Goal: Task Accomplishment & Management: Manage account settings

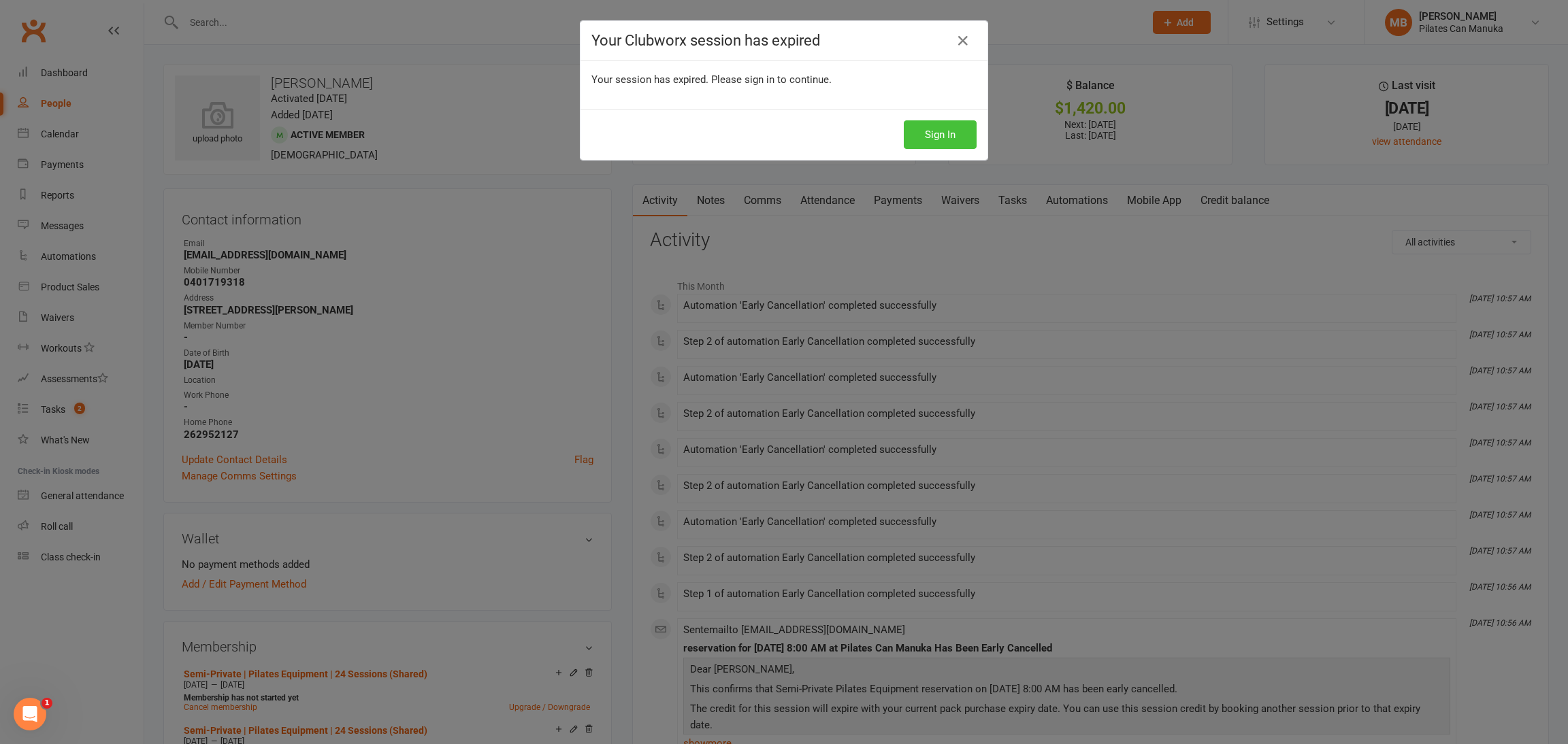
drag, startPoint x: 937, startPoint y: 139, endPoint x: 699, endPoint y: 25, distance: 263.9
click at [937, 137] on button "Sign In" at bounding box center [940, 135] width 73 height 29
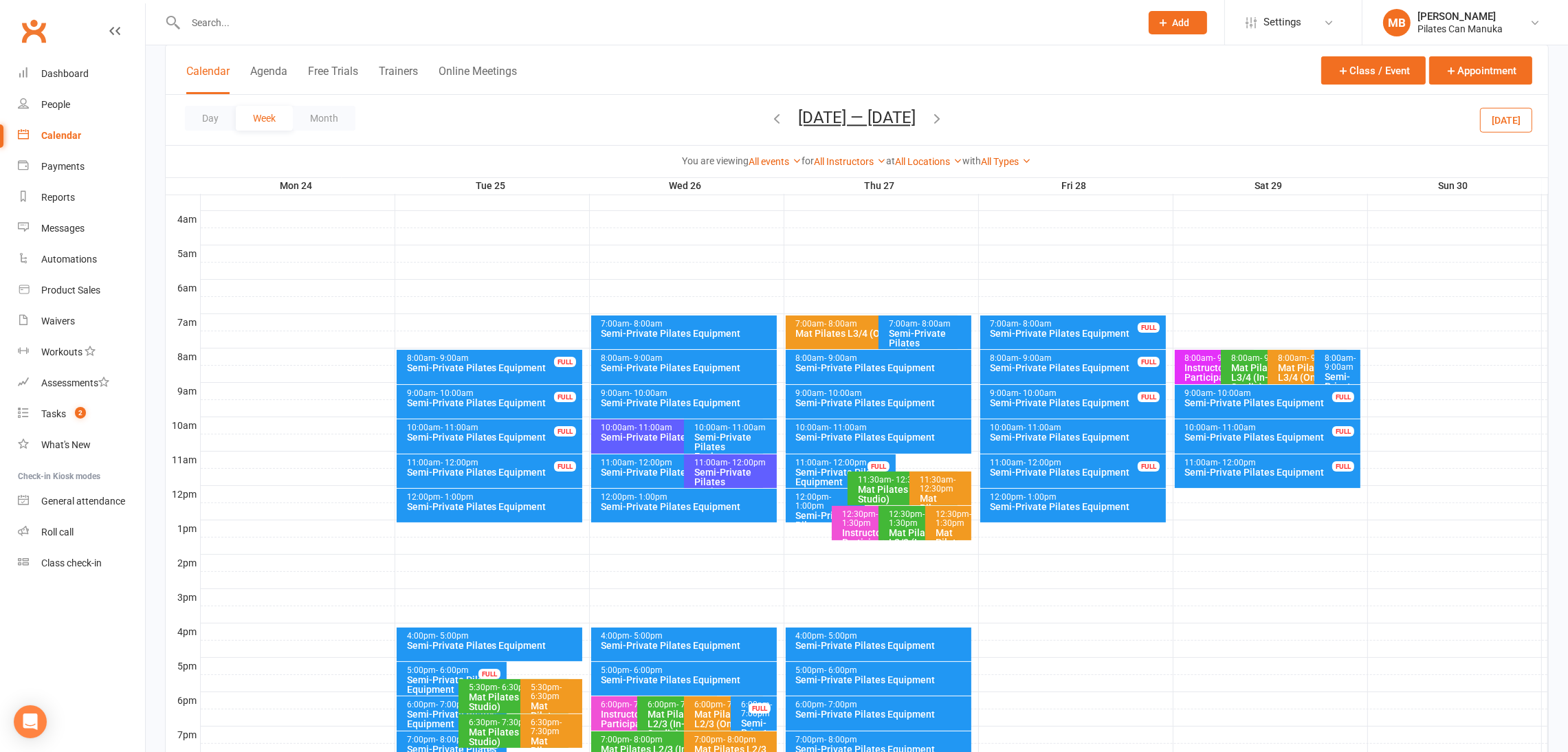
click at [849, 125] on button "Nov 24 — 30 2025" at bounding box center [856, 117] width 117 height 19
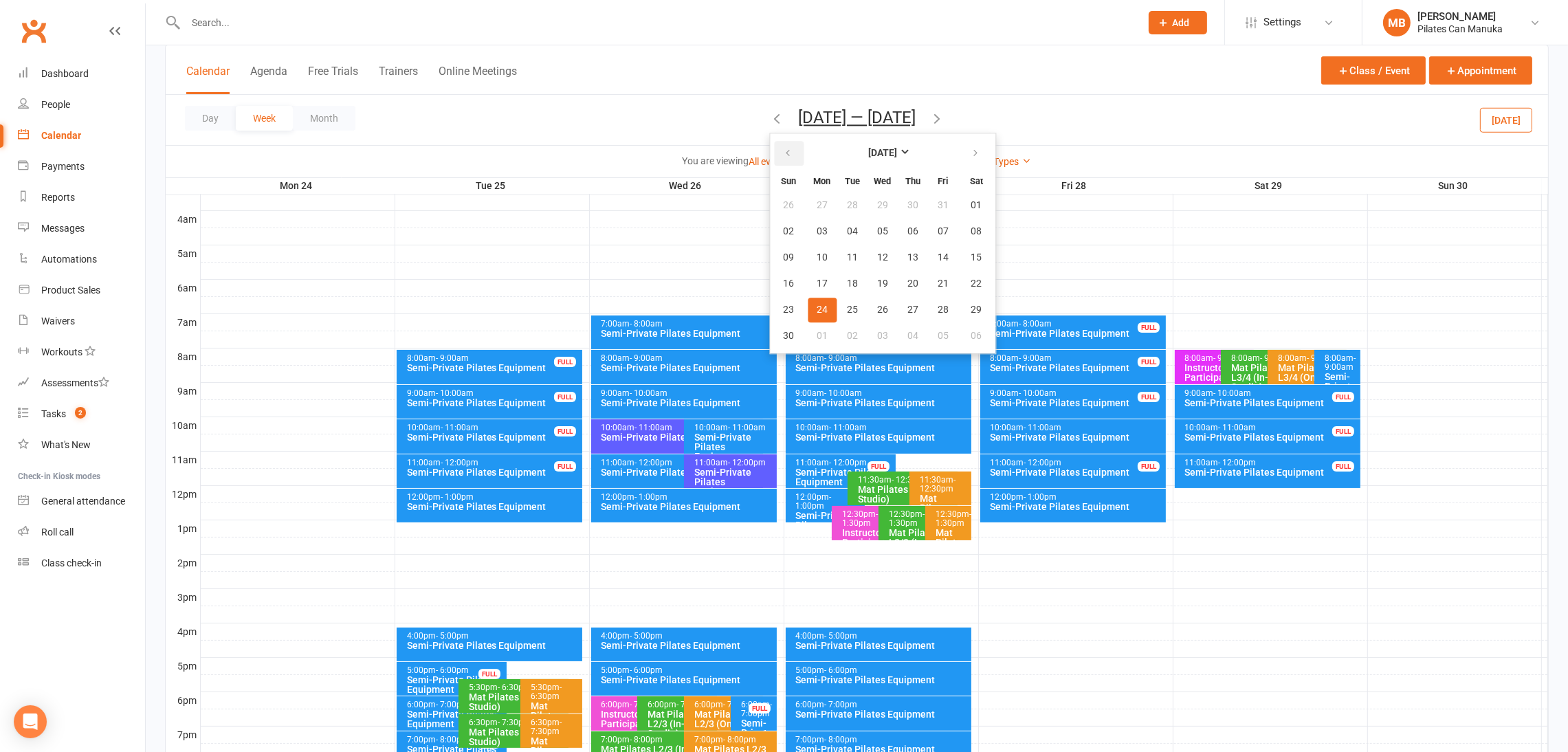
click at [790, 154] on button "button" at bounding box center [789, 153] width 29 height 25
click at [847, 279] on span "19" at bounding box center [852, 284] width 11 height 11
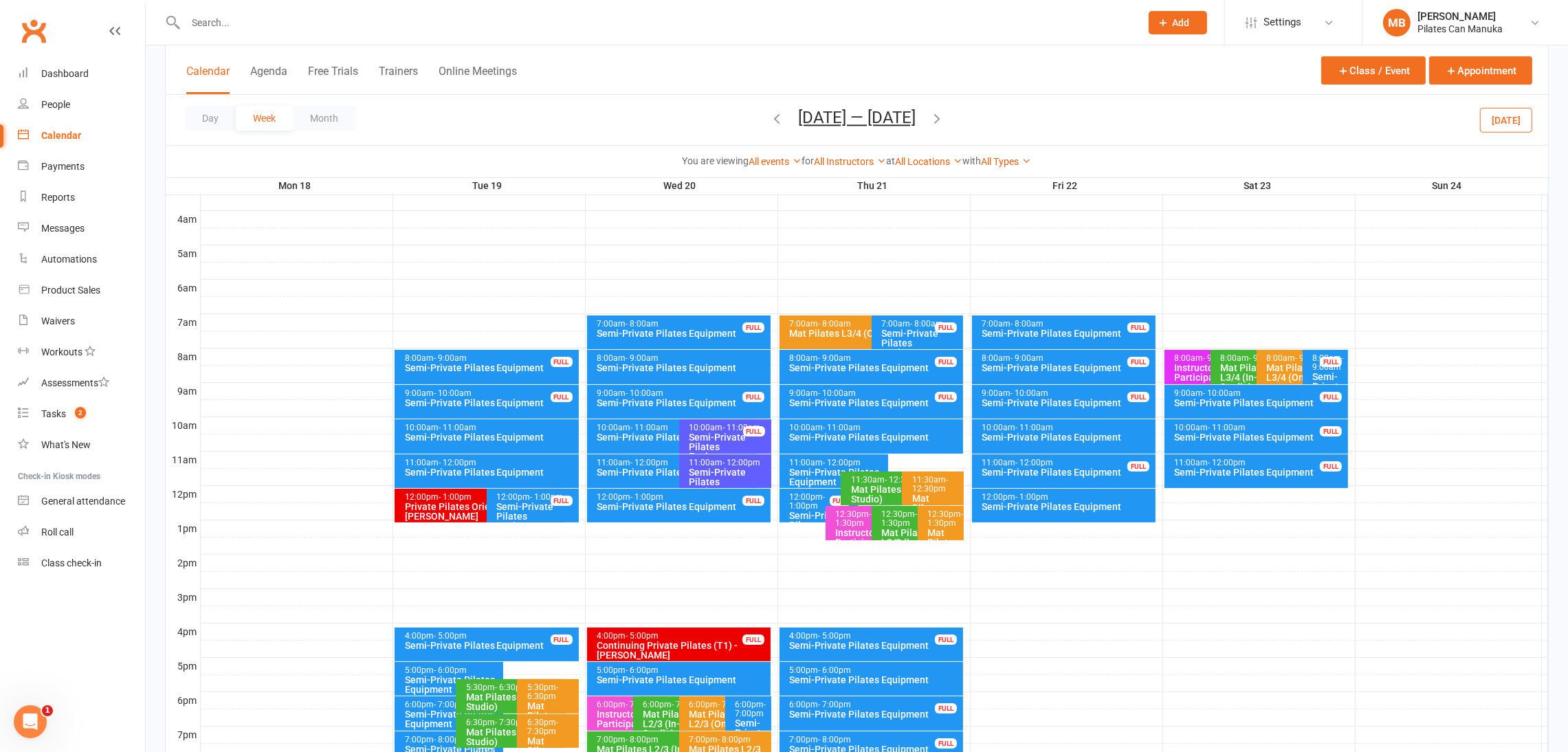
click at [940, 117] on icon "button" at bounding box center [937, 118] width 15 height 15
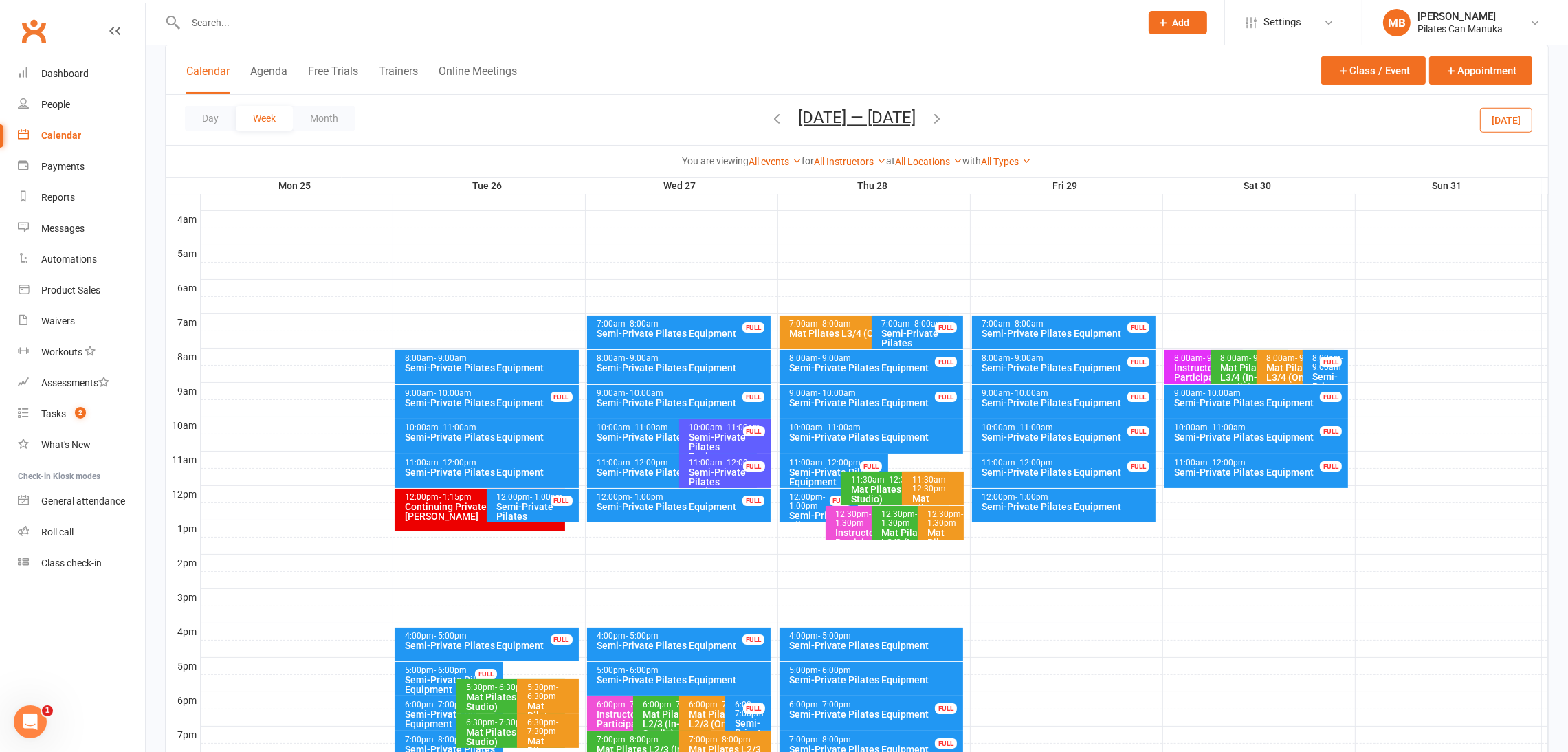
click at [772, 111] on icon "button" at bounding box center [777, 118] width 15 height 15
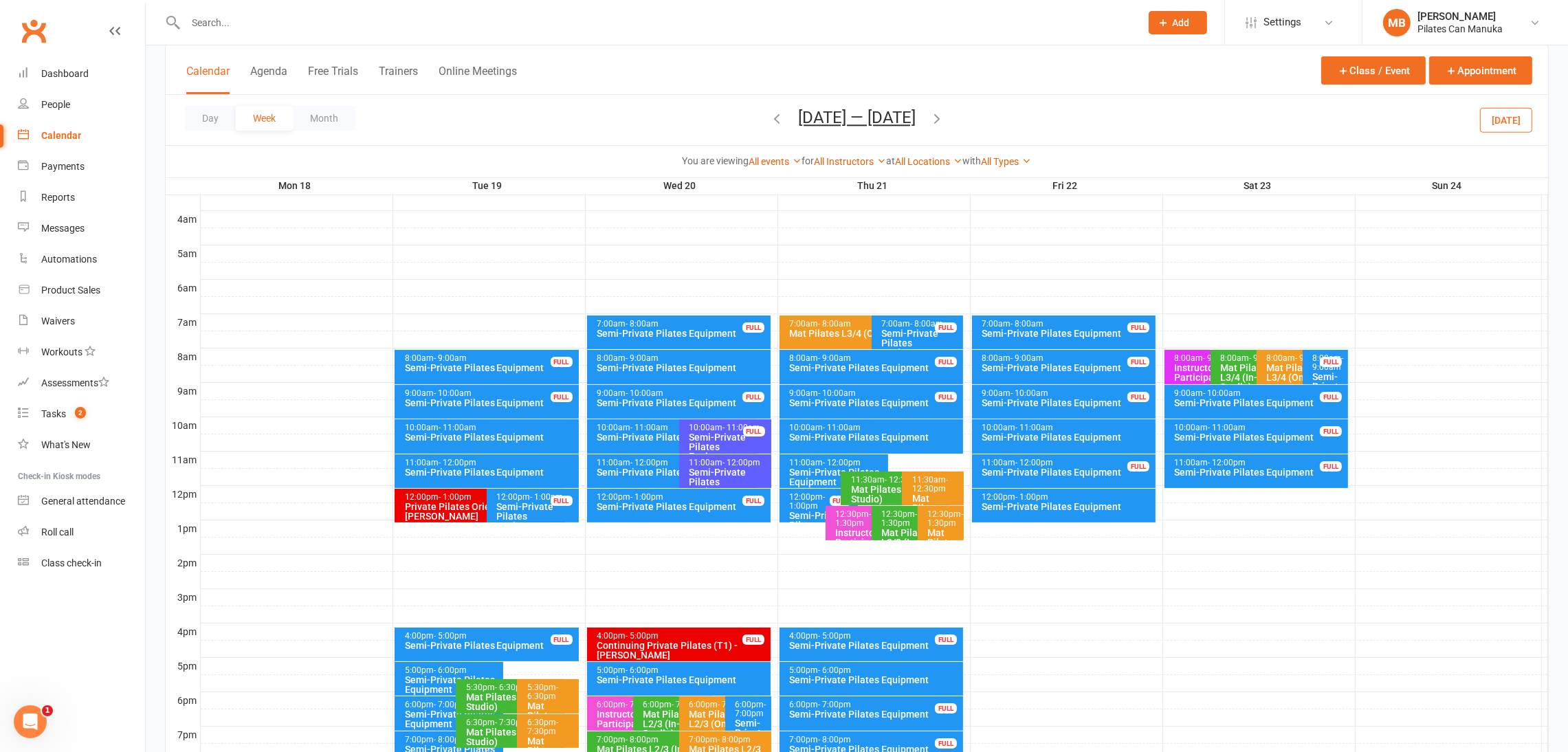
click at [939, 117] on icon "button" at bounding box center [937, 118] width 15 height 15
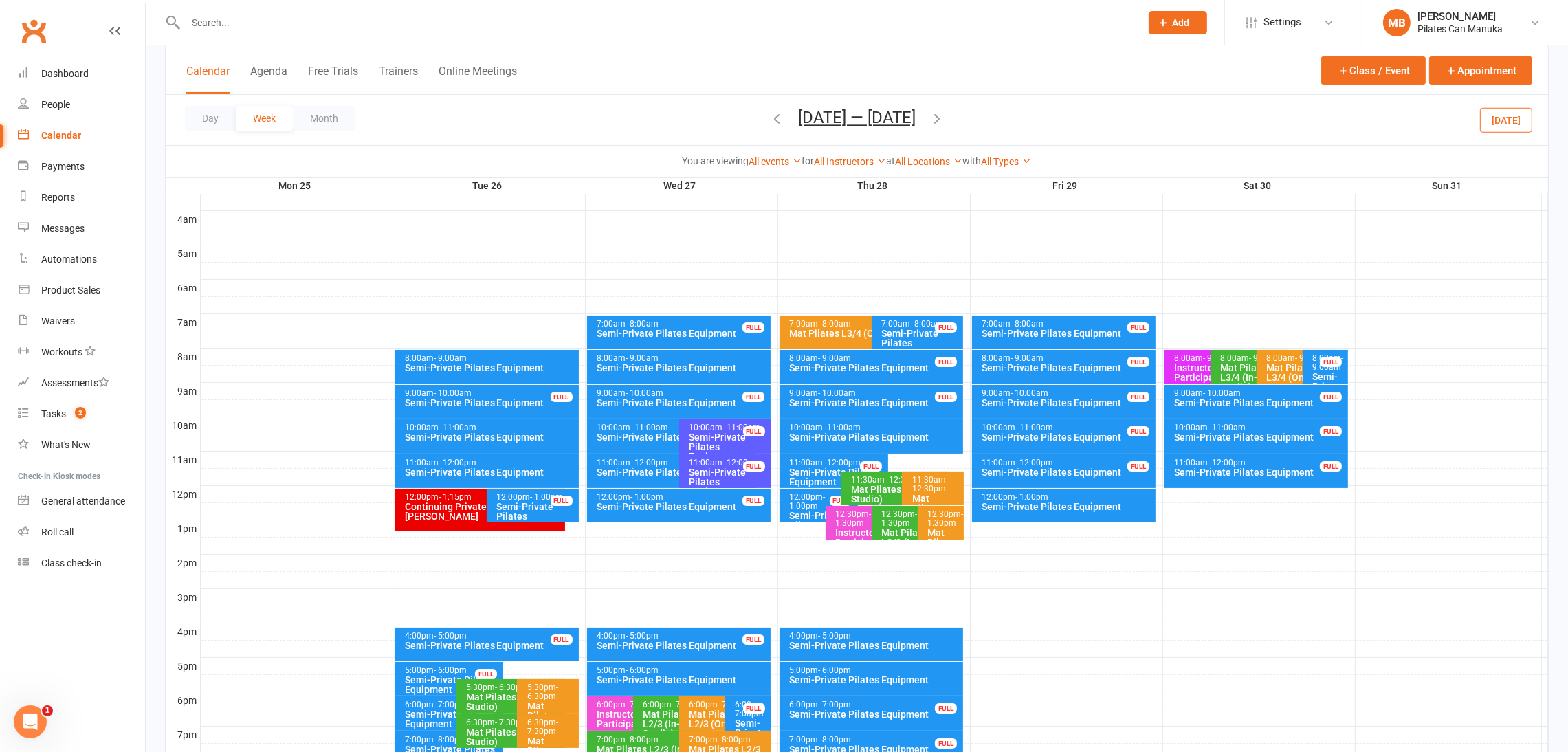
click at [943, 117] on icon "button" at bounding box center [937, 118] width 15 height 15
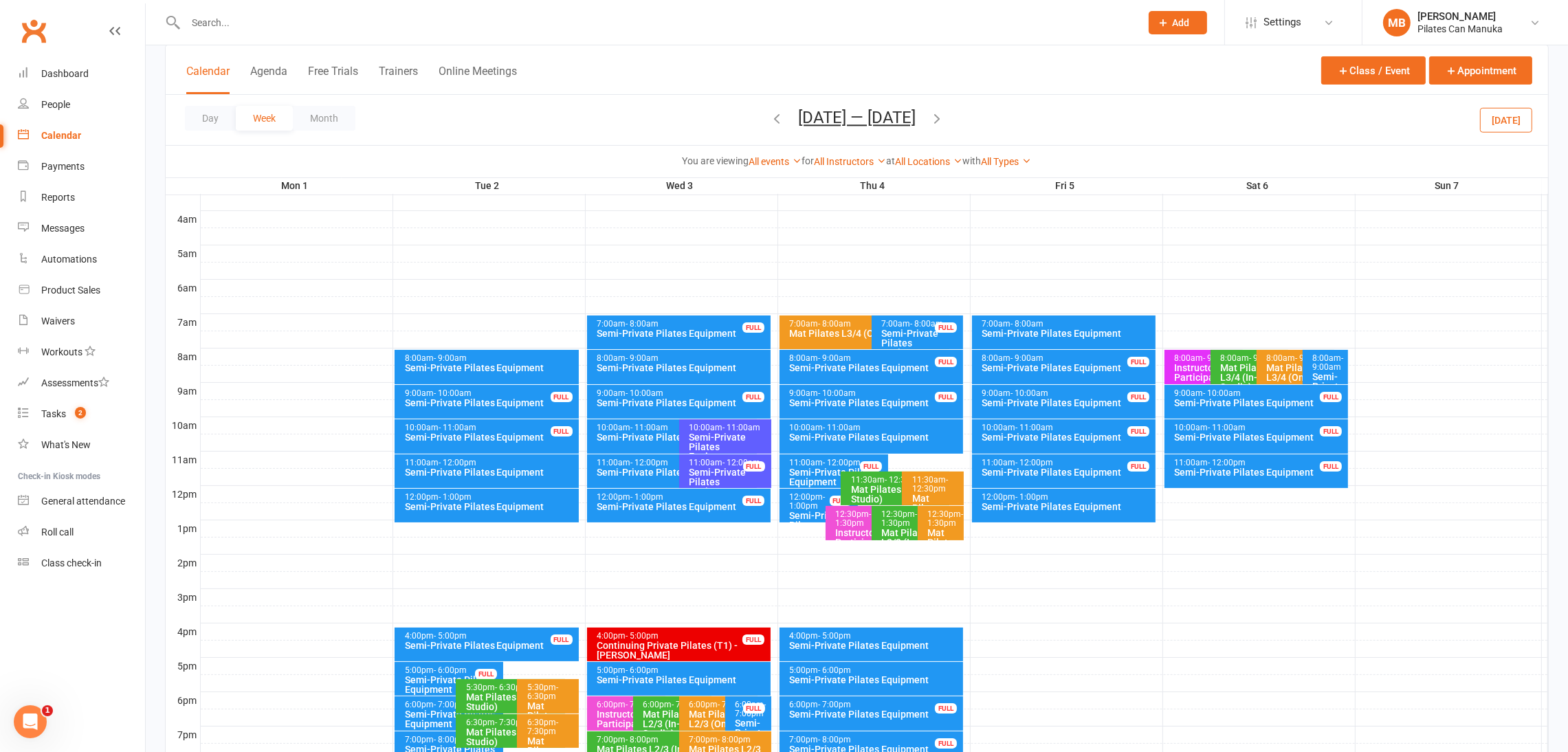
click at [943, 117] on div "Day Week Month Sep 1 — 7 2025 August 2025 Sun Mon Tue Wed Thu Fri Sat 27 28 29 …" at bounding box center [856, 120] width 1383 height 51
click at [935, 121] on icon "button" at bounding box center [937, 118] width 15 height 15
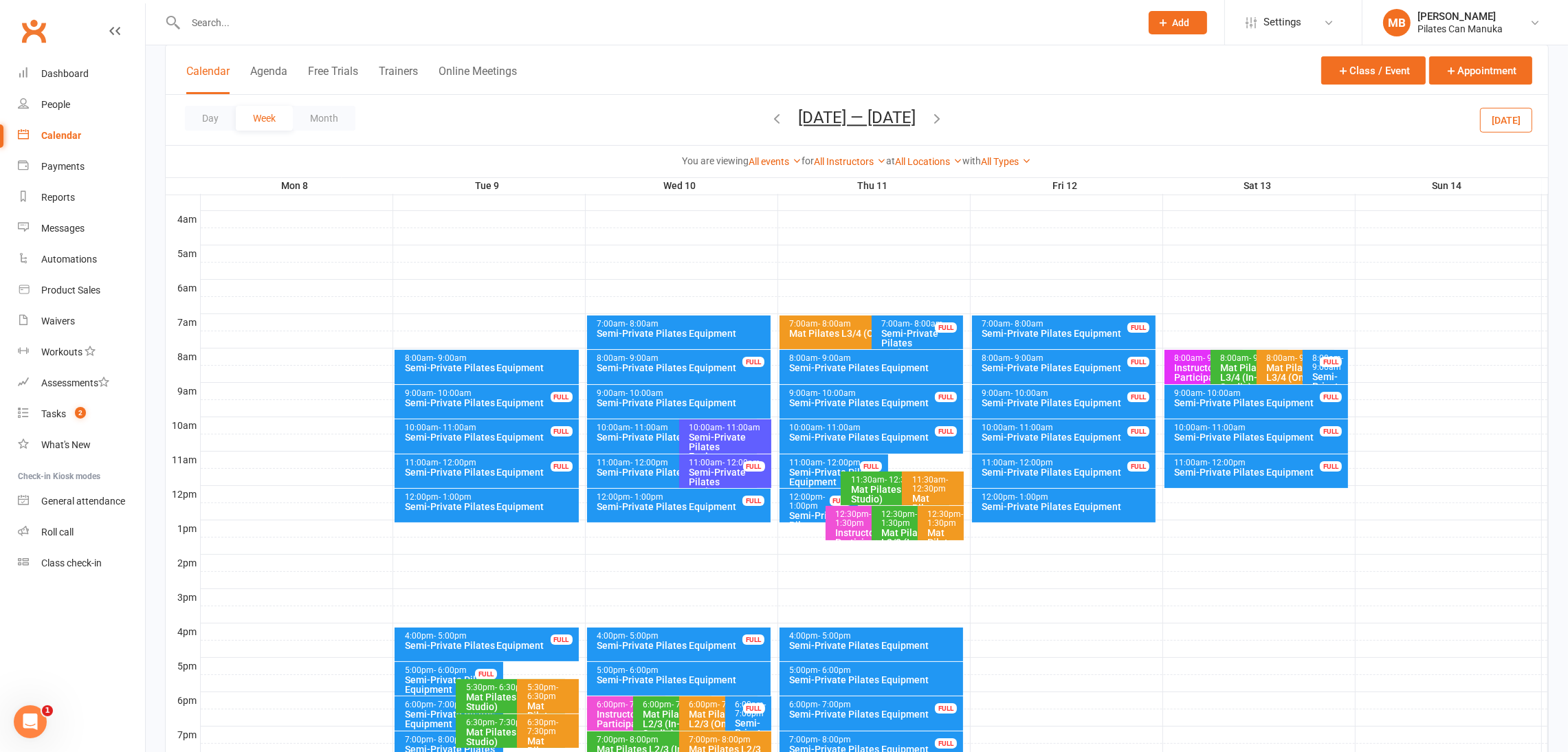
click at [878, 120] on button "Sep 8 — 14 2025" at bounding box center [856, 117] width 117 height 19
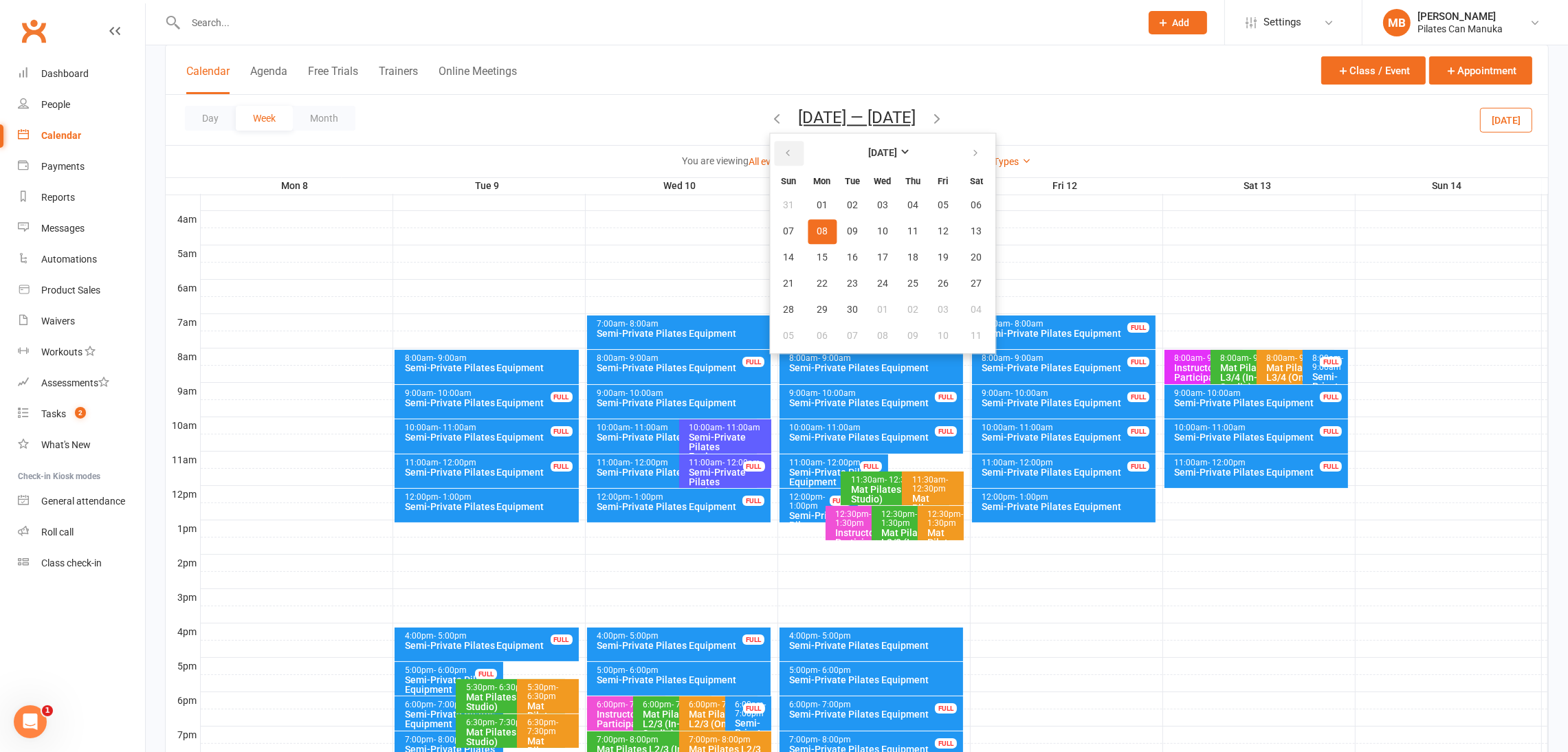
click at [789, 150] on icon "button" at bounding box center [787, 153] width 9 height 11
drag, startPoint x: 844, startPoint y: 274, endPoint x: 856, endPoint y: 273, distance: 12.0
click at [847, 279] on span "19" at bounding box center [852, 284] width 11 height 11
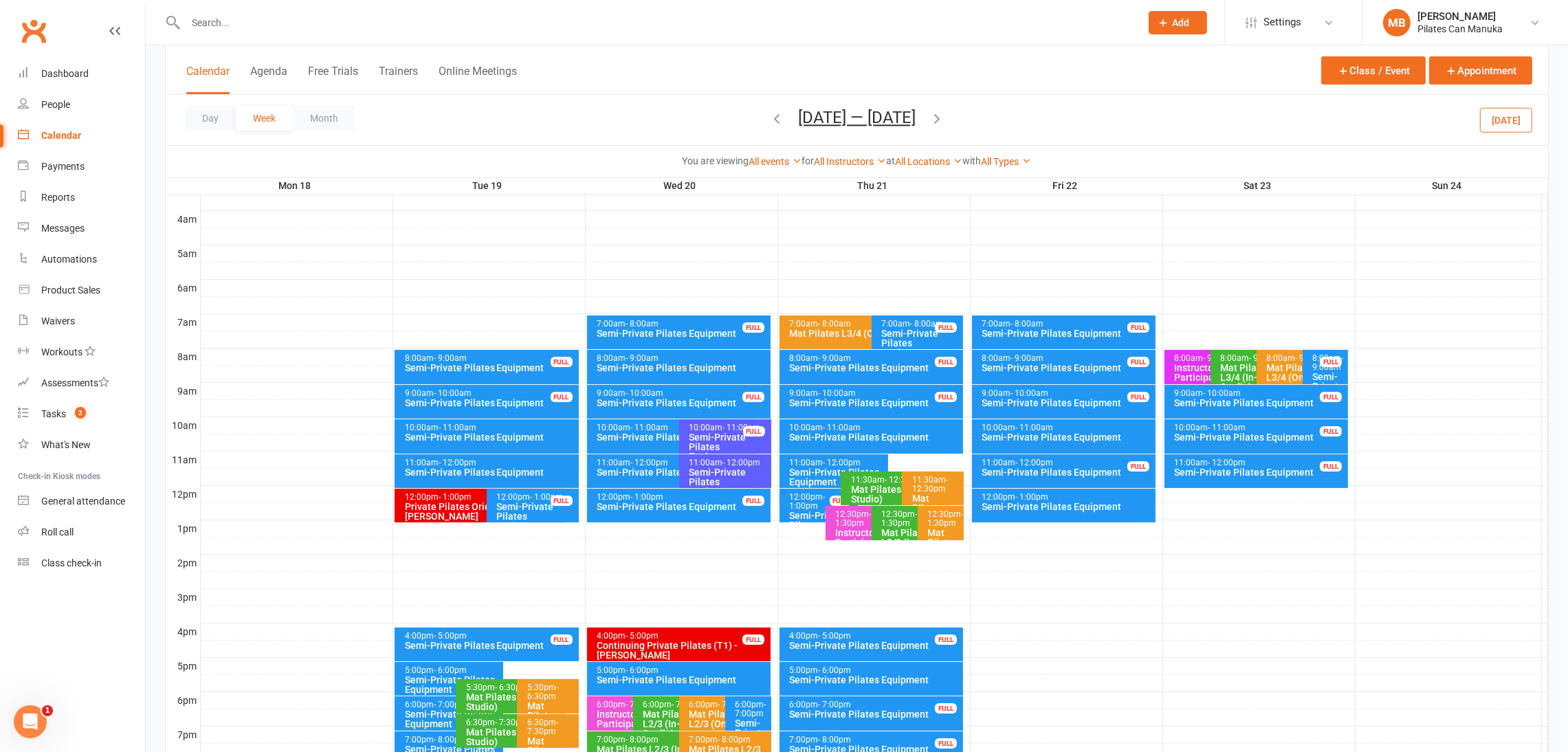
click at [943, 120] on icon "button" at bounding box center [937, 118] width 15 height 15
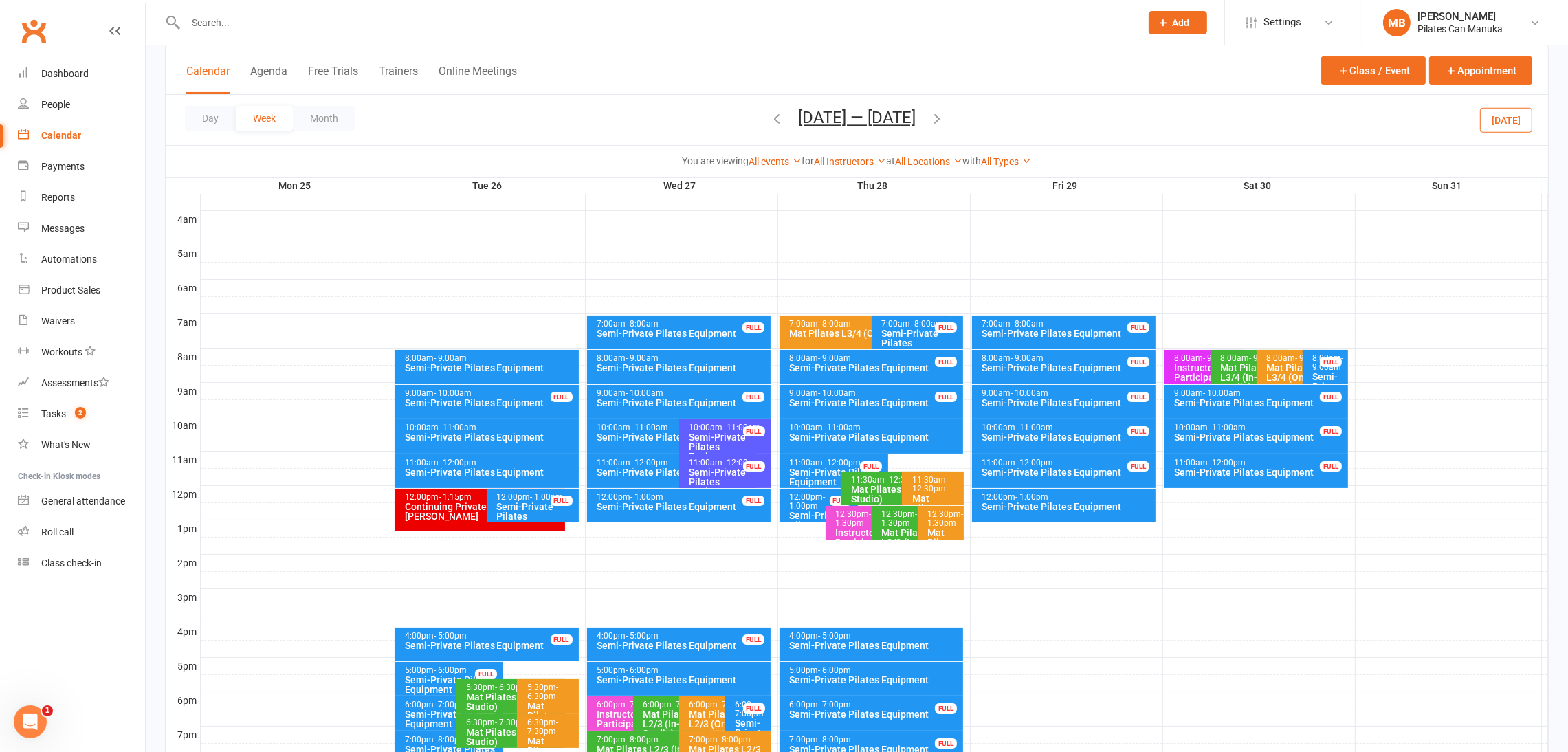
click at [943, 117] on icon "button" at bounding box center [937, 118] width 15 height 15
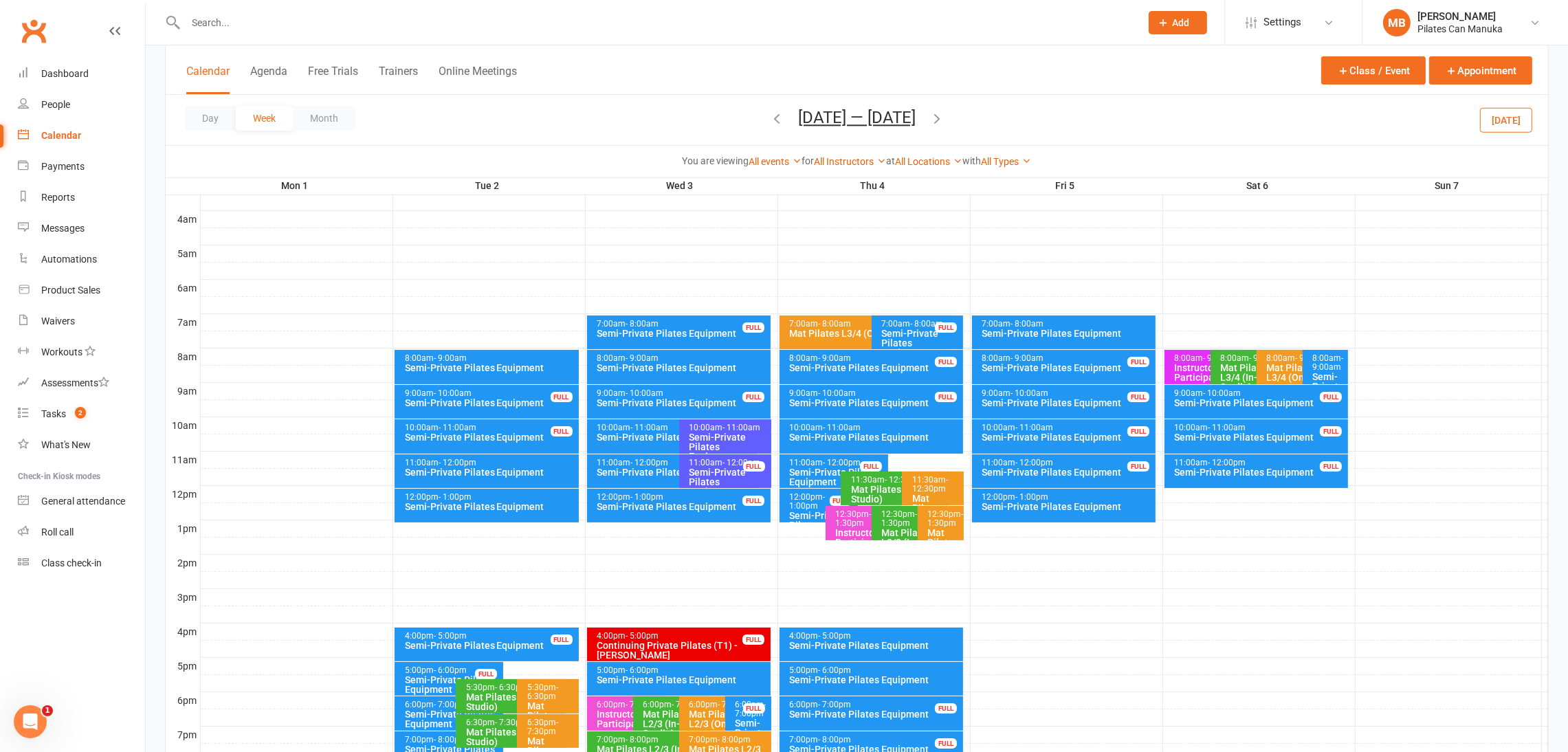
click at [941, 115] on icon "button" at bounding box center [937, 118] width 15 height 15
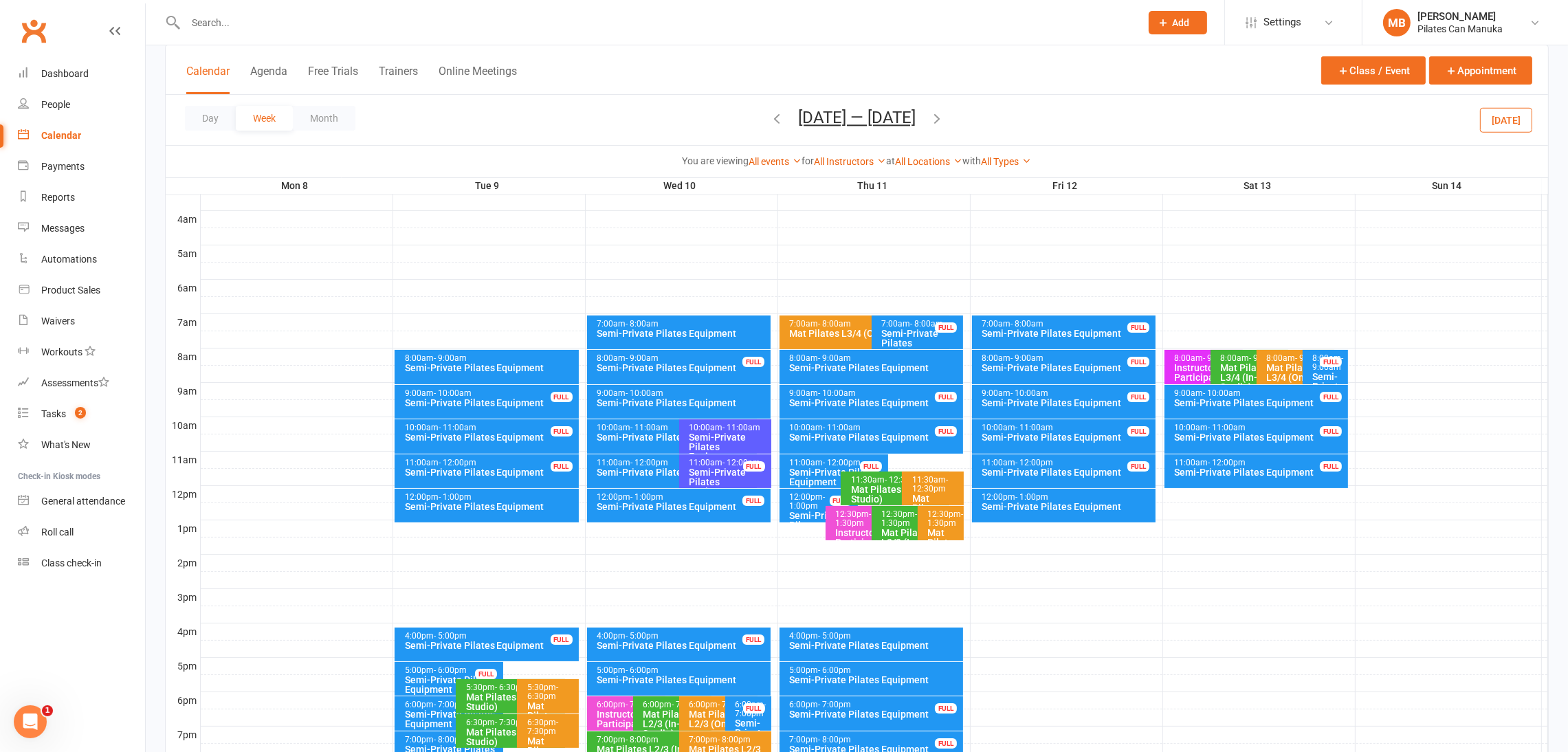
click at [771, 117] on icon "button" at bounding box center [777, 118] width 15 height 15
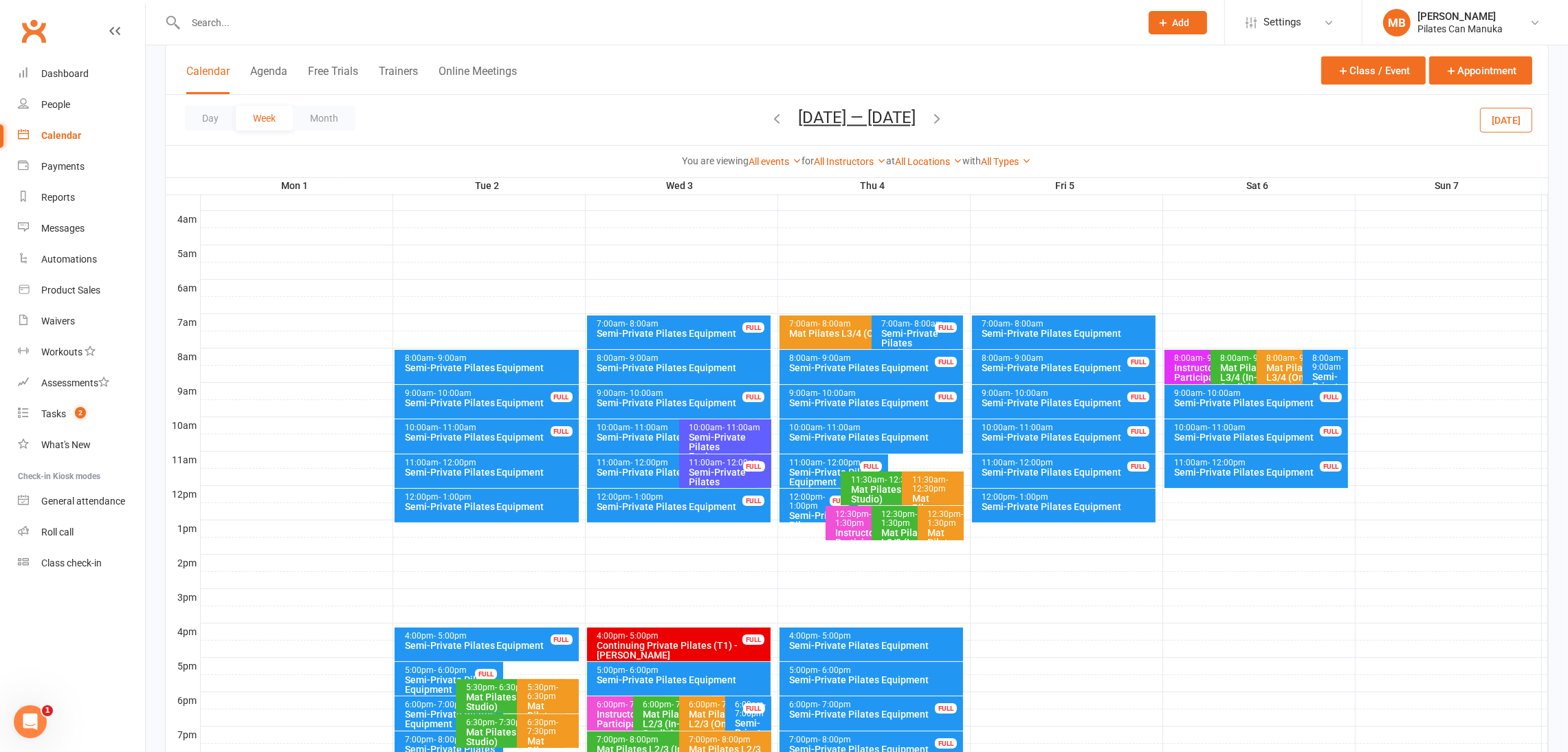
click at [884, 116] on button "Sep 1 — 7 2025" at bounding box center [856, 117] width 117 height 19
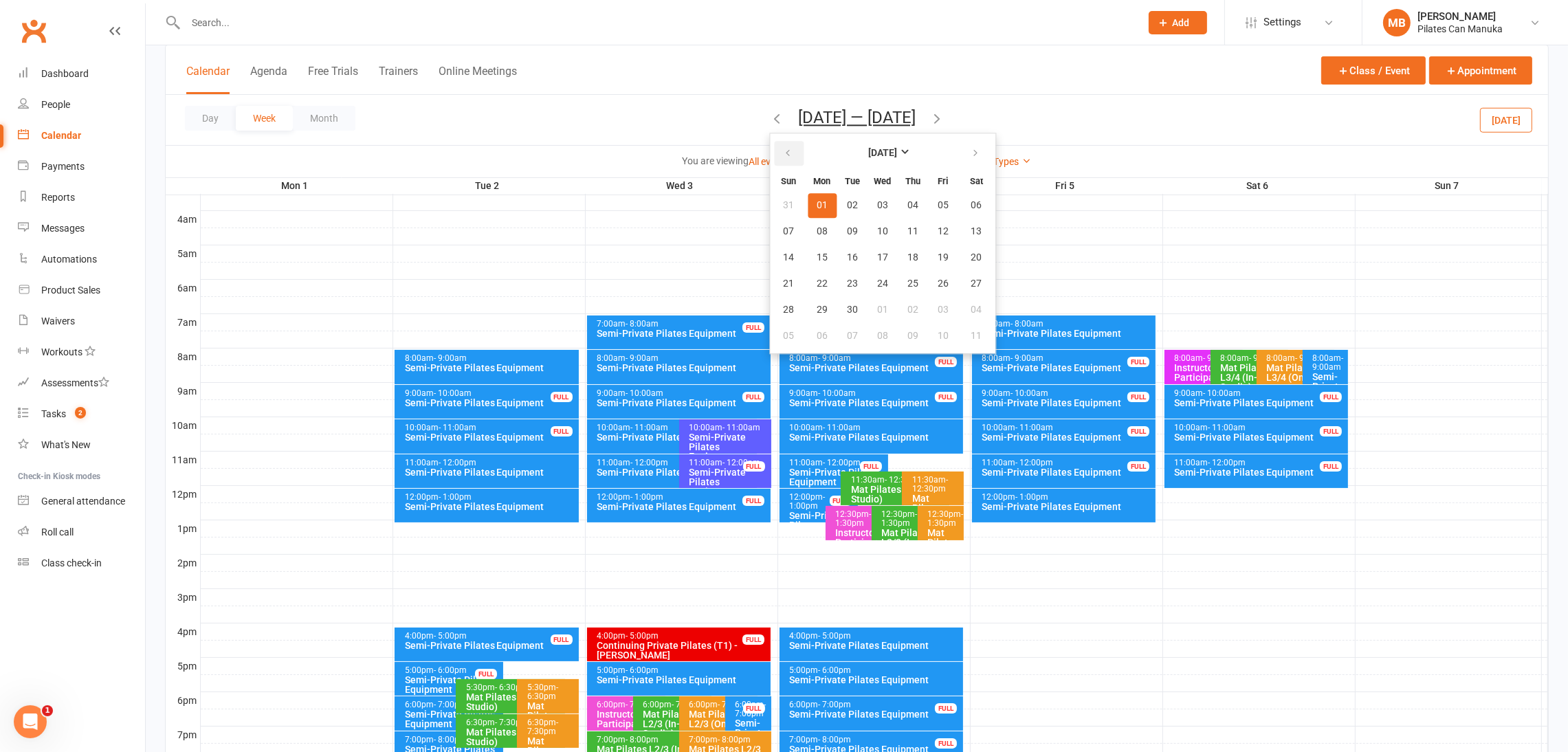
click at [793, 153] on icon "button" at bounding box center [787, 153] width 9 height 11
click at [860, 276] on button "19" at bounding box center [853, 284] width 29 height 25
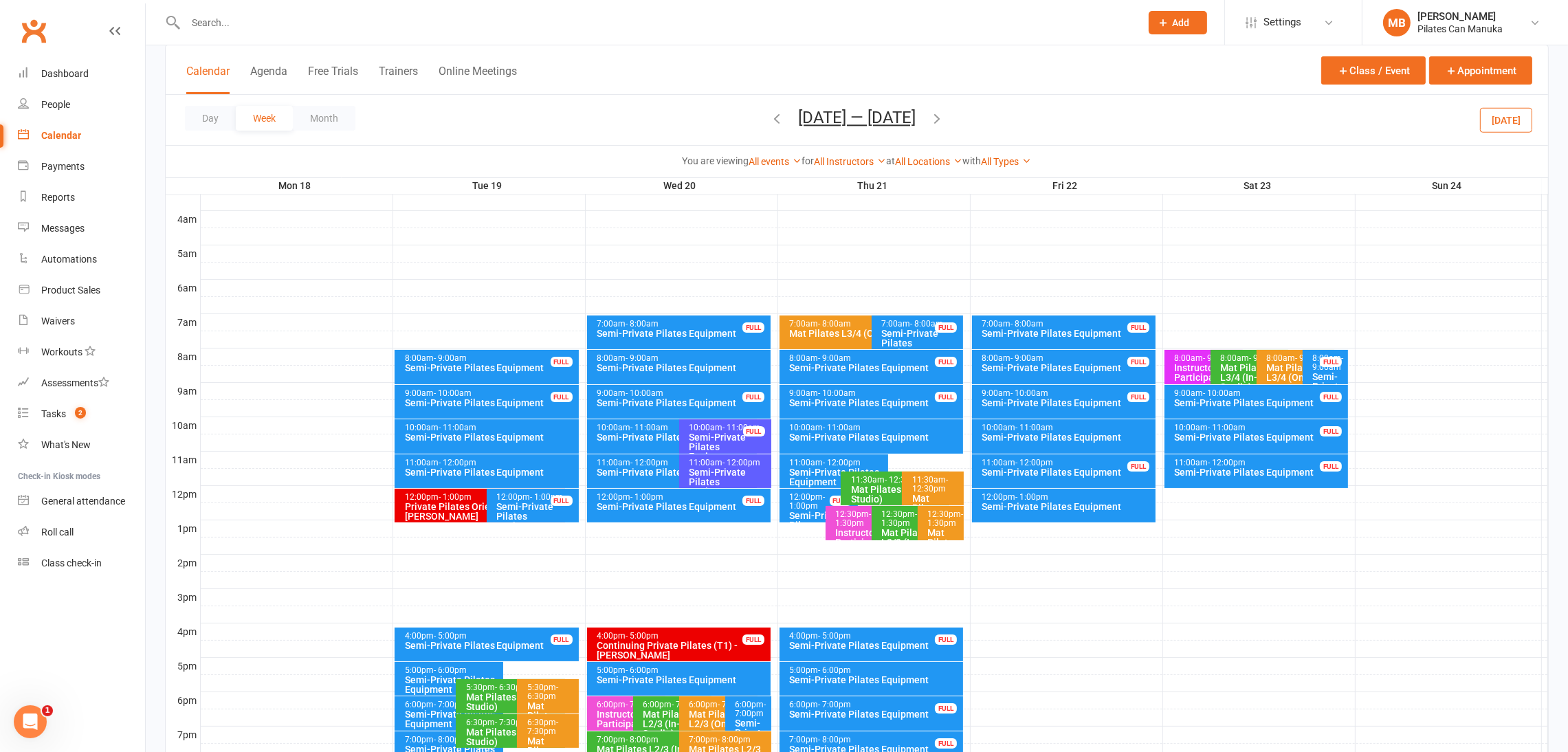
click at [945, 109] on button "button" at bounding box center [937, 120] width 15 height 24
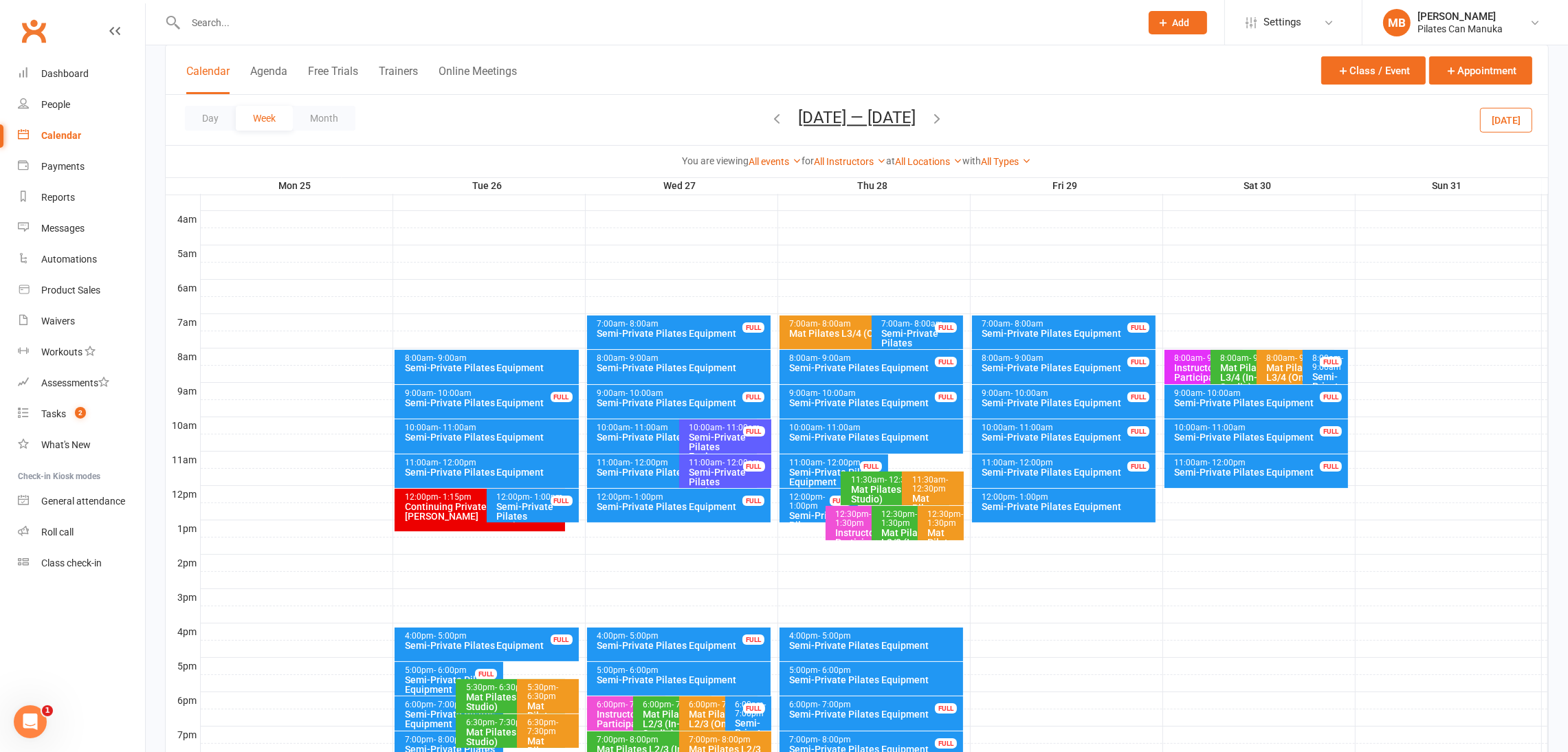
click at [945, 109] on button "button" at bounding box center [937, 120] width 15 height 24
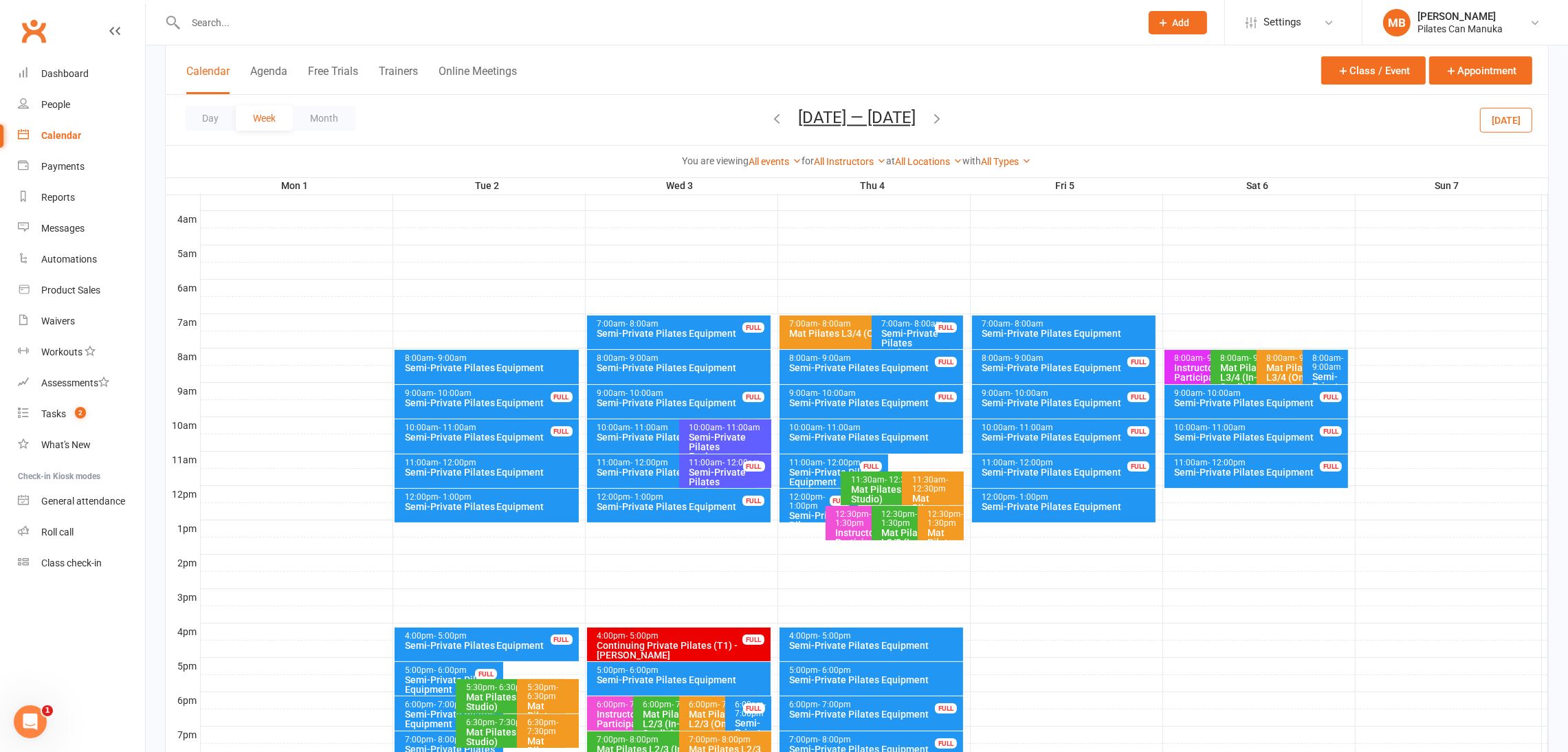
click at [938, 116] on icon "button" at bounding box center [937, 118] width 15 height 15
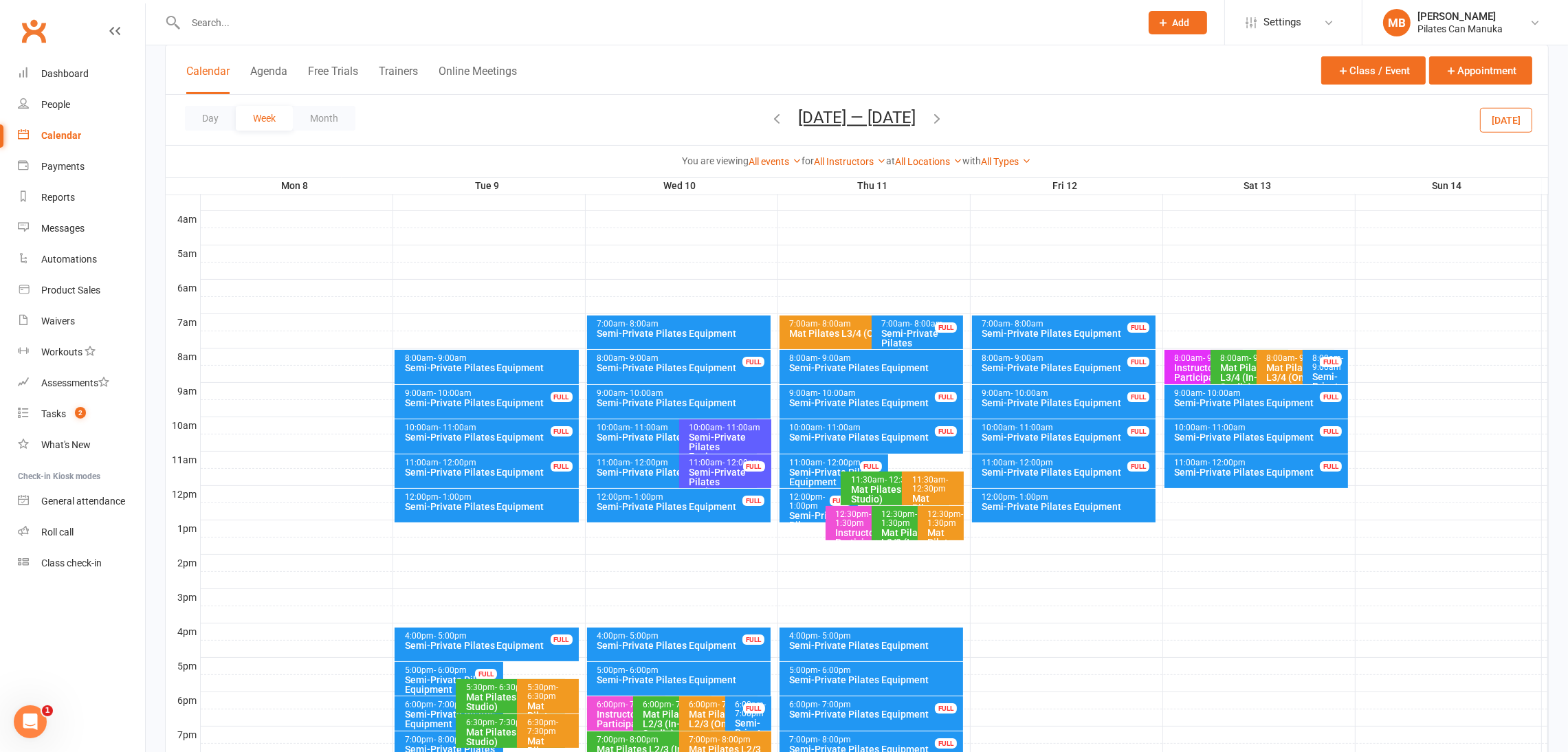
click at [933, 117] on icon "button" at bounding box center [937, 118] width 15 height 15
click at [939, 119] on icon "button" at bounding box center [937, 118] width 15 height 15
click at [942, 119] on icon "button" at bounding box center [937, 118] width 15 height 15
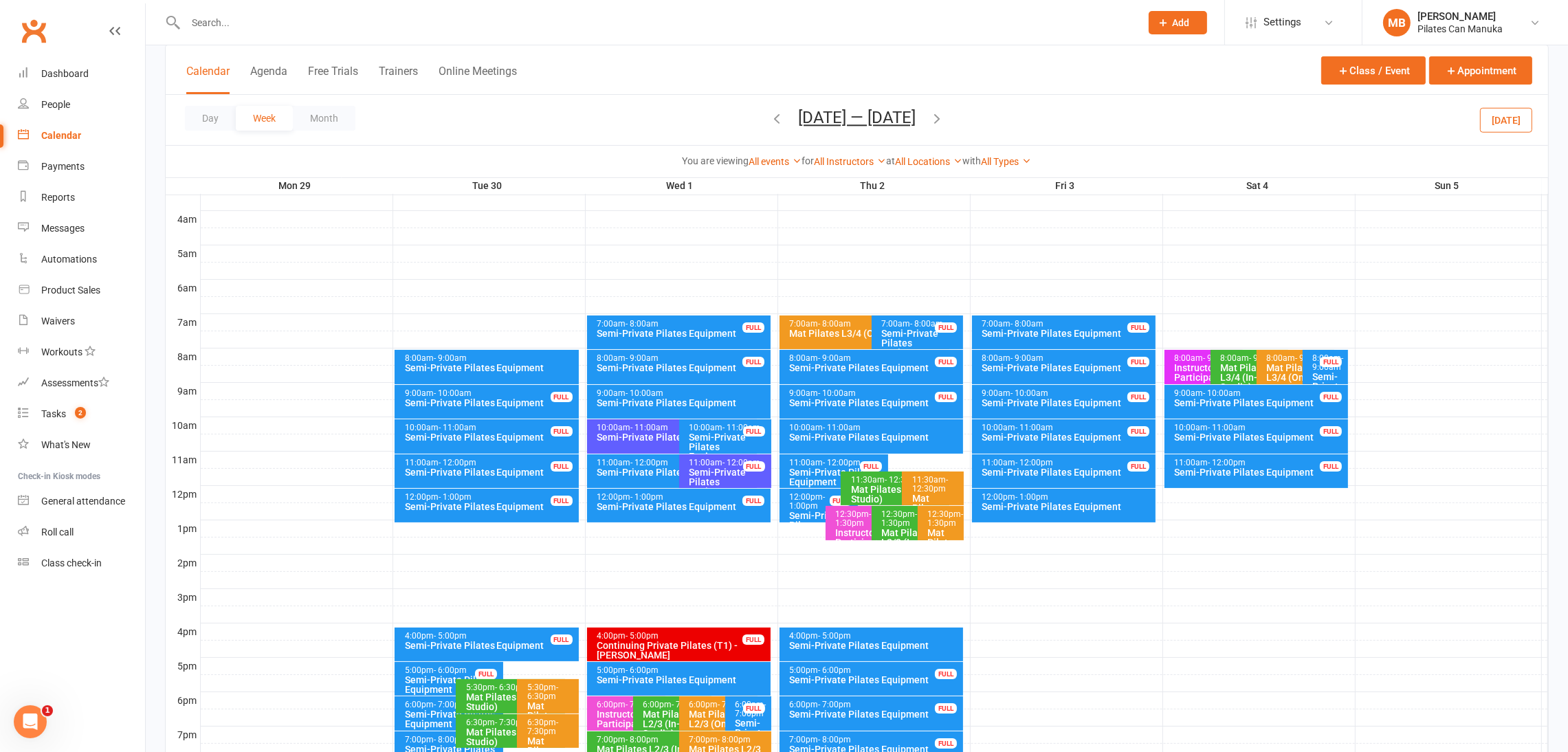
click at [929, 119] on span "Sep 29 — Oct 5 2025 August 2025 Sun Mon Tue Wed Thu Fri Sat 27 28 29 30 31 01 0…" at bounding box center [856, 120] width 145 height 24
click at [945, 119] on icon "button" at bounding box center [937, 118] width 15 height 15
click at [894, 117] on button "Oct 6 — 12 2025" at bounding box center [856, 117] width 117 height 19
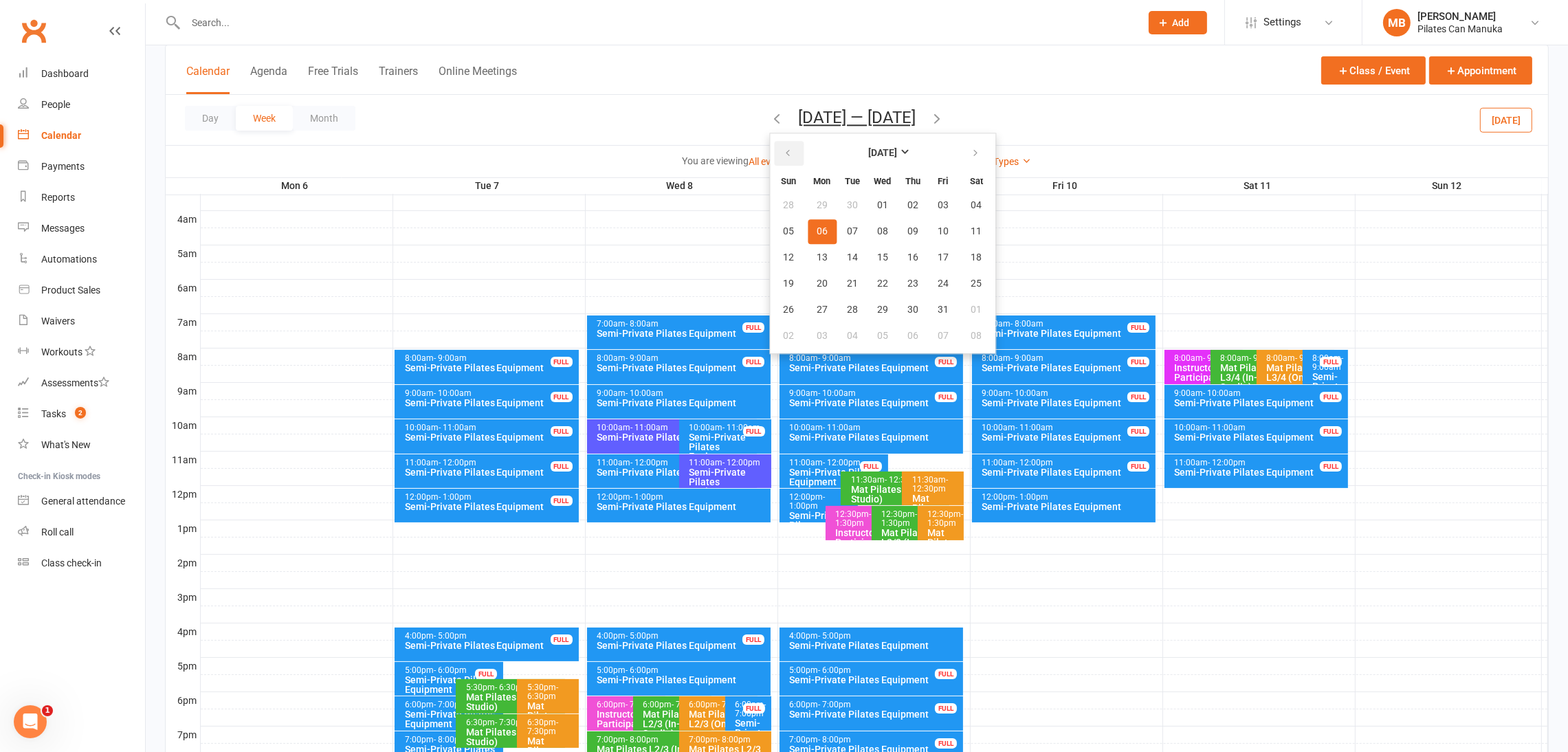
click at [789, 153] on icon "button" at bounding box center [787, 153] width 9 height 11
click at [852, 286] on span "19" at bounding box center [852, 284] width 11 height 11
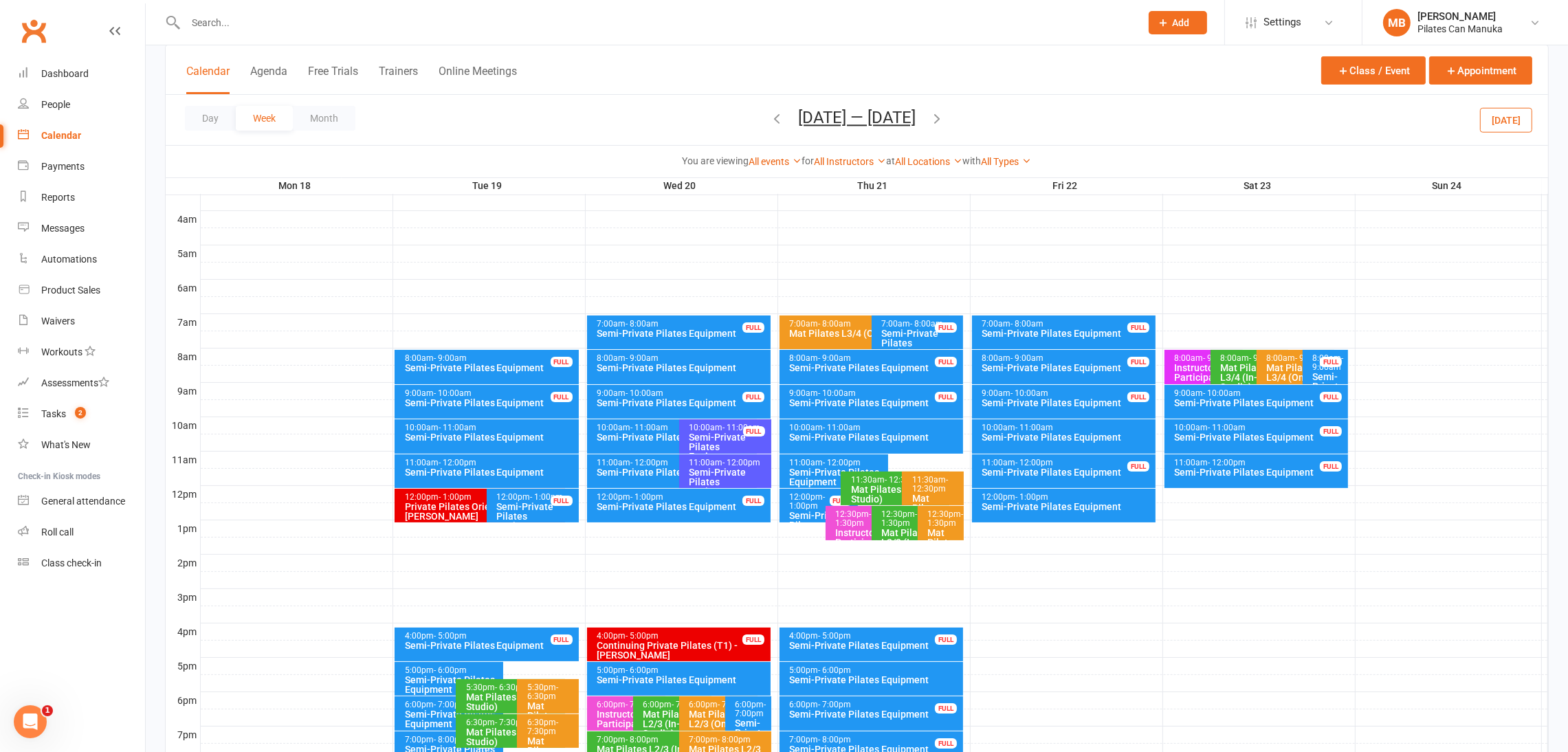
click at [937, 117] on icon "button" at bounding box center [937, 118] width 15 height 15
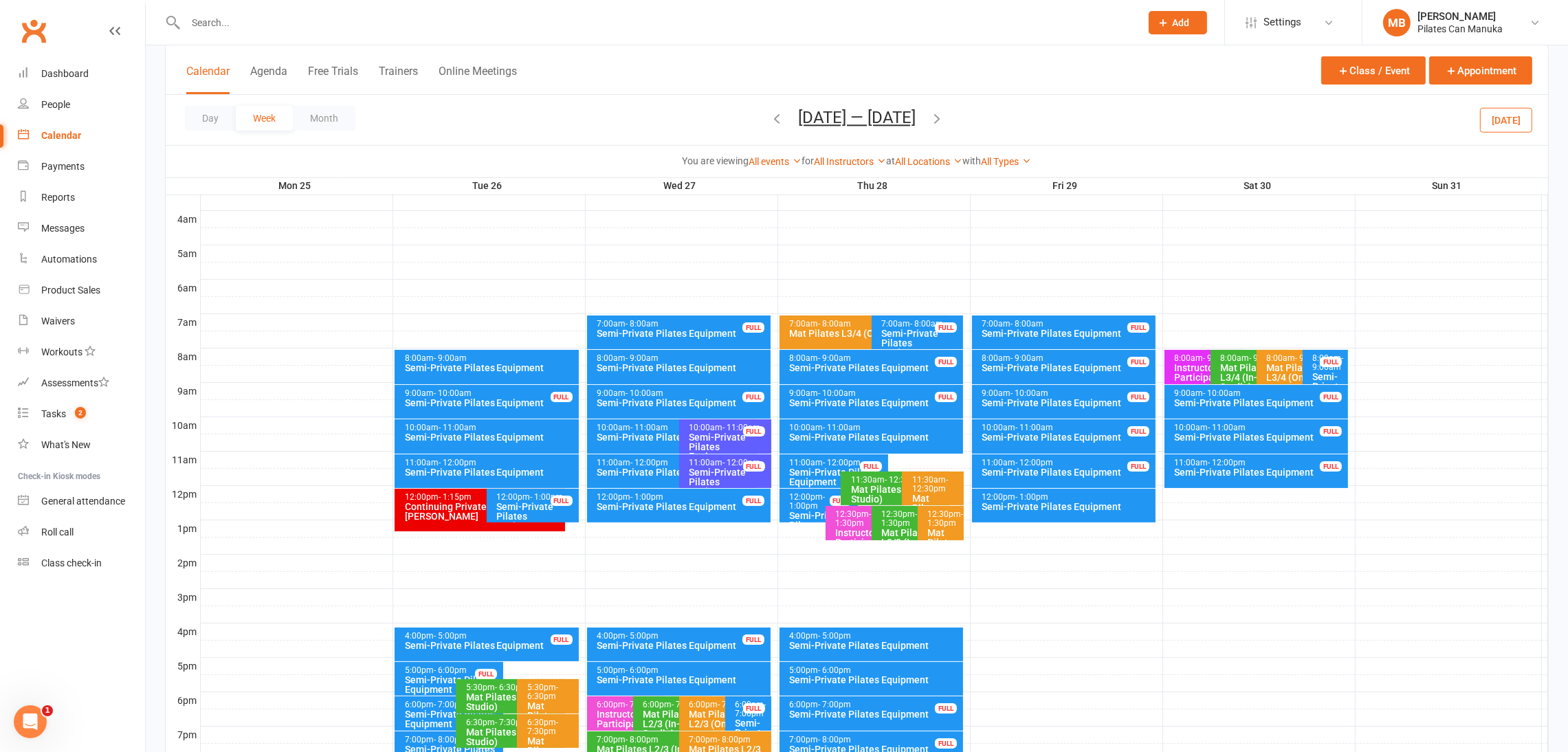
click at [937, 117] on icon "button" at bounding box center [937, 118] width 15 height 15
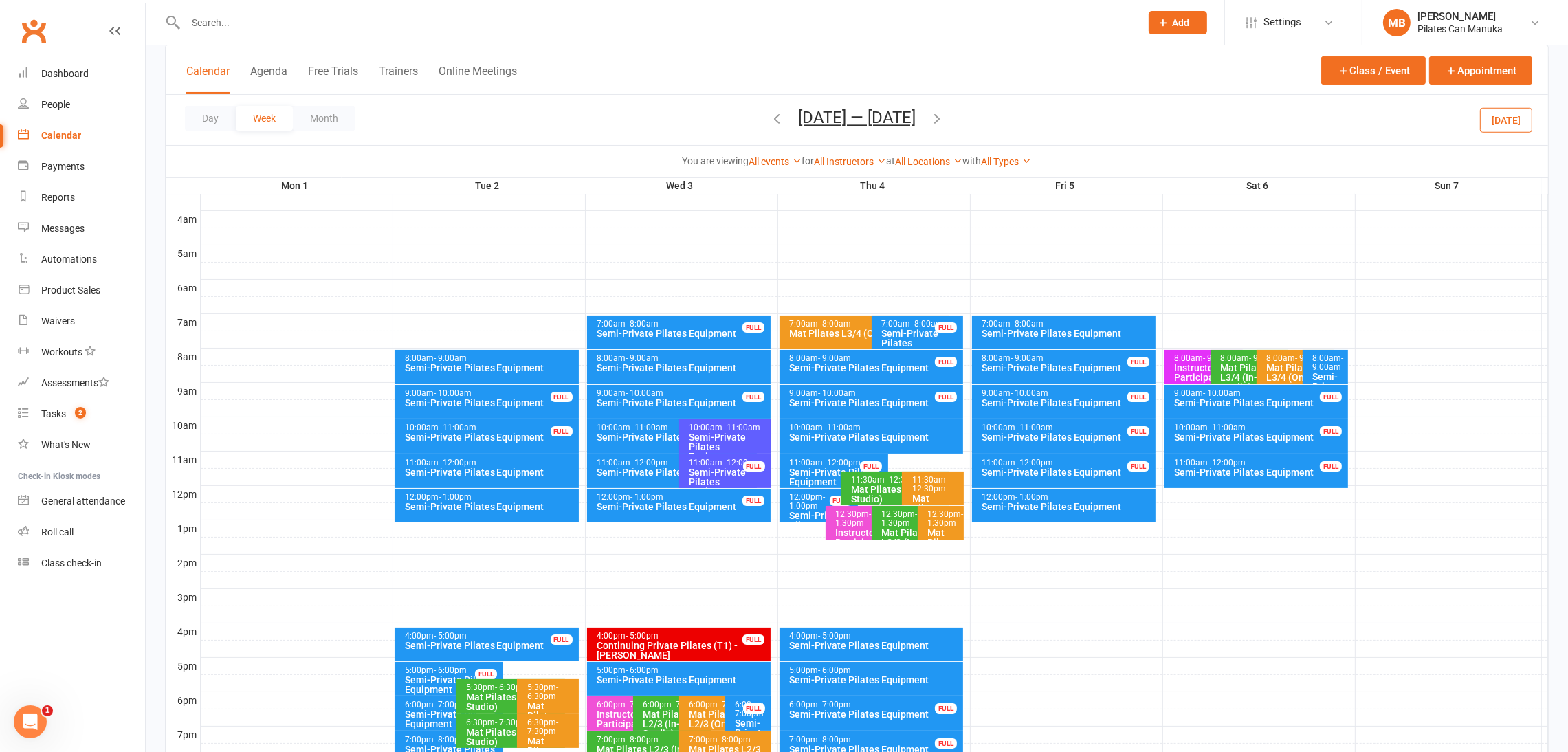
click at [527, 496] on div "12:00pm - 1:00pm" at bounding box center [490, 497] width 172 height 9
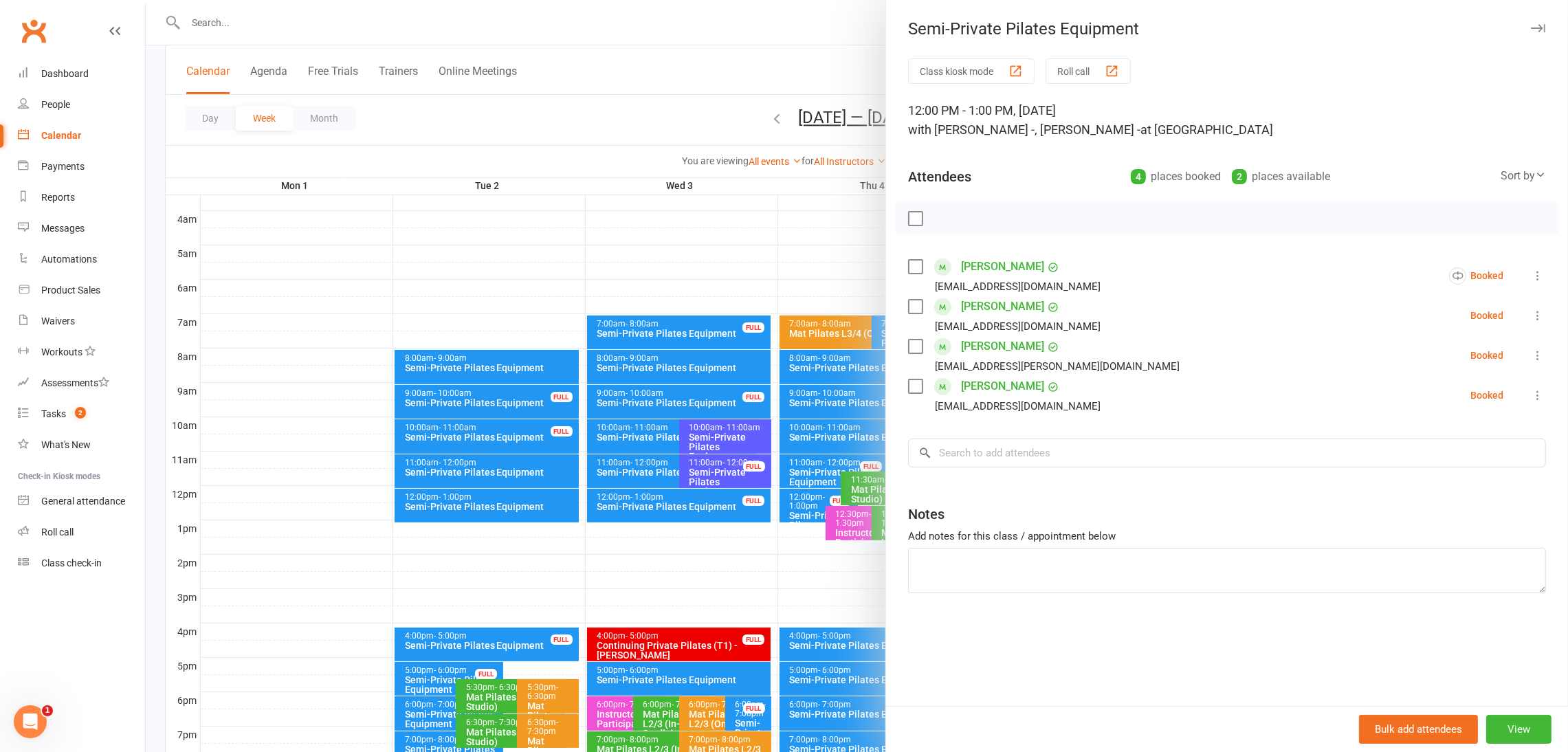
click at [715, 107] on div at bounding box center [856, 376] width 1422 height 752
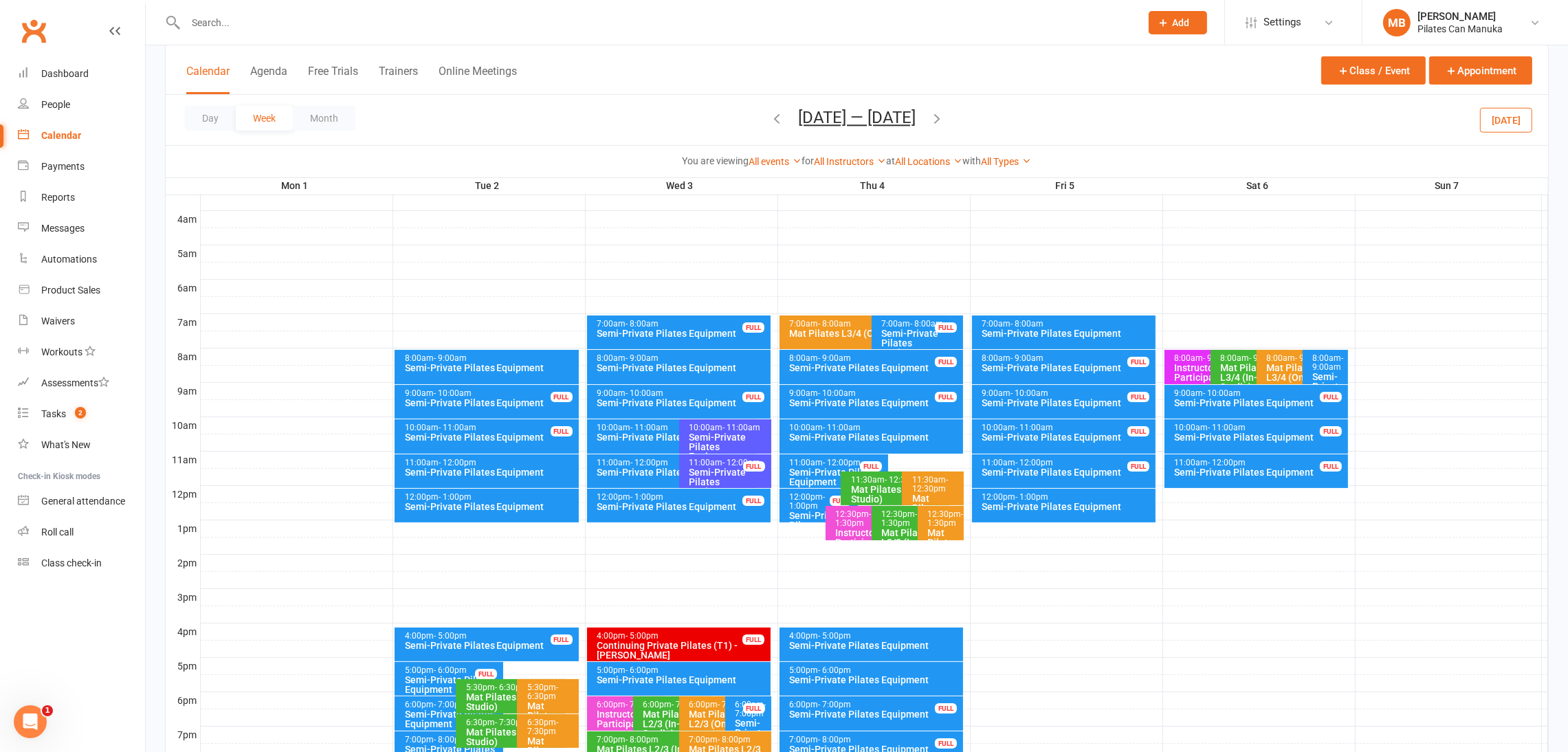
click at [932, 123] on icon "button" at bounding box center [937, 118] width 15 height 15
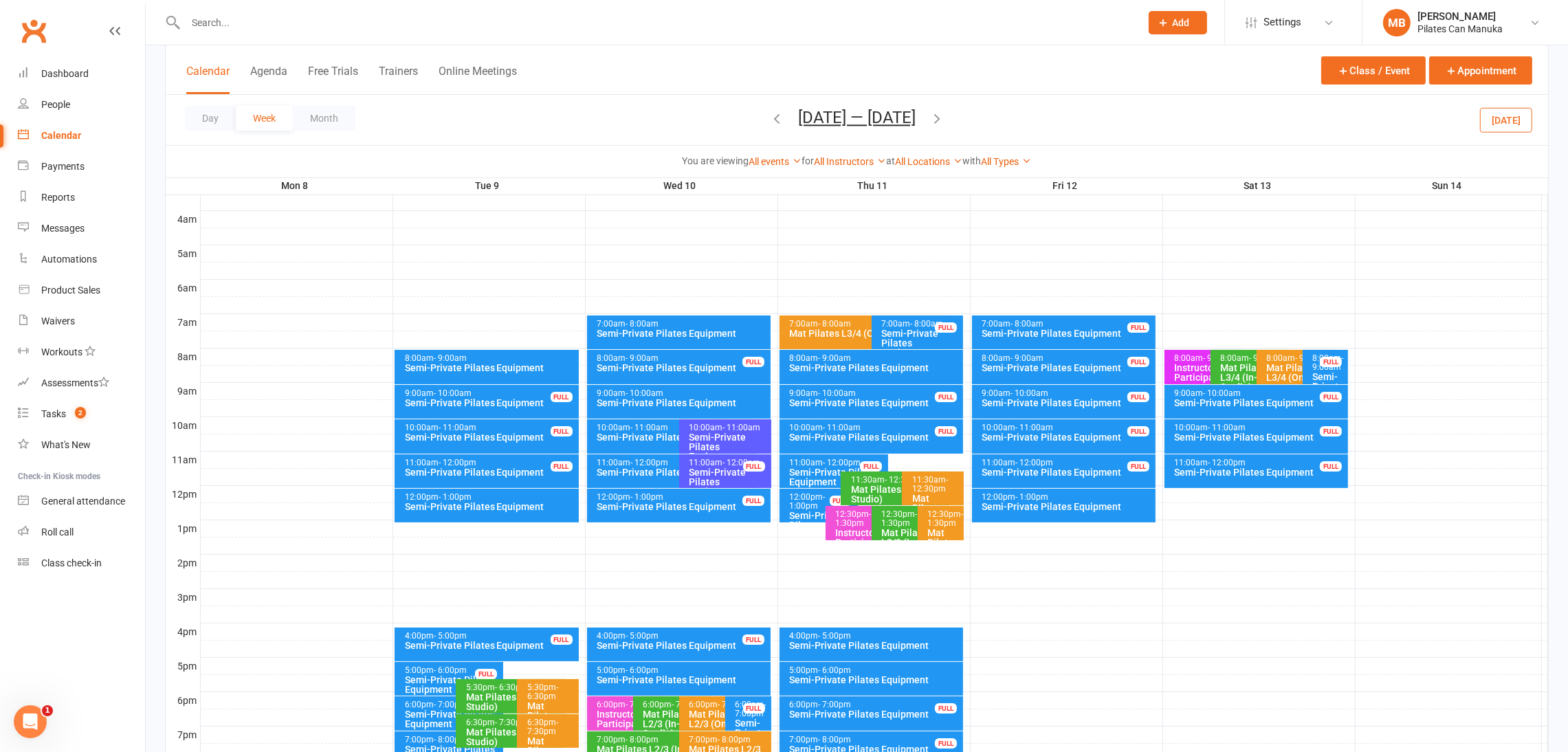
drag, startPoint x: 511, startPoint y: 505, endPoint x: 517, endPoint y: 502, distance: 6.7
click at [513, 504] on div "Semi-Private Pilates Equipment" at bounding box center [490, 506] width 172 height 9
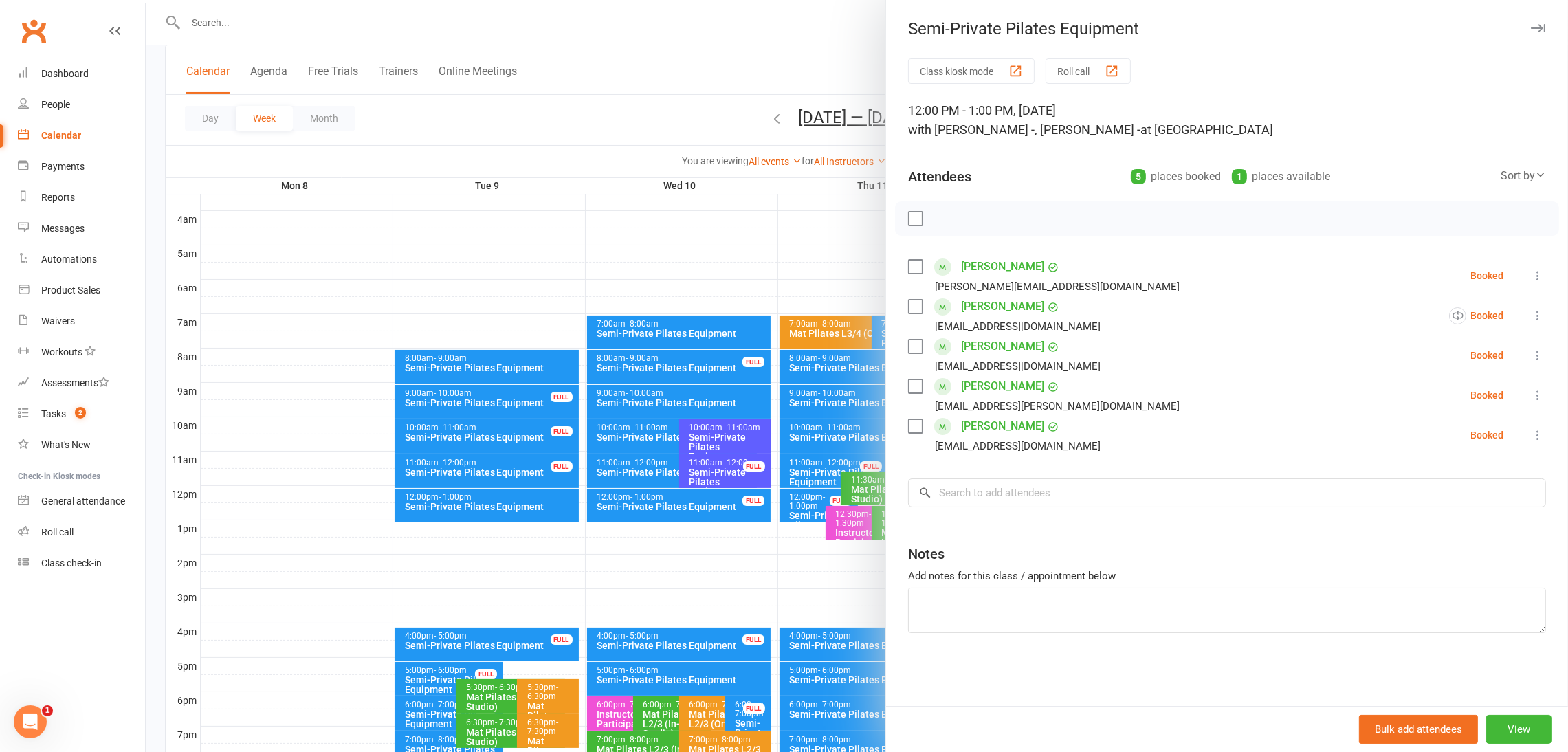
click at [659, 137] on div at bounding box center [856, 376] width 1422 height 752
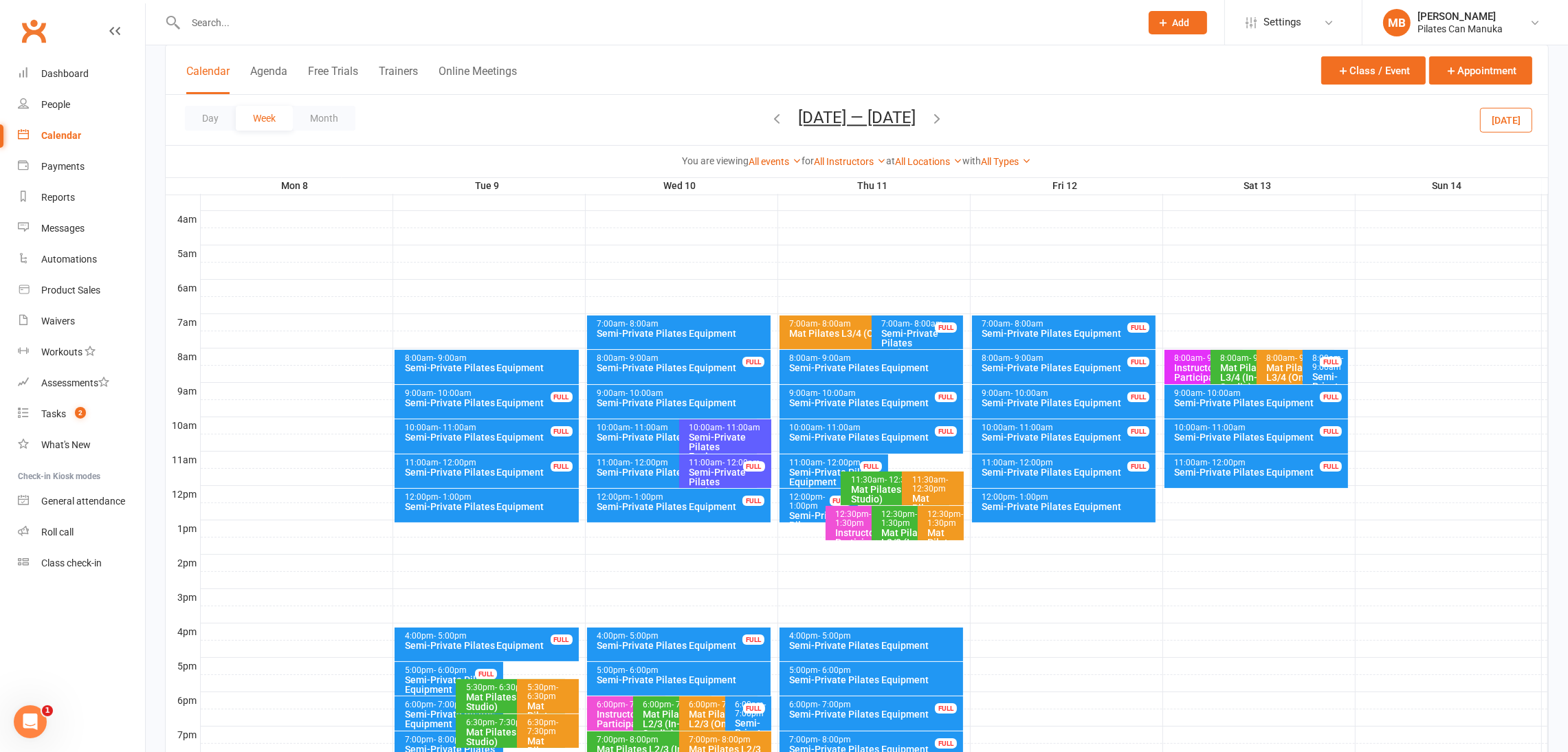
click at [941, 120] on icon "button" at bounding box center [937, 118] width 15 height 15
click at [498, 515] on div "12:00pm - 1:00pm Semi-Private Pilates Equipment" at bounding box center [486, 505] width 184 height 33
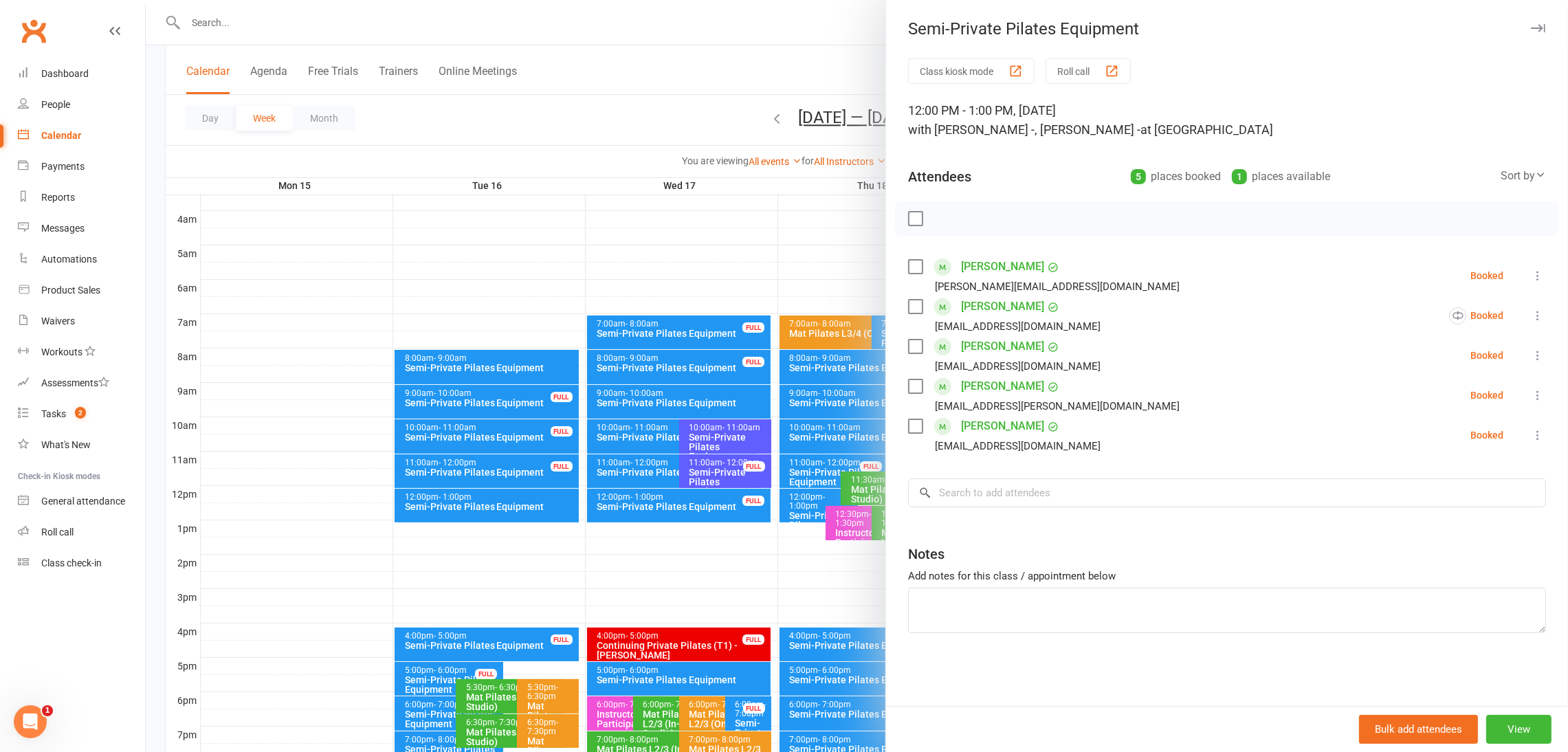
click at [733, 106] on div at bounding box center [856, 376] width 1422 height 752
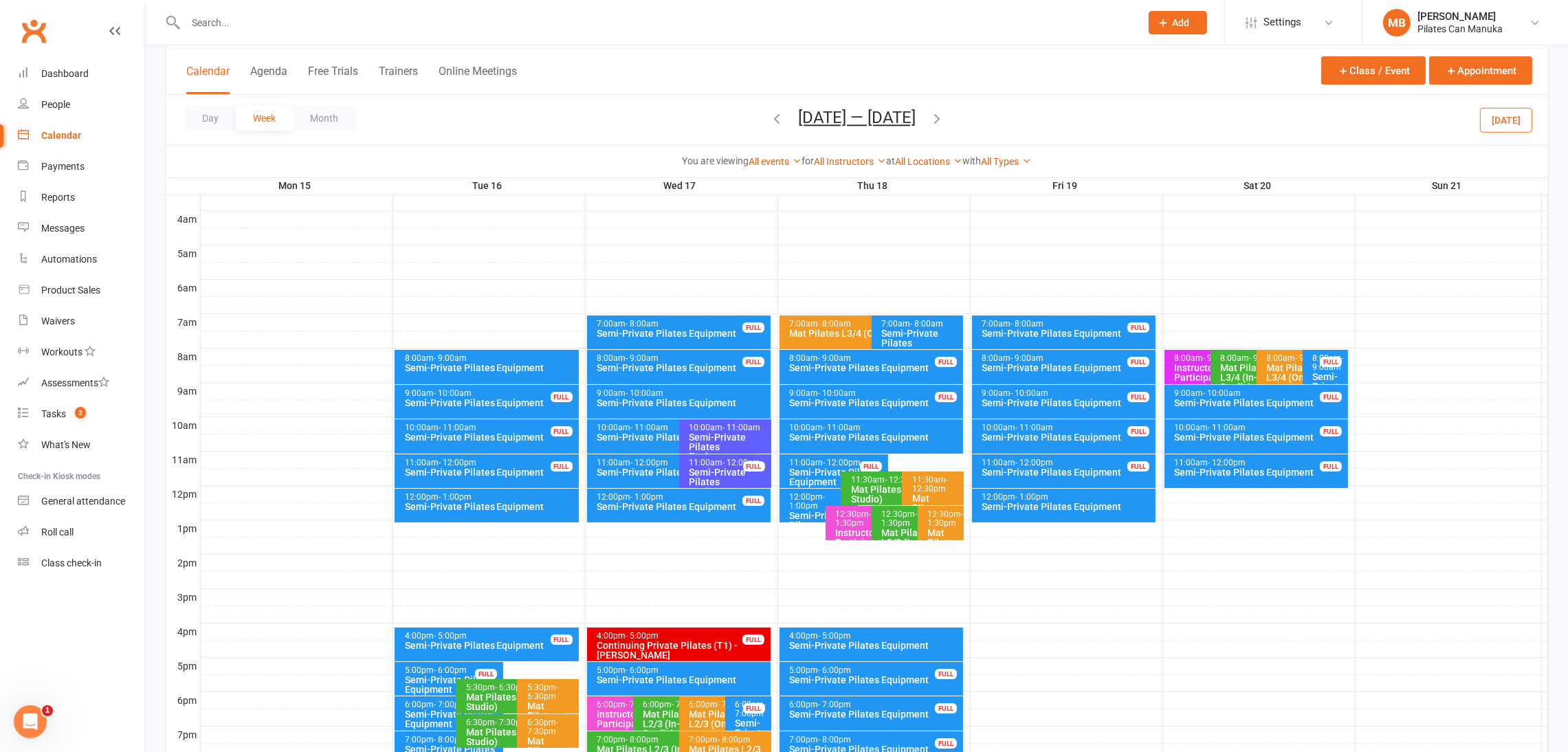
click at [882, 120] on button "Sep 15 — 21 2025" at bounding box center [856, 117] width 117 height 19
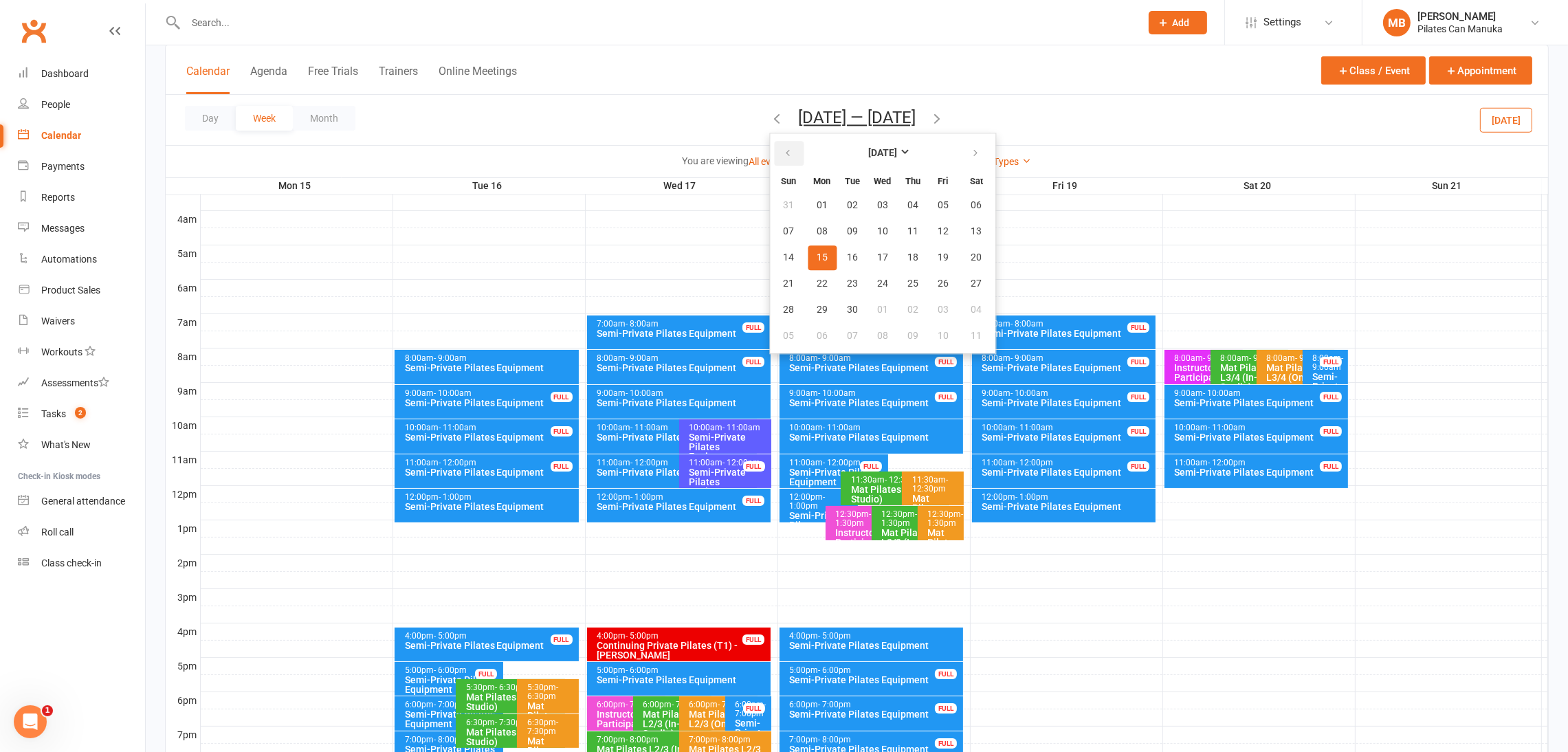
click at [774, 158] on button "button" at bounding box center [789, 153] width 29 height 25
click at [869, 272] on button "20" at bounding box center [883, 284] width 29 height 25
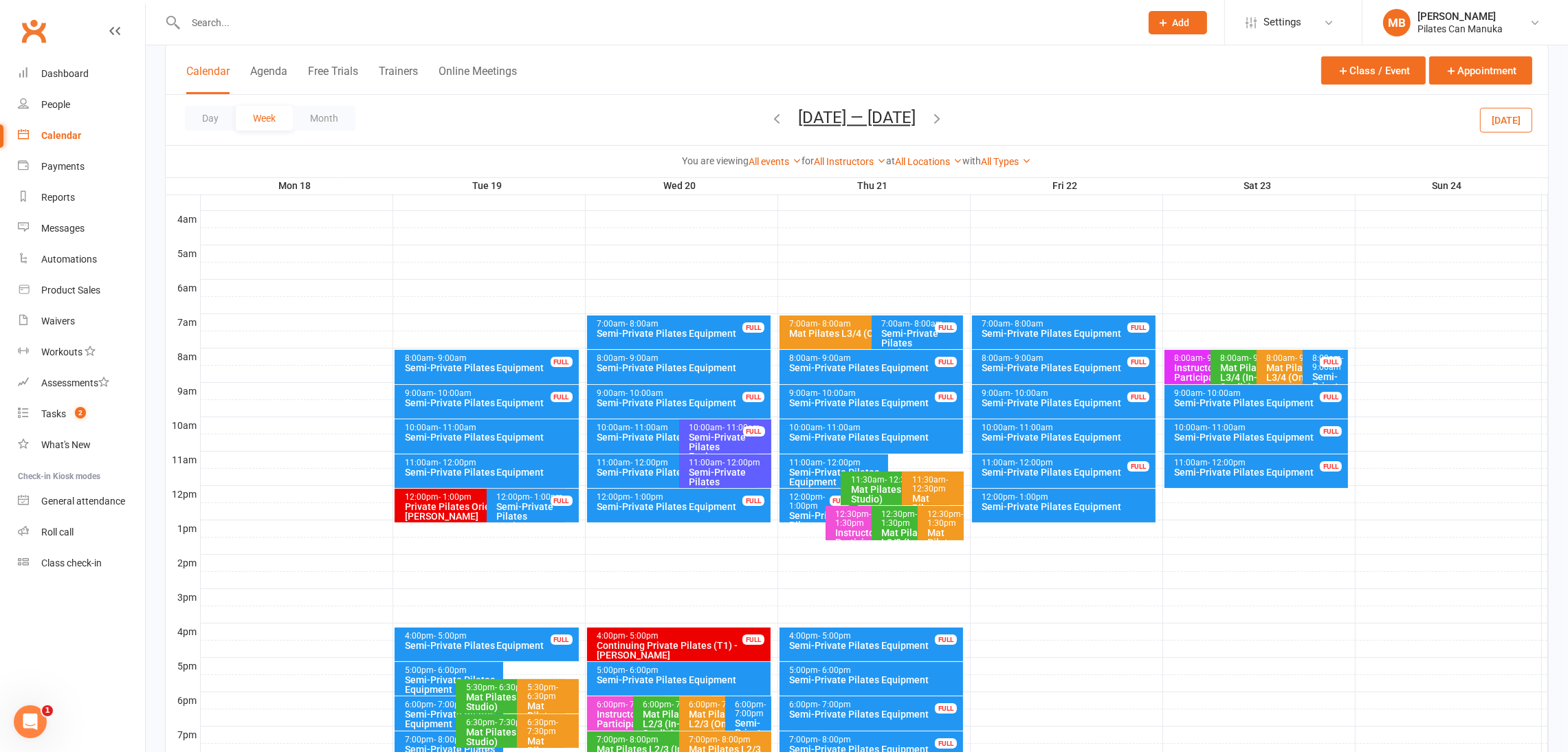
click at [942, 113] on icon "button" at bounding box center [937, 118] width 15 height 15
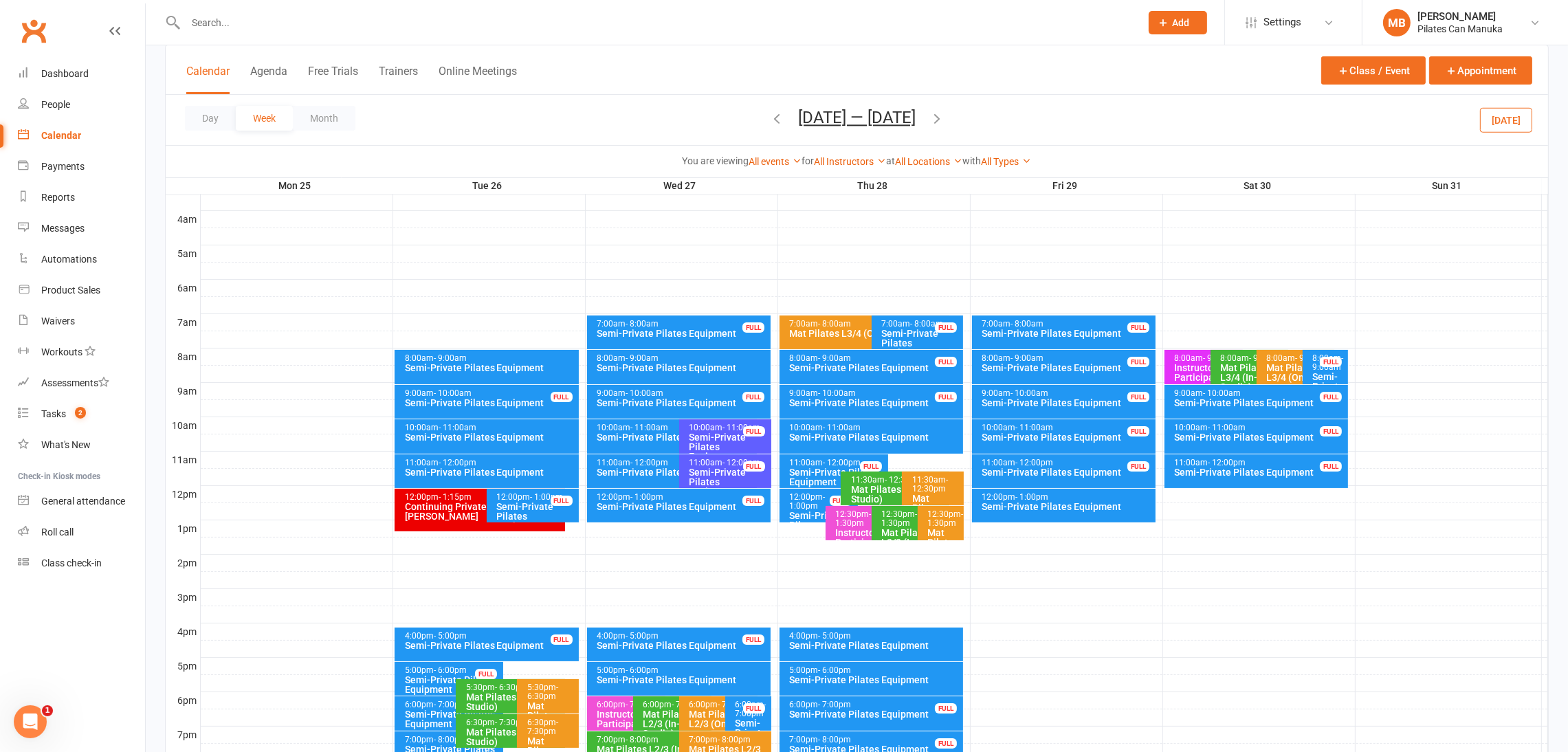
click at [943, 116] on icon "button" at bounding box center [937, 118] width 15 height 15
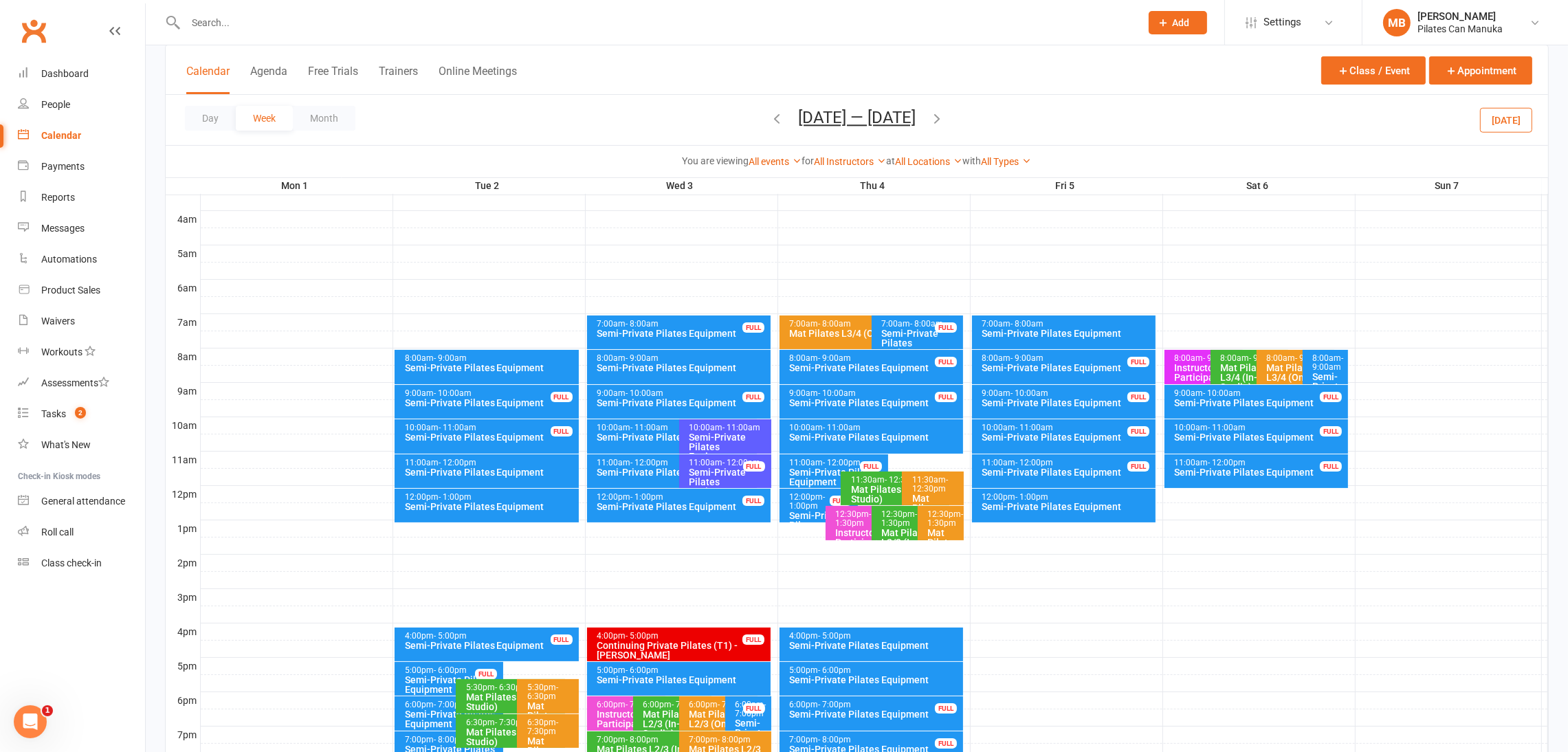
click at [939, 119] on icon "button" at bounding box center [937, 118] width 15 height 15
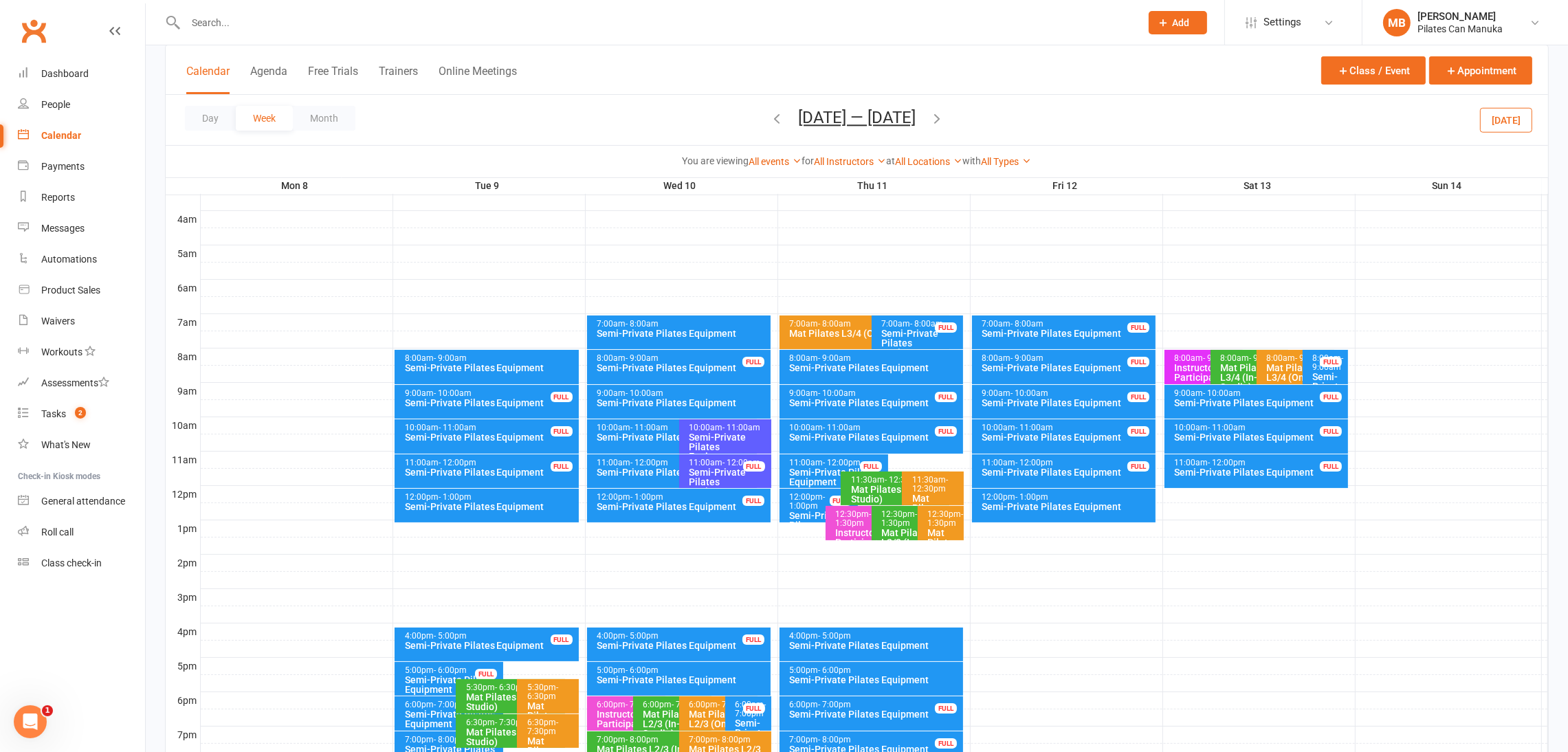
click at [775, 120] on icon "button" at bounding box center [777, 118] width 15 height 15
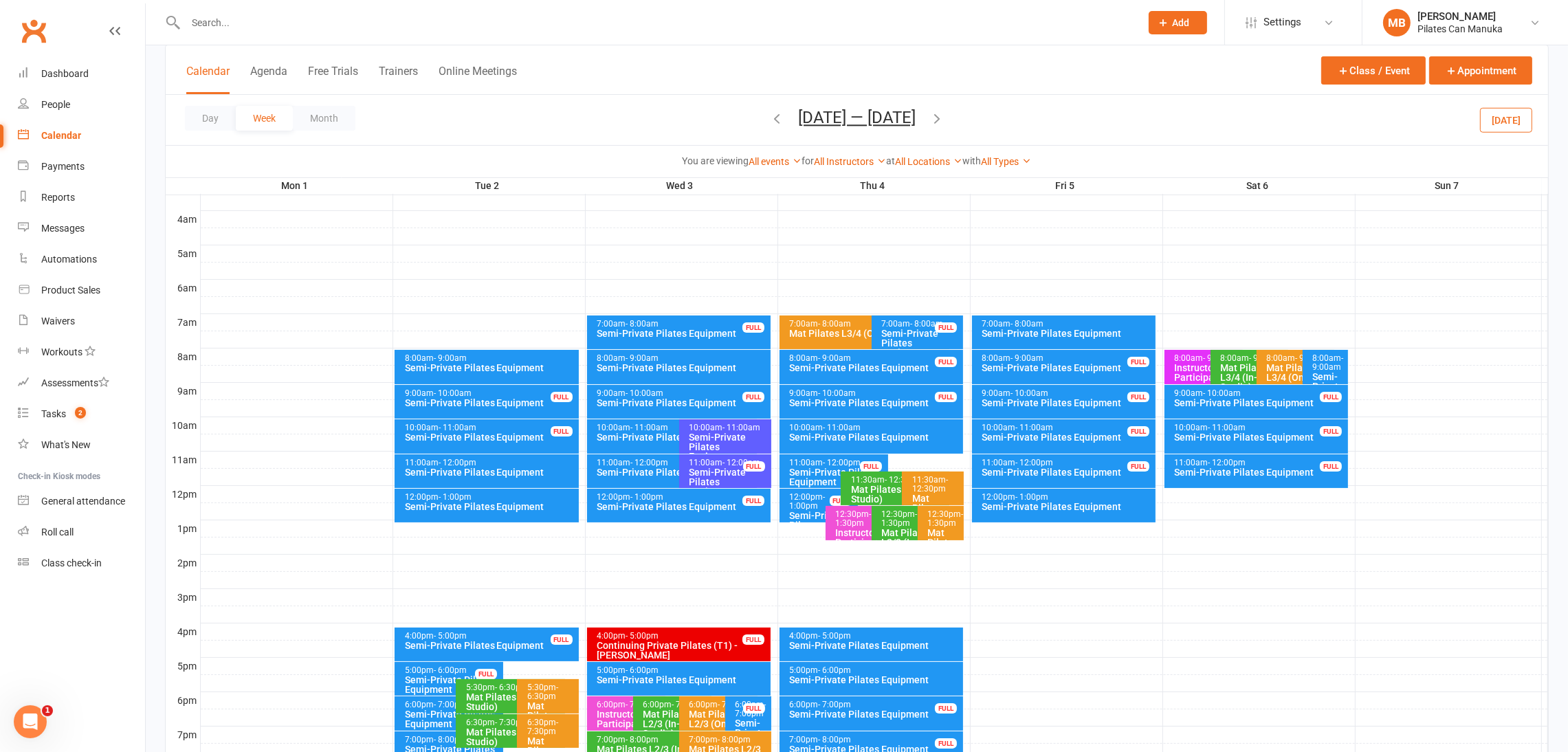
click at [880, 109] on button "Sep 1 — 7 2025" at bounding box center [856, 117] width 117 height 19
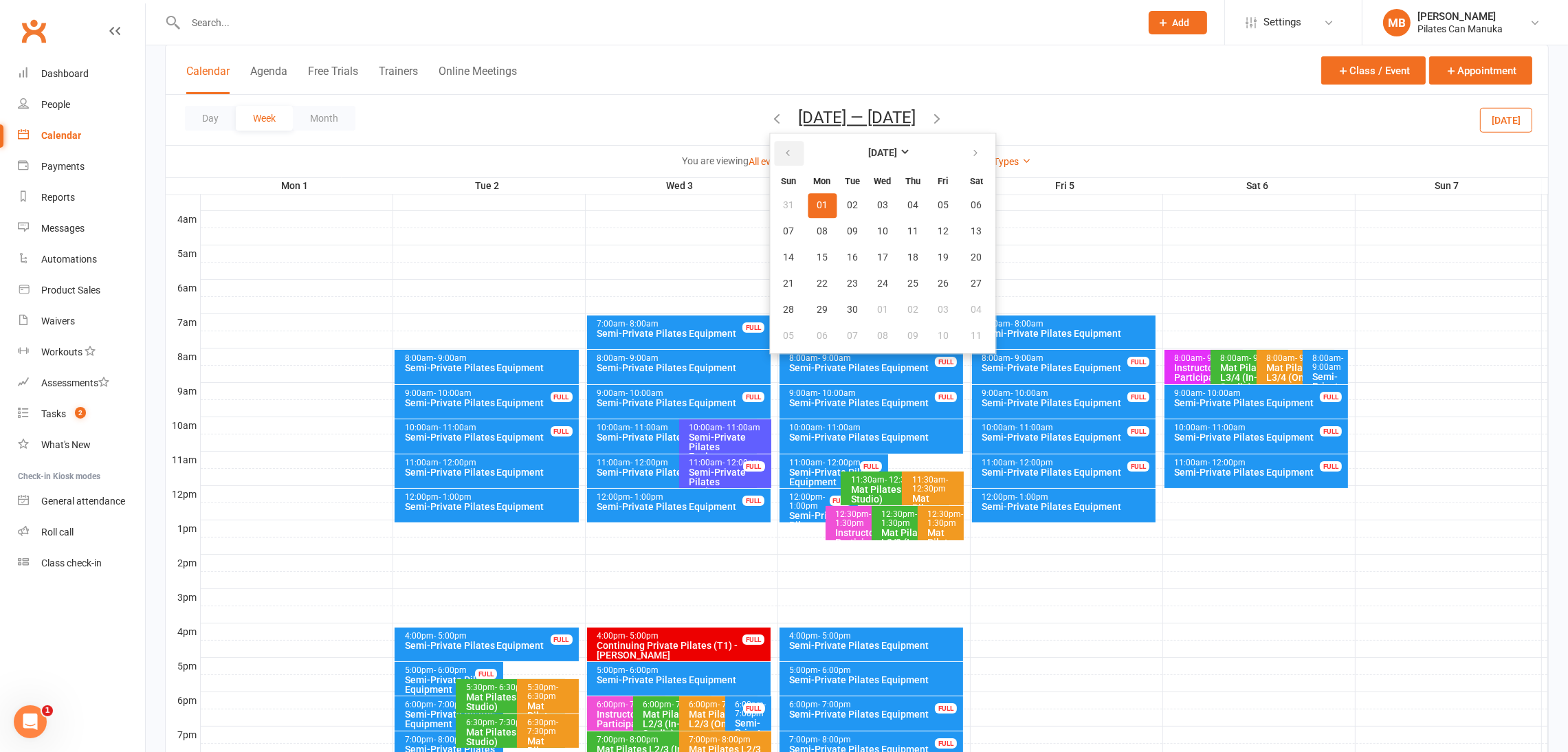
click at [802, 154] on button "button" at bounding box center [789, 153] width 29 height 25
click at [876, 280] on button "20" at bounding box center [883, 284] width 29 height 25
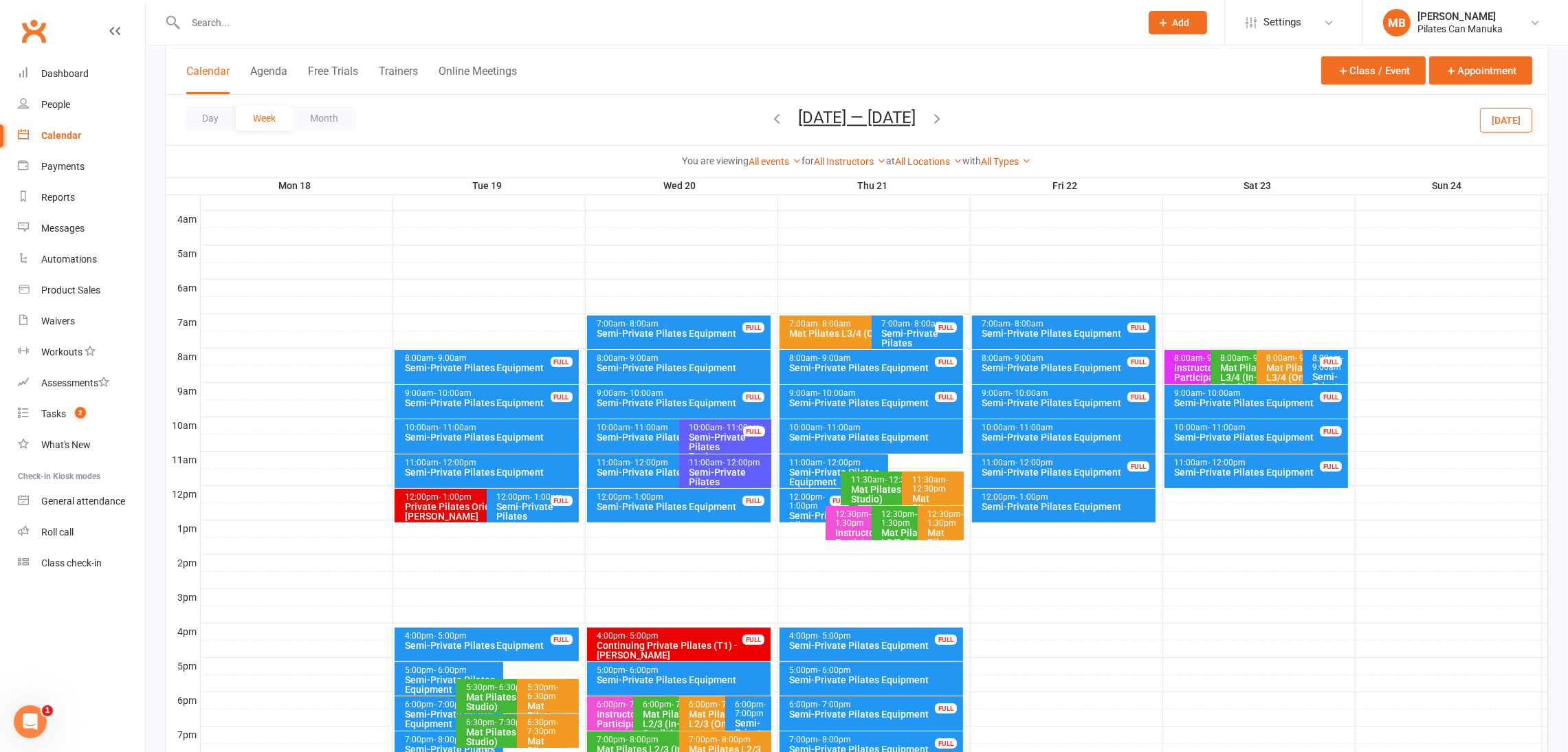
click at [943, 116] on icon "button" at bounding box center [937, 118] width 15 height 15
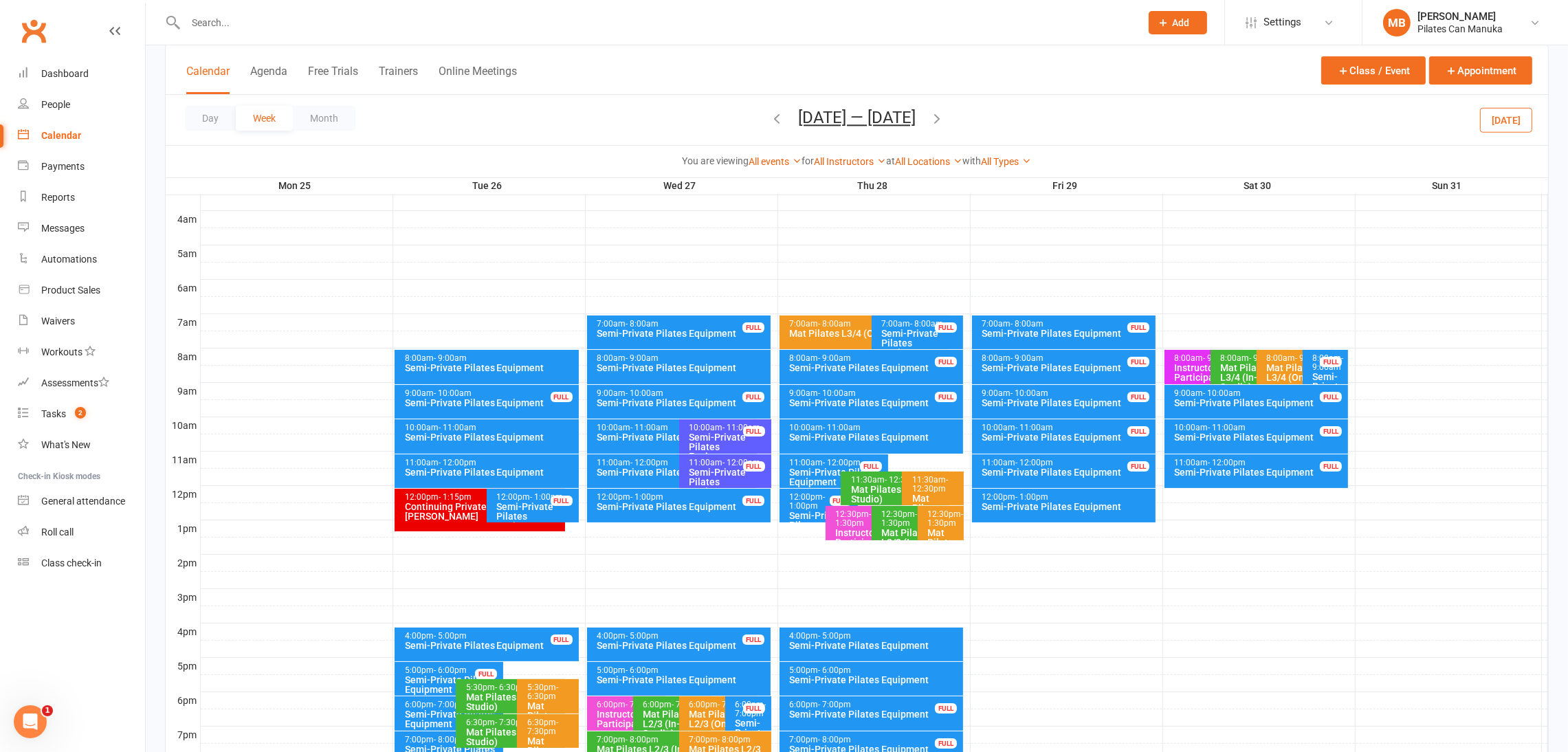
click at [943, 117] on icon "button" at bounding box center [937, 118] width 15 height 15
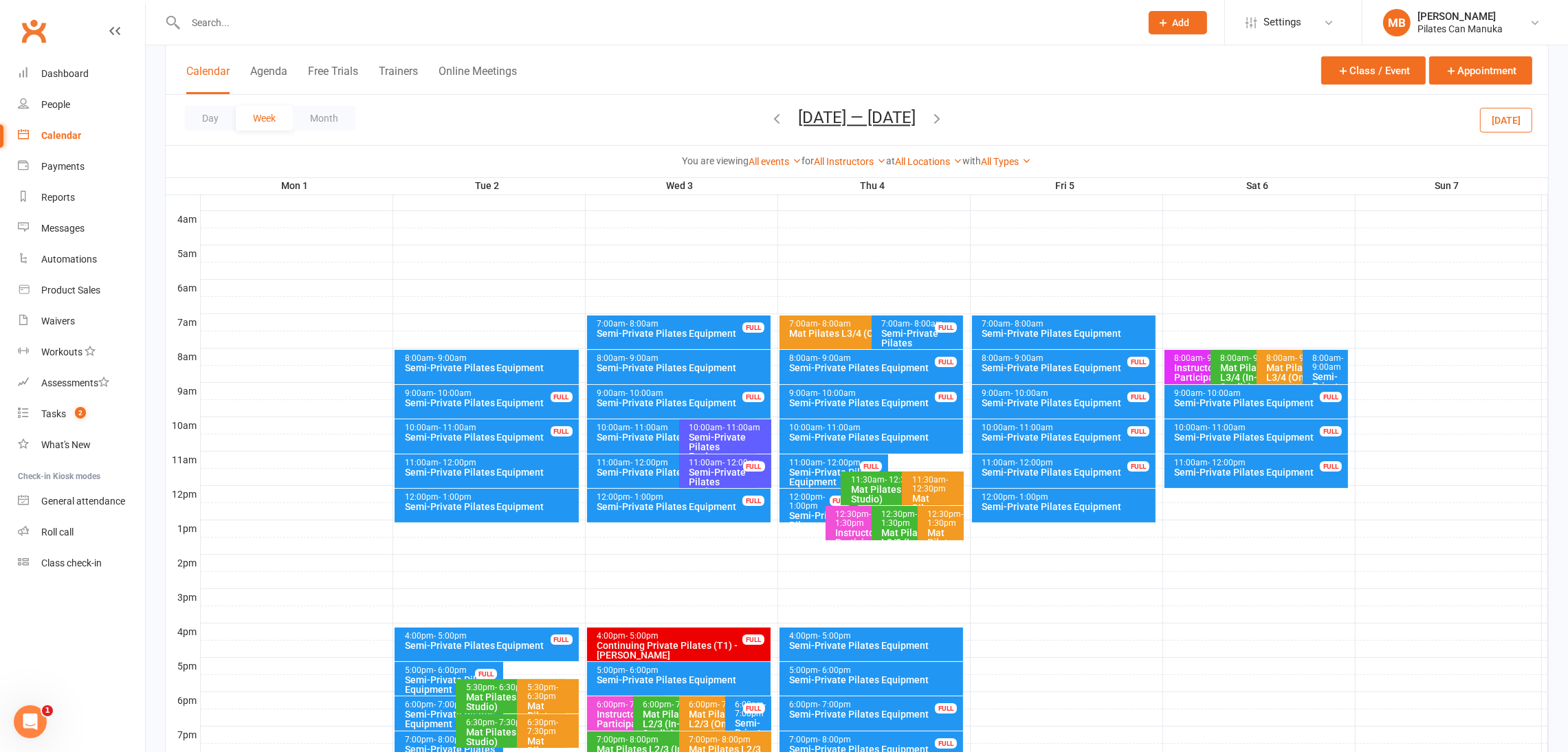
click at [940, 117] on icon "button" at bounding box center [937, 118] width 15 height 15
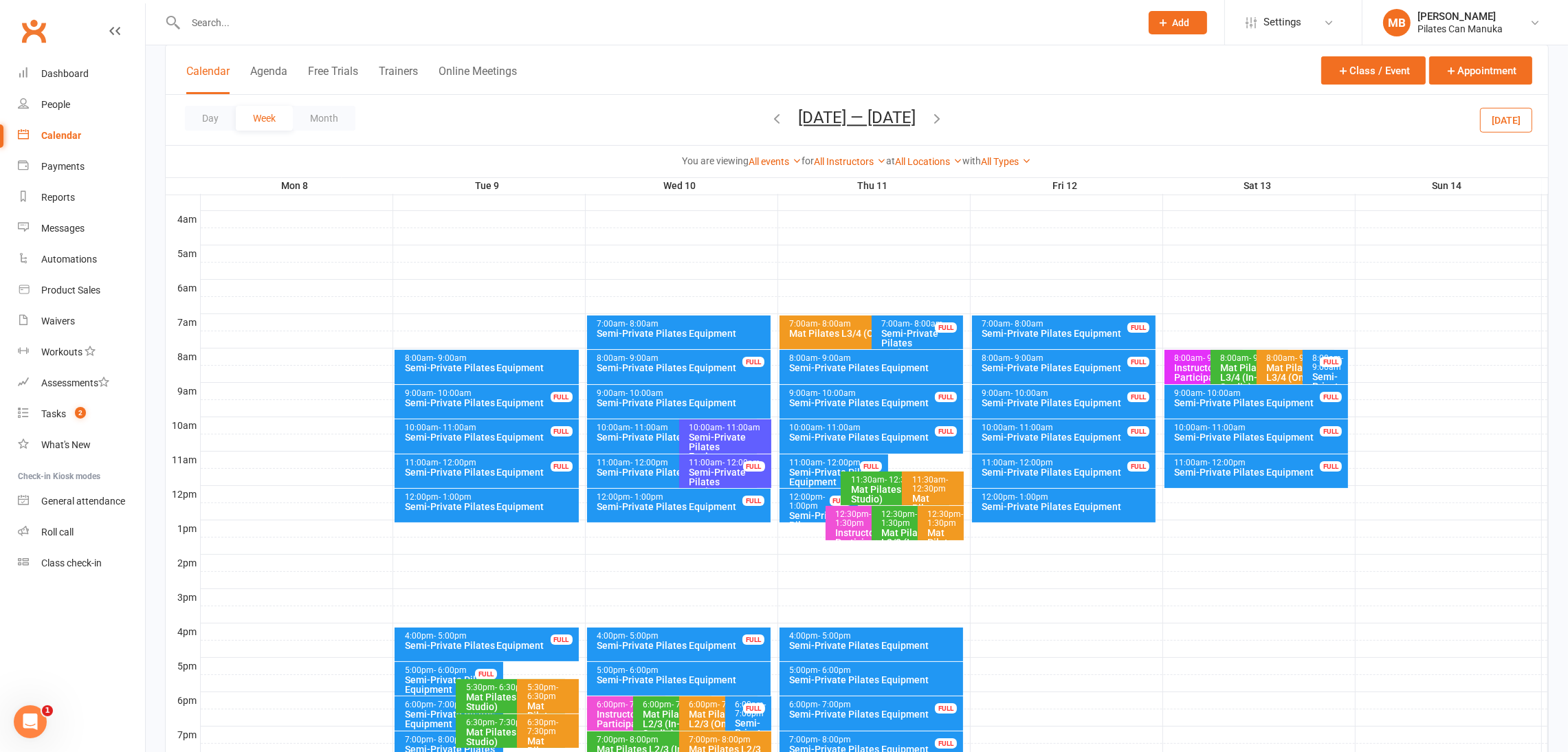
click at [868, 112] on button "Sep 8 — 14 2025" at bounding box center [856, 117] width 117 height 19
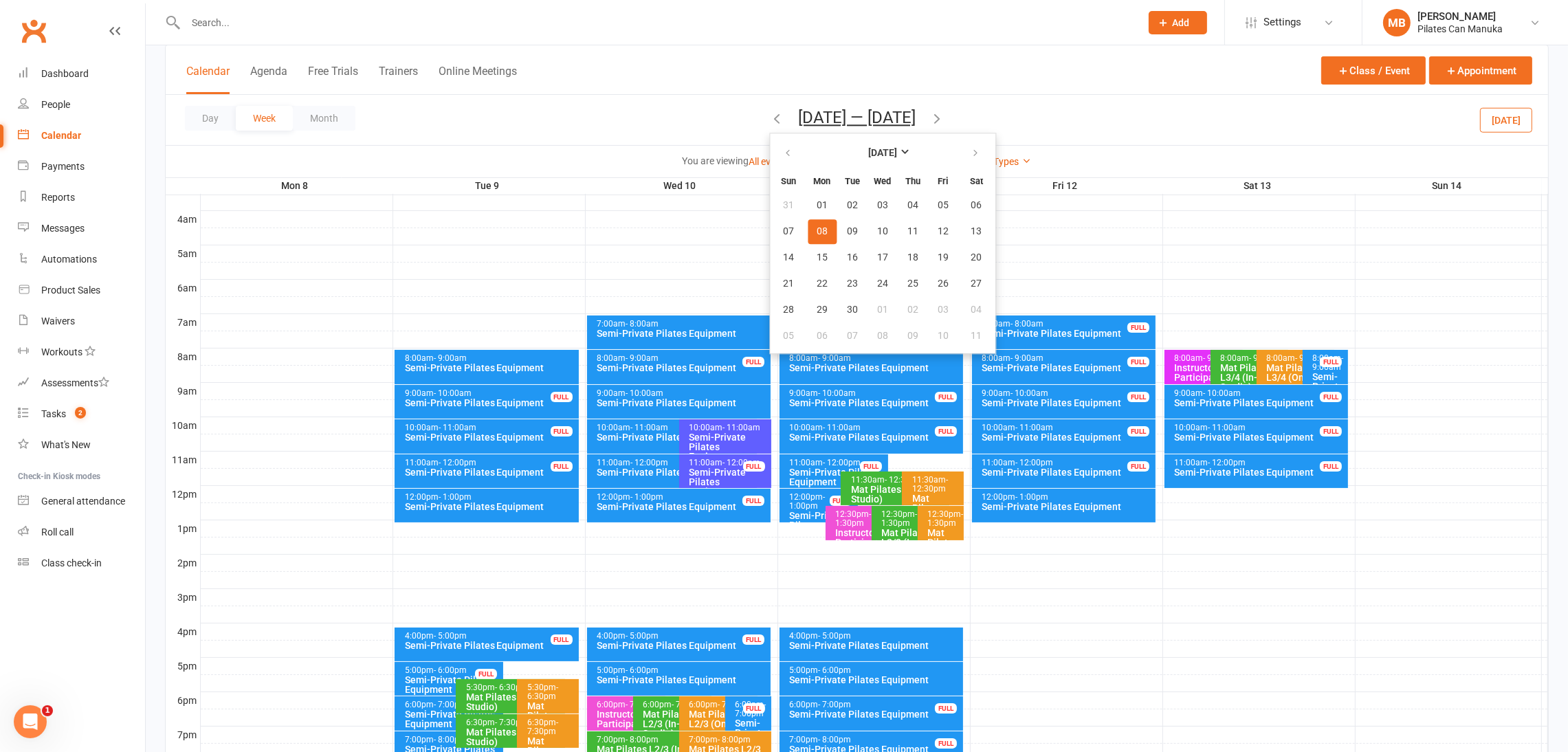
click at [801, 154] on th at bounding box center [789, 153] width 35 height 30
click at [774, 158] on button "button" at bounding box center [789, 153] width 29 height 25
click at [908, 285] on span "21" at bounding box center [913, 284] width 11 height 11
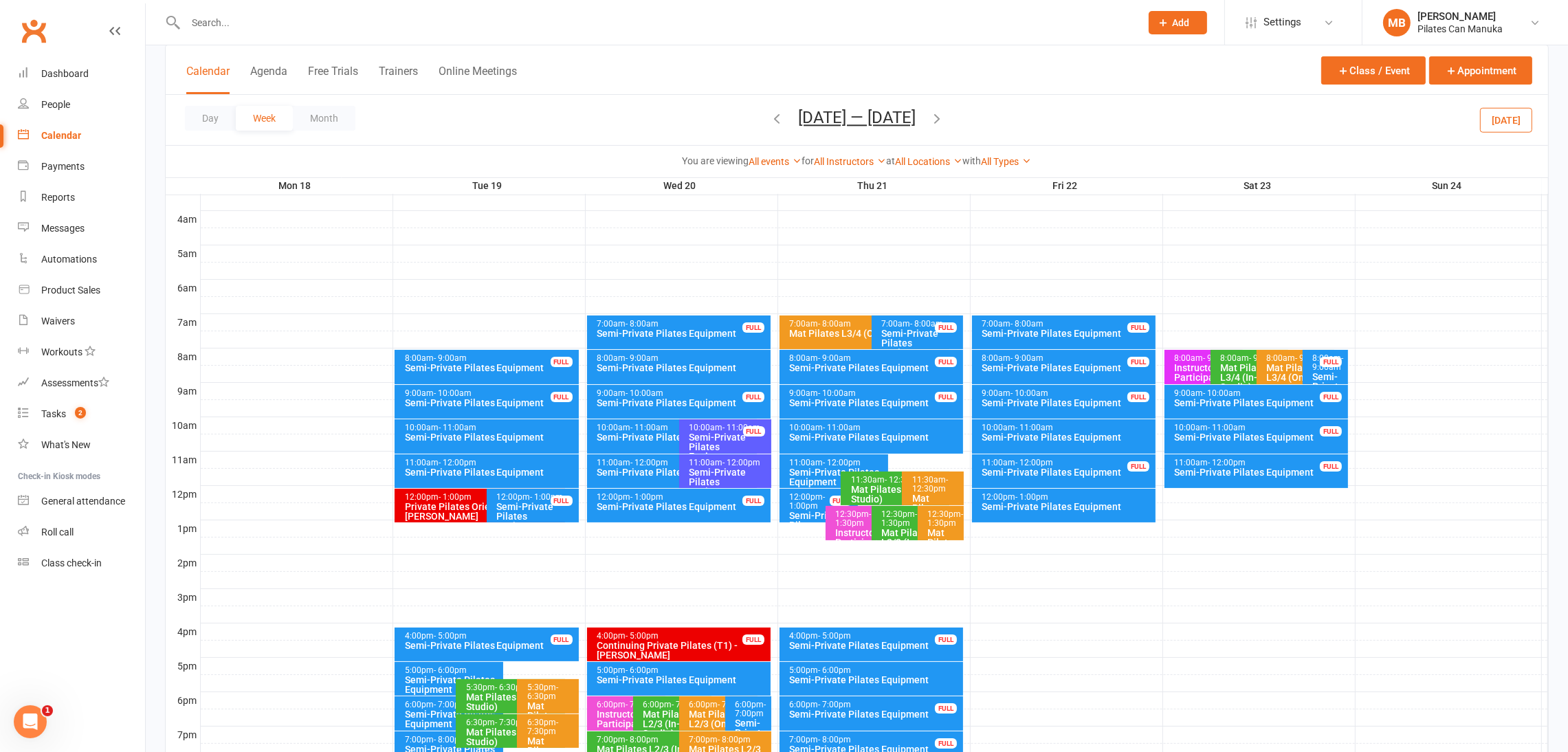
click at [945, 117] on icon "button" at bounding box center [937, 118] width 15 height 15
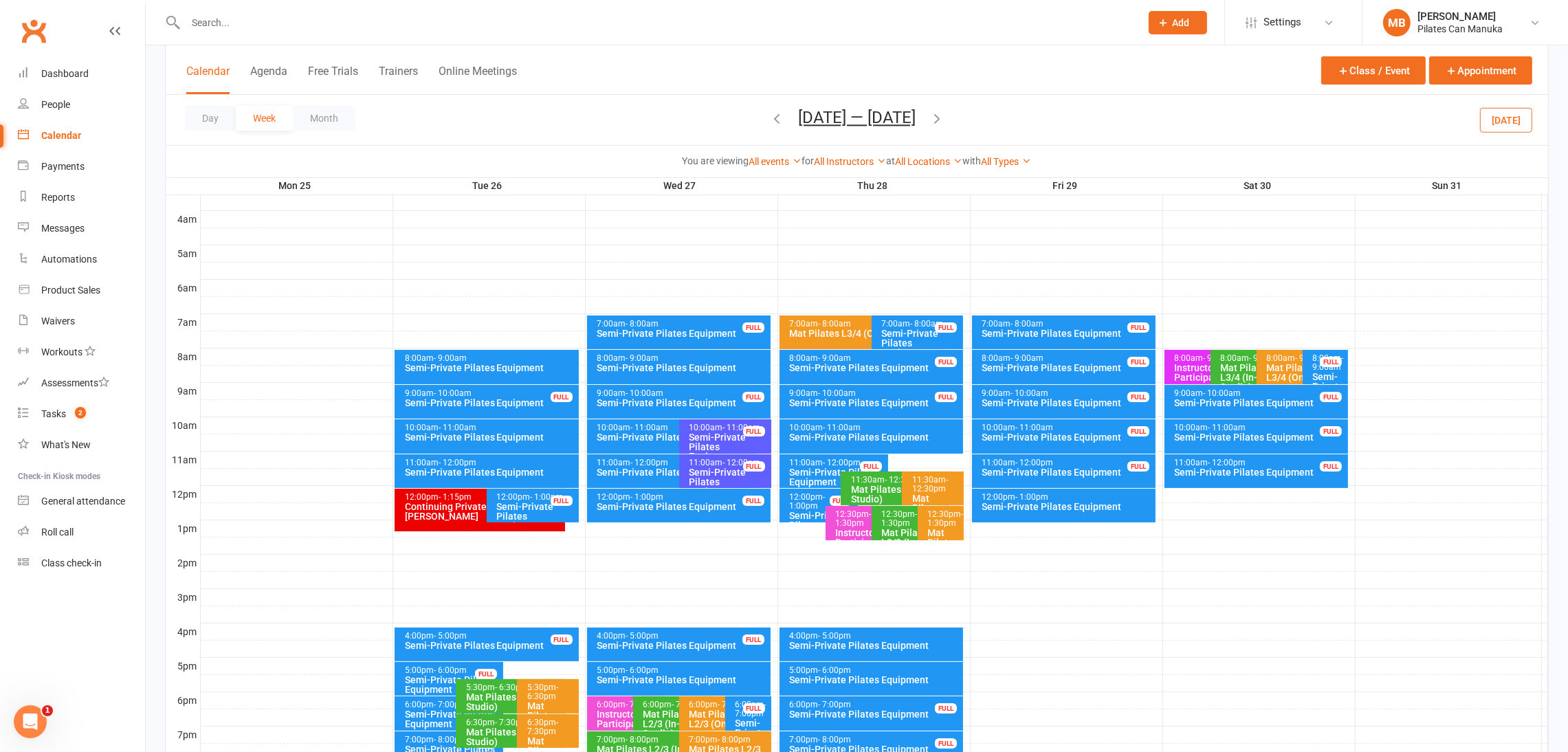
click at [945, 117] on icon "button" at bounding box center [937, 118] width 15 height 15
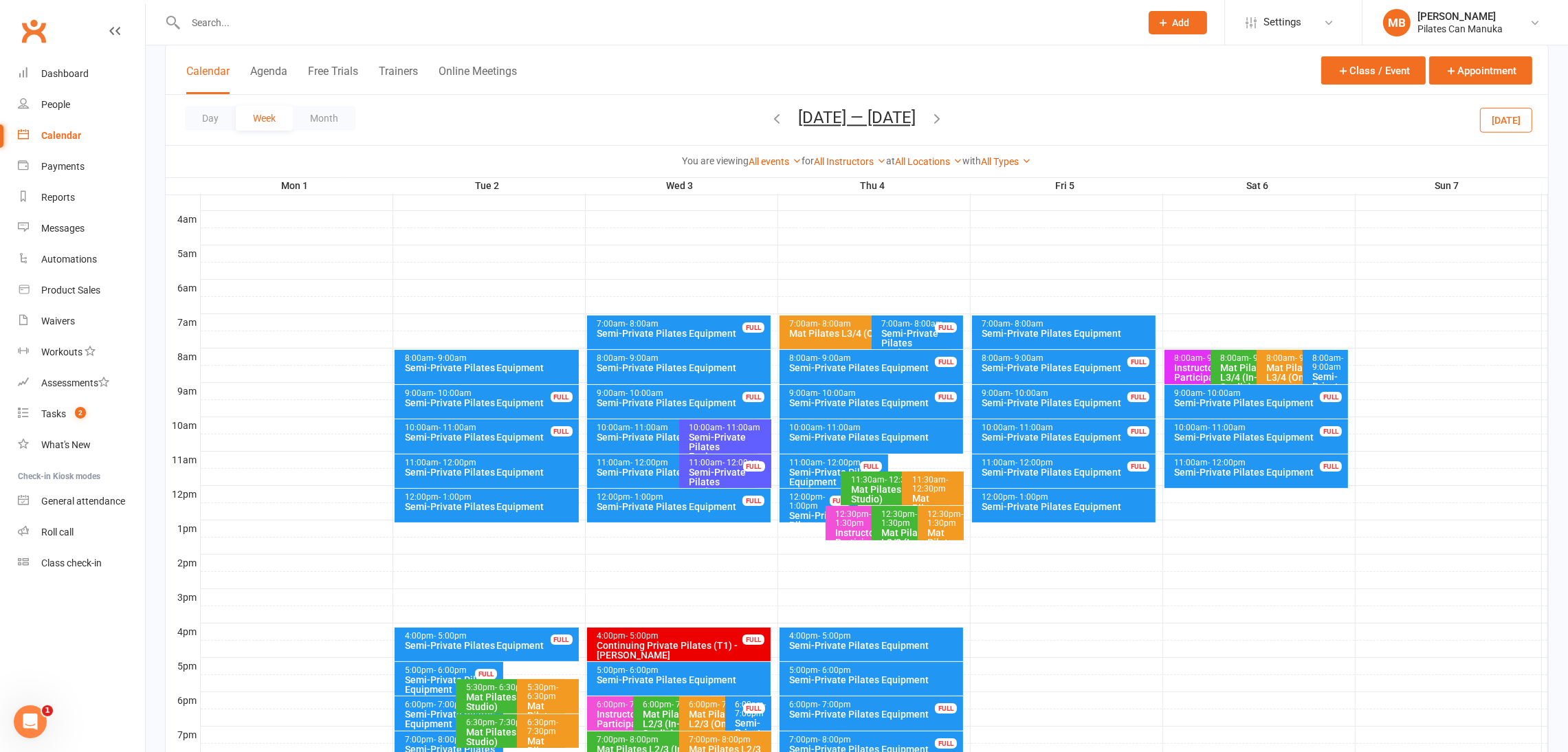
click at [943, 117] on div "Day Week Month Sep 1 — 7 2025 August 2025 Sun Mon Tue Wed Thu Fri Sat 27 28 29 …" at bounding box center [856, 120] width 1383 height 51
click at [937, 113] on icon "button" at bounding box center [937, 118] width 15 height 15
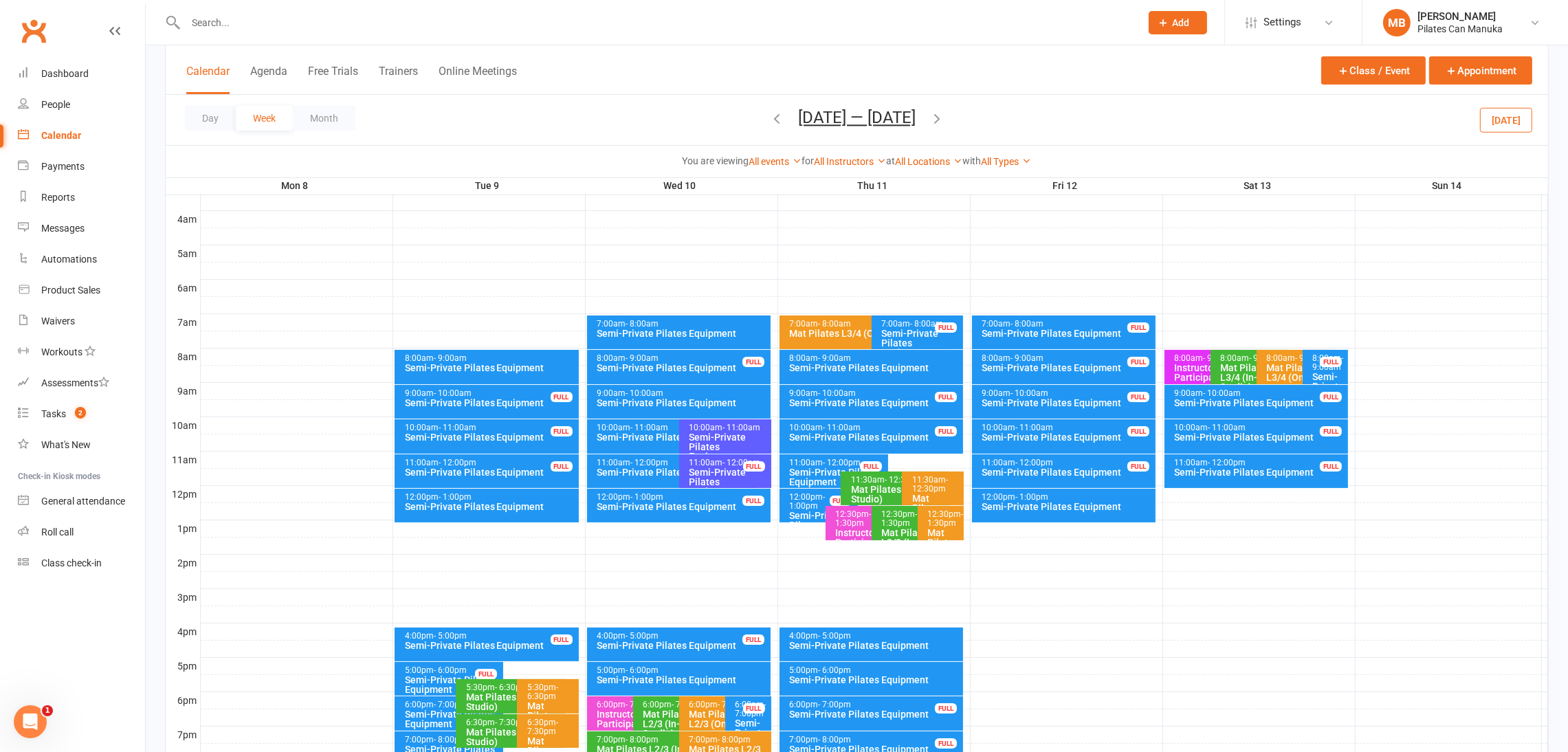
click at [878, 112] on button "Sep 8 — 14 2025" at bounding box center [856, 117] width 117 height 19
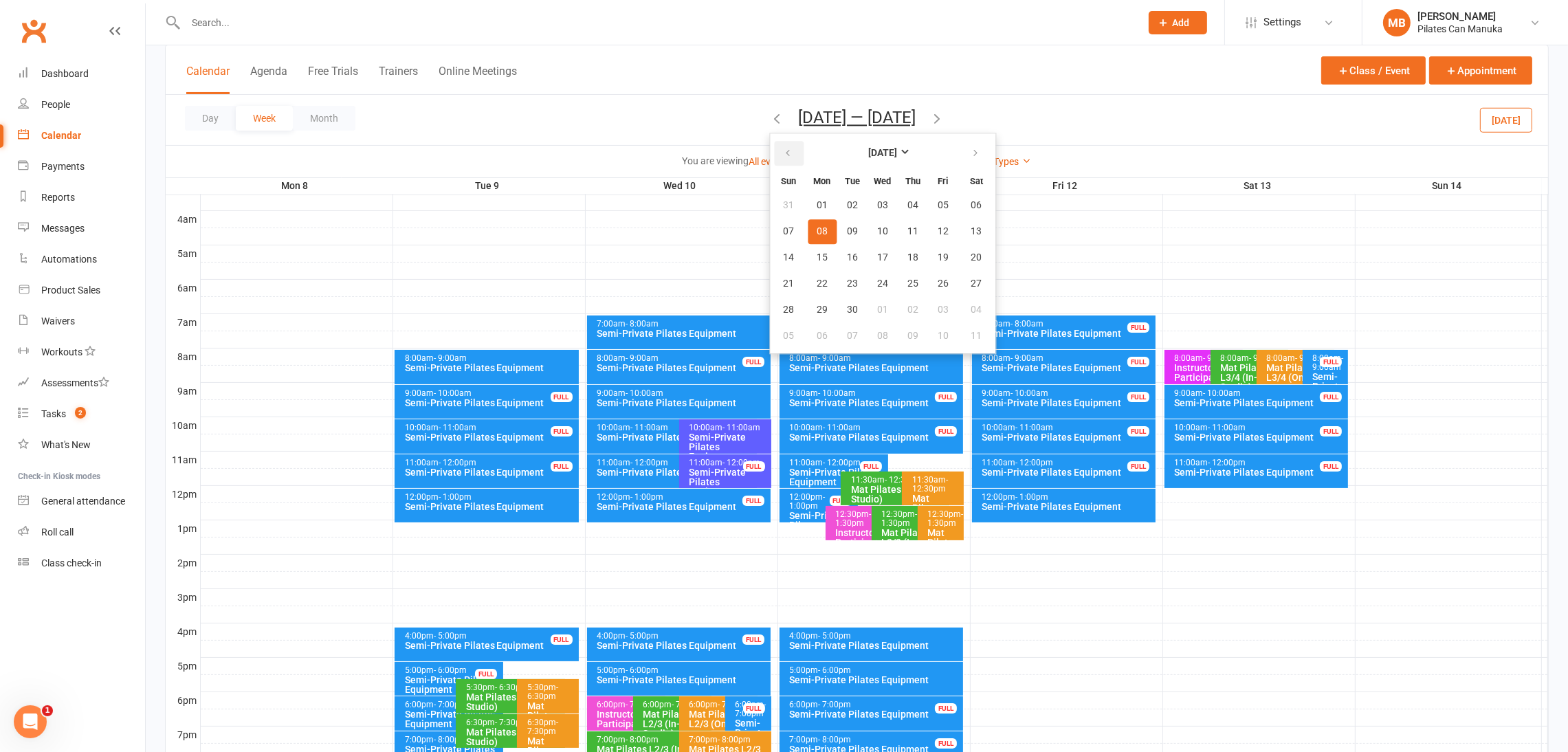
drag, startPoint x: 785, startPoint y: 150, endPoint x: 797, endPoint y: 150, distance: 12.0
click at [790, 150] on icon "button" at bounding box center [787, 153] width 9 height 11
click at [880, 283] on span "20" at bounding box center [882, 284] width 11 height 11
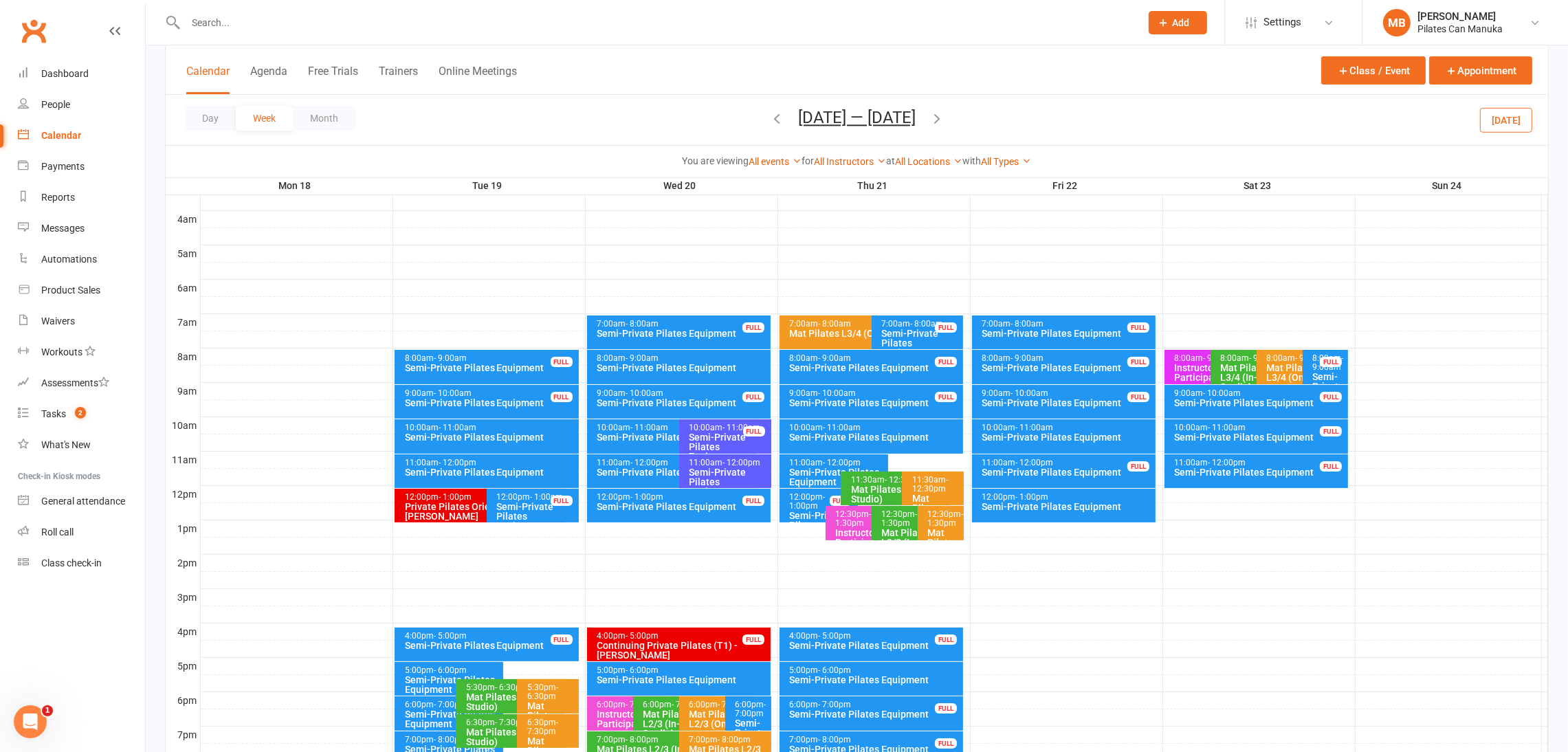
click at [944, 115] on icon "button" at bounding box center [937, 118] width 15 height 15
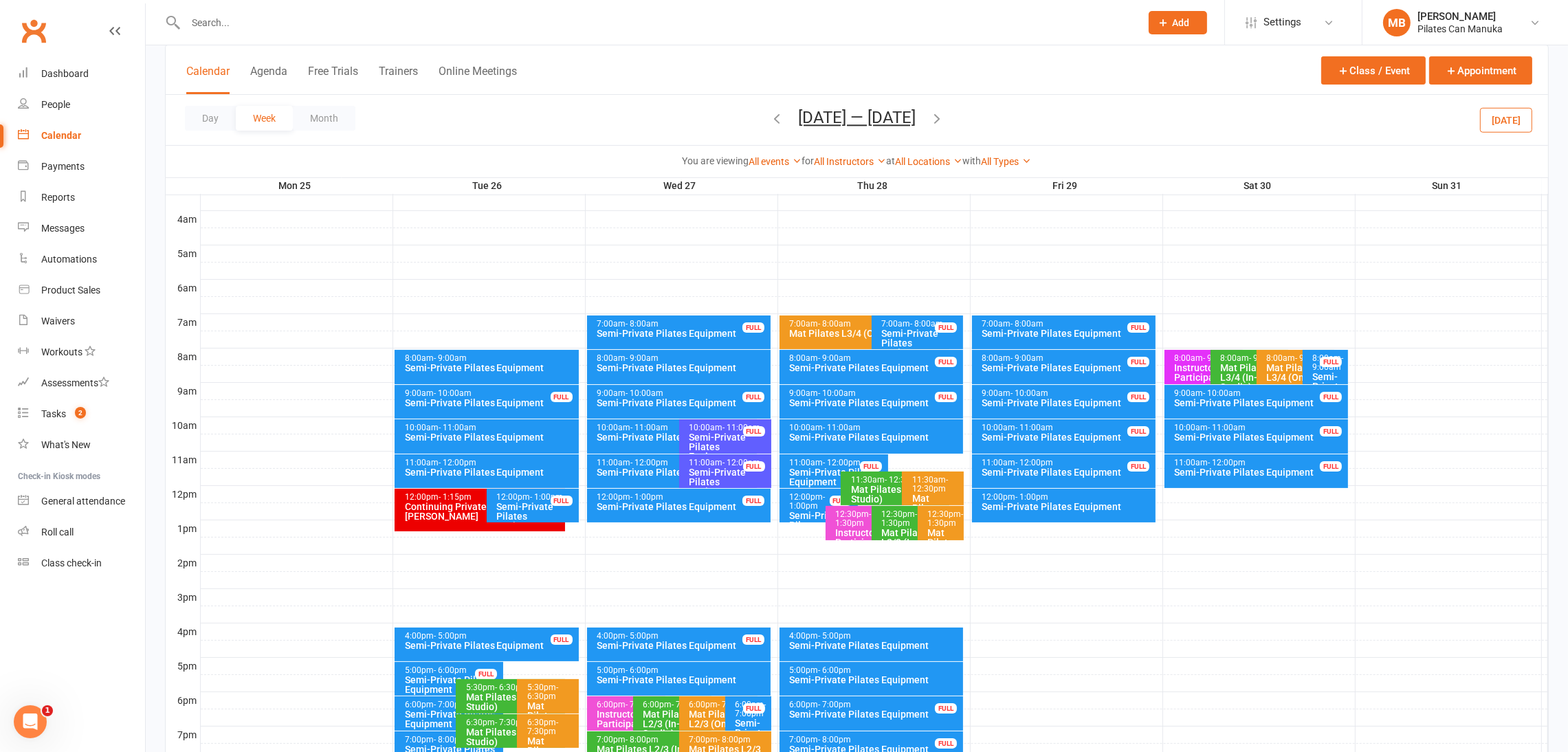
click at [942, 117] on icon "button" at bounding box center [937, 118] width 15 height 15
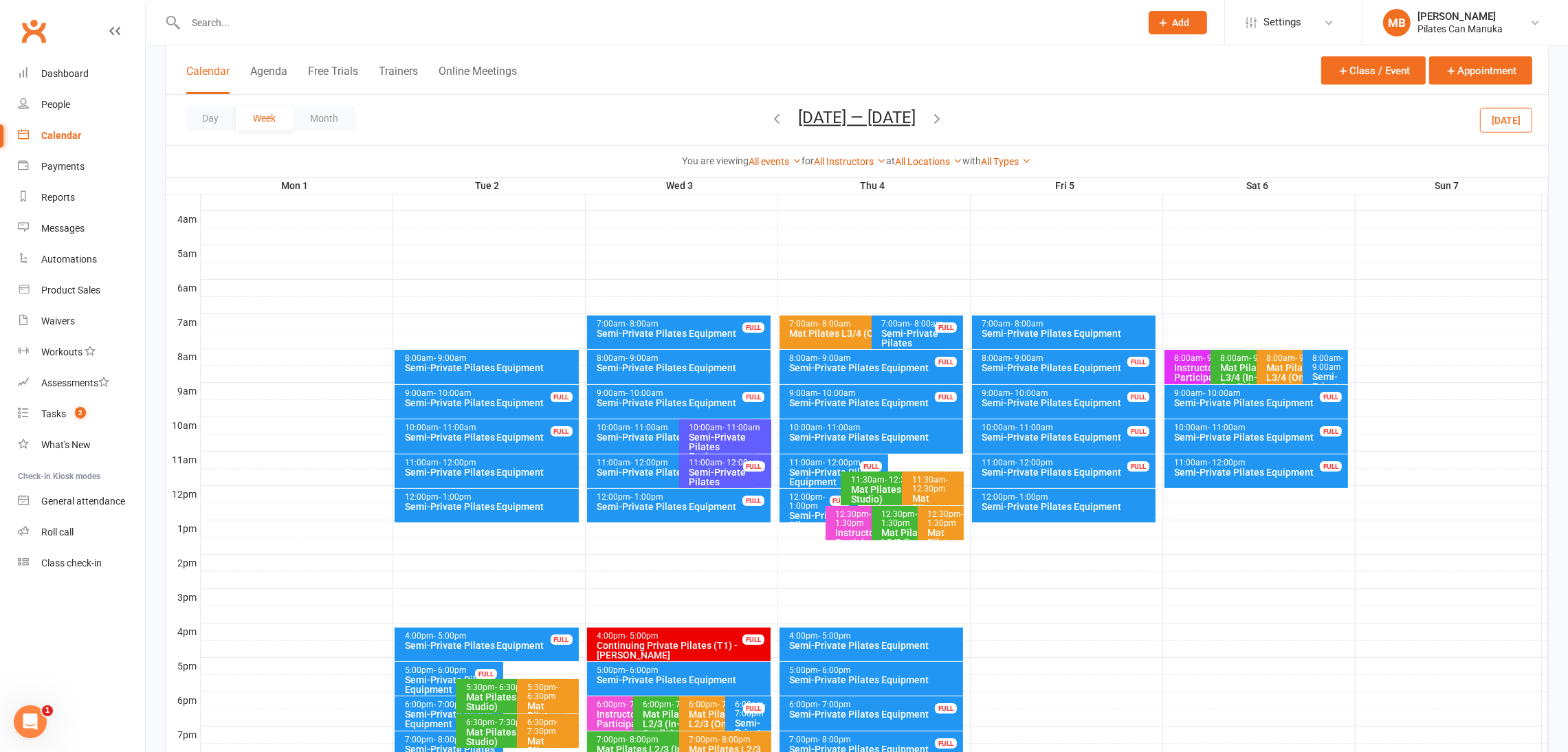
click at [934, 120] on icon "button" at bounding box center [937, 118] width 15 height 15
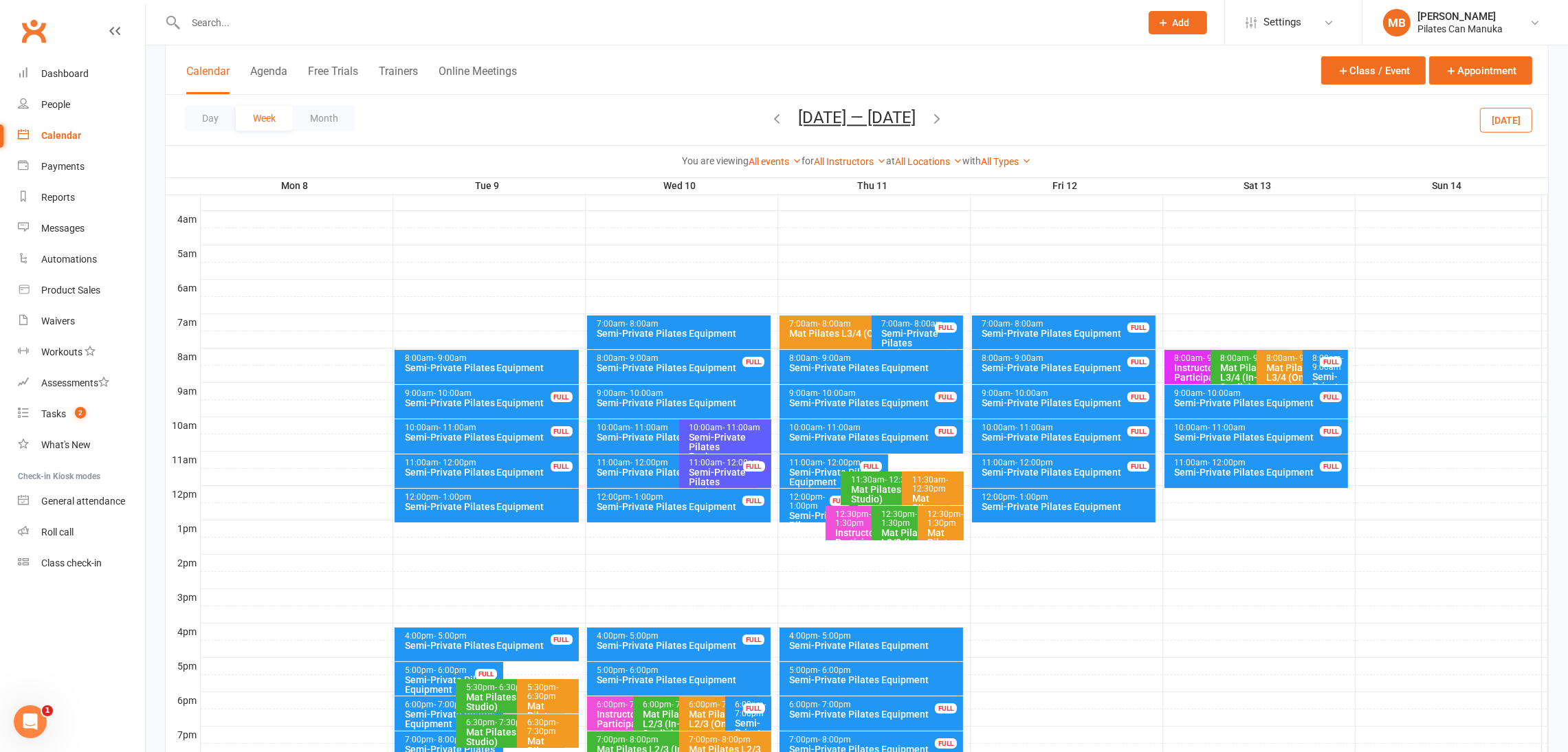
click at [934, 120] on icon "button" at bounding box center [937, 118] width 15 height 15
click at [929, 120] on span "Sep 15 — 21 2025 August 2025 Sun Mon Tue Wed Thu Fri Sat 27 28 29 30 31 01 02 0…" at bounding box center [856, 120] width 145 height 24
click at [939, 120] on icon "button" at bounding box center [937, 118] width 15 height 15
click at [940, 120] on icon "button" at bounding box center [937, 118] width 15 height 15
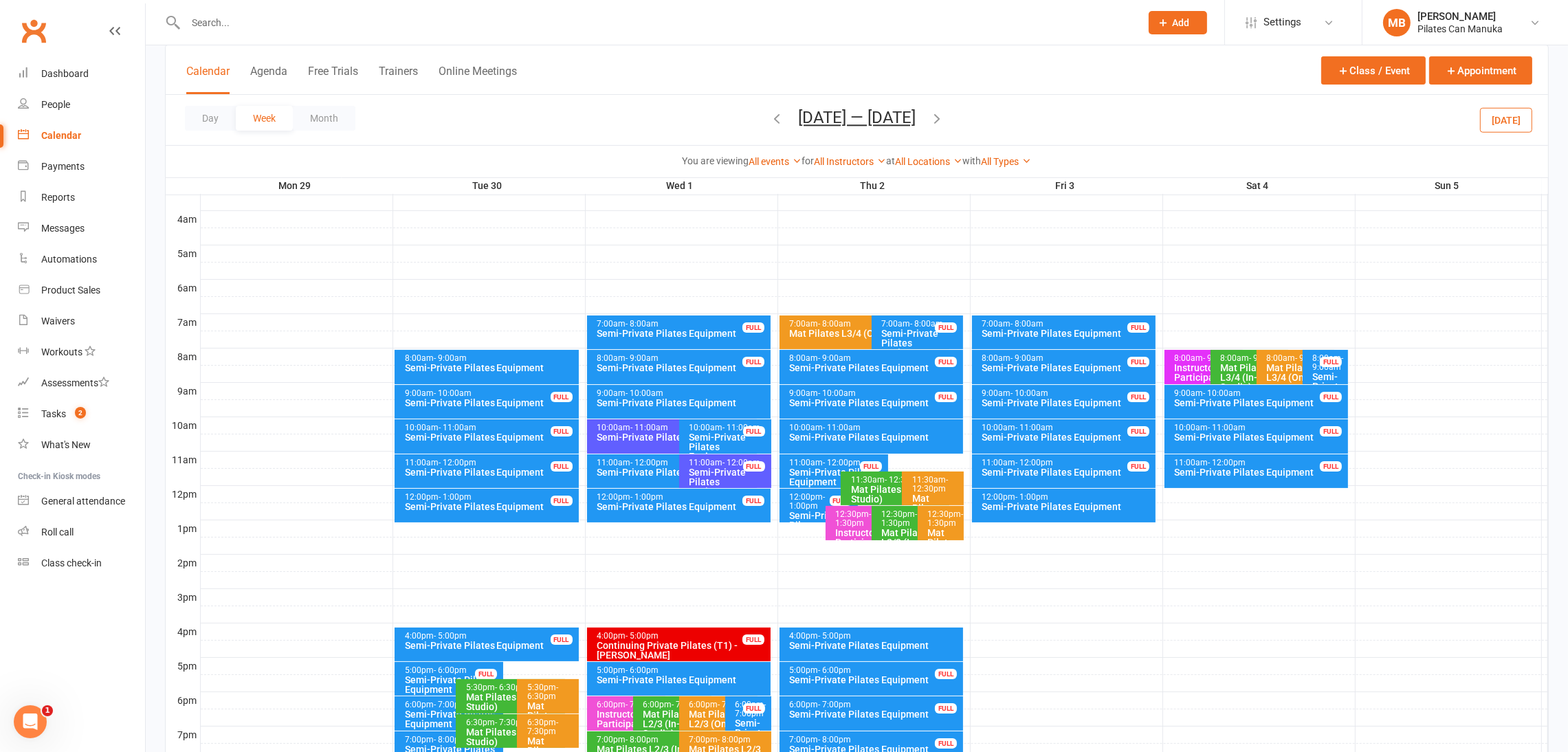
click at [945, 121] on icon "button" at bounding box center [937, 118] width 15 height 15
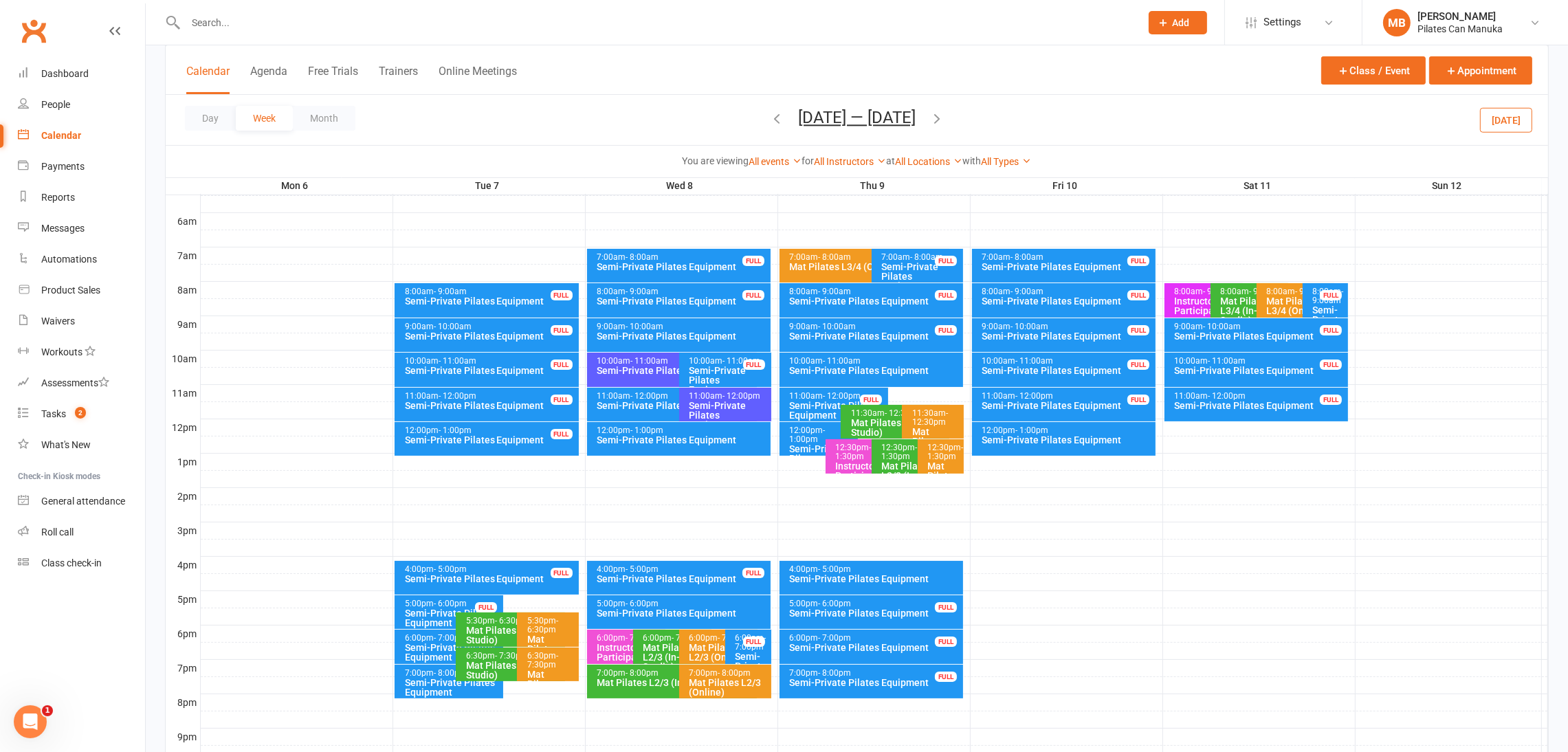
scroll to position [309, 0]
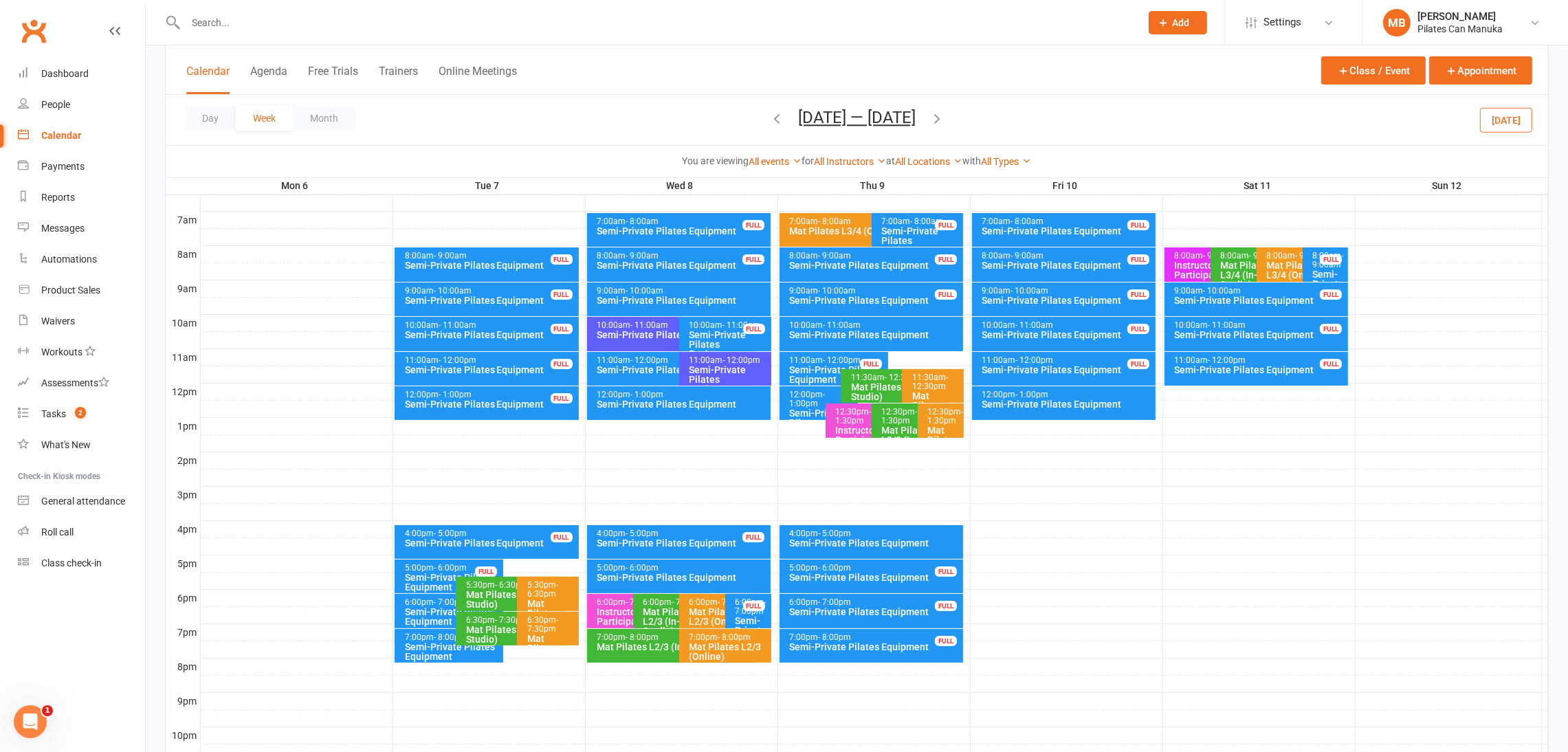
click at [878, 117] on button "Oct 6 — 12 2025" at bounding box center [856, 117] width 117 height 19
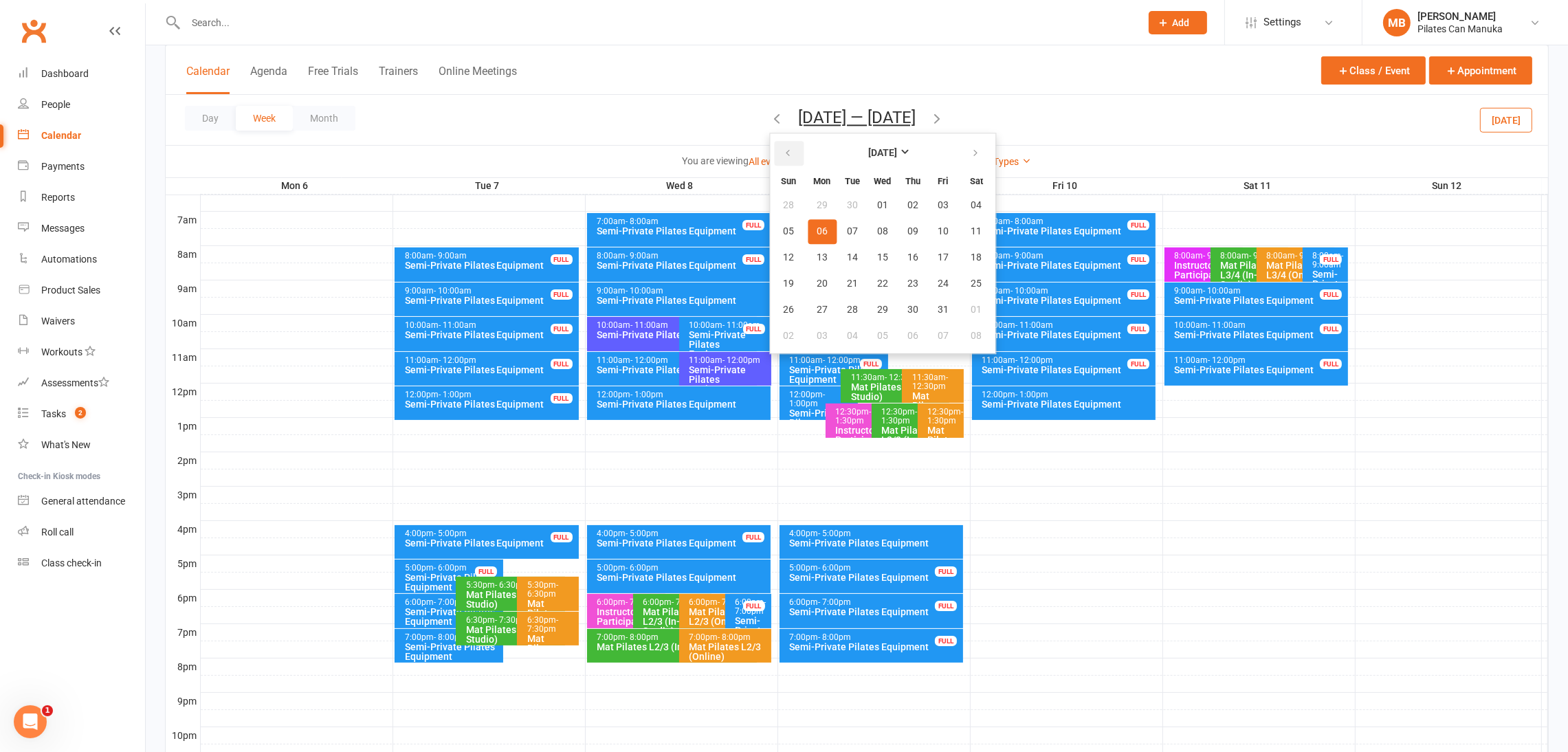
click at [780, 158] on button "button" at bounding box center [789, 153] width 29 height 25
click at [908, 279] on span "21" at bounding box center [913, 284] width 11 height 11
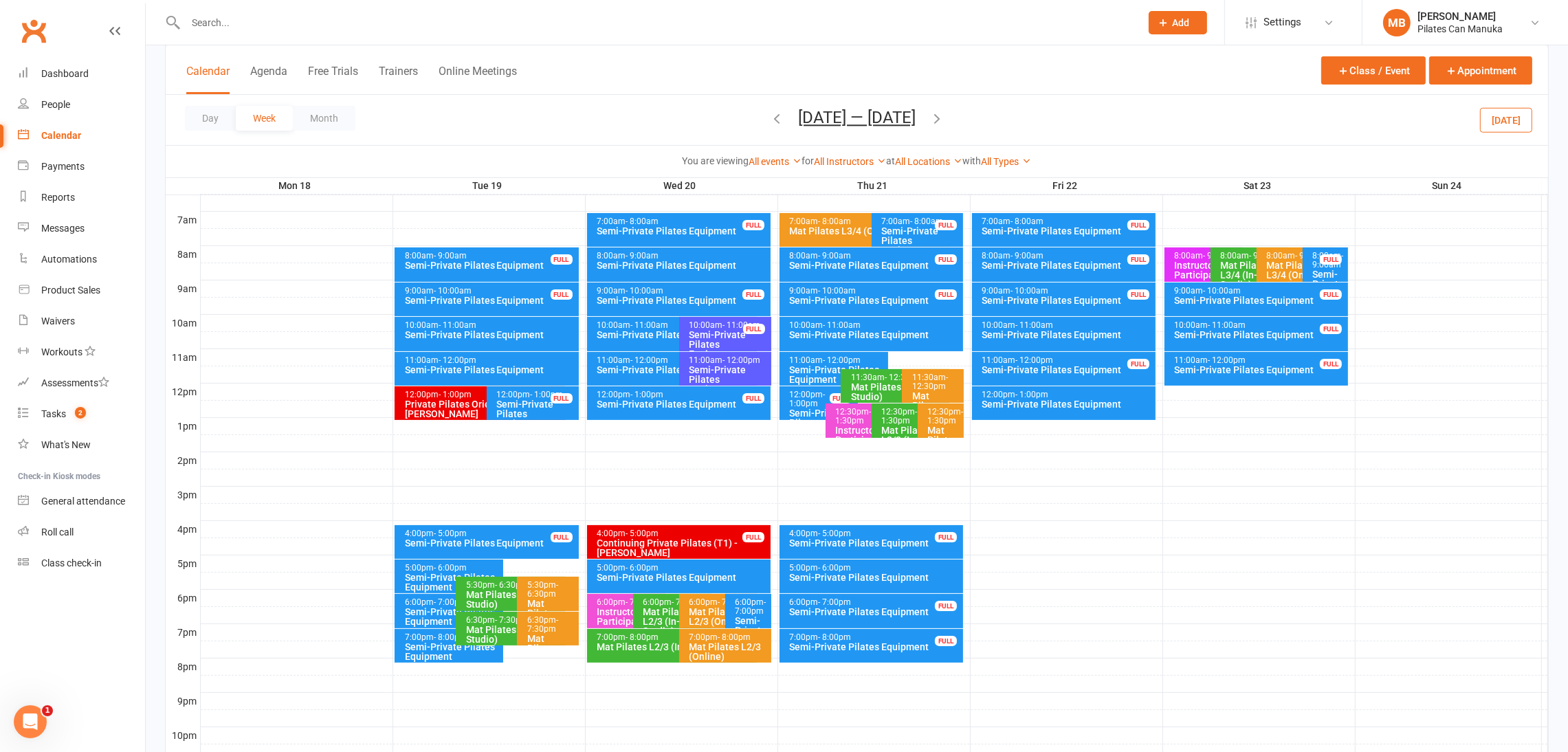
click at [940, 127] on button "button" at bounding box center [937, 120] width 15 height 24
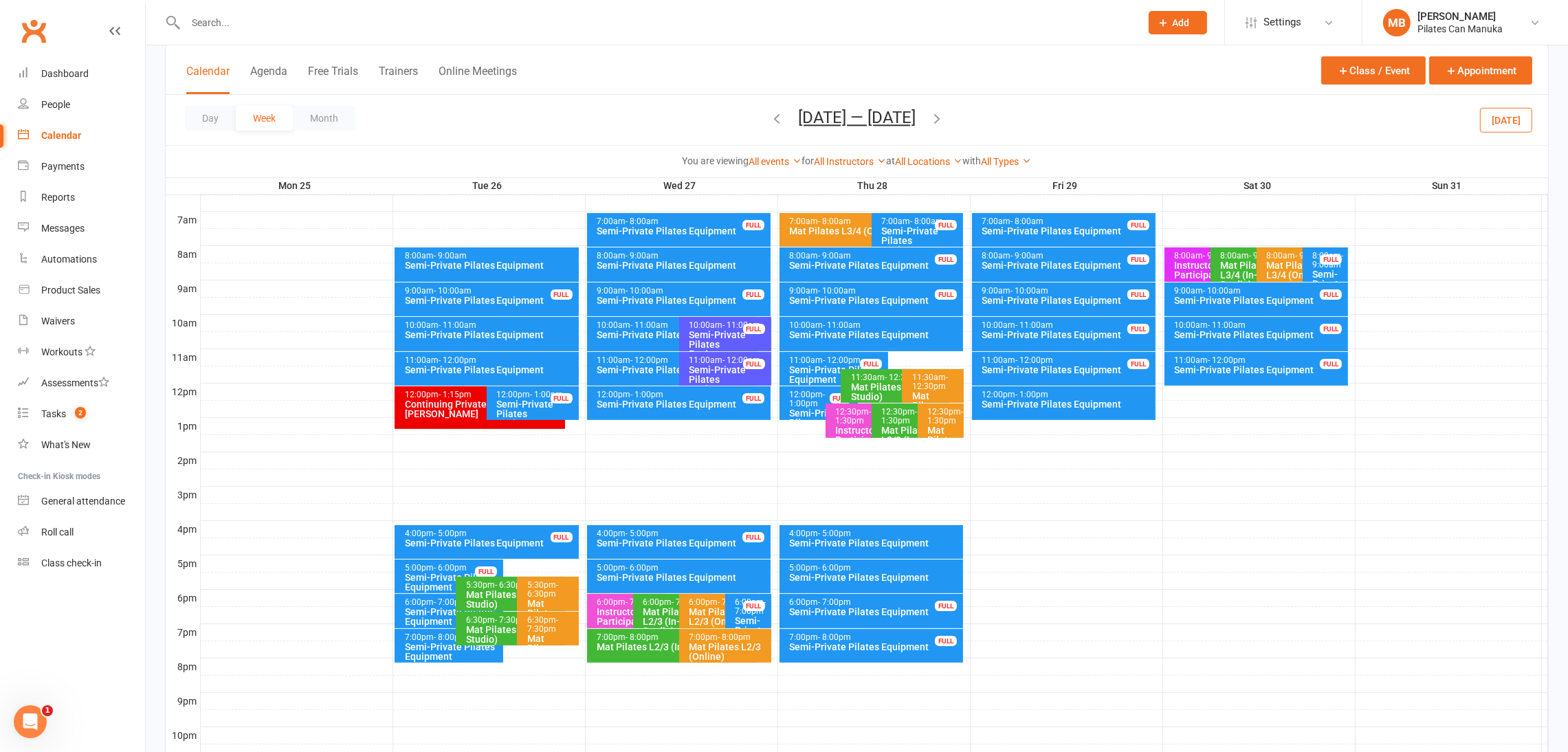
click at [941, 117] on icon "button" at bounding box center [937, 118] width 15 height 15
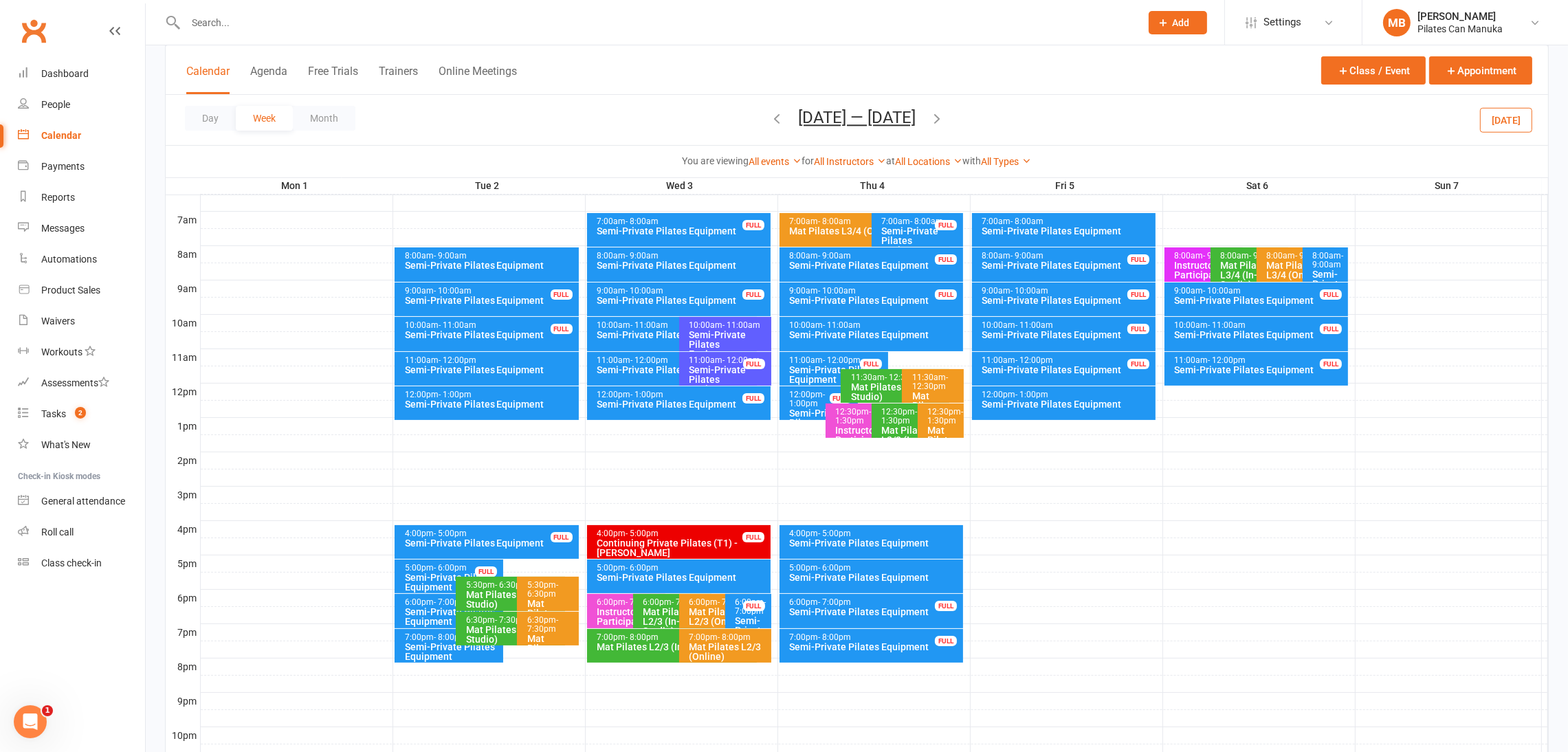
click at [934, 117] on icon "button" at bounding box center [937, 118] width 15 height 15
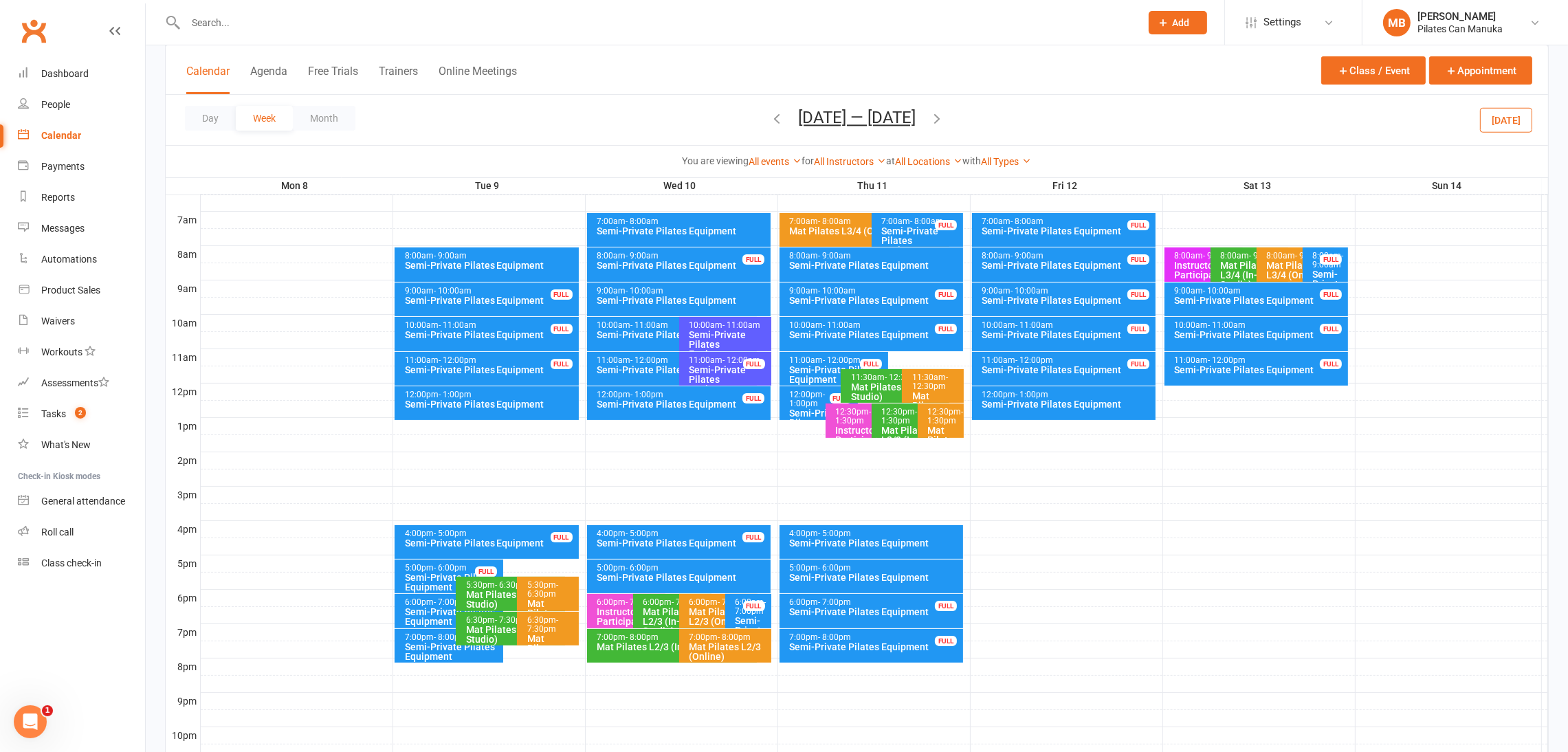
click at [934, 117] on icon "button" at bounding box center [937, 118] width 15 height 15
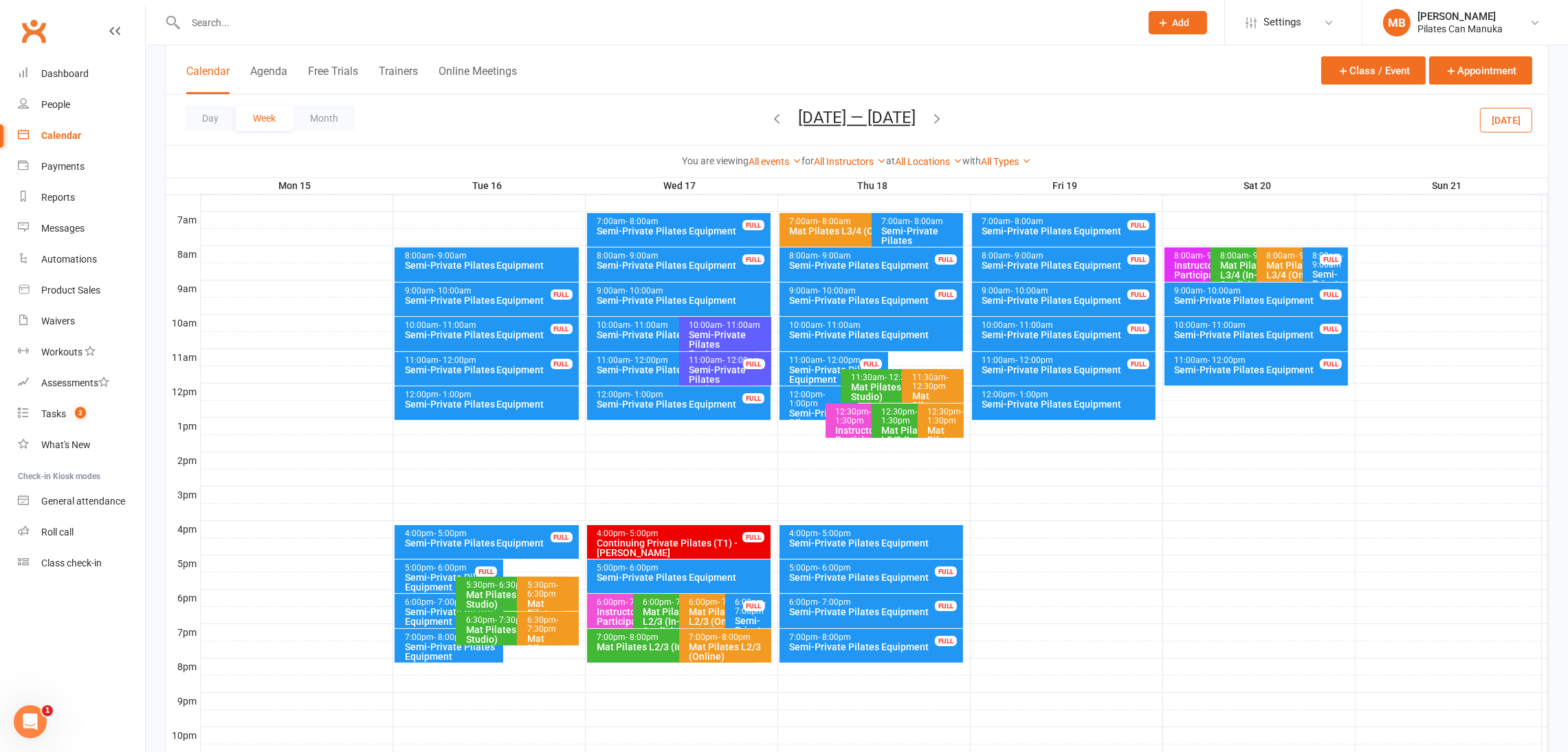
click at [773, 120] on icon "button" at bounding box center [777, 118] width 15 height 15
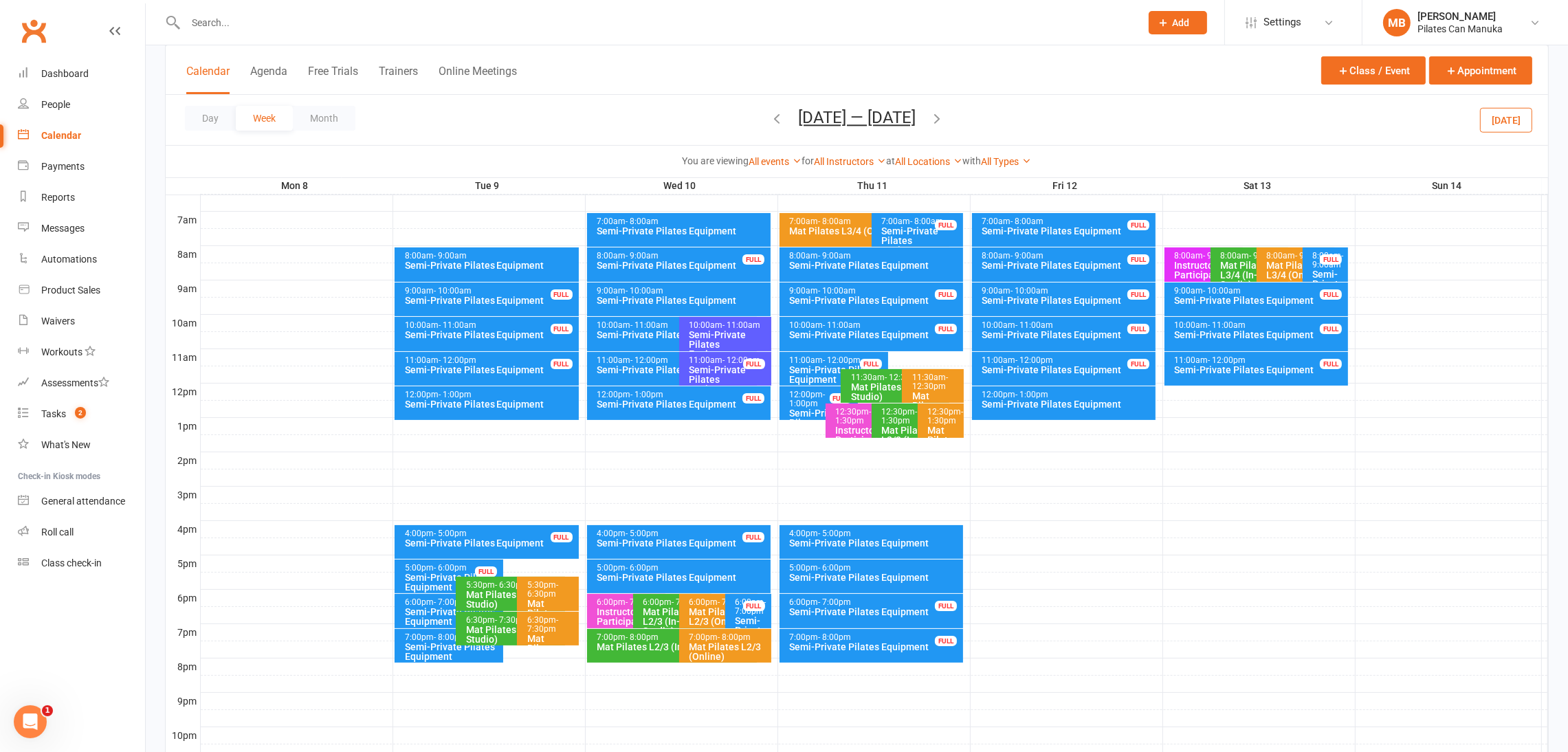
click at [894, 117] on button "Sep 8 — 14 2025" at bounding box center [856, 117] width 117 height 19
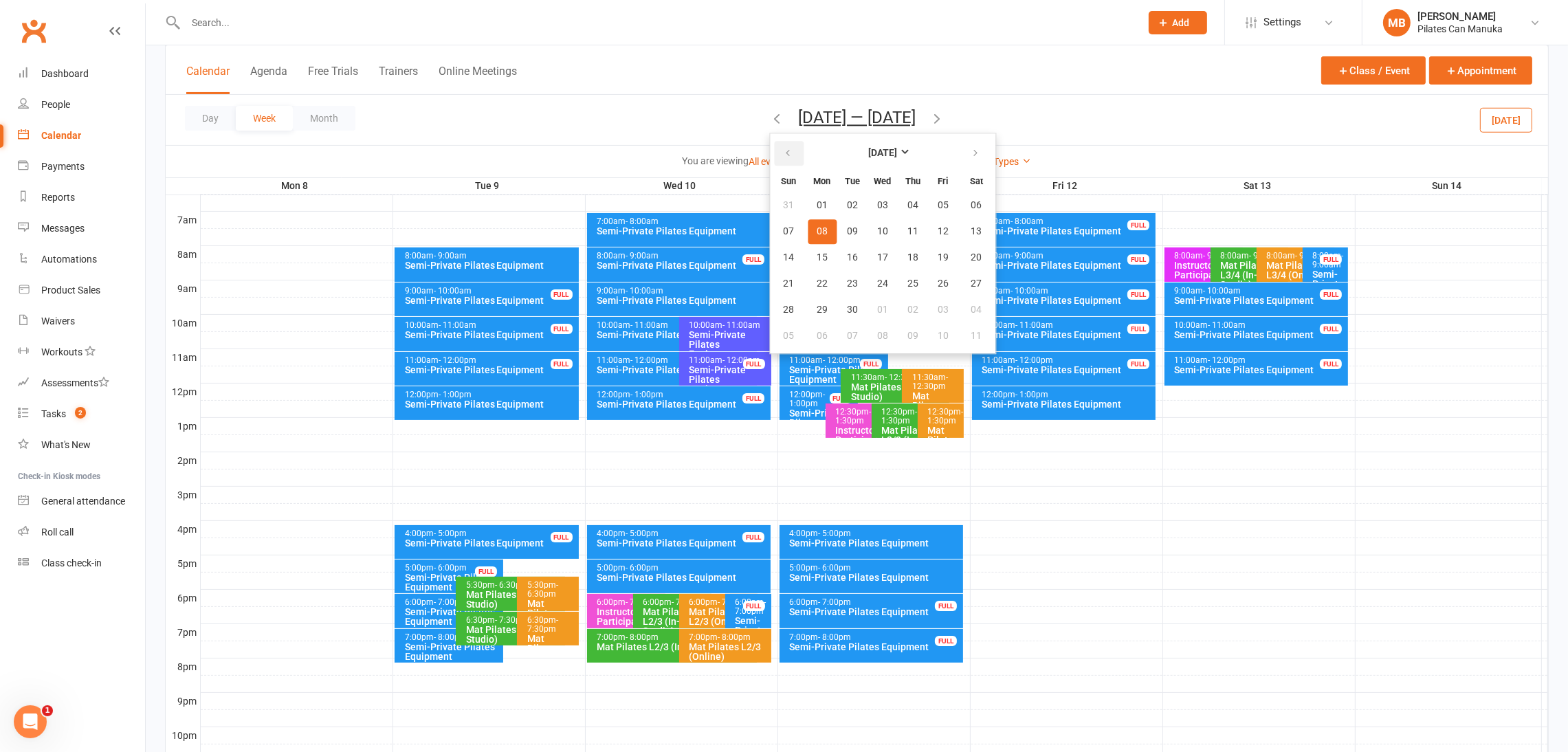
click at [793, 163] on button "button" at bounding box center [789, 153] width 29 height 25
click at [971, 252] on span "16" at bounding box center [976, 257] width 11 height 11
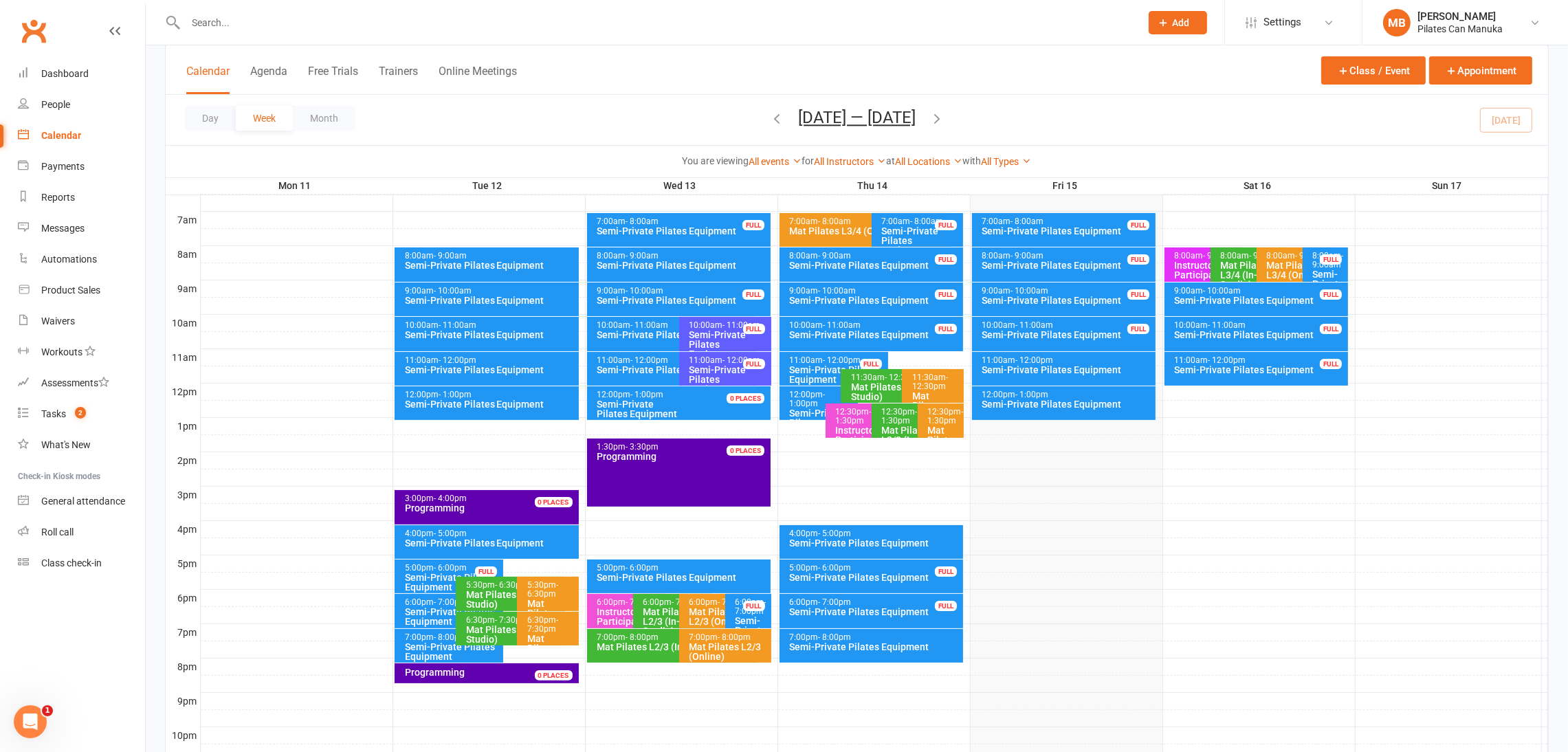
click at [942, 113] on icon "button" at bounding box center [937, 118] width 15 height 15
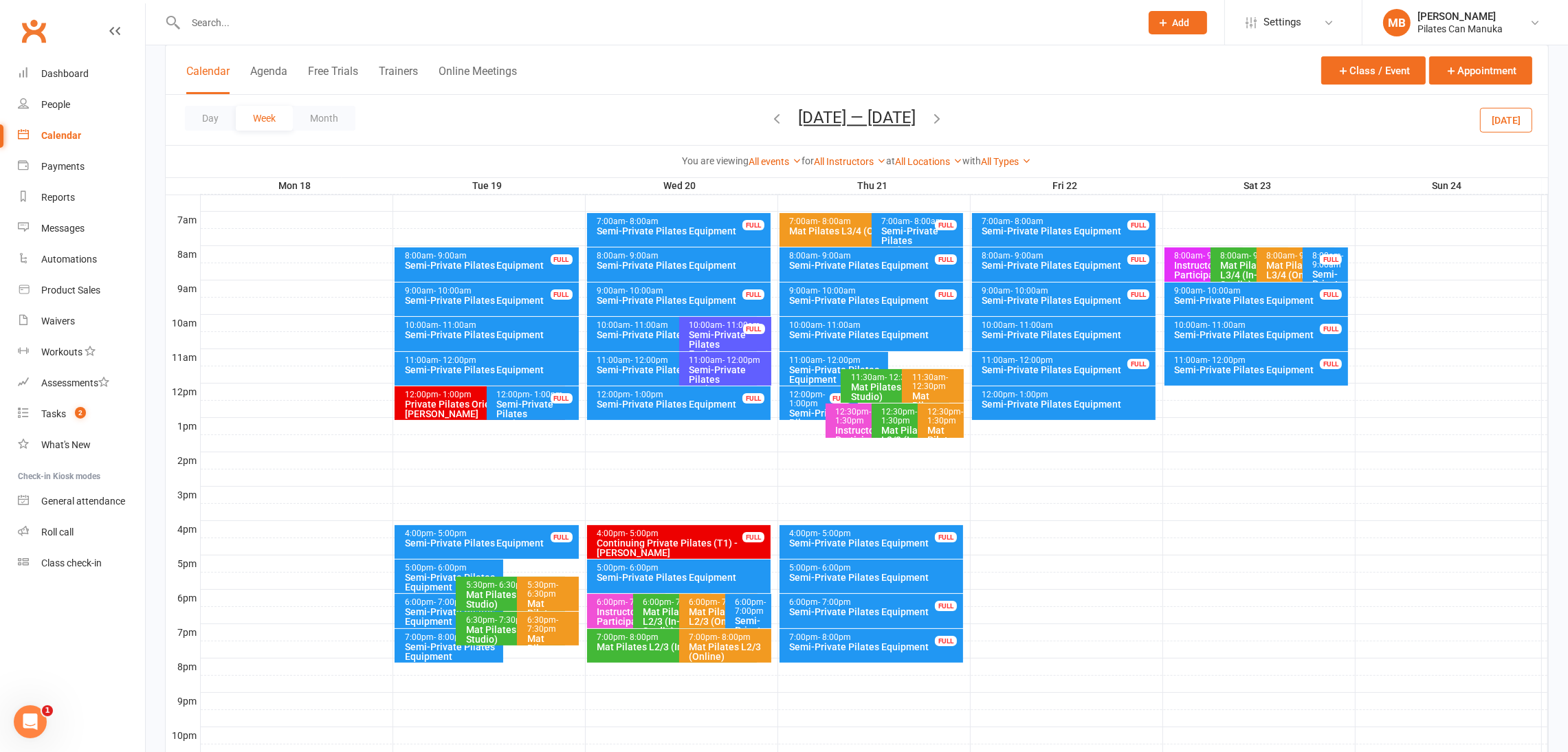
click at [942, 113] on icon "button" at bounding box center [937, 118] width 15 height 15
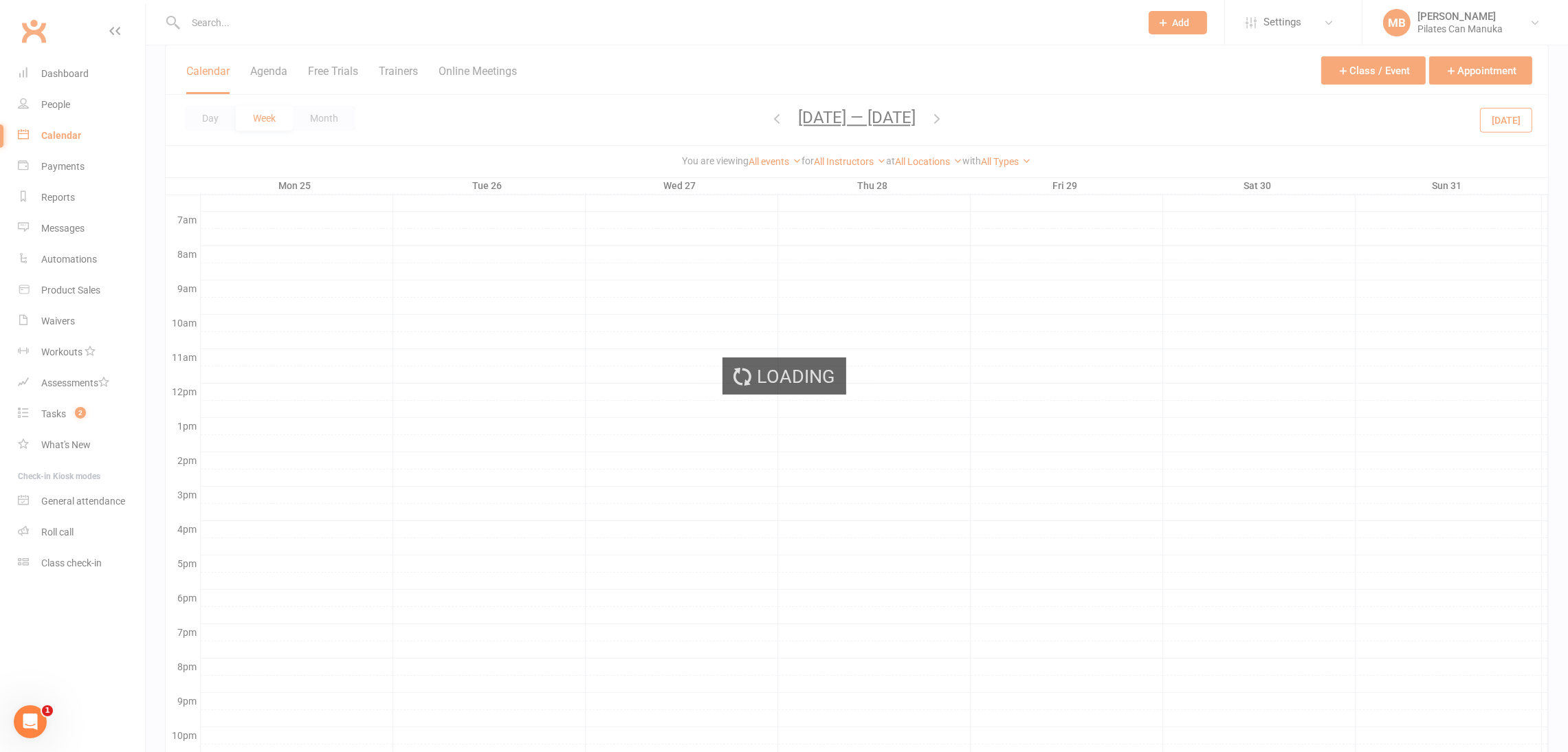
click at [942, 113] on ui-view "Prospect Member Non-attending contact Class / event Appointment Task Add Settin…" at bounding box center [784, 258] width 1568 height 1128
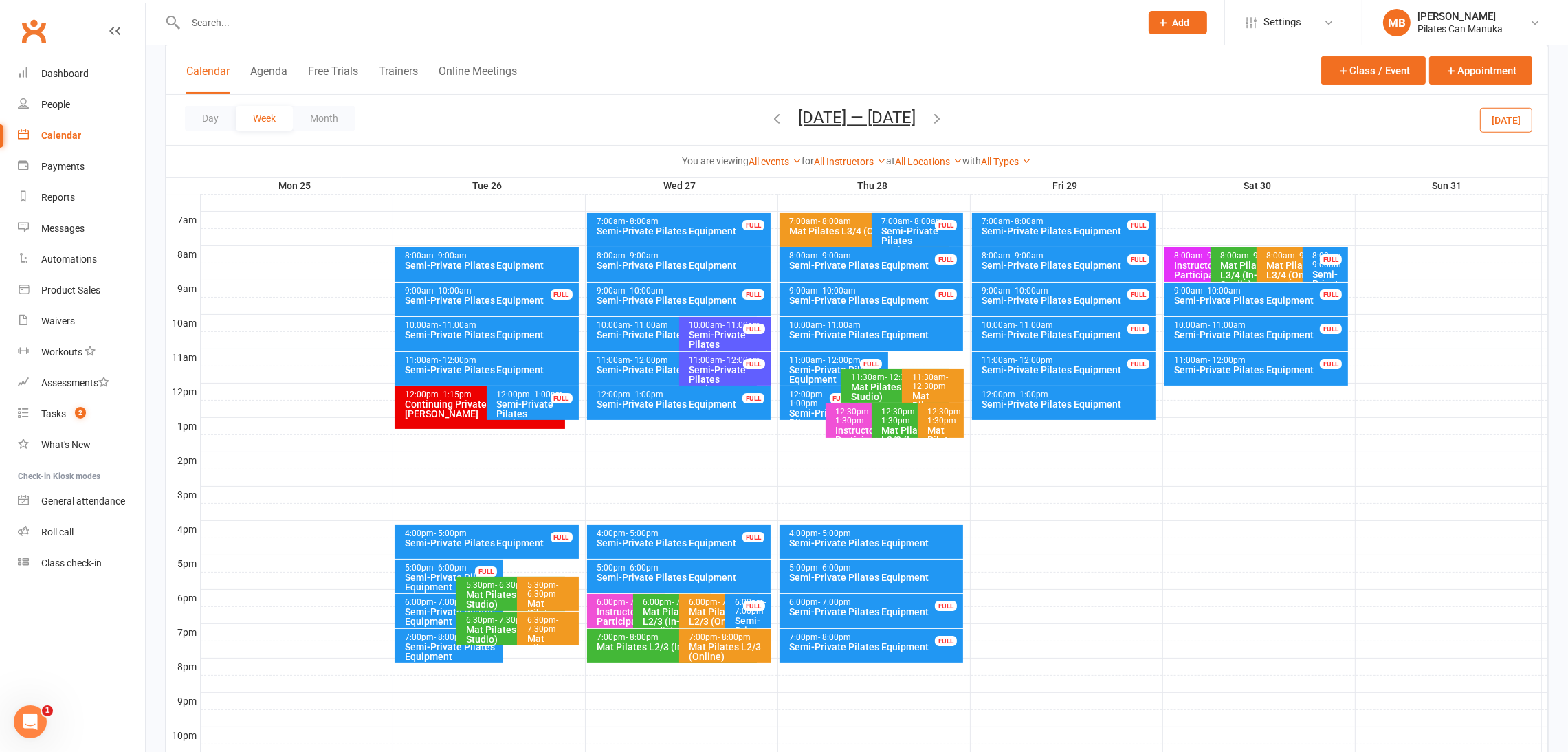
click at [942, 113] on icon "button" at bounding box center [937, 118] width 15 height 15
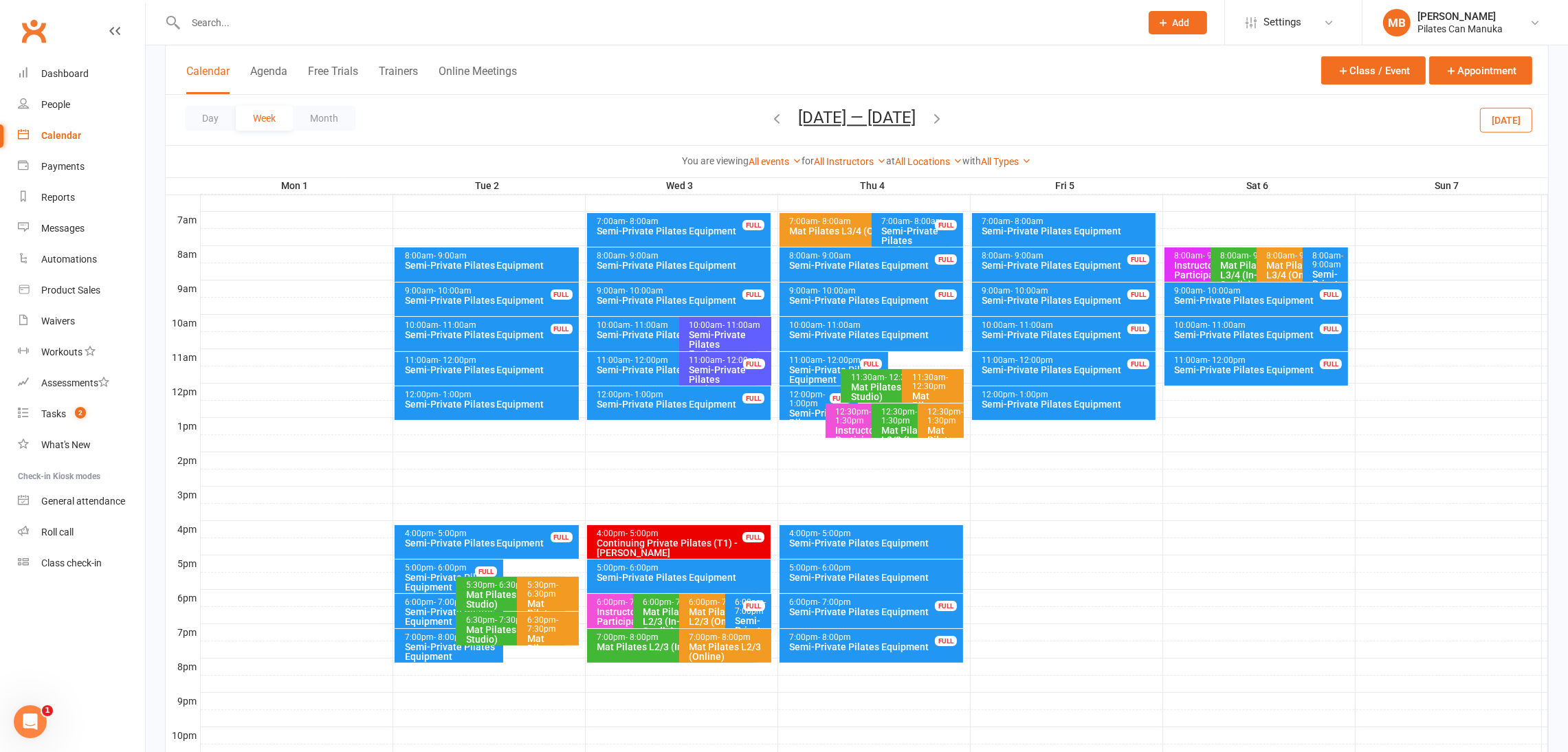
click at [932, 117] on icon "button" at bounding box center [937, 118] width 15 height 15
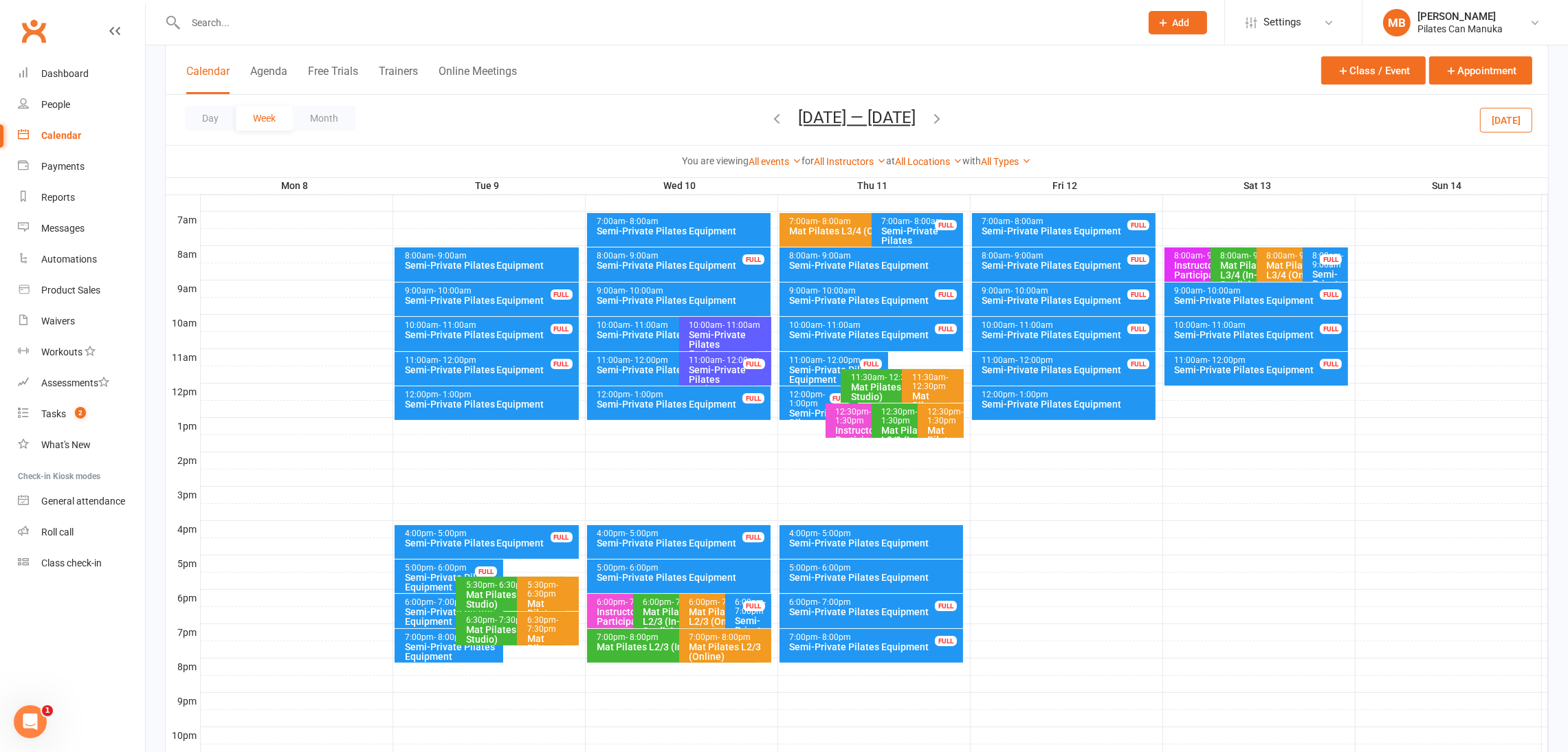
click at [934, 121] on icon "button" at bounding box center [937, 118] width 15 height 15
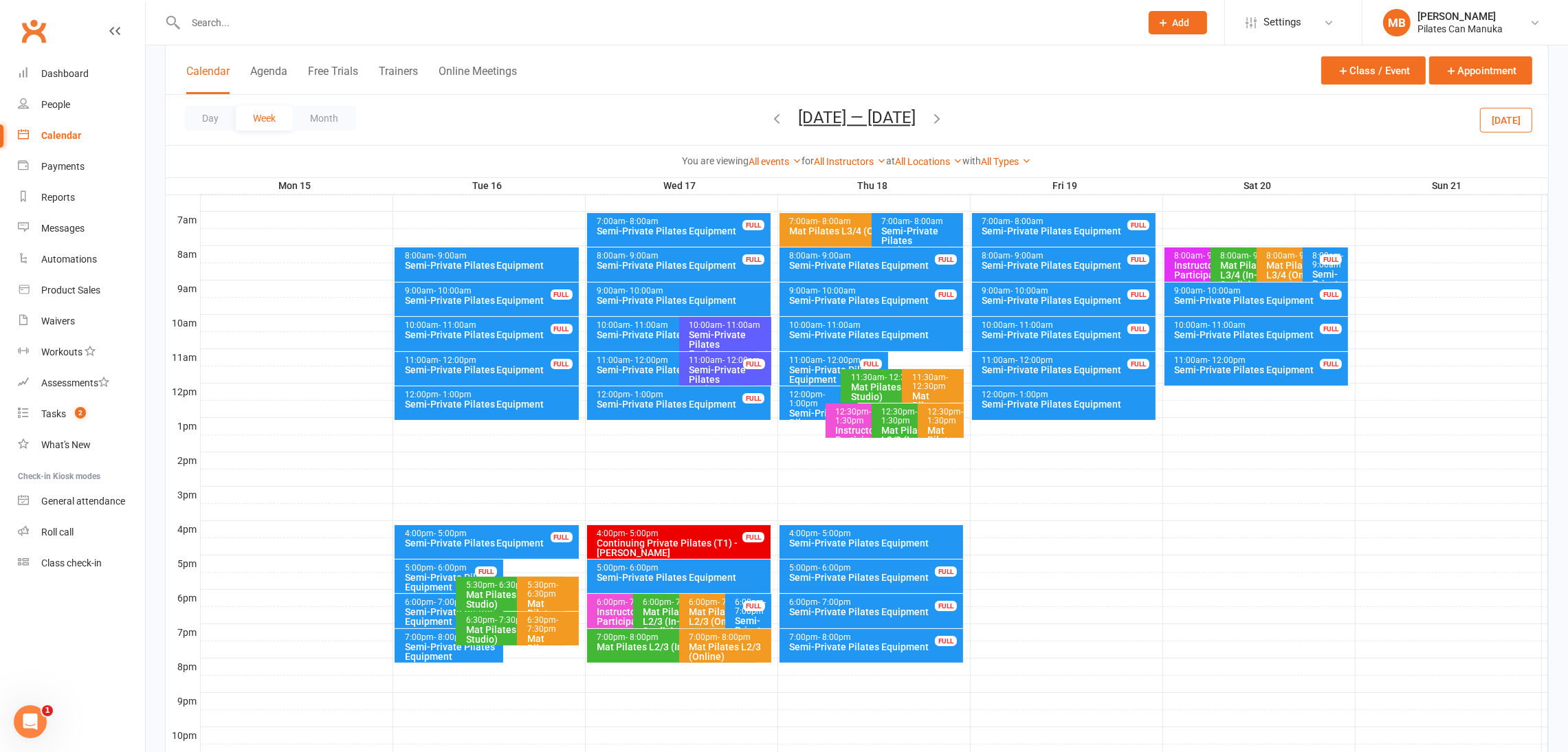
click at [945, 120] on icon "button" at bounding box center [937, 118] width 15 height 15
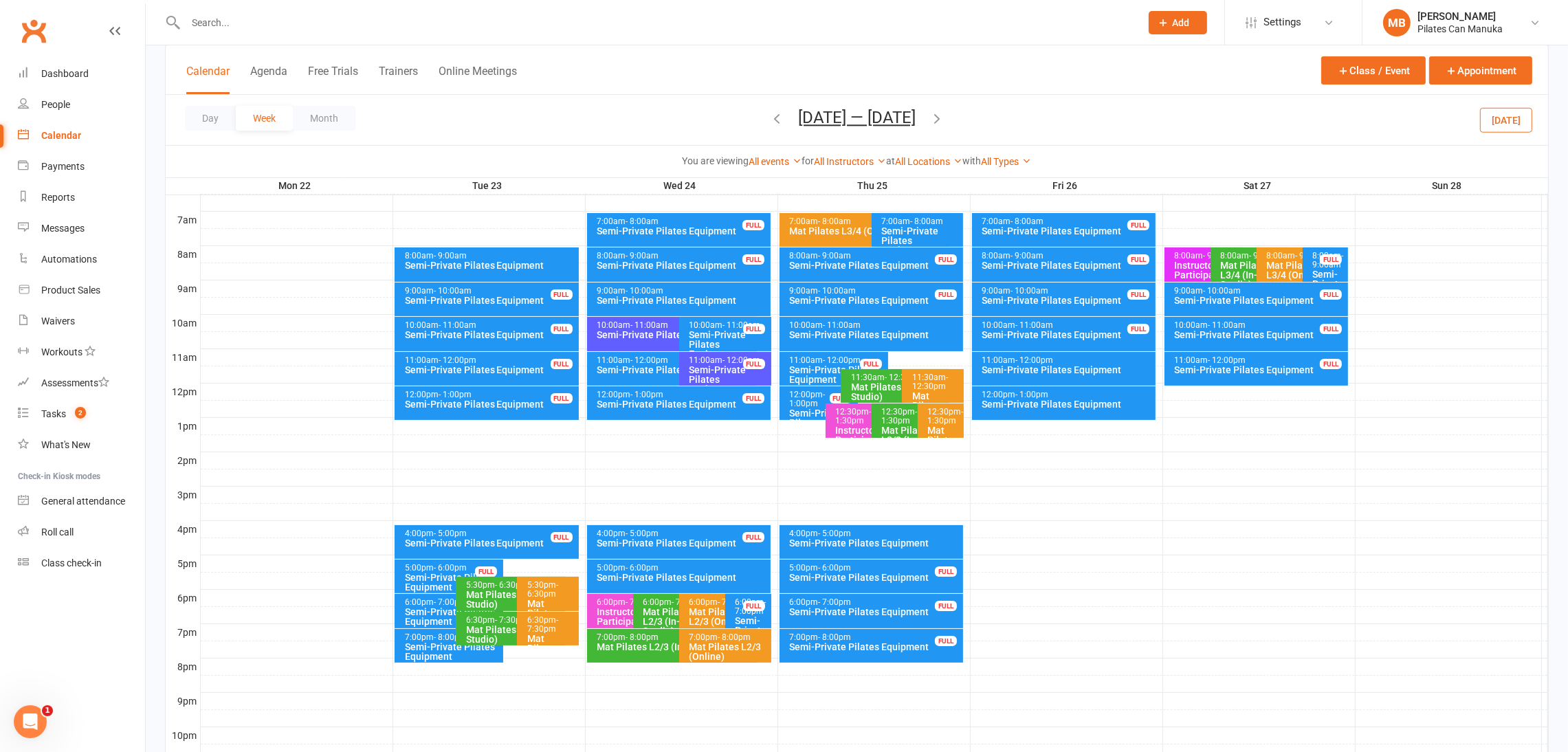
click at [939, 119] on icon "button" at bounding box center [937, 118] width 15 height 15
click at [945, 117] on icon "button" at bounding box center [937, 118] width 15 height 15
click at [875, 115] on button "Oct 6 — 12 2025" at bounding box center [856, 117] width 117 height 19
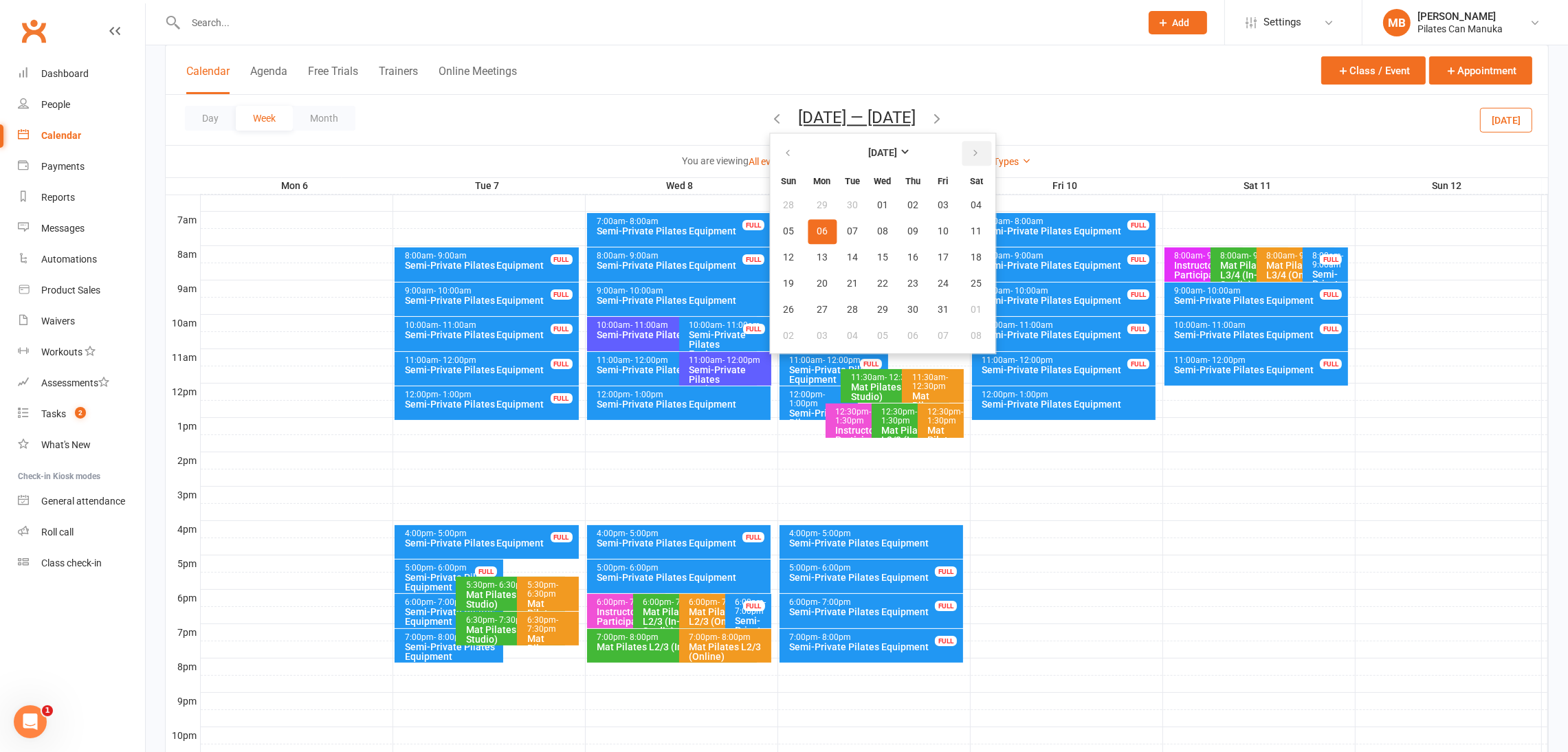
click at [970, 154] on icon "button" at bounding box center [975, 153] width 9 height 11
click at [938, 200] on span "05" at bounding box center [943, 205] width 11 height 11
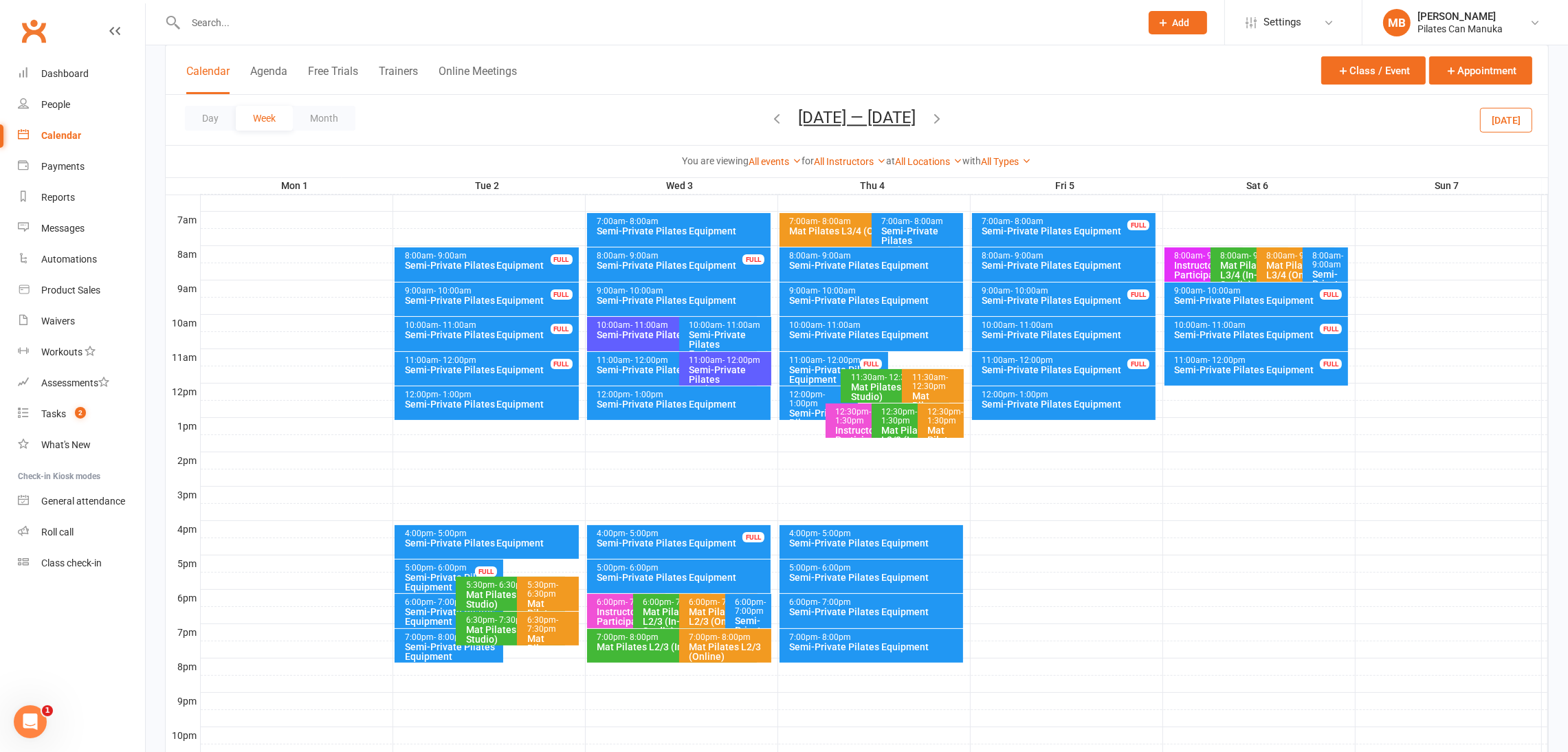
click at [932, 119] on icon "button" at bounding box center [937, 118] width 15 height 15
click at [945, 121] on icon "button" at bounding box center [937, 118] width 15 height 15
click at [940, 121] on icon "button" at bounding box center [937, 118] width 15 height 15
click at [868, 120] on button "Dec 29 2025 — Jan 4 2026" at bounding box center [856, 117] width 117 height 19
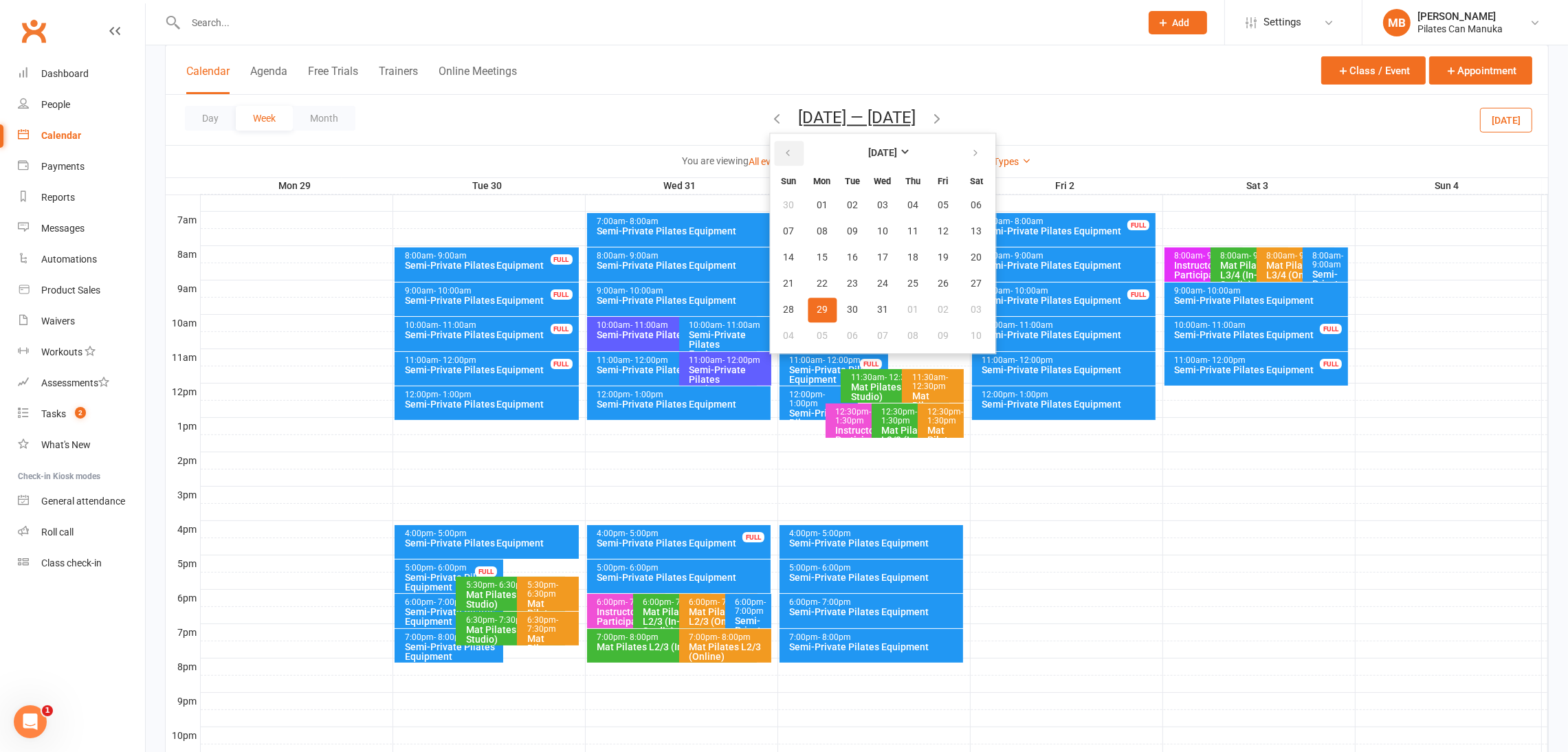
click at [774, 163] on button "button" at bounding box center [789, 153] width 29 height 25
click at [774, 162] on button "button" at bounding box center [789, 153] width 29 height 25
click at [938, 279] on span "22" at bounding box center [943, 284] width 11 height 11
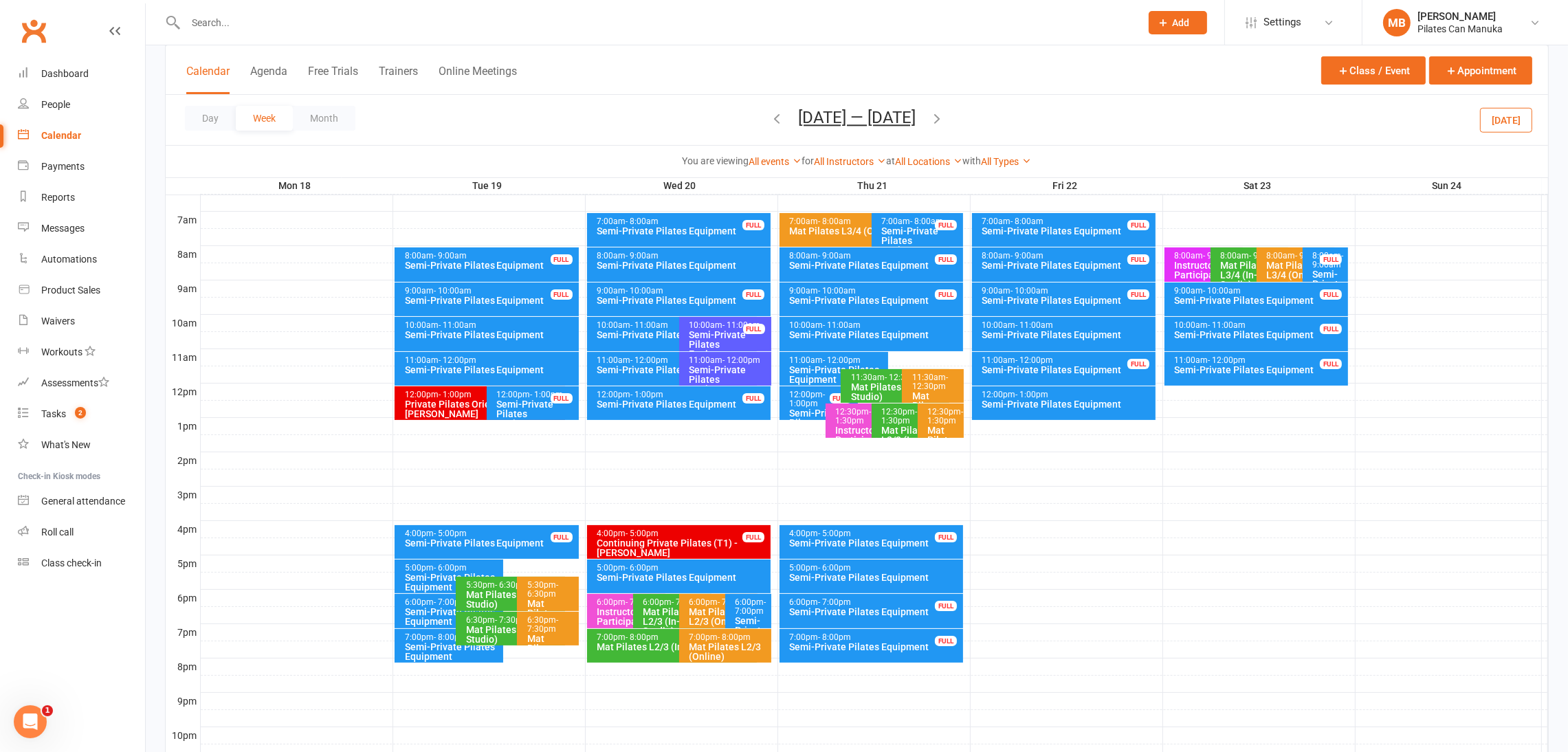
click at [940, 119] on icon "button" at bounding box center [937, 118] width 15 height 15
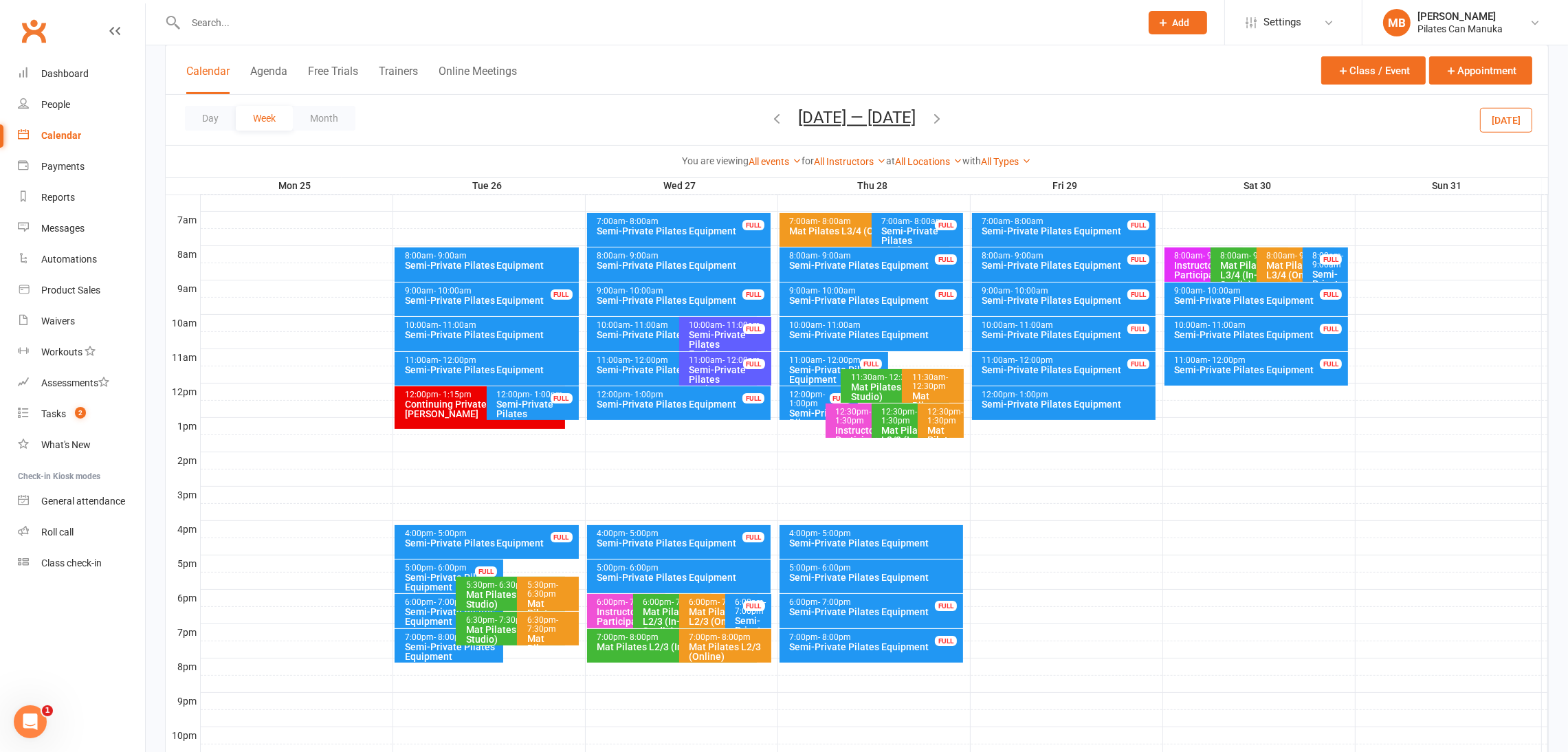
click at [940, 119] on icon "button" at bounding box center [937, 118] width 15 height 15
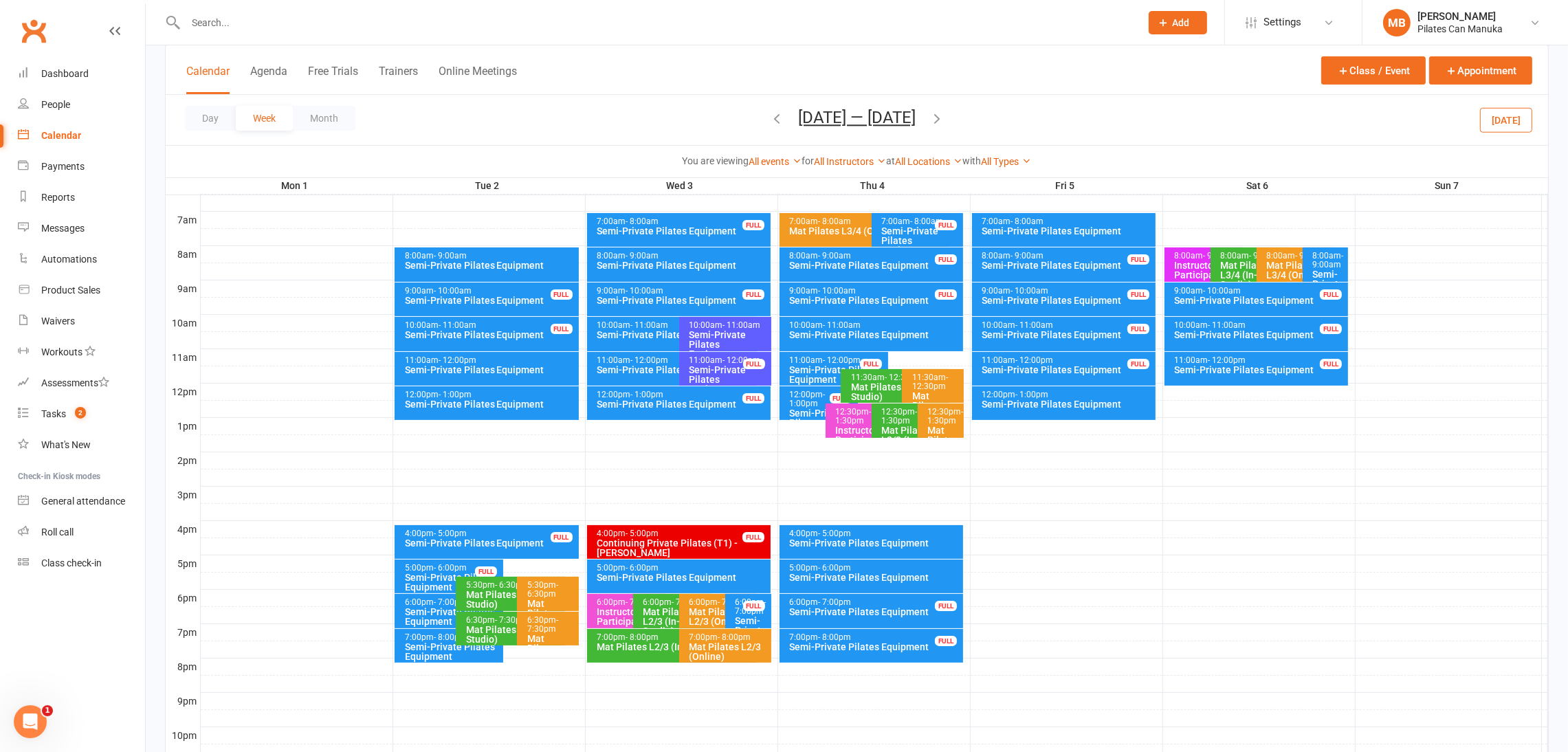
click at [935, 117] on icon "button" at bounding box center [937, 118] width 15 height 15
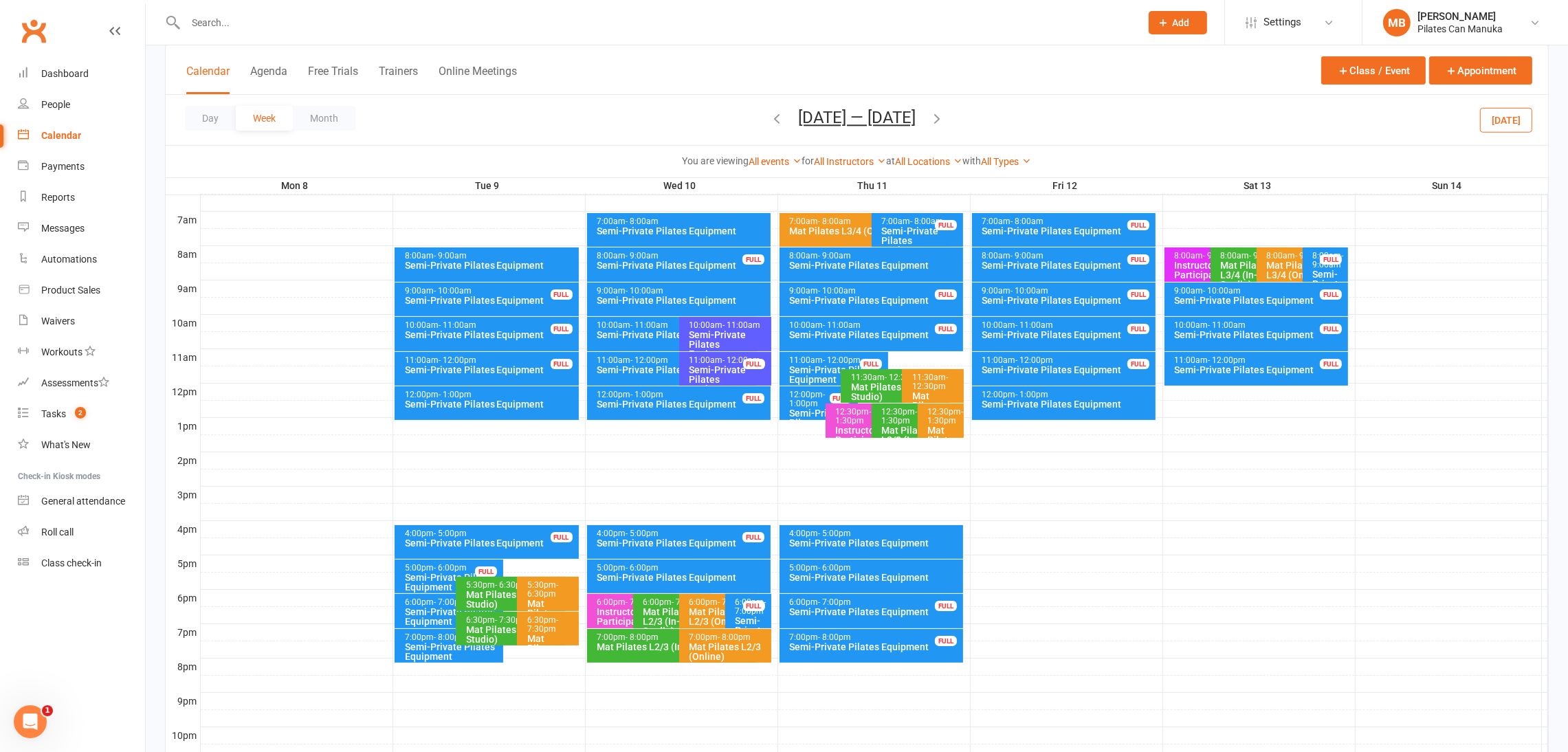
click at [864, 120] on button "Sep 8 — 14 2025" at bounding box center [856, 117] width 117 height 19
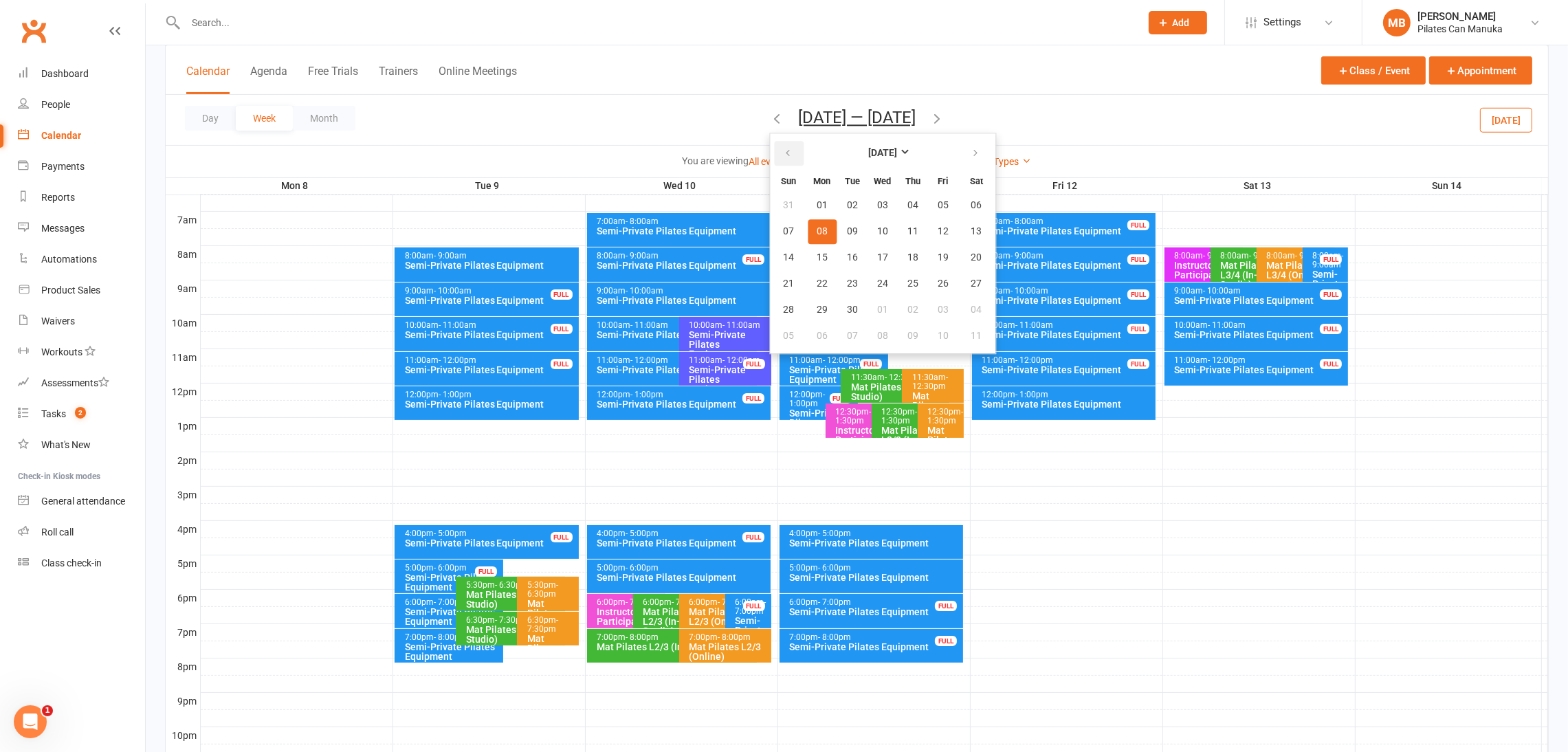
click at [787, 149] on icon "button" at bounding box center [787, 153] width 9 height 11
click at [967, 247] on button "16" at bounding box center [976, 257] width 35 height 25
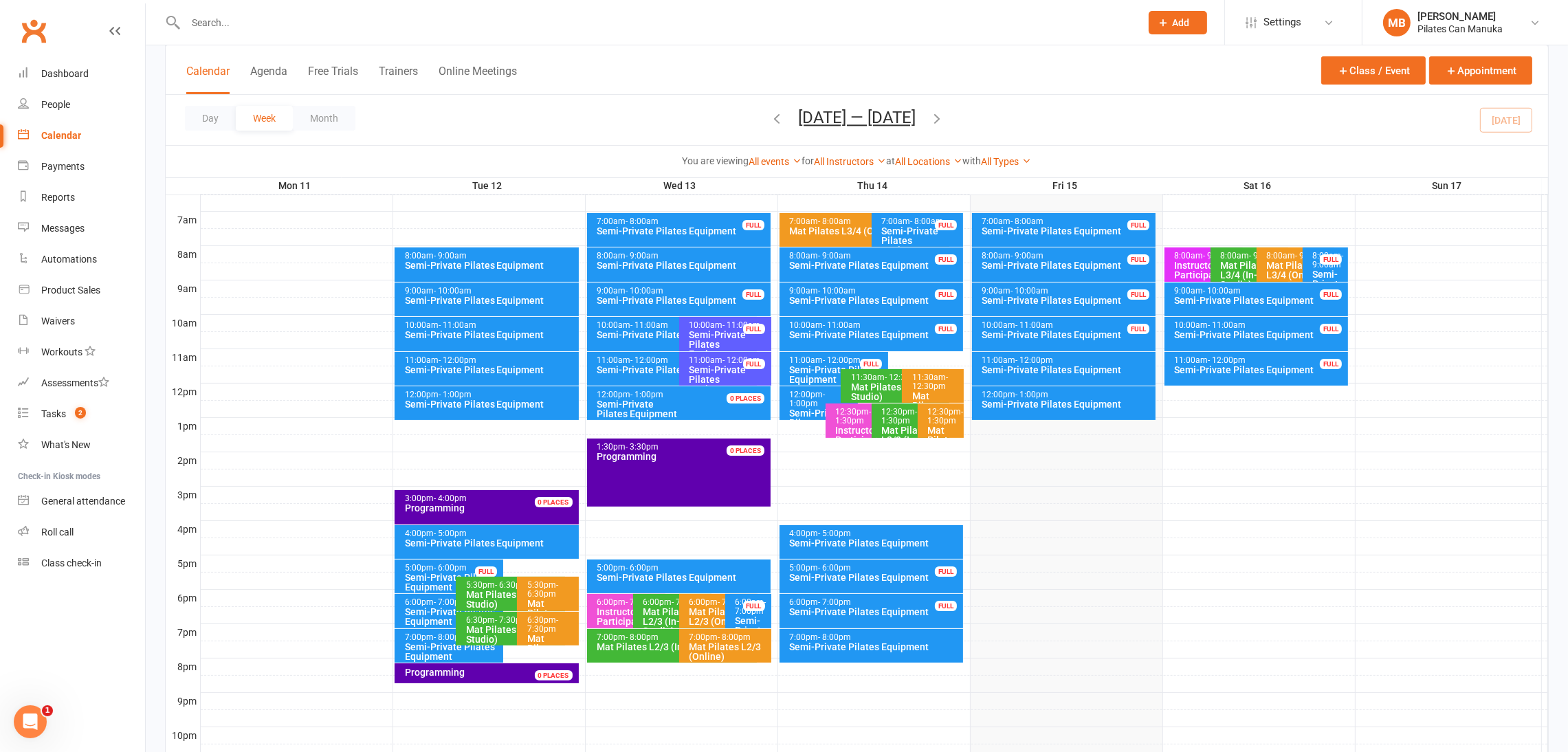
click at [945, 117] on icon "button" at bounding box center [937, 118] width 15 height 15
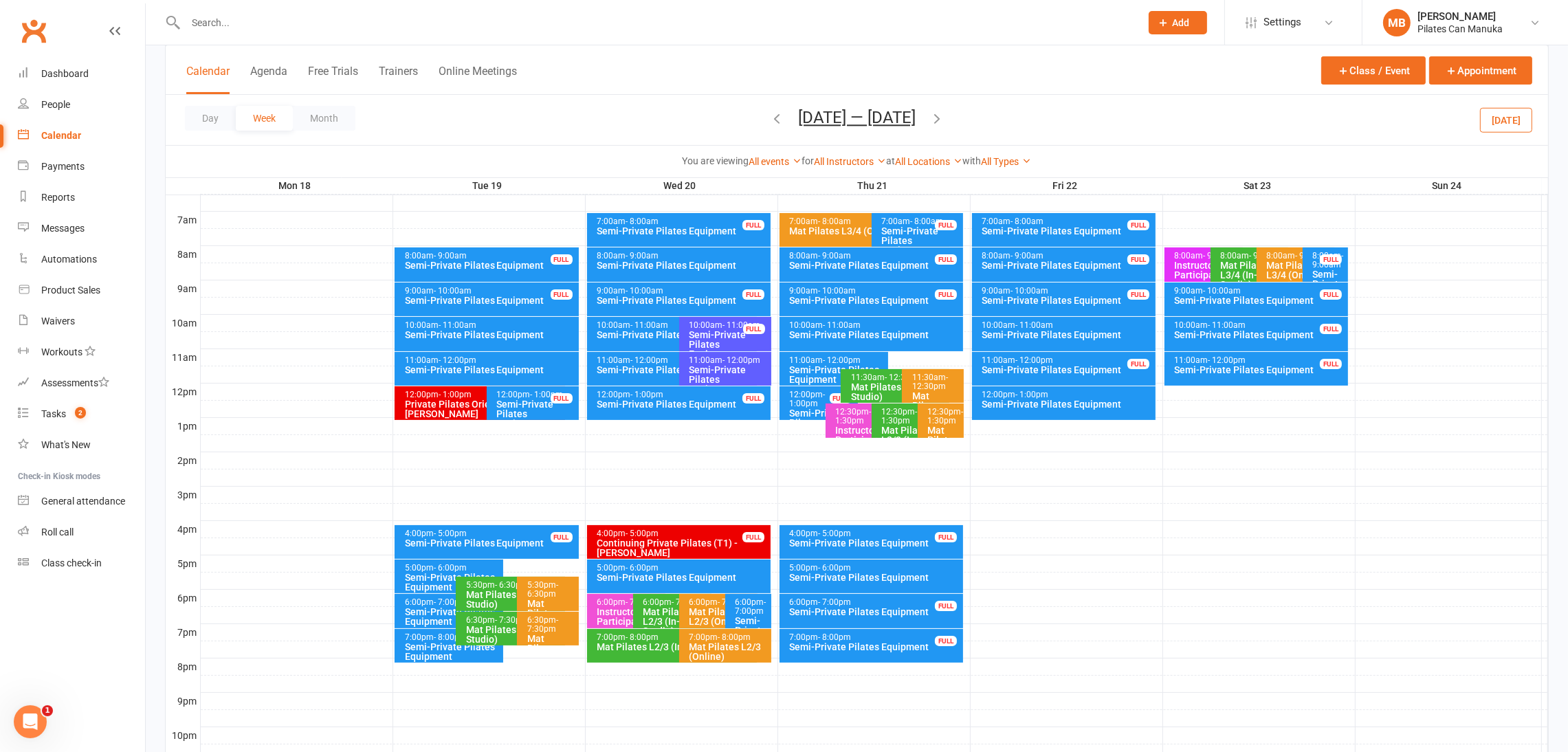
click at [945, 117] on icon "button" at bounding box center [937, 118] width 15 height 15
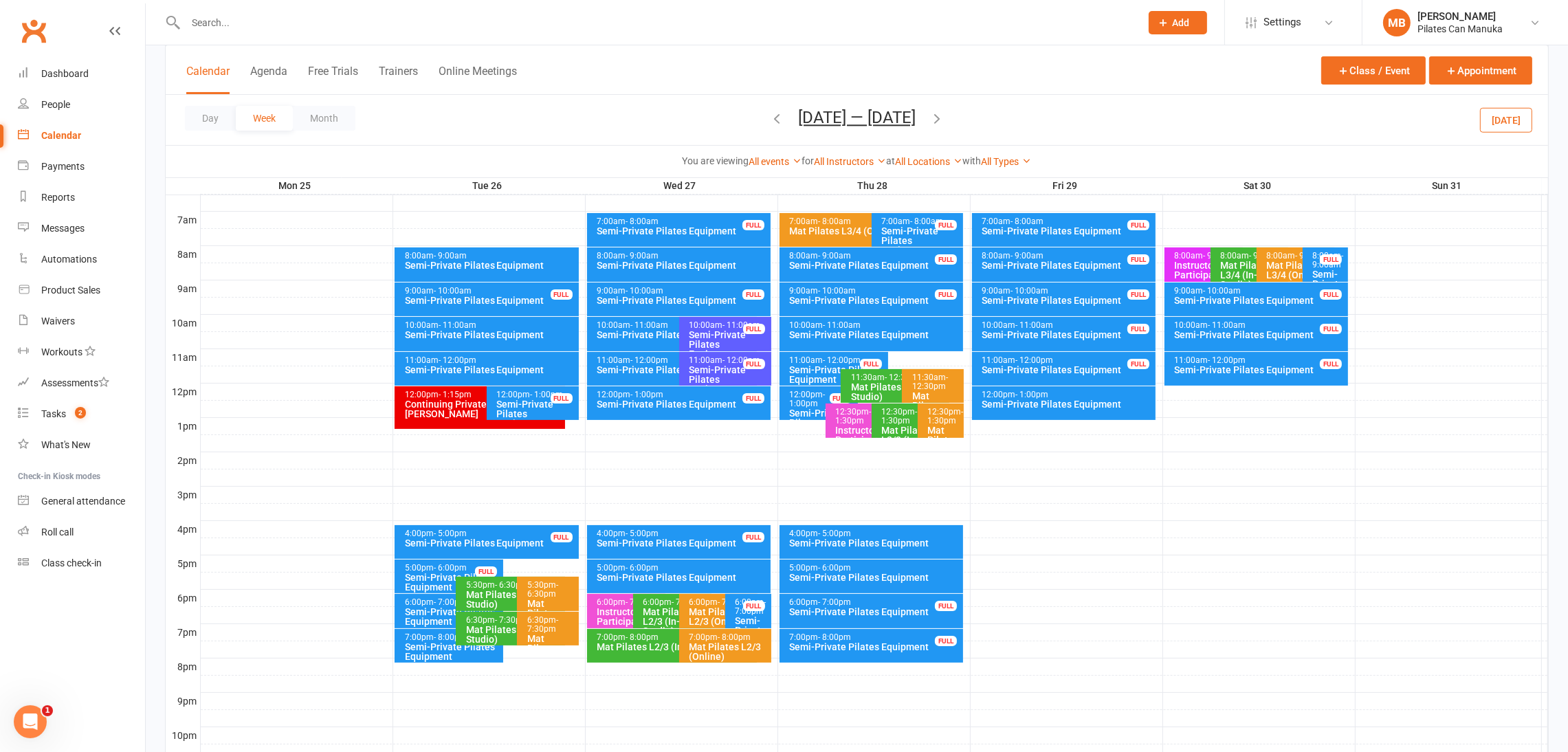
click at [945, 119] on icon "button" at bounding box center [937, 118] width 15 height 15
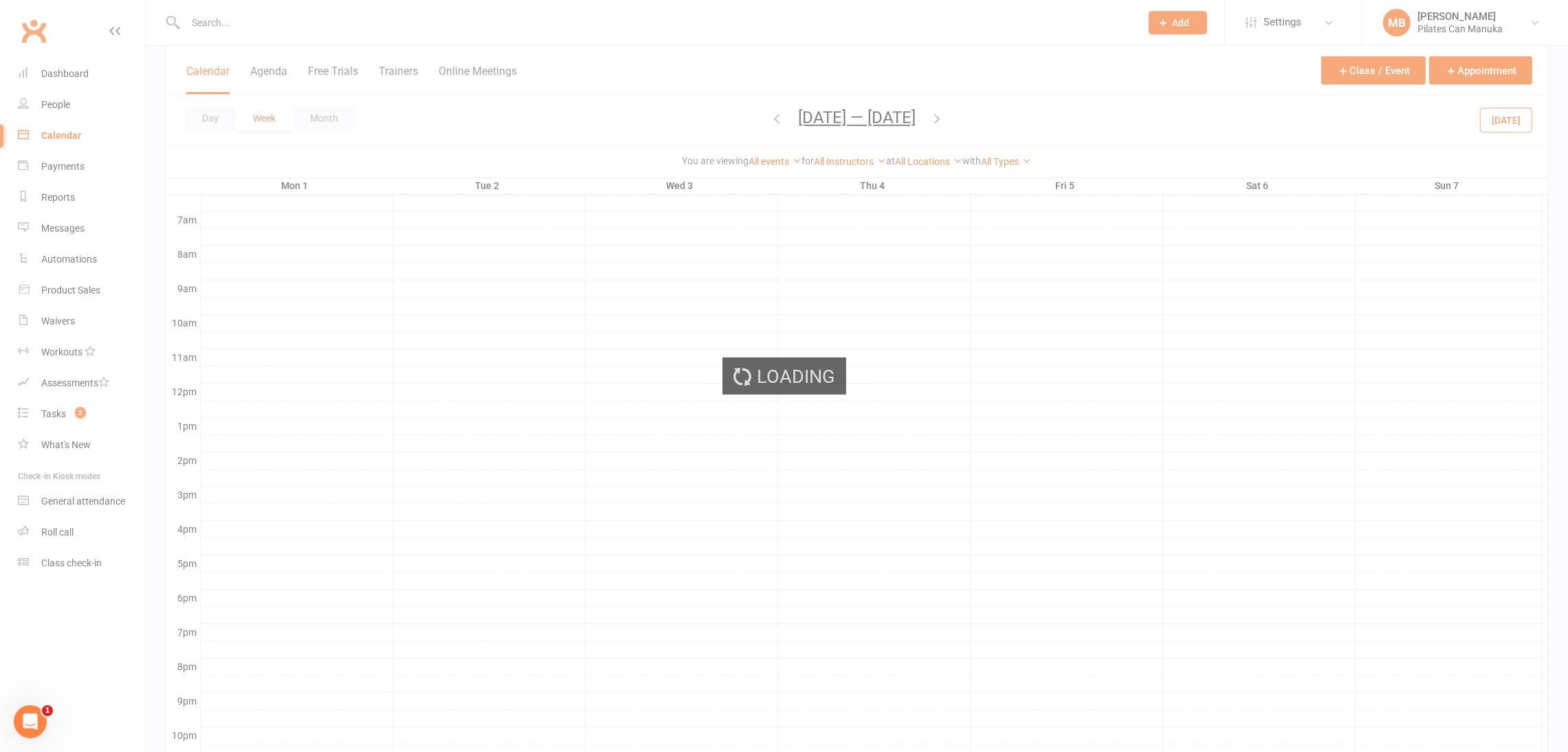
click at [922, 119] on ui-view "Prospect Member Non-attending contact Class / event Appointment Task Add Settin…" at bounding box center [784, 258] width 1568 height 1128
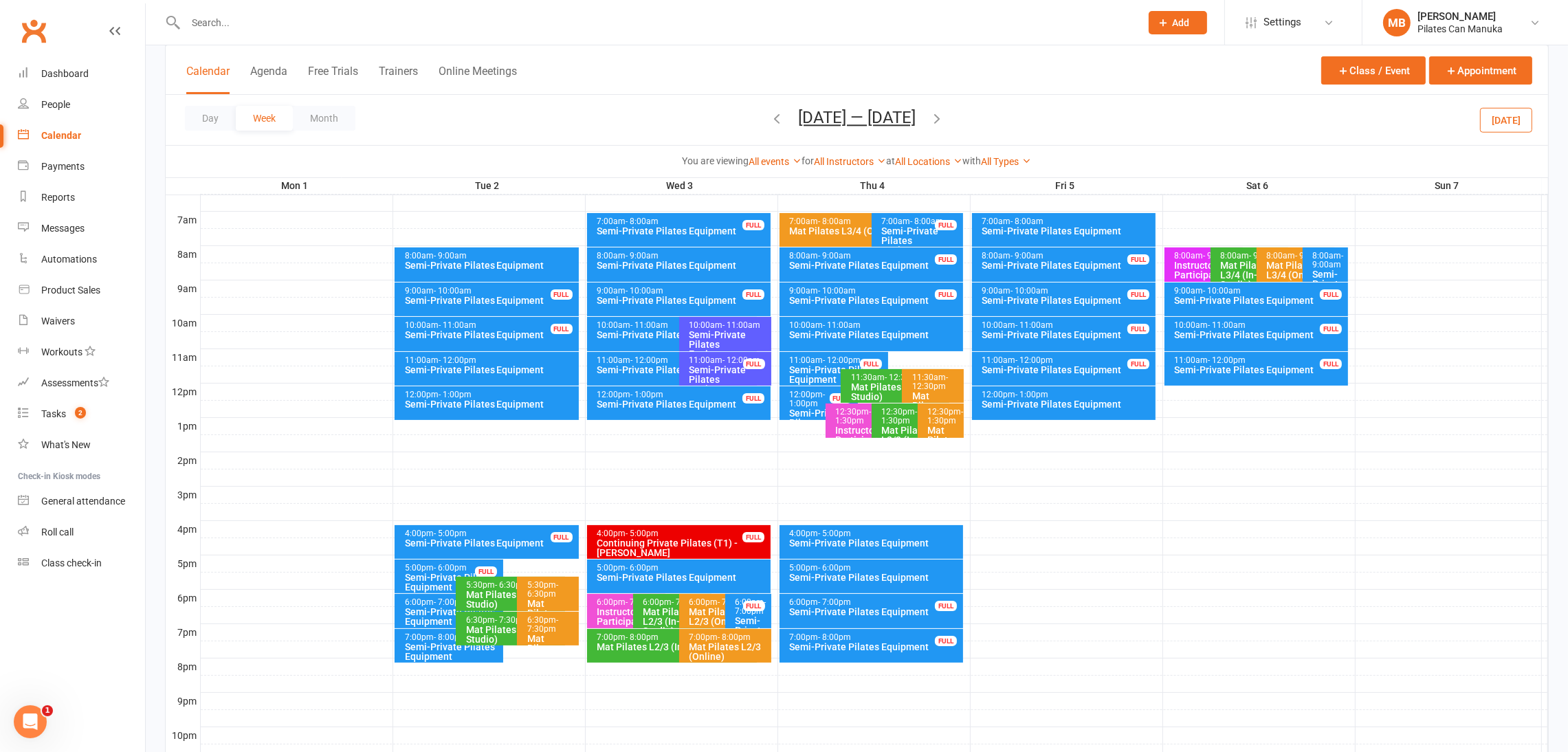
click at [934, 119] on icon "button" at bounding box center [937, 118] width 15 height 15
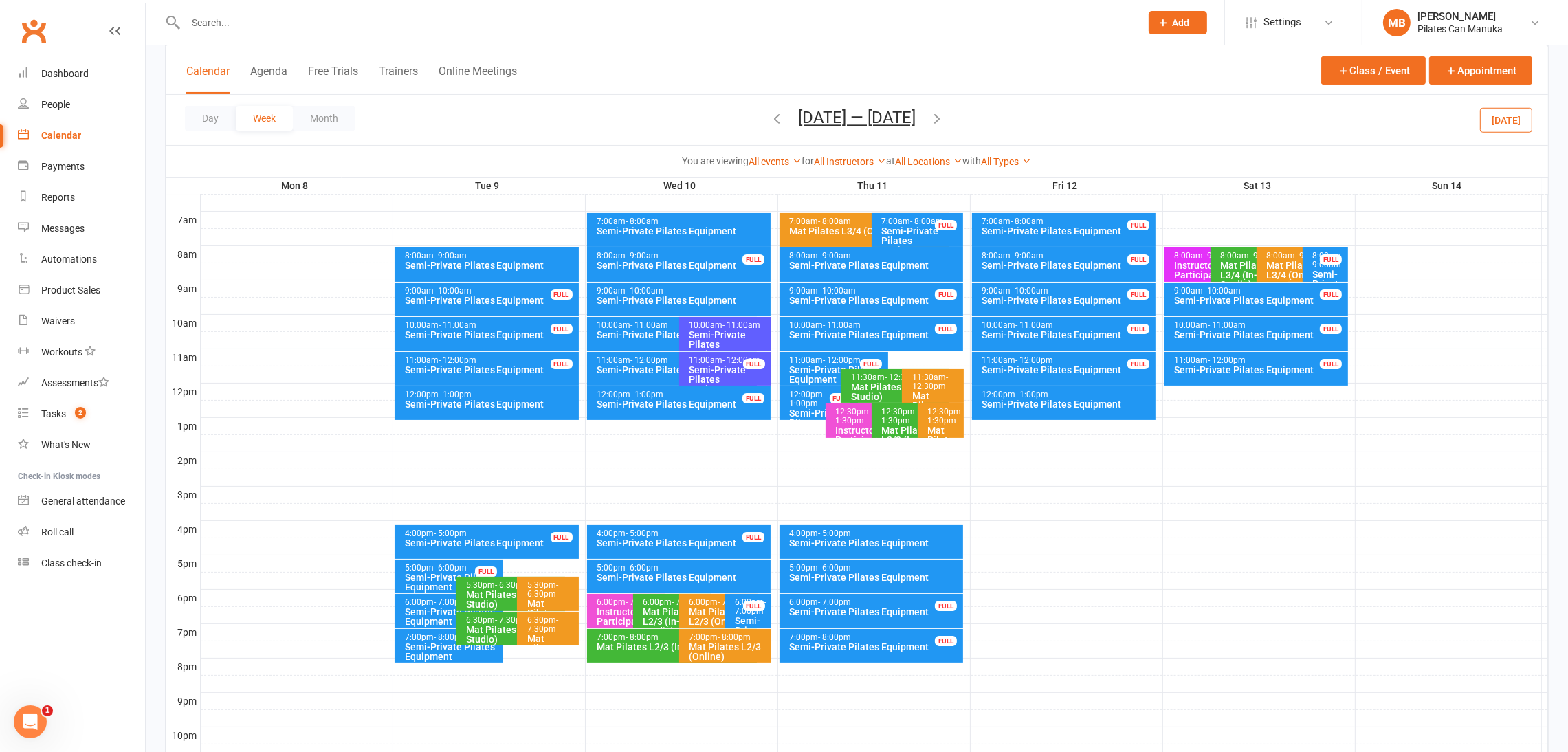
click at [934, 119] on icon "button" at bounding box center [937, 118] width 15 height 15
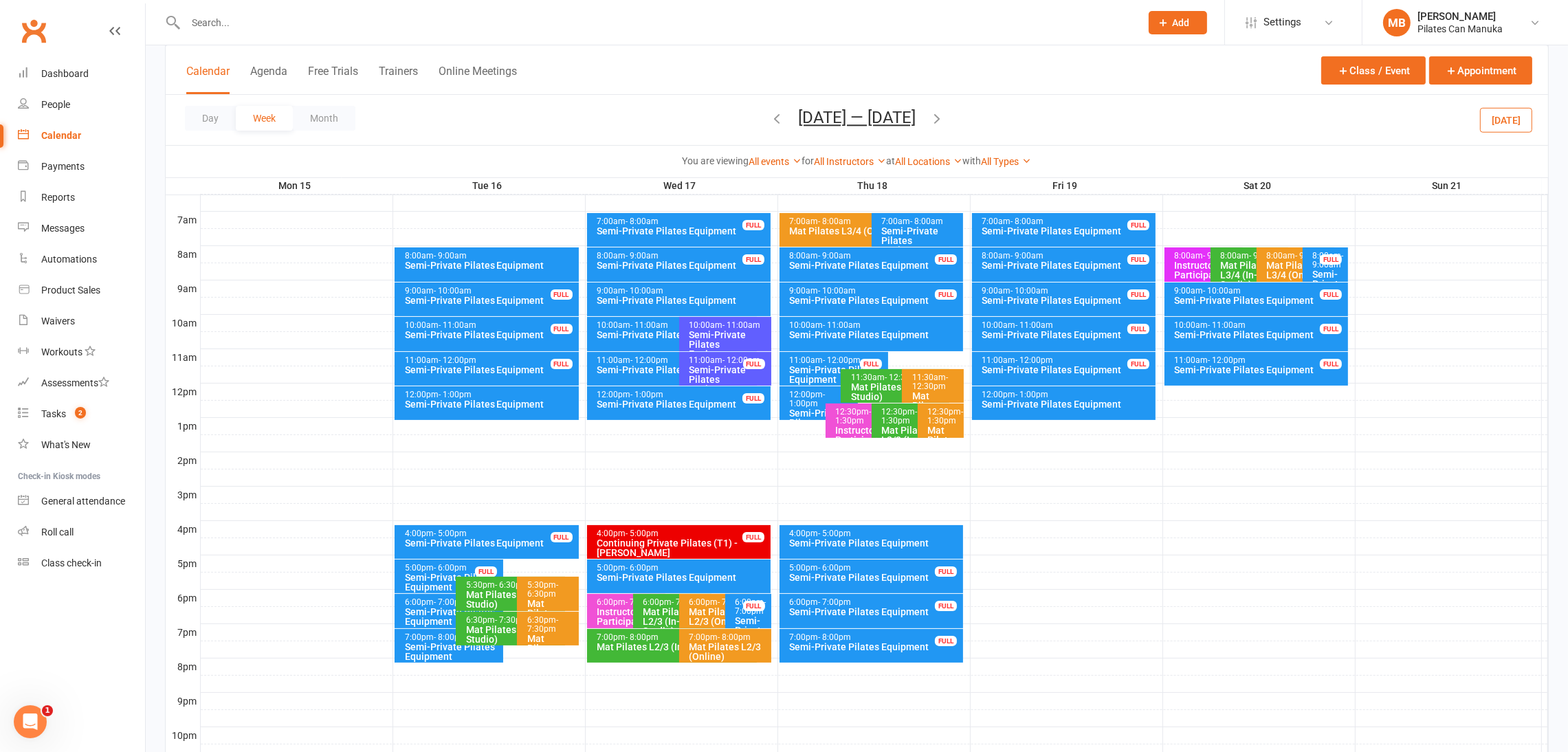
click at [945, 119] on icon "button" at bounding box center [937, 118] width 15 height 15
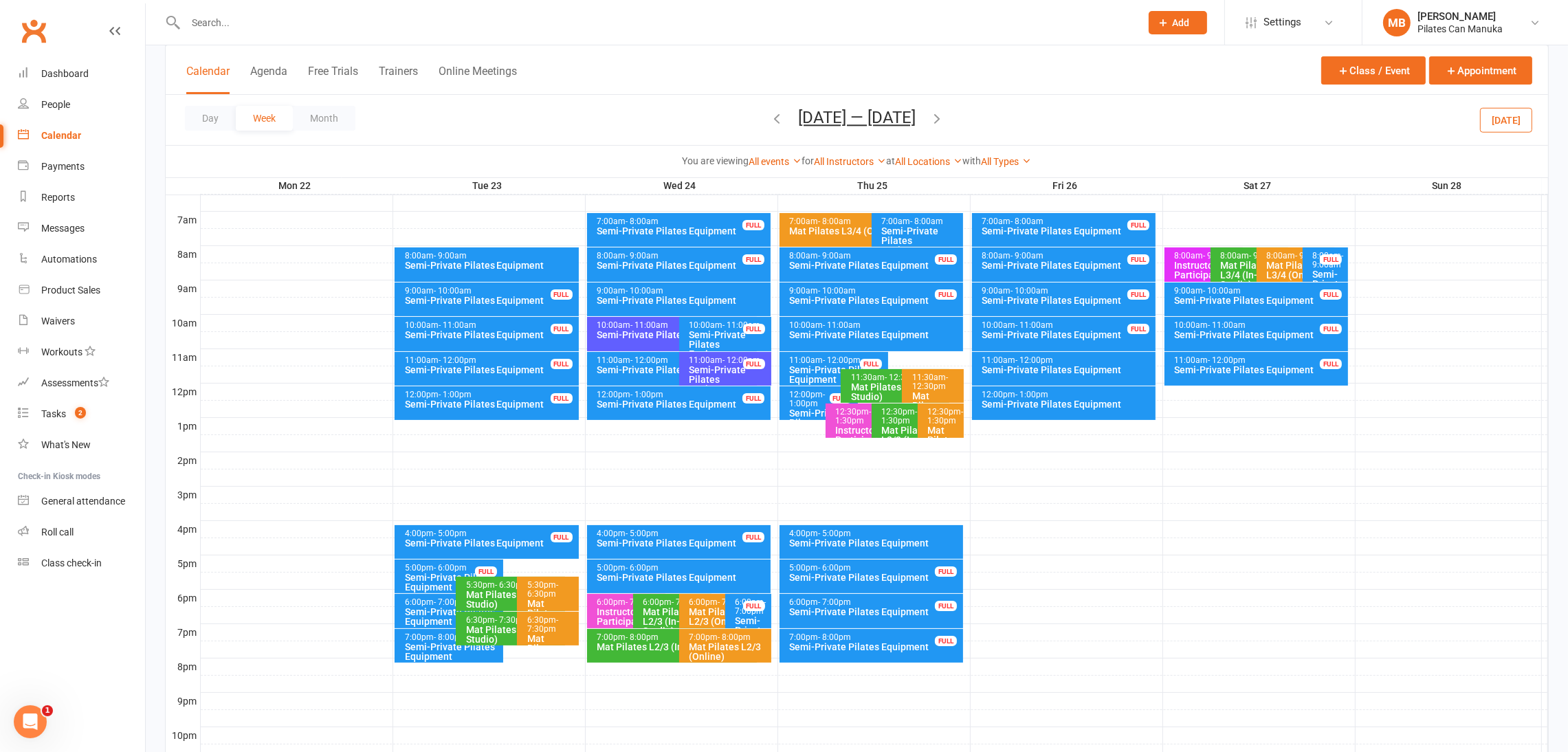
click at [943, 120] on icon "button" at bounding box center [937, 118] width 15 height 15
click at [929, 120] on span "Sep 29 — Oct 5 2025 August 2025 Sun Mon Tue Wed Thu Fri Sat 27 28 29 30 31 01 0…" at bounding box center [856, 120] width 145 height 24
click at [945, 120] on icon "button" at bounding box center [937, 118] width 15 height 15
click at [938, 120] on icon "button" at bounding box center [937, 118] width 15 height 15
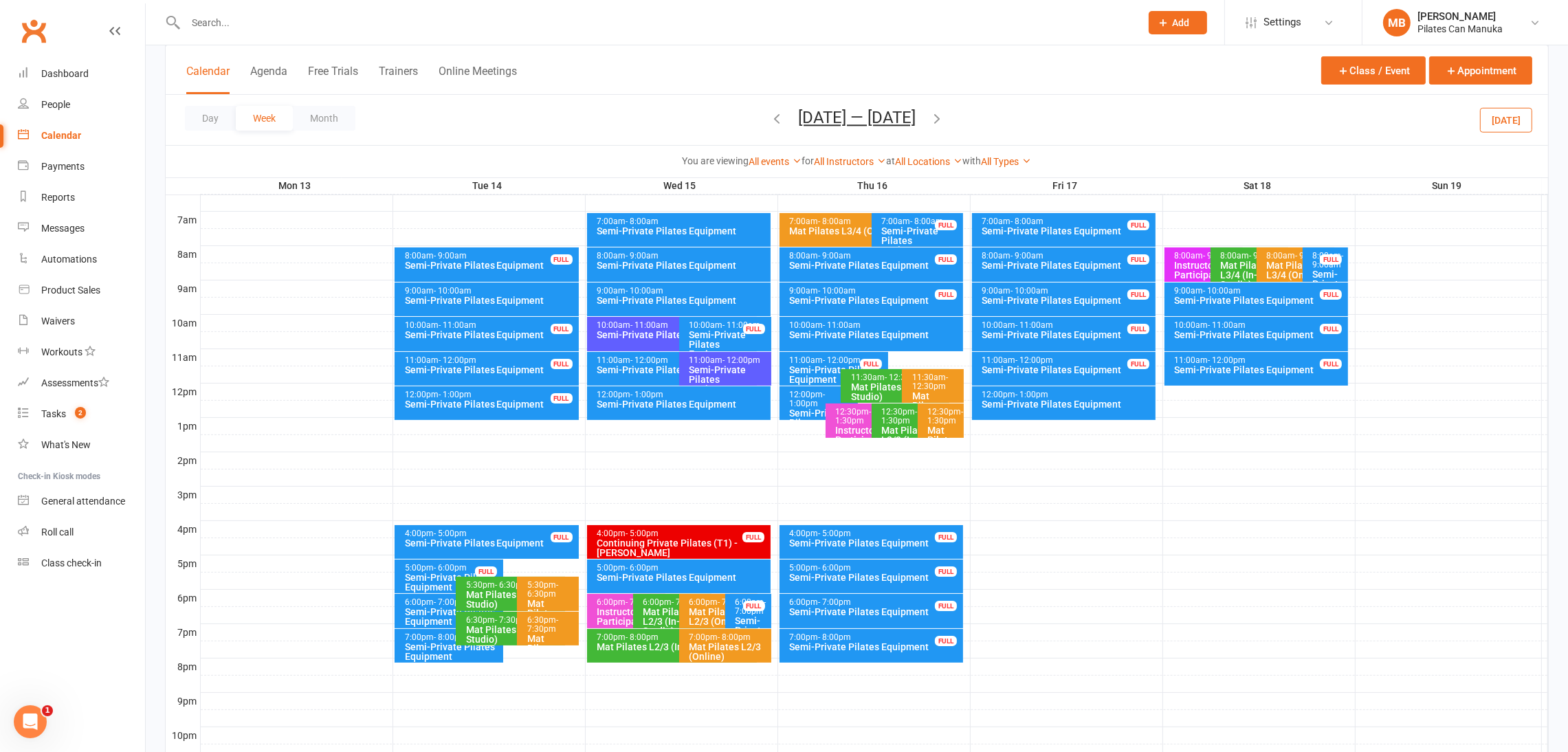
click at [938, 120] on icon "button" at bounding box center [937, 118] width 15 height 15
click at [945, 120] on icon "button" at bounding box center [937, 118] width 15 height 15
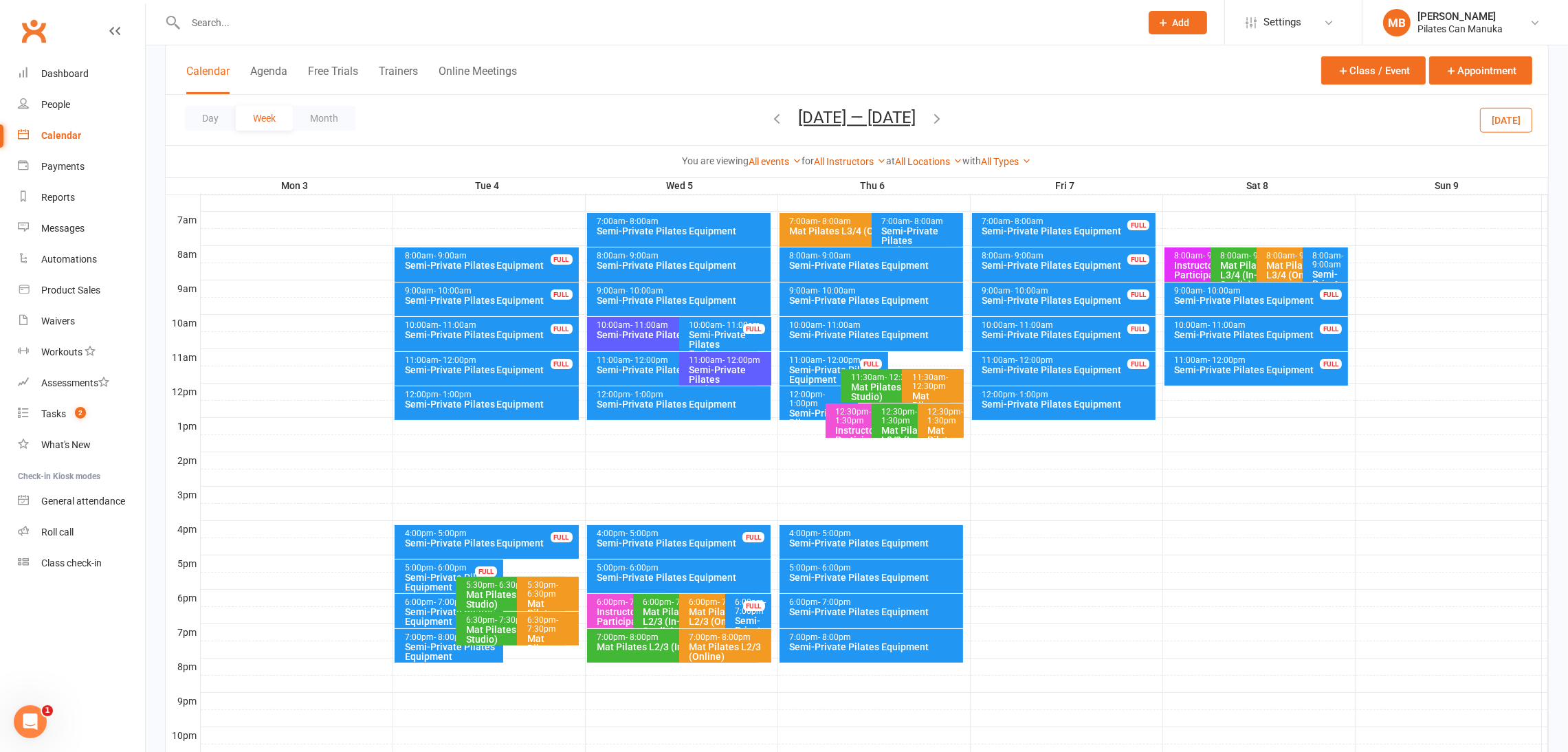
click at [871, 120] on button "Nov 3 — 9 2025" at bounding box center [856, 117] width 117 height 19
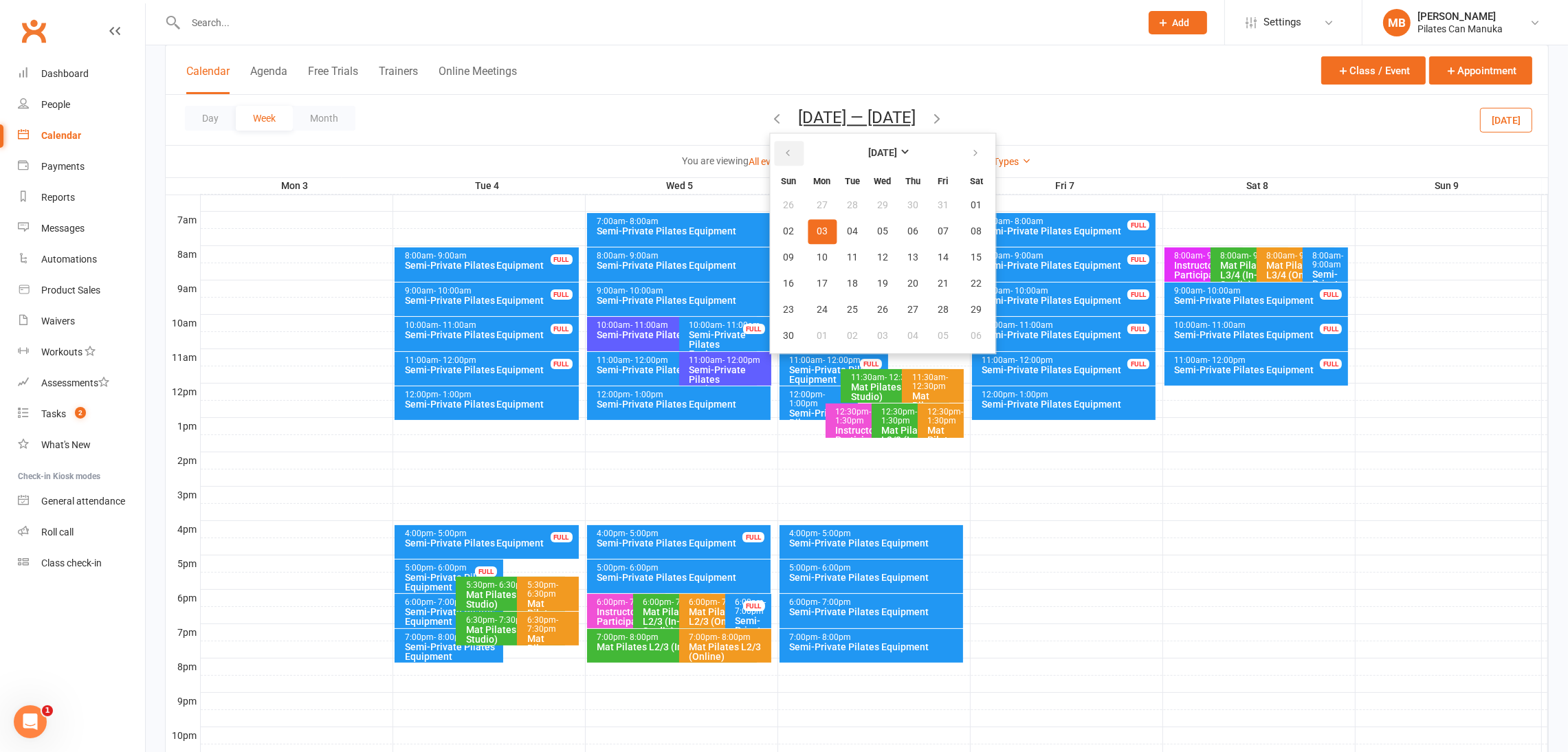
click at [796, 156] on button "button" at bounding box center [789, 153] width 29 height 25
click at [984, 252] on button "16" at bounding box center [976, 257] width 35 height 25
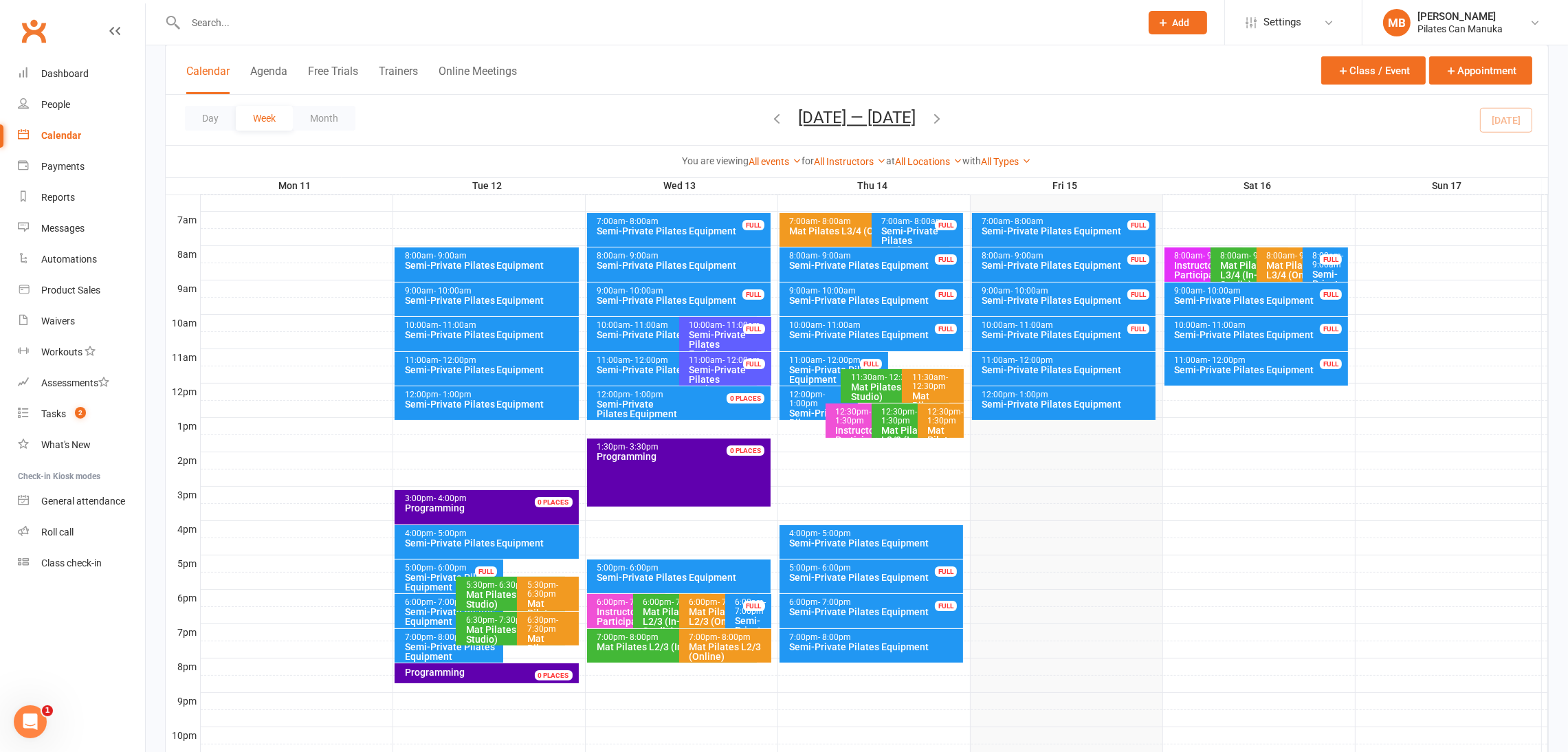
click at [943, 116] on icon "button" at bounding box center [937, 118] width 15 height 15
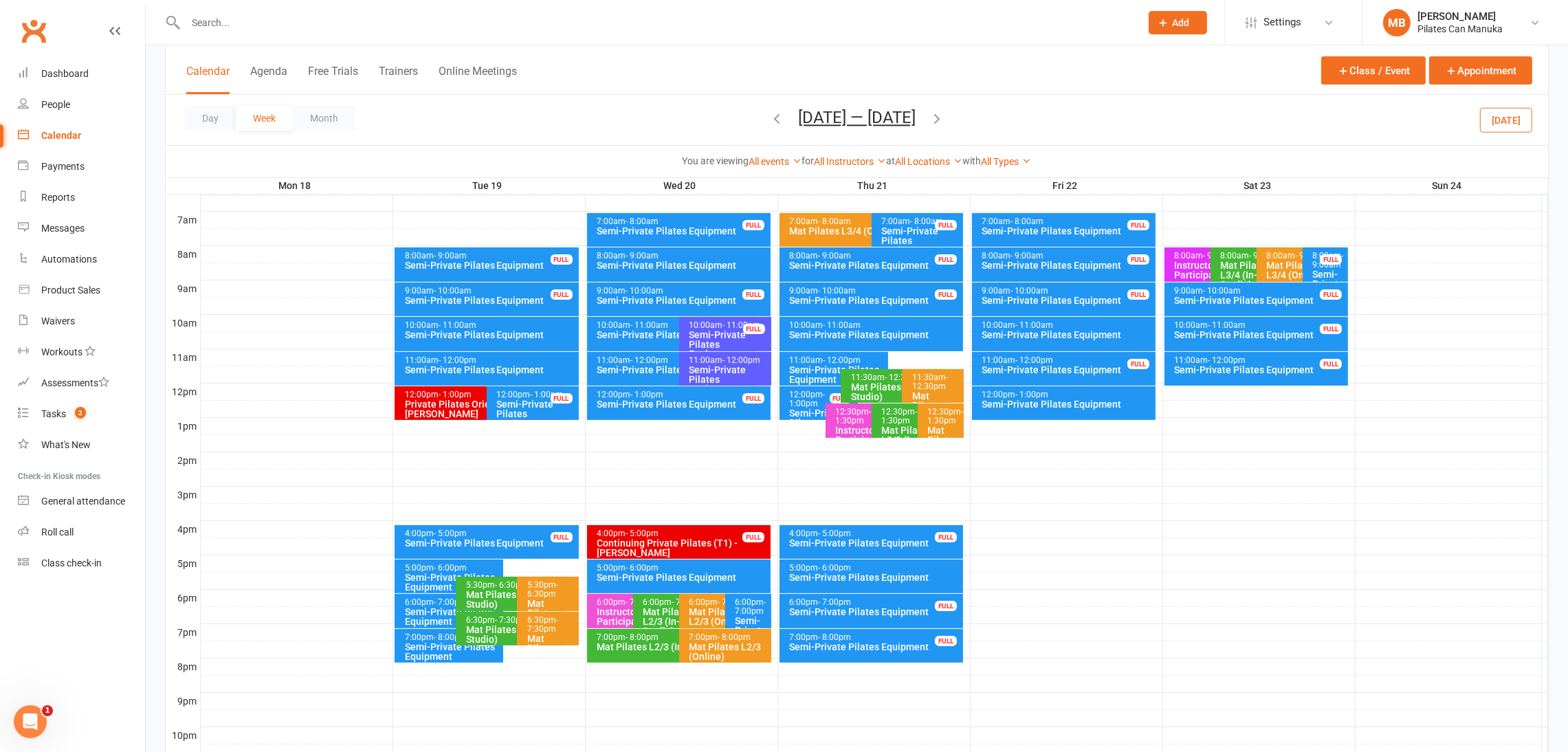
click at [415, 578] on div "Semi-Private Pilates Equipment" at bounding box center [453, 582] width 97 height 19
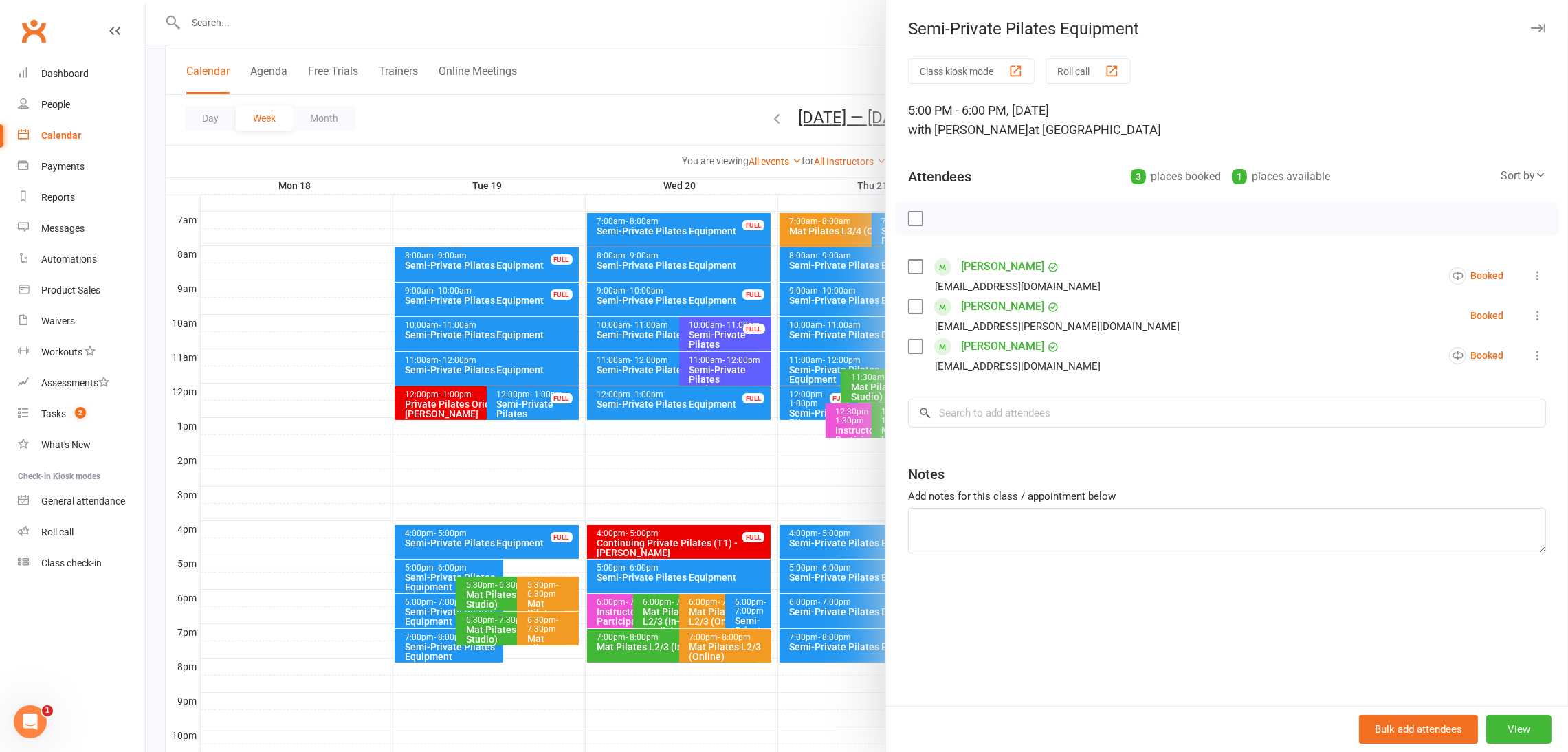
drag, startPoint x: 415, startPoint y: 579, endPoint x: 435, endPoint y: 623, distance: 48.3
click at [415, 578] on div at bounding box center [856, 376] width 1422 height 752
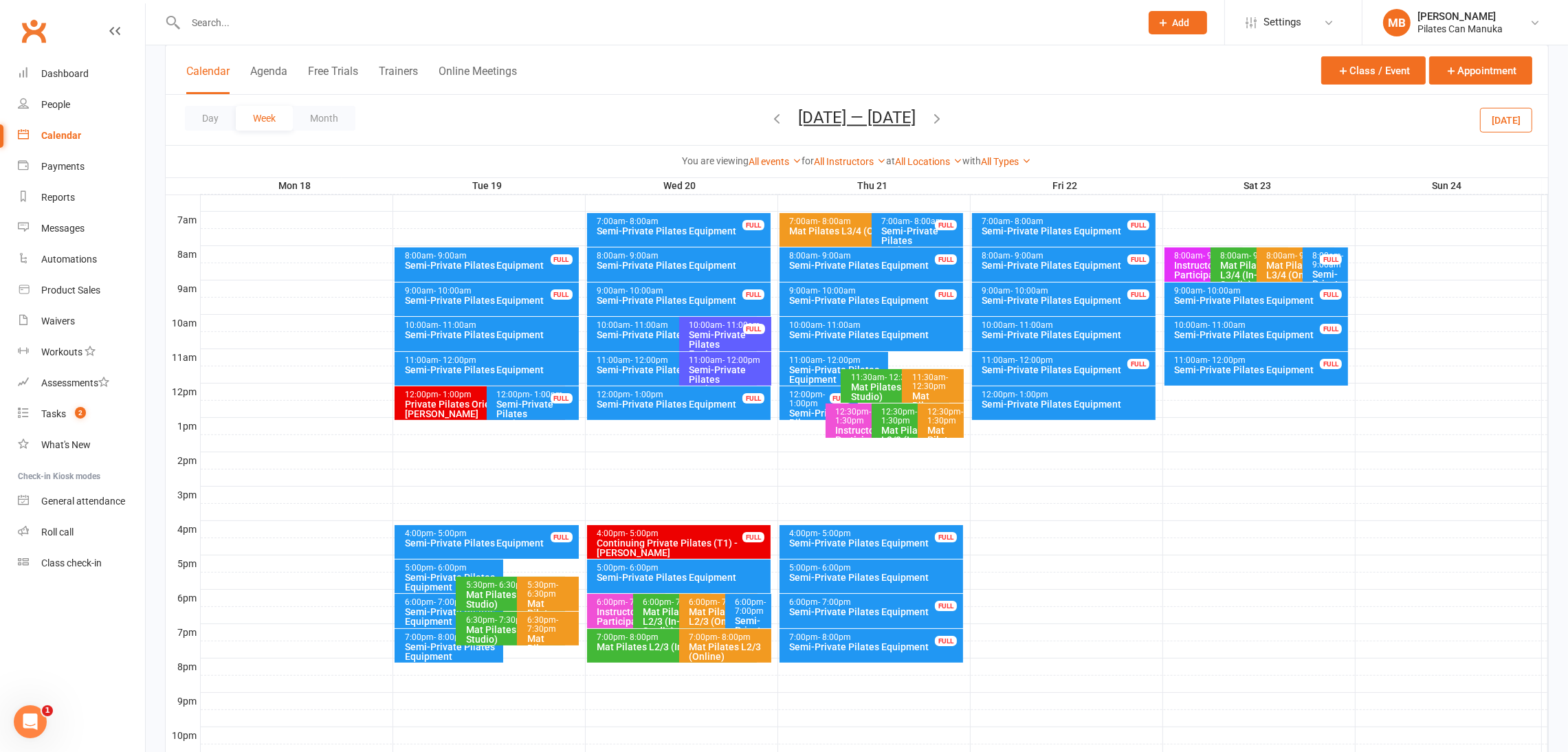
click at [424, 608] on div "Semi-Private Pilates Equipment" at bounding box center [453, 617] width 97 height 19
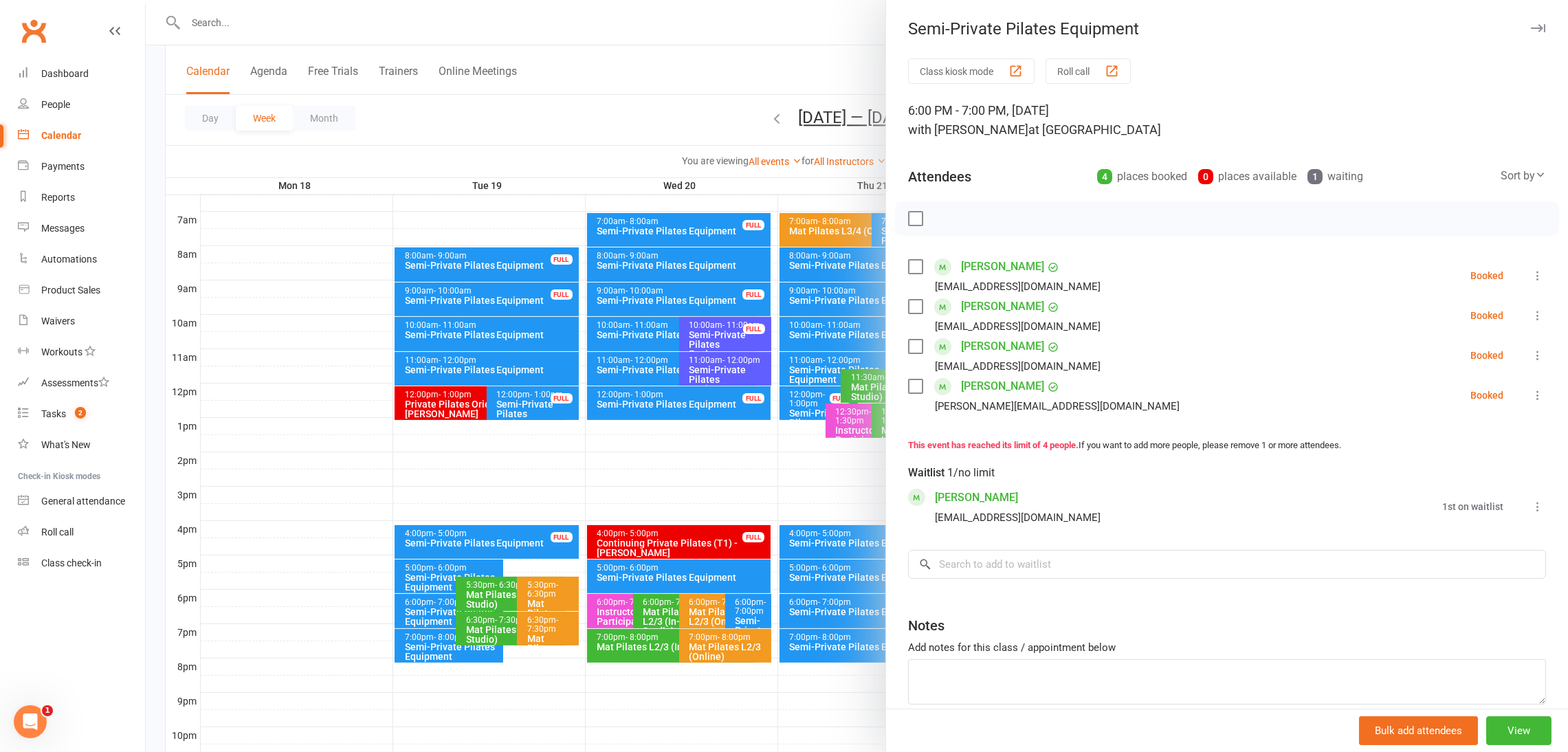
click at [422, 637] on div at bounding box center [856, 376] width 1422 height 752
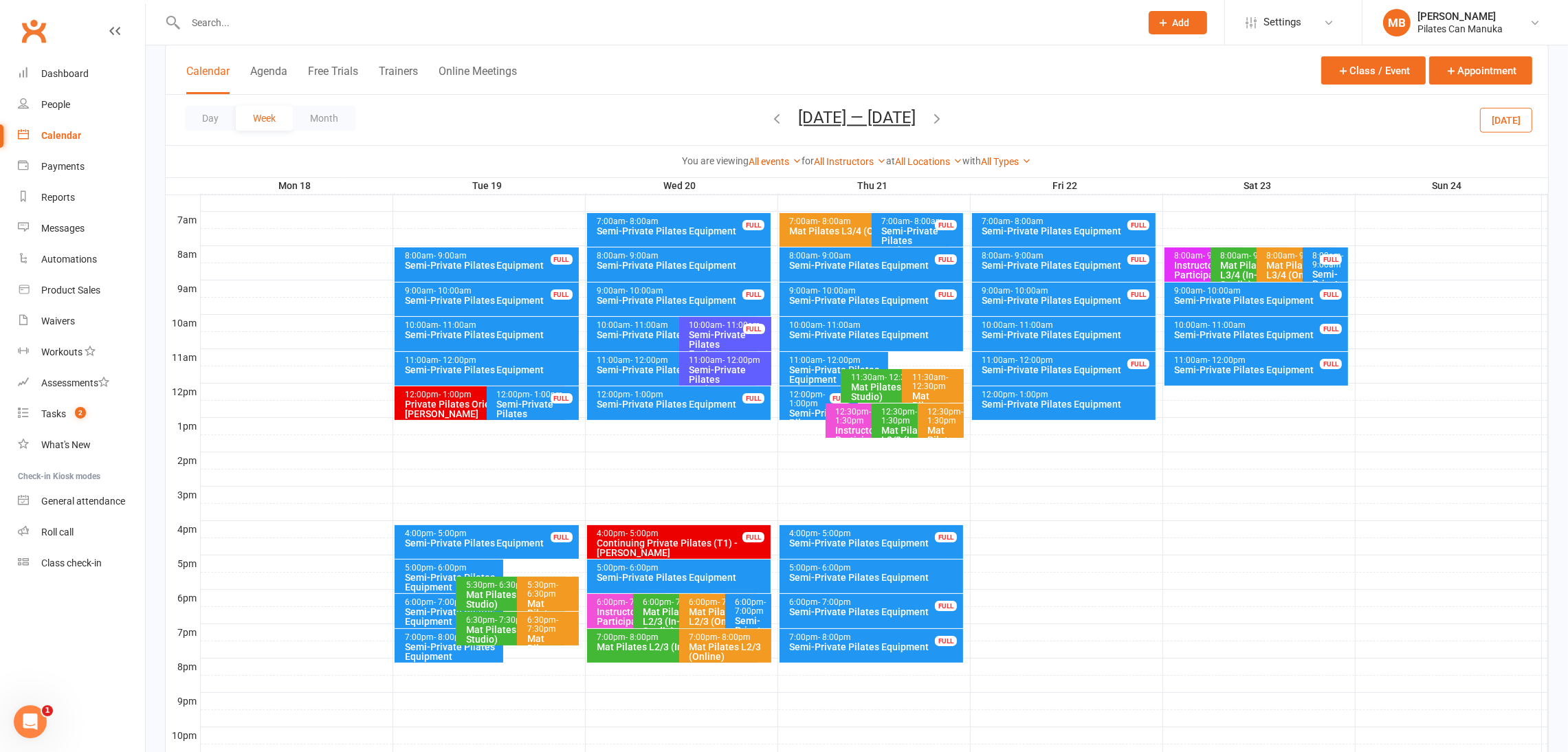
click at [427, 642] on div "Semi-Private Pilates Equipment" at bounding box center [453, 652] width 97 height 19
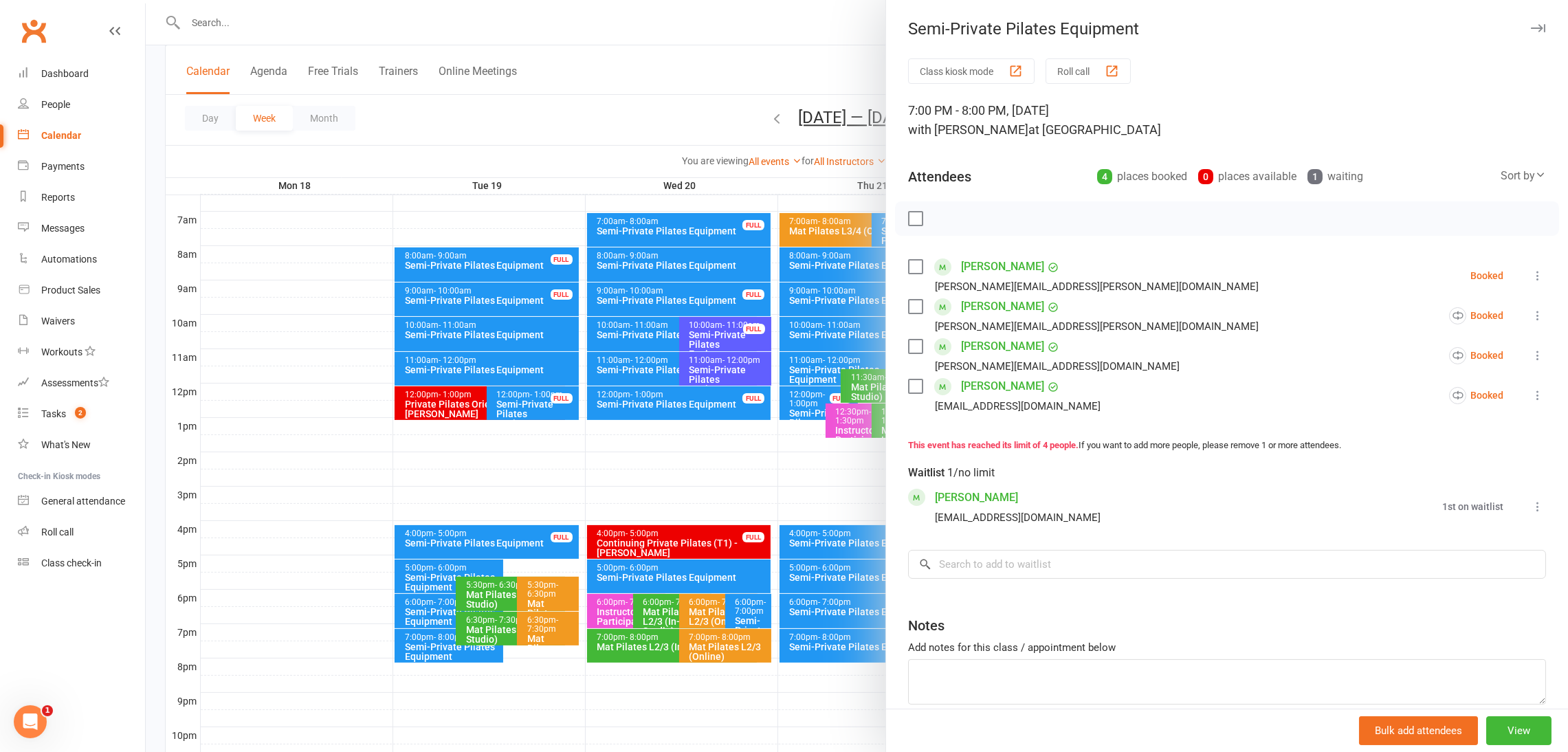
click at [428, 640] on div at bounding box center [856, 376] width 1422 height 752
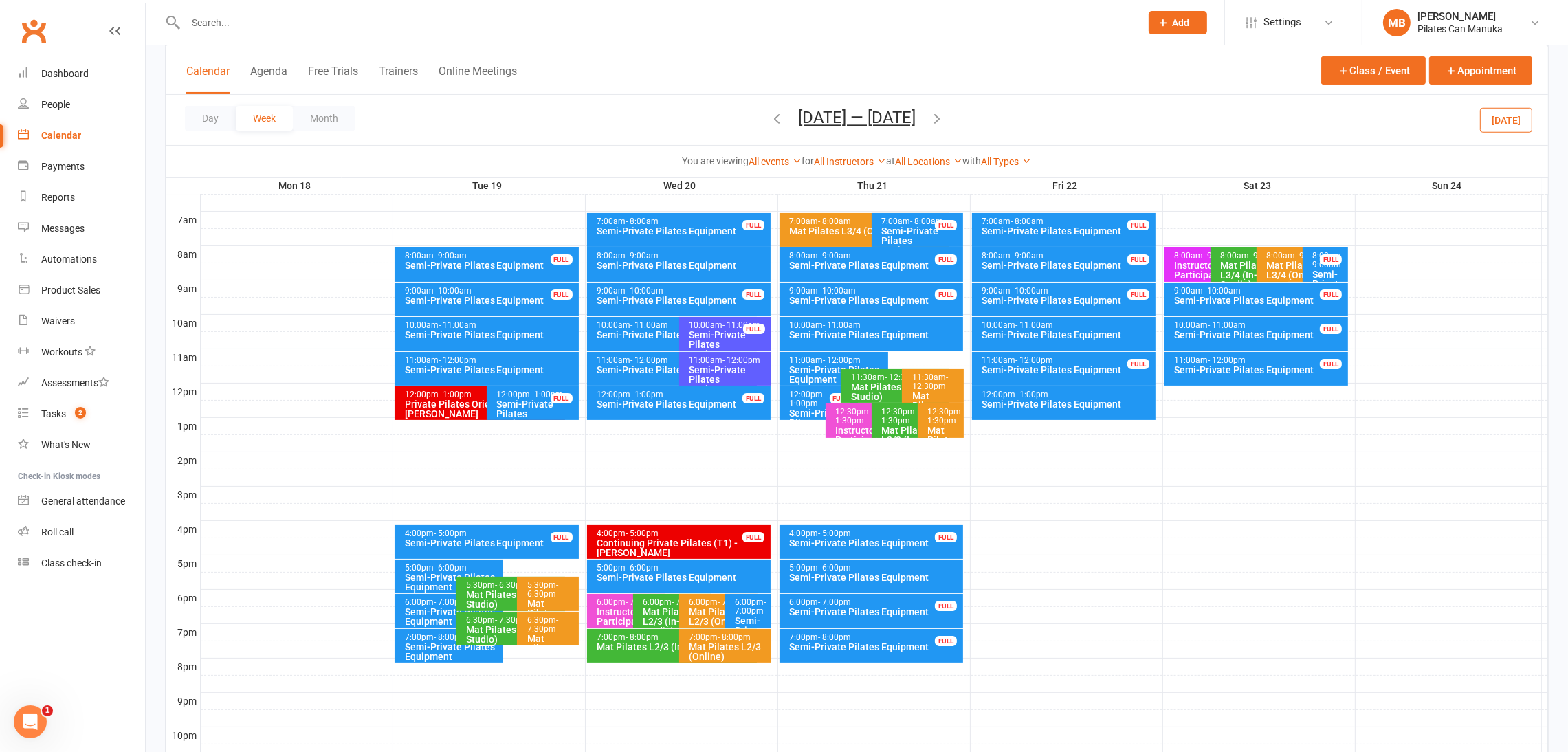
click at [706, 257] on div "8:00am - 9:00am" at bounding box center [682, 256] width 172 height 9
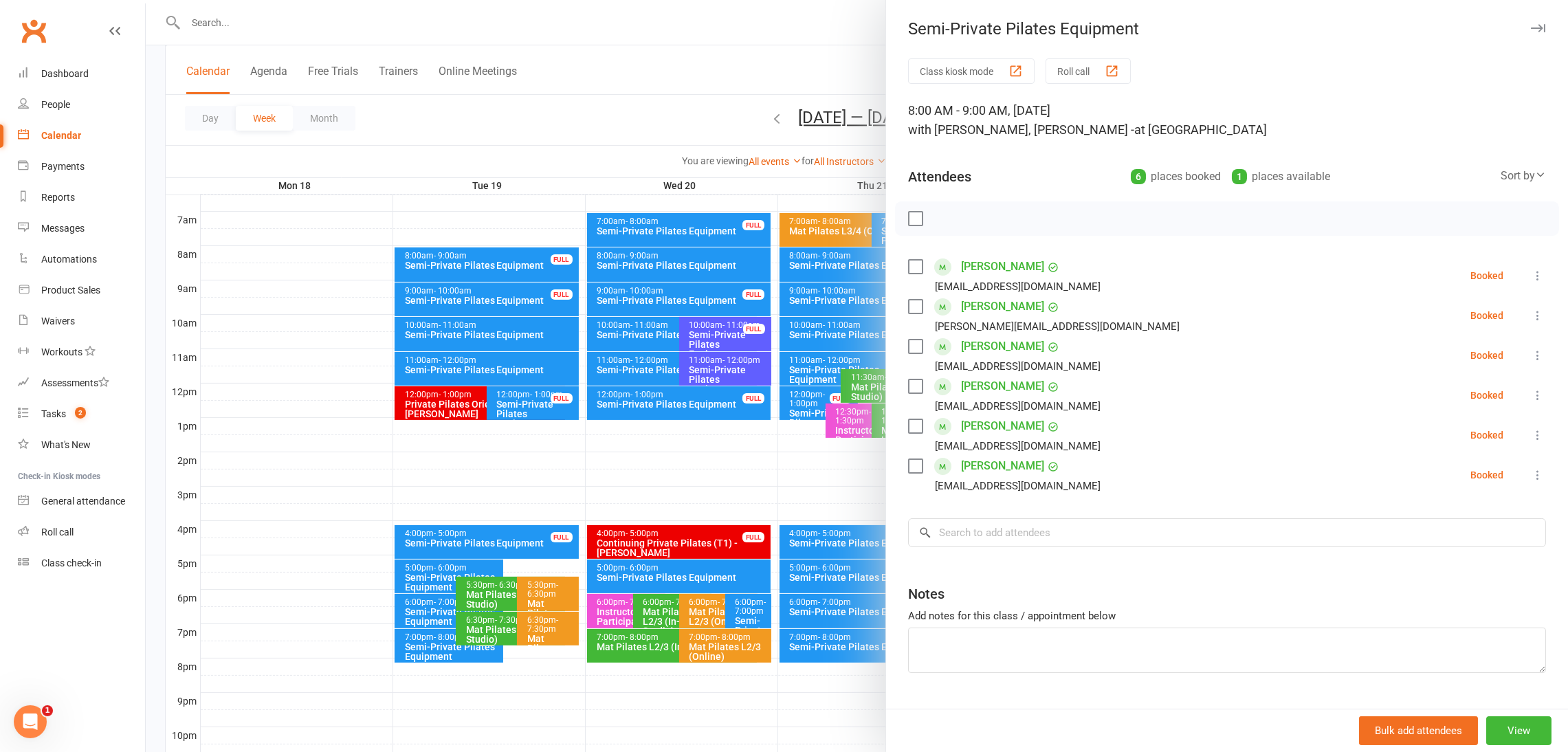
click at [706, 258] on div at bounding box center [856, 376] width 1422 height 752
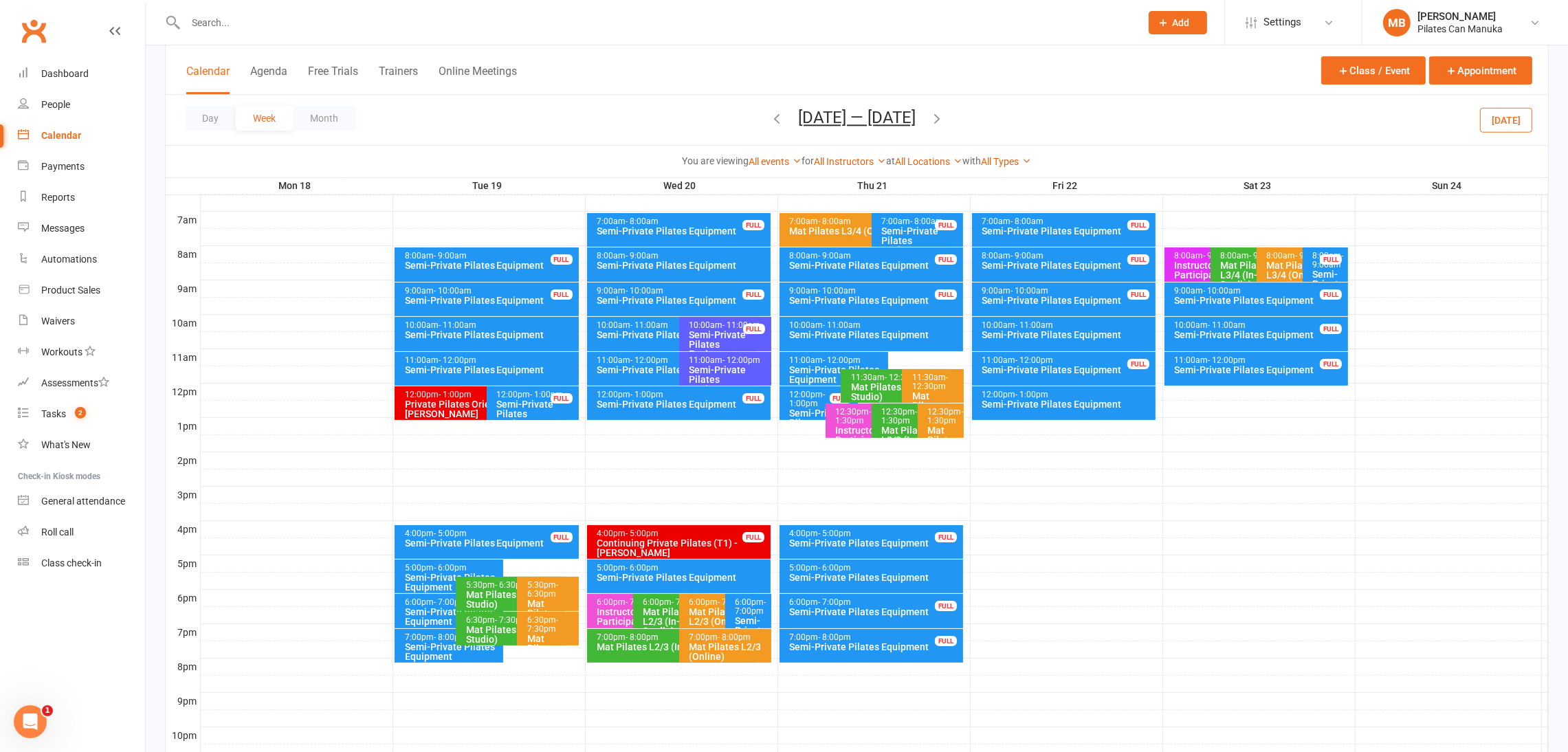
click at [647, 365] on div "Semi-Private Pilates Equipment" at bounding box center [676, 370] width 158 height 9
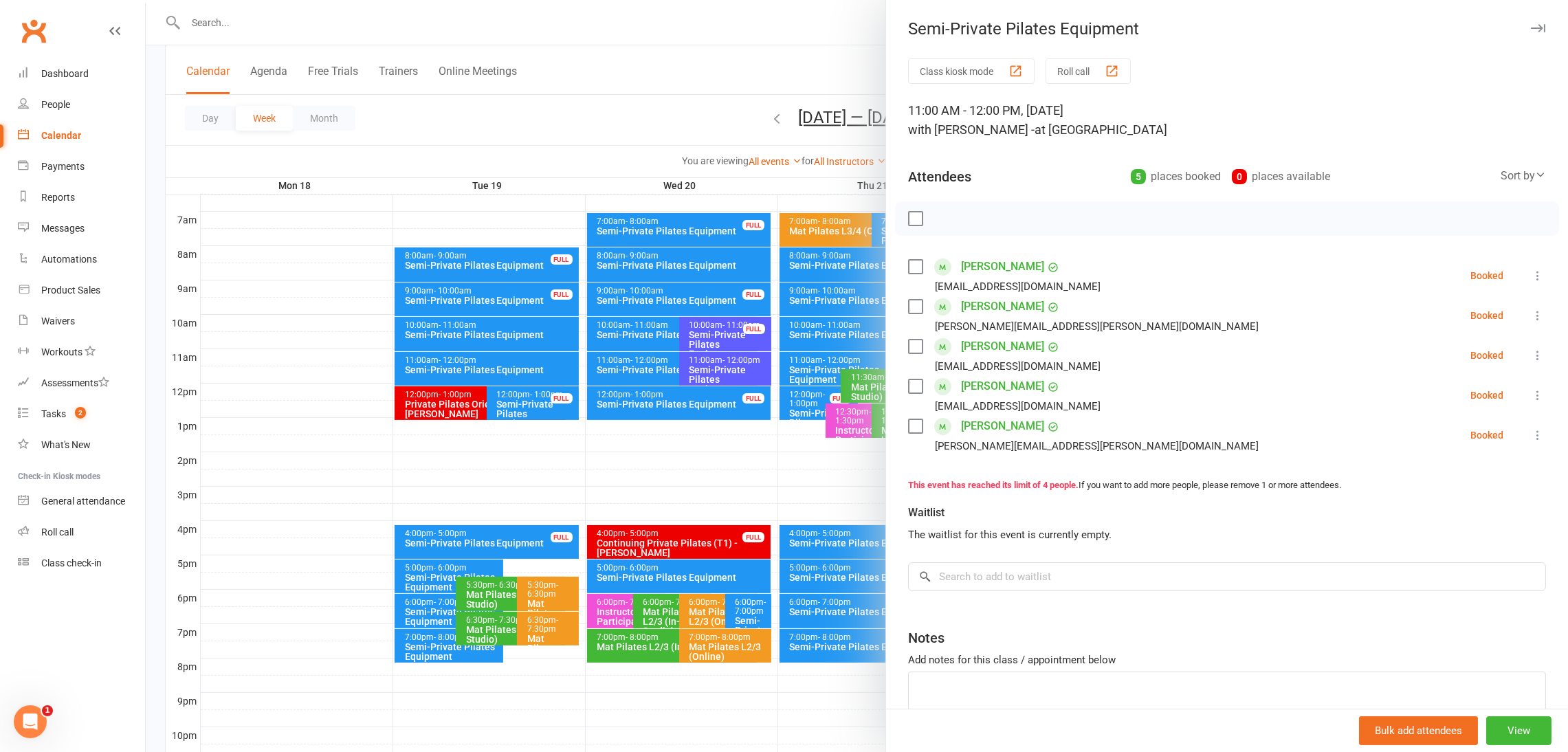
click at [728, 364] on div at bounding box center [856, 376] width 1422 height 752
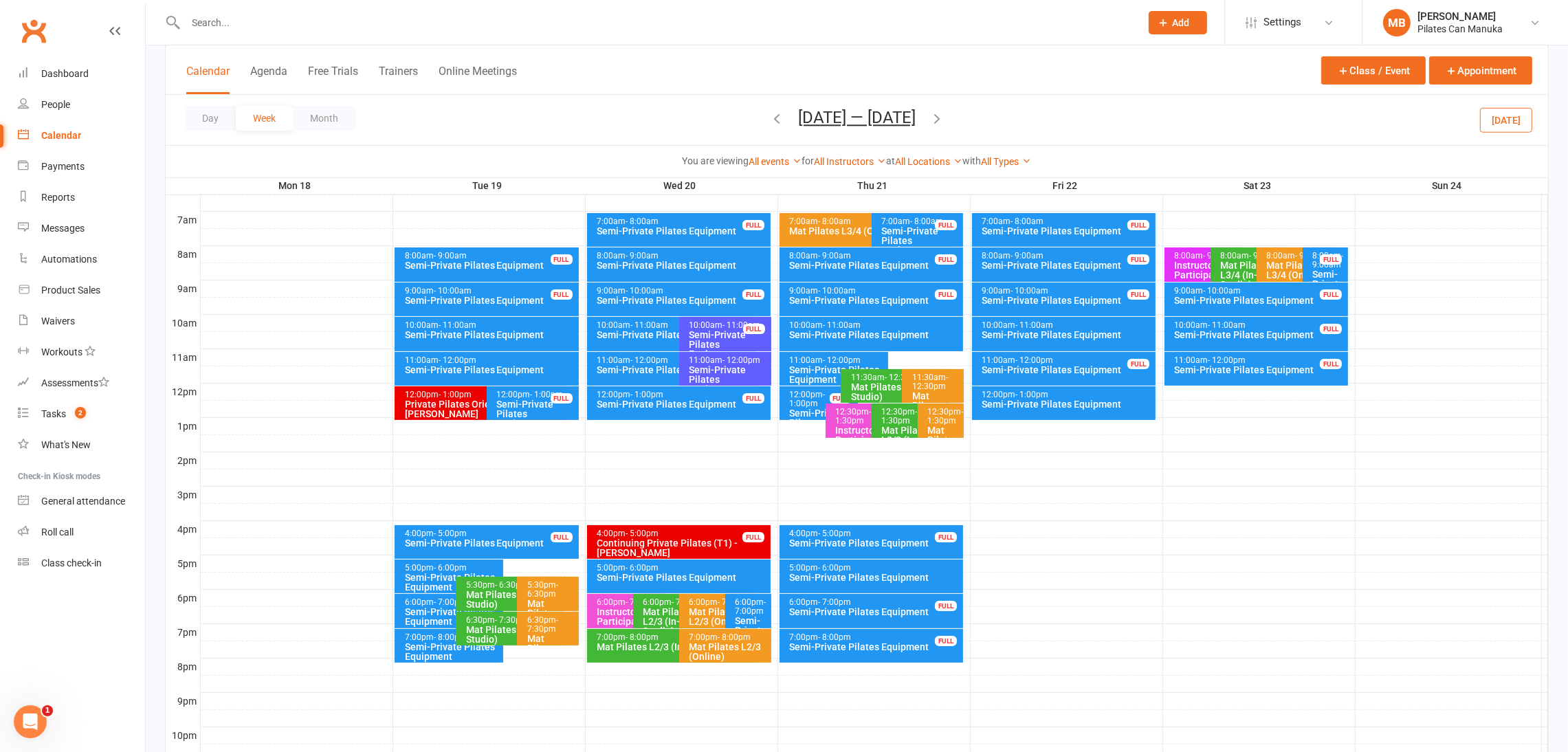
click at [727, 365] on div "Semi-Private Pilates Equipment" at bounding box center [729, 380] width 80 height 29
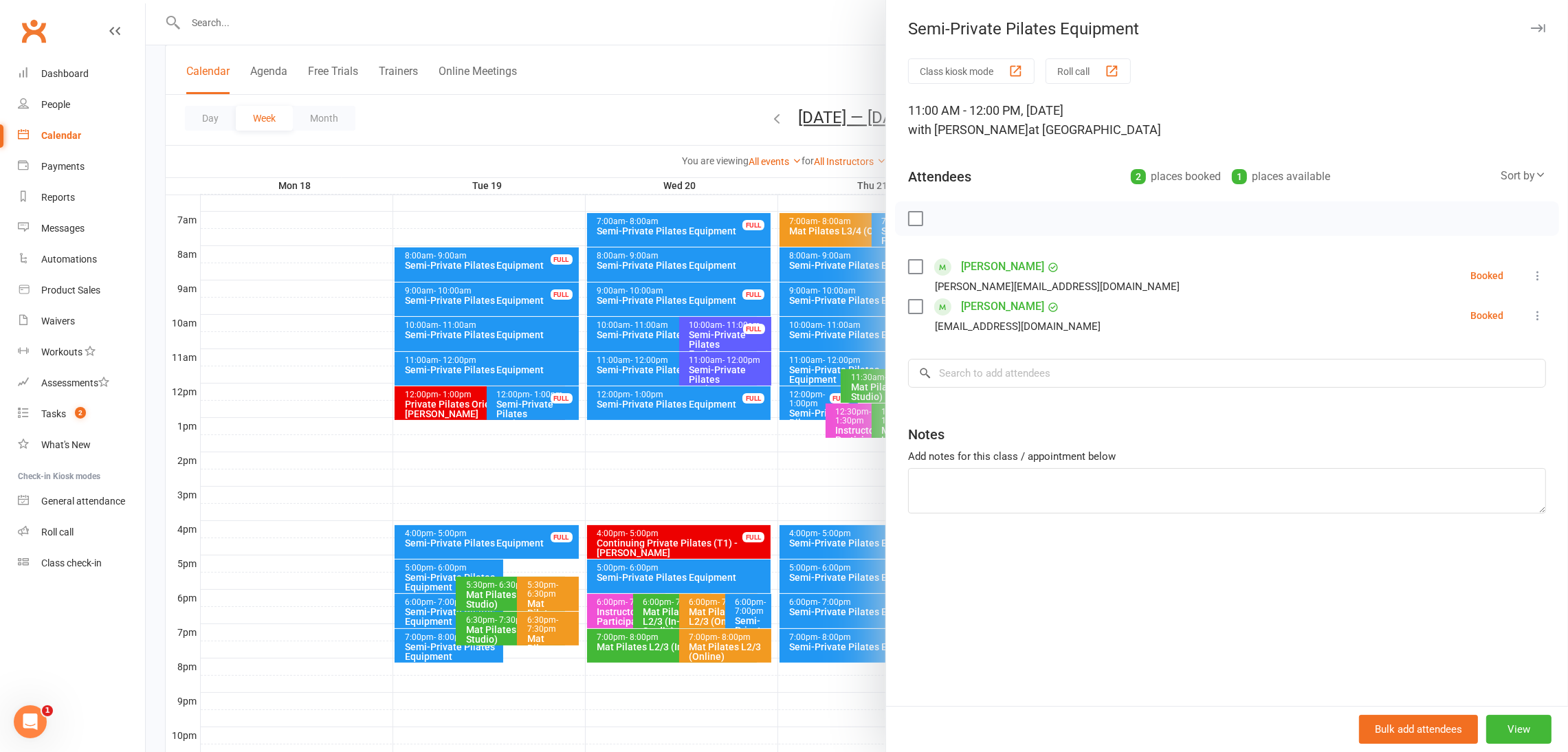
click at [724, 365] on div at bounding box center [856, 376] width 1422 height 752
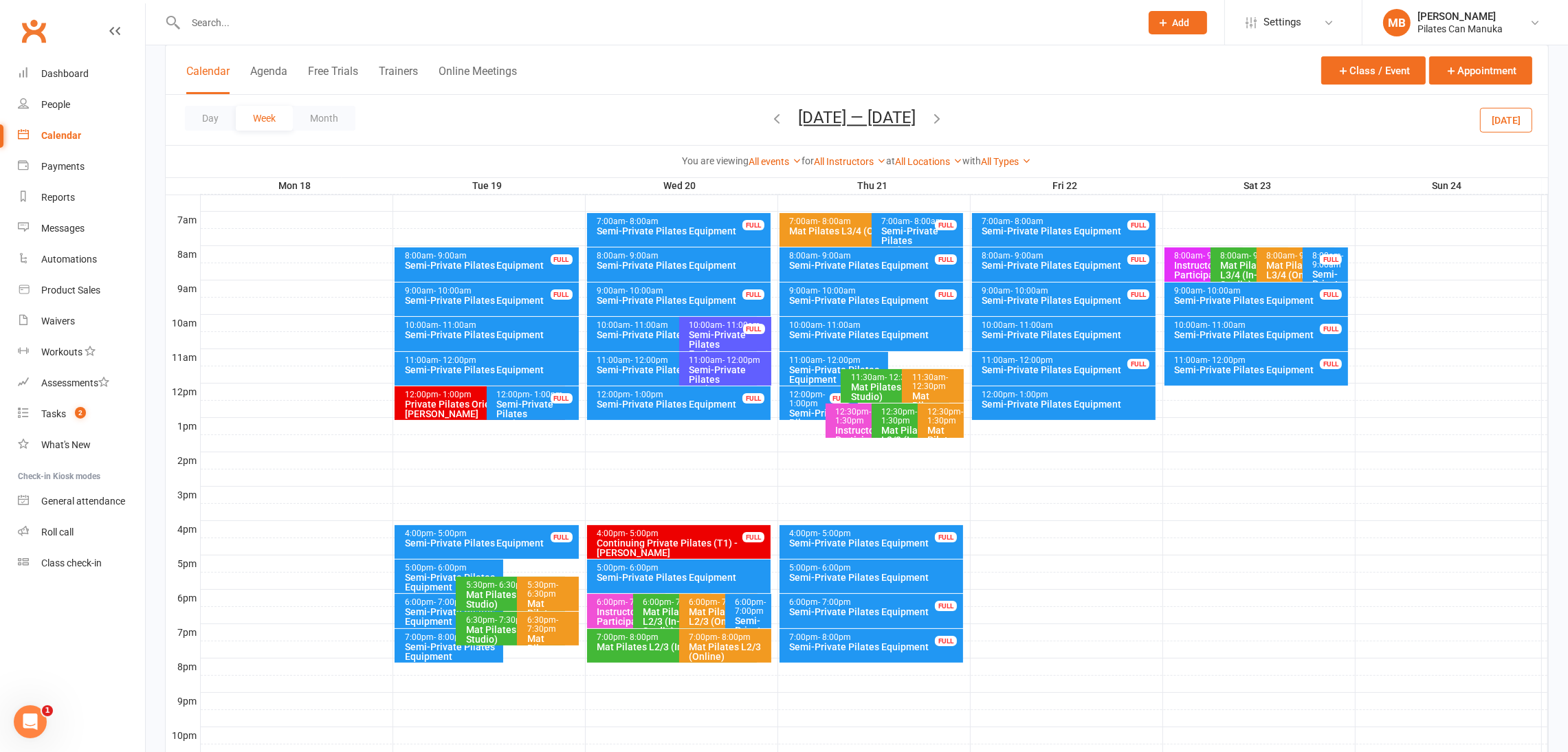
click at [646, 332] on div "Semi-Private Pilates Equipment" at bounding box center [676, 334] width 158 height 9
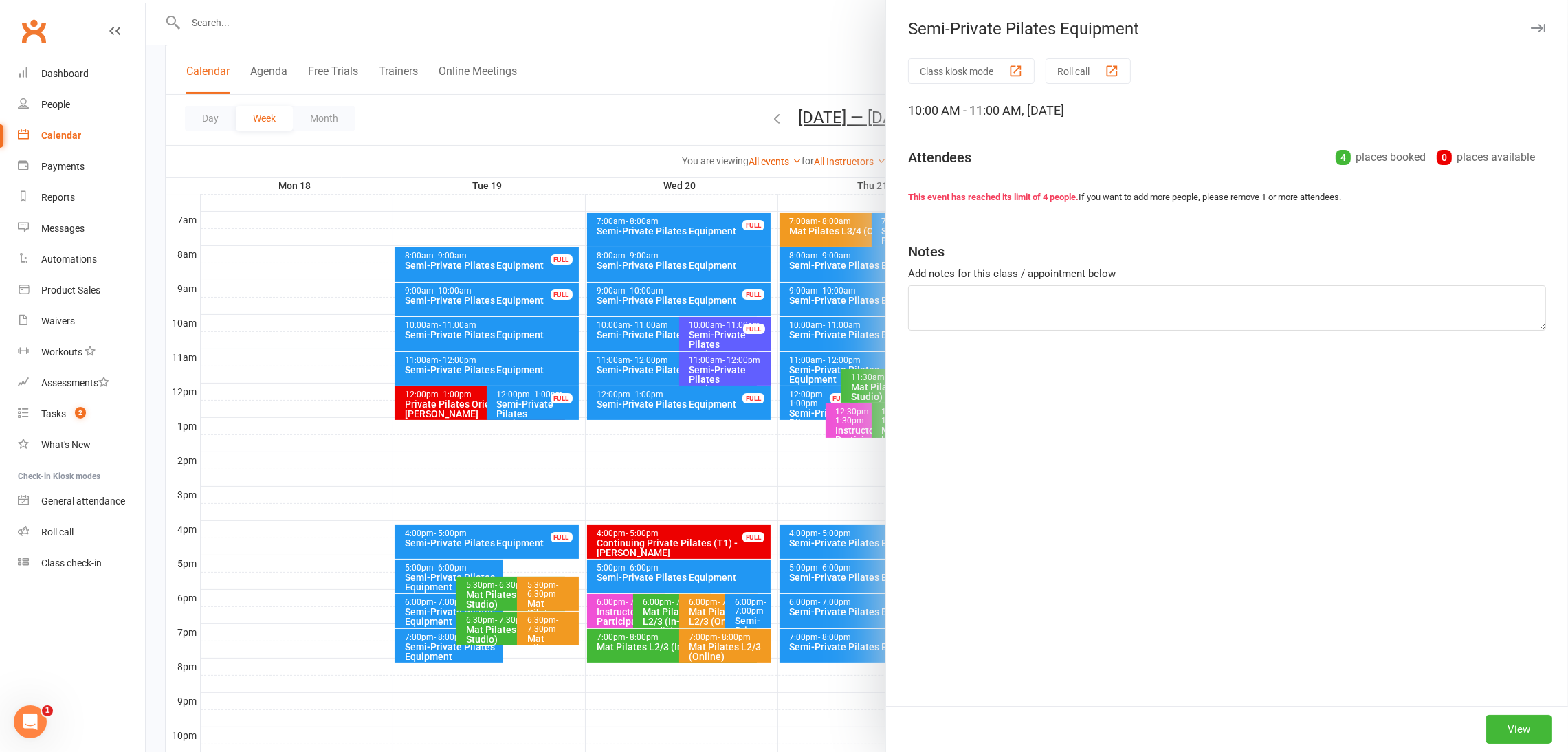
click at [646, 332] on div at bounding box center [856, 376] width 1422 height 752
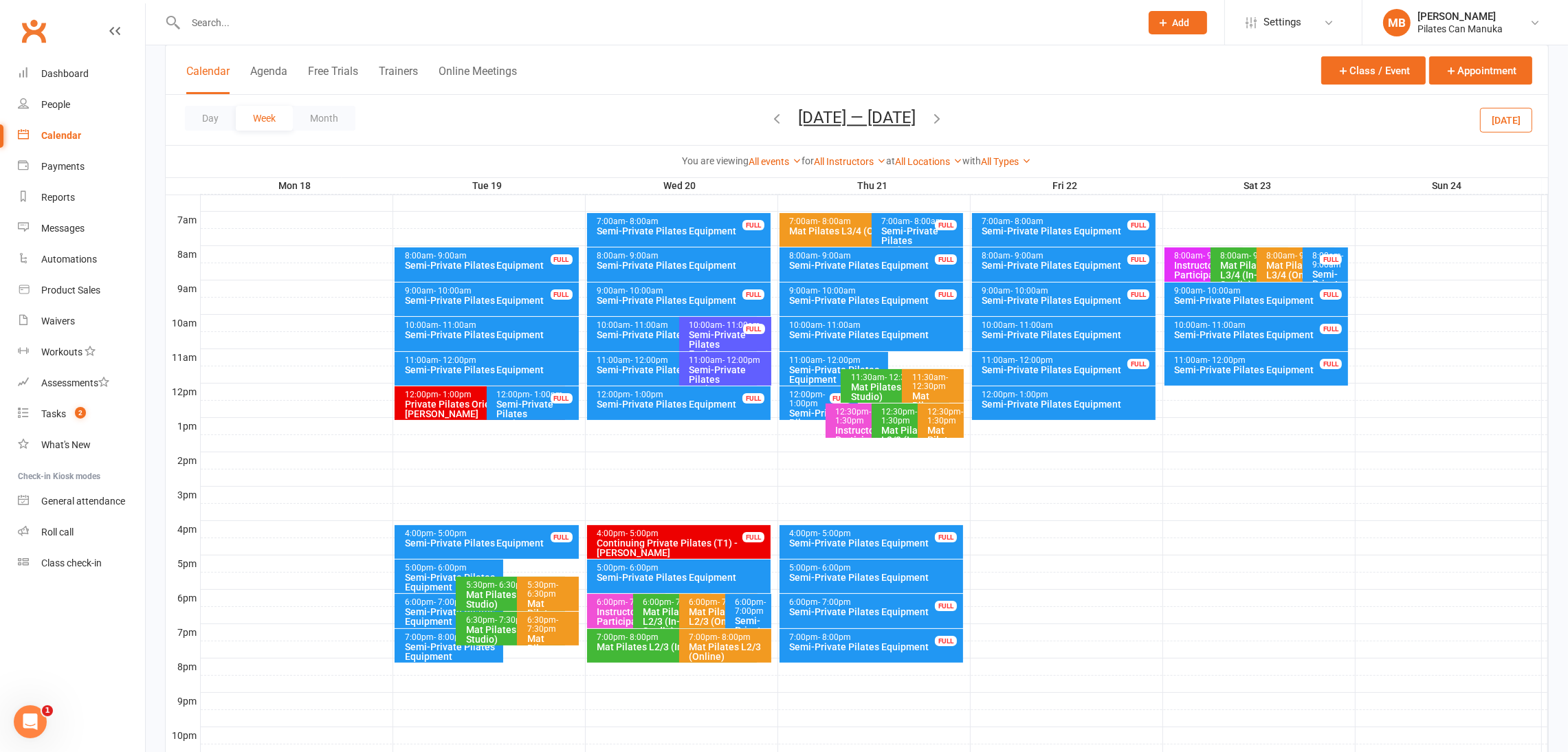
click at [748, 593] on div "5:00pm - 6:00pm Semi-Private Pilates Equipment" at bounding box center [679, 576] width 184 height 33
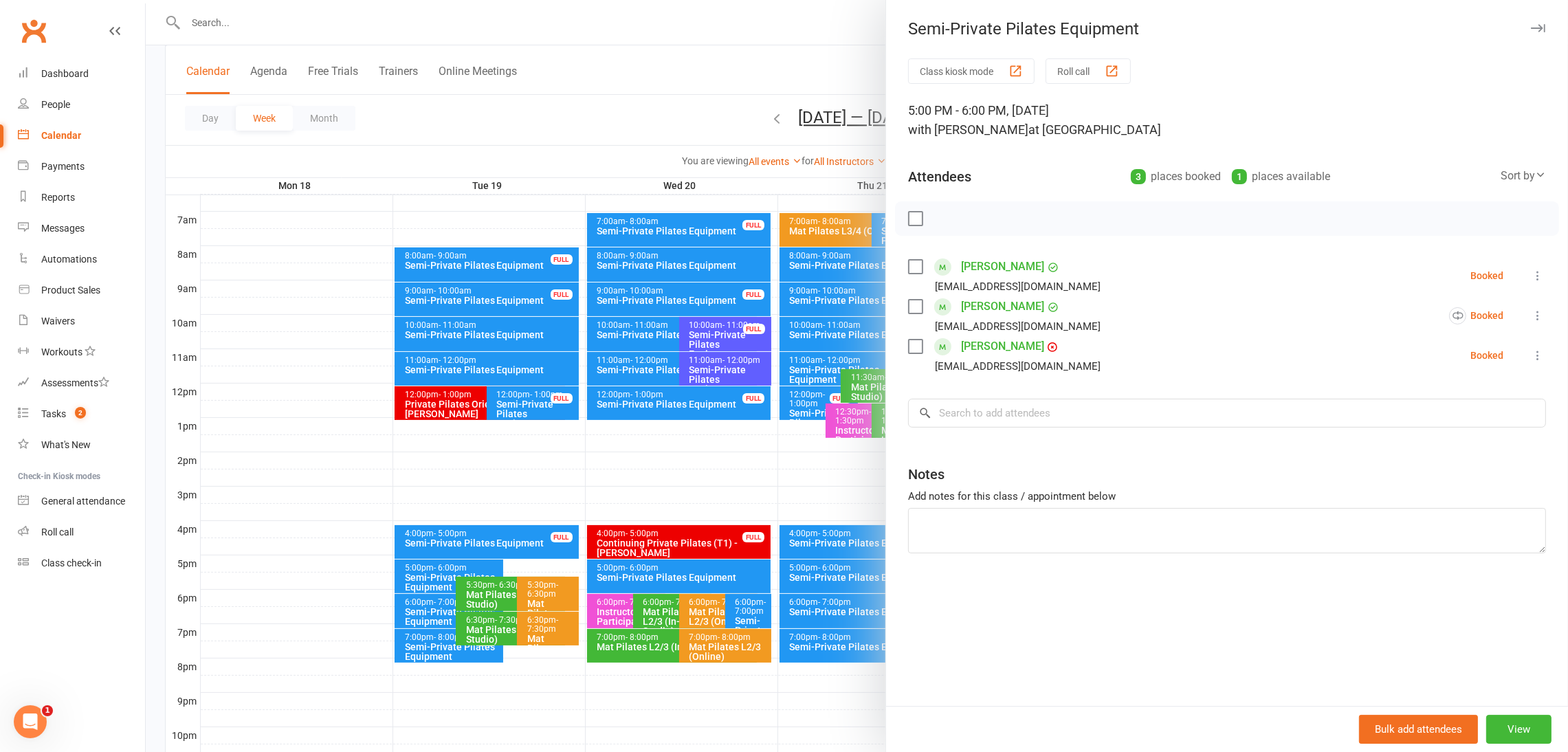
click at [748, 595] on div at bounding box center [856, 376] width 1422 height 752
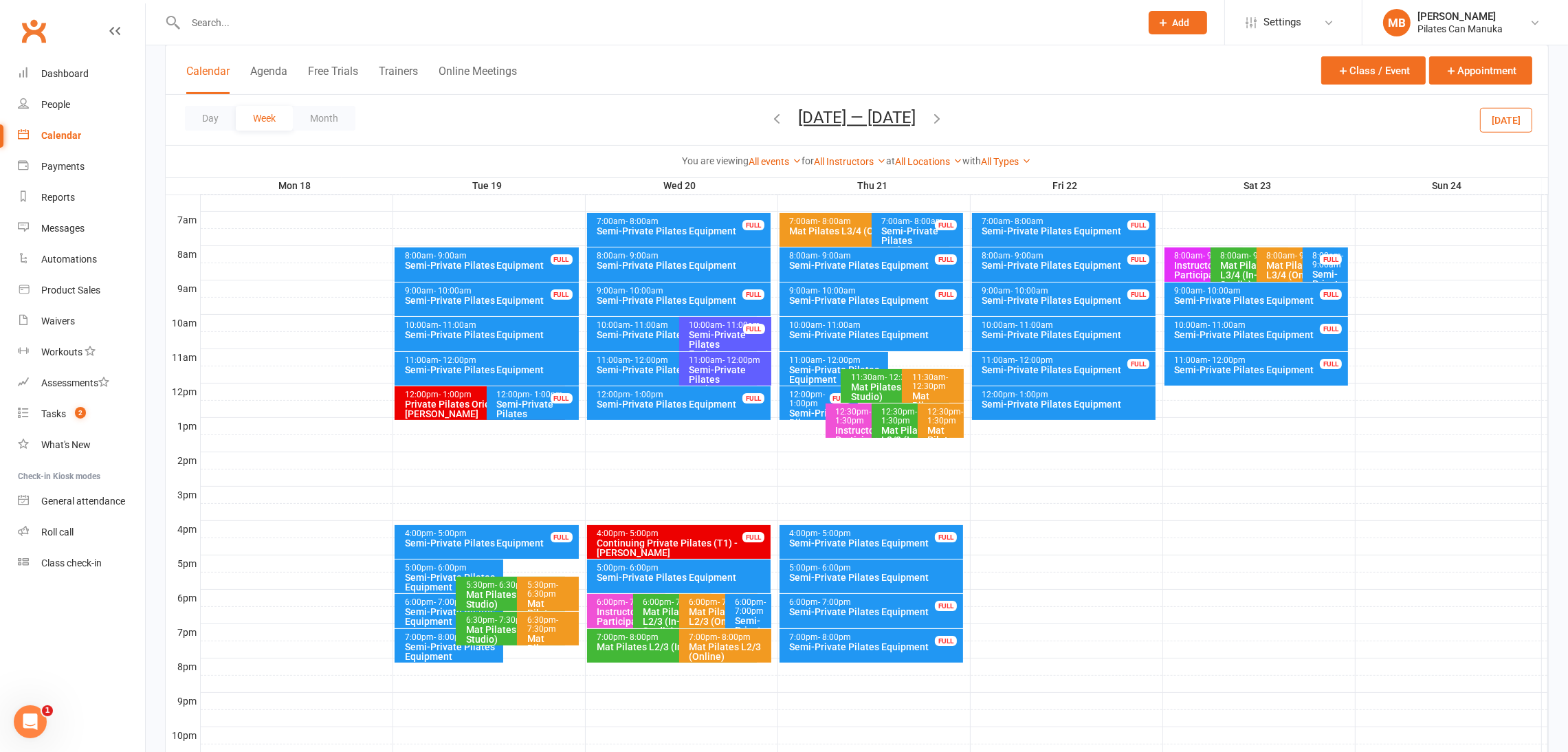
click at [827, 368] on div "Semi-Private Pilates Equipment" at bounding box center [838, 375] width 97 height 19
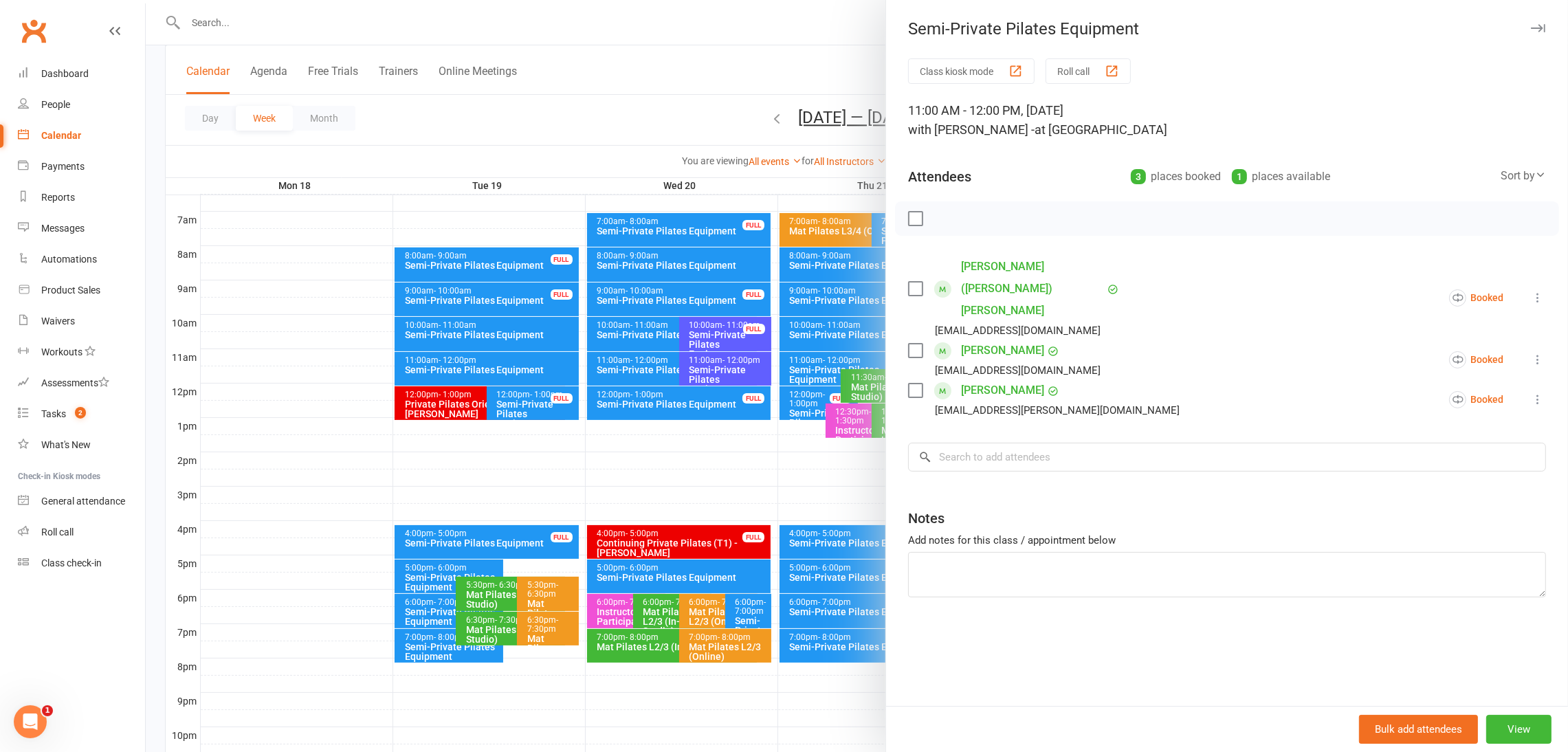
click at [827, 368] on div at bounding box center [856, 376] width 1422 height 752
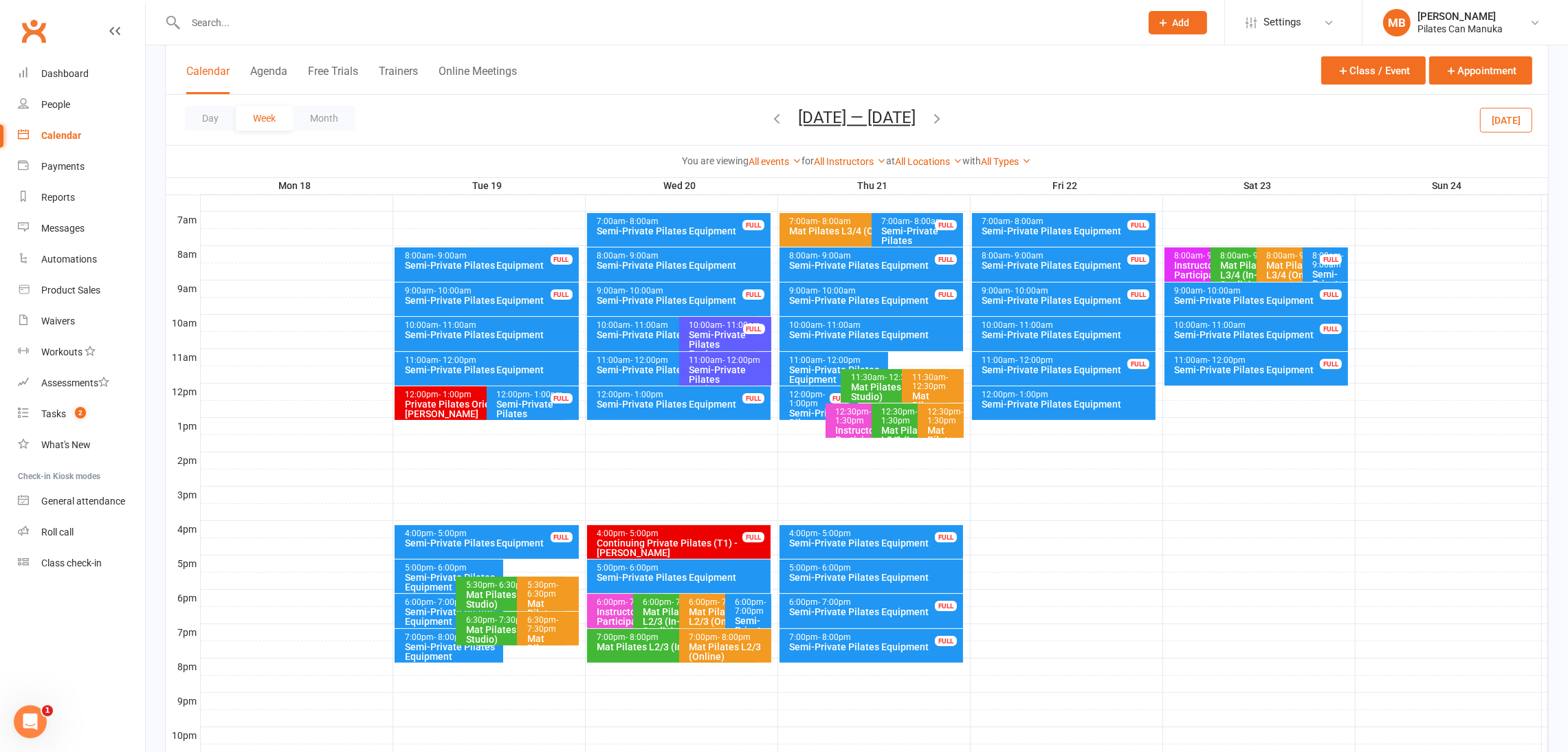
click at [1057, 322] on div "10:00am - 11:00am" at bounding box center [1067, 326] width 172 height 9
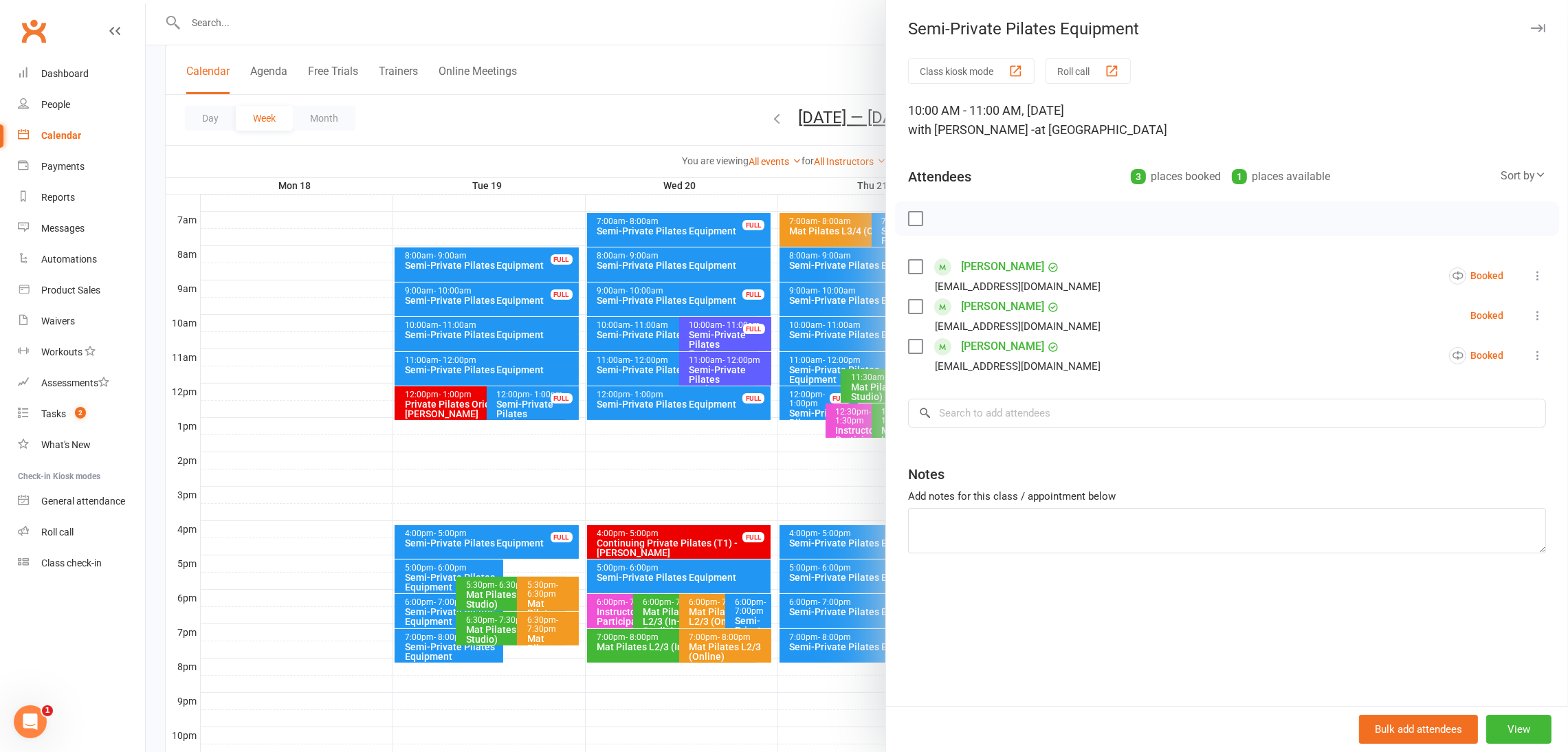
click at [668, 81] on div at bounding box center [856, 376] width 1422 height 752
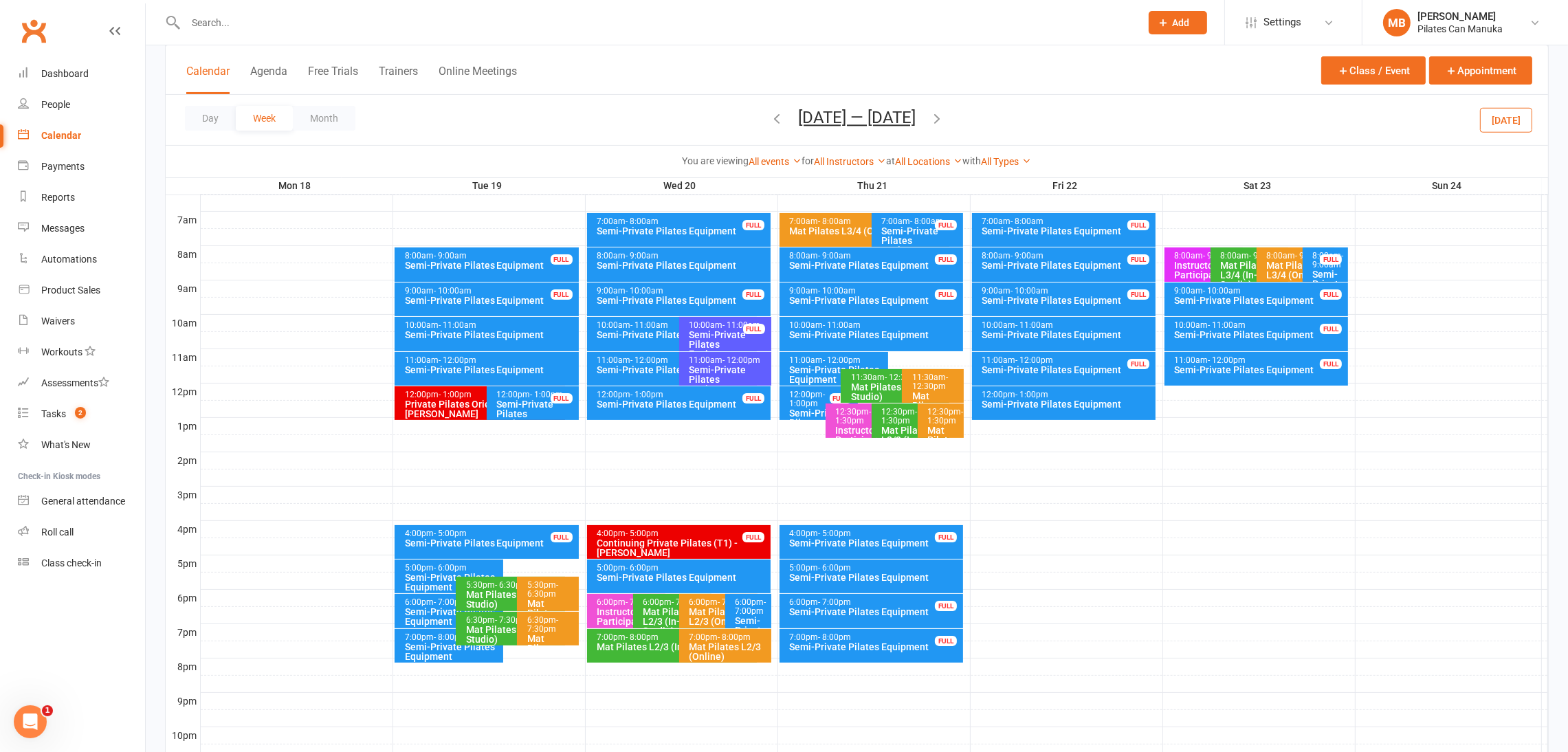
click at [1075, 326] on div "10:00am - 11:00am" at bounding box center [1067, 326] width 172 height 9
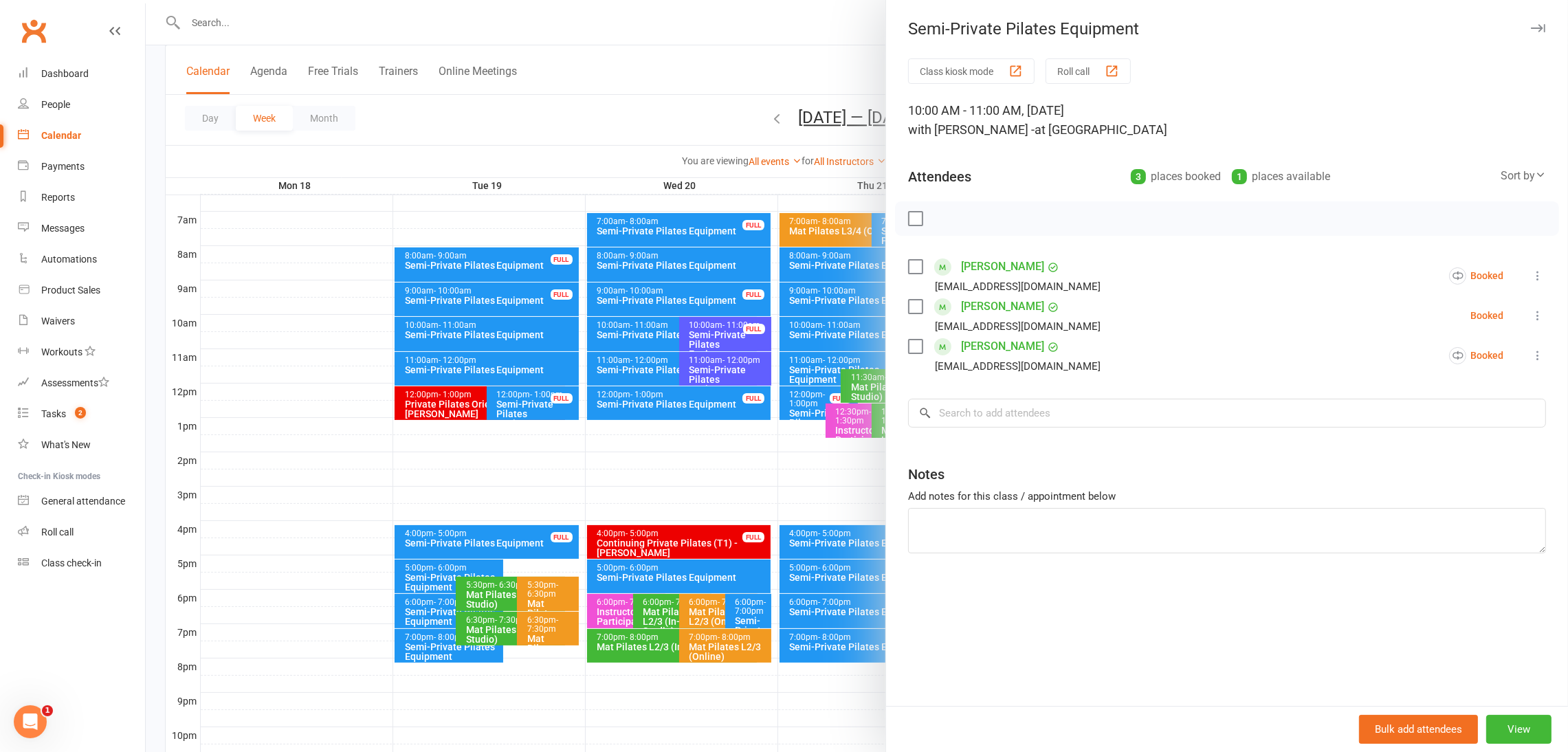
click at [706, 111] on div at bounding box center [856, 376] width 1422 height 752
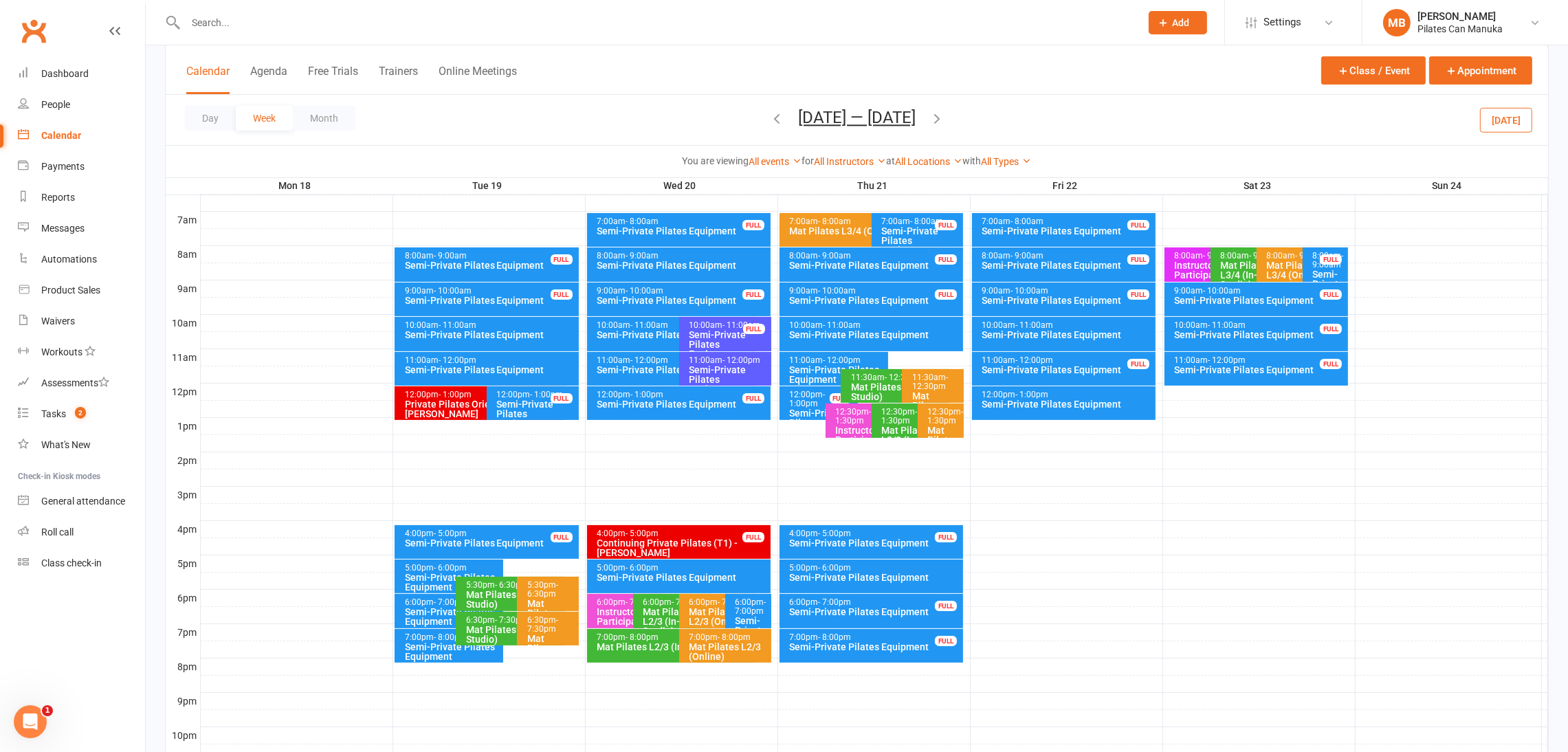
click at [816, 370] on div "Semi-Private Pilates Equipment" at bounding box center [838, 375] width 97 height 19
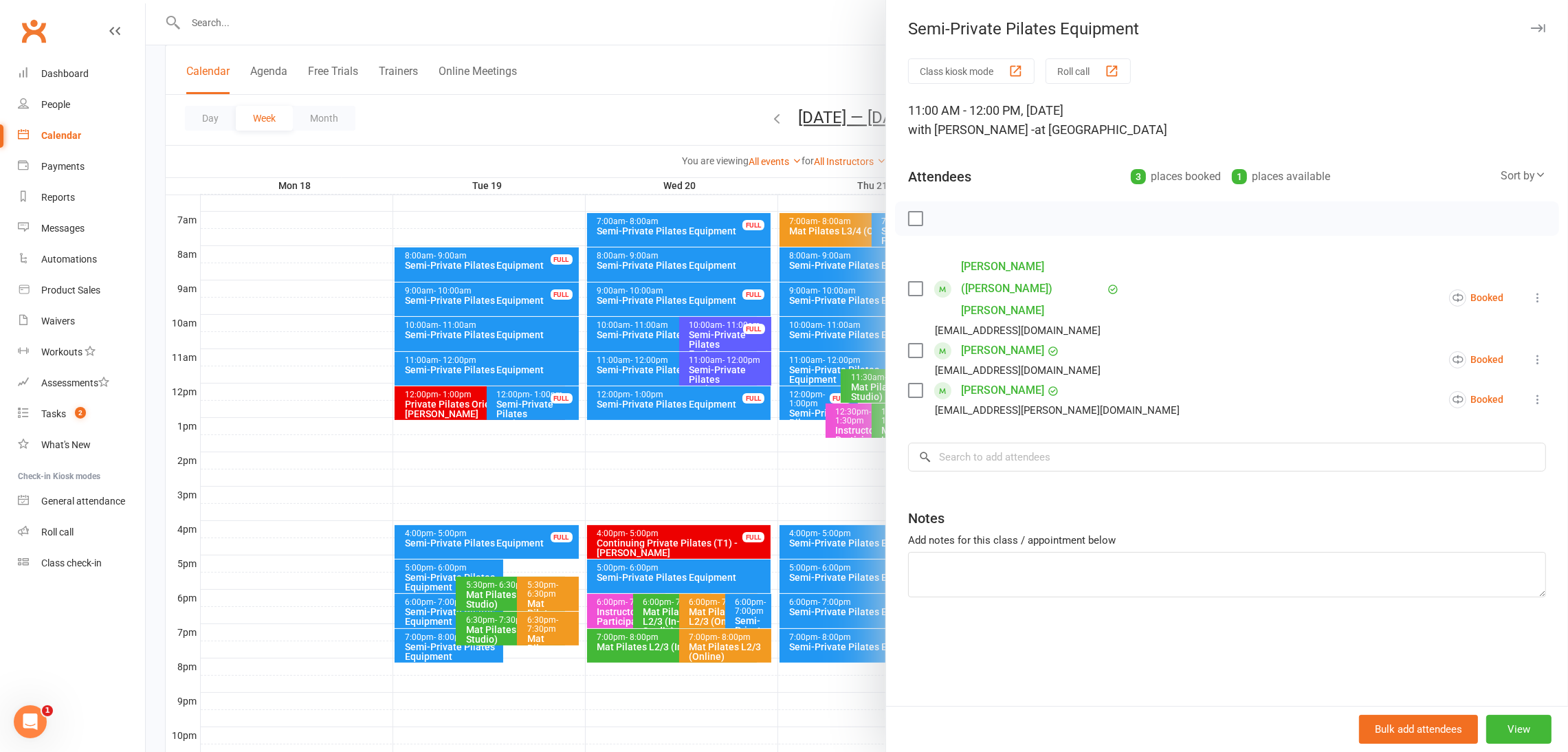
click at [812, 370] on div at bounding box center [856, 376] width 1422 height 752
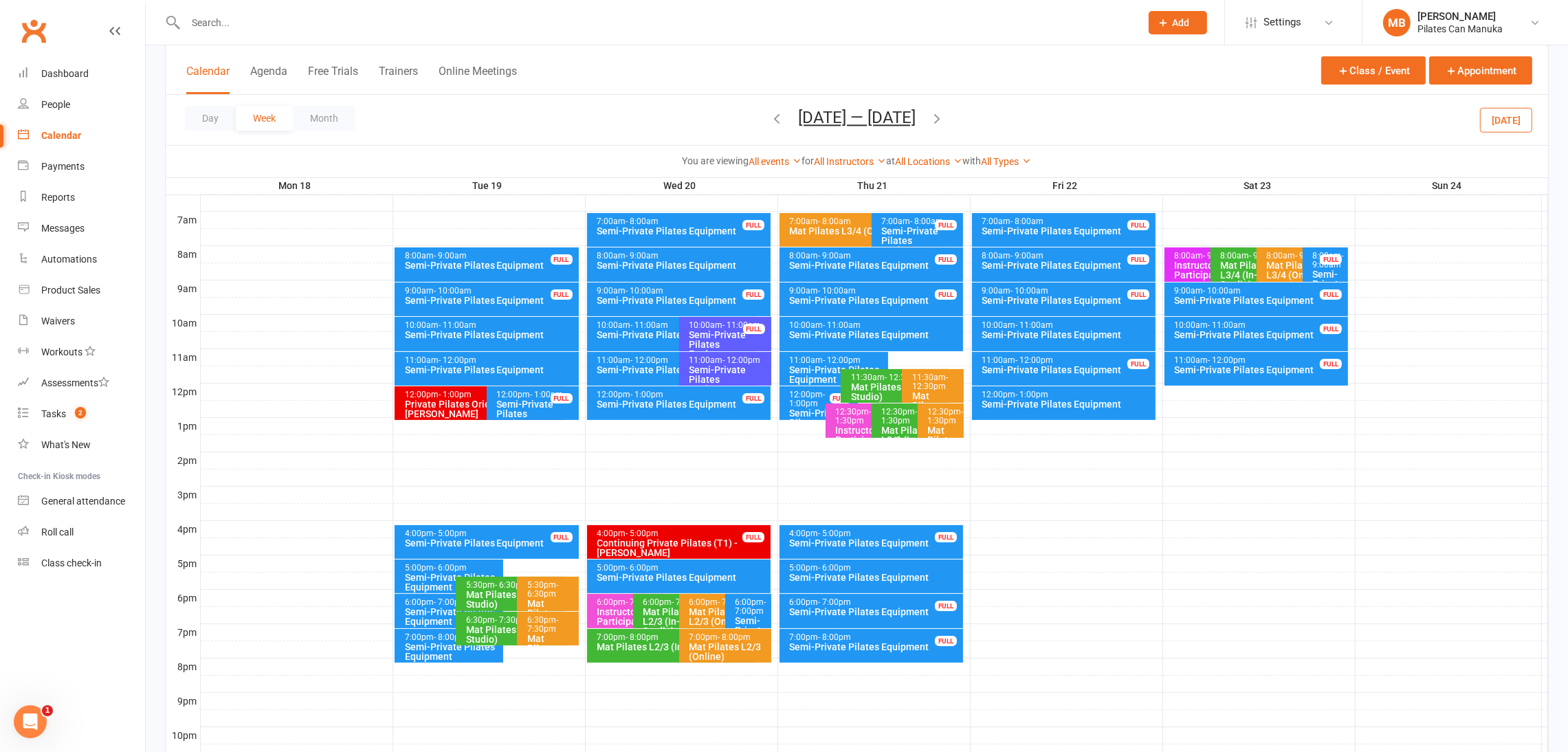
click at [945, 109] on button "button" at bounding box center [937, 120] width 15 height 24
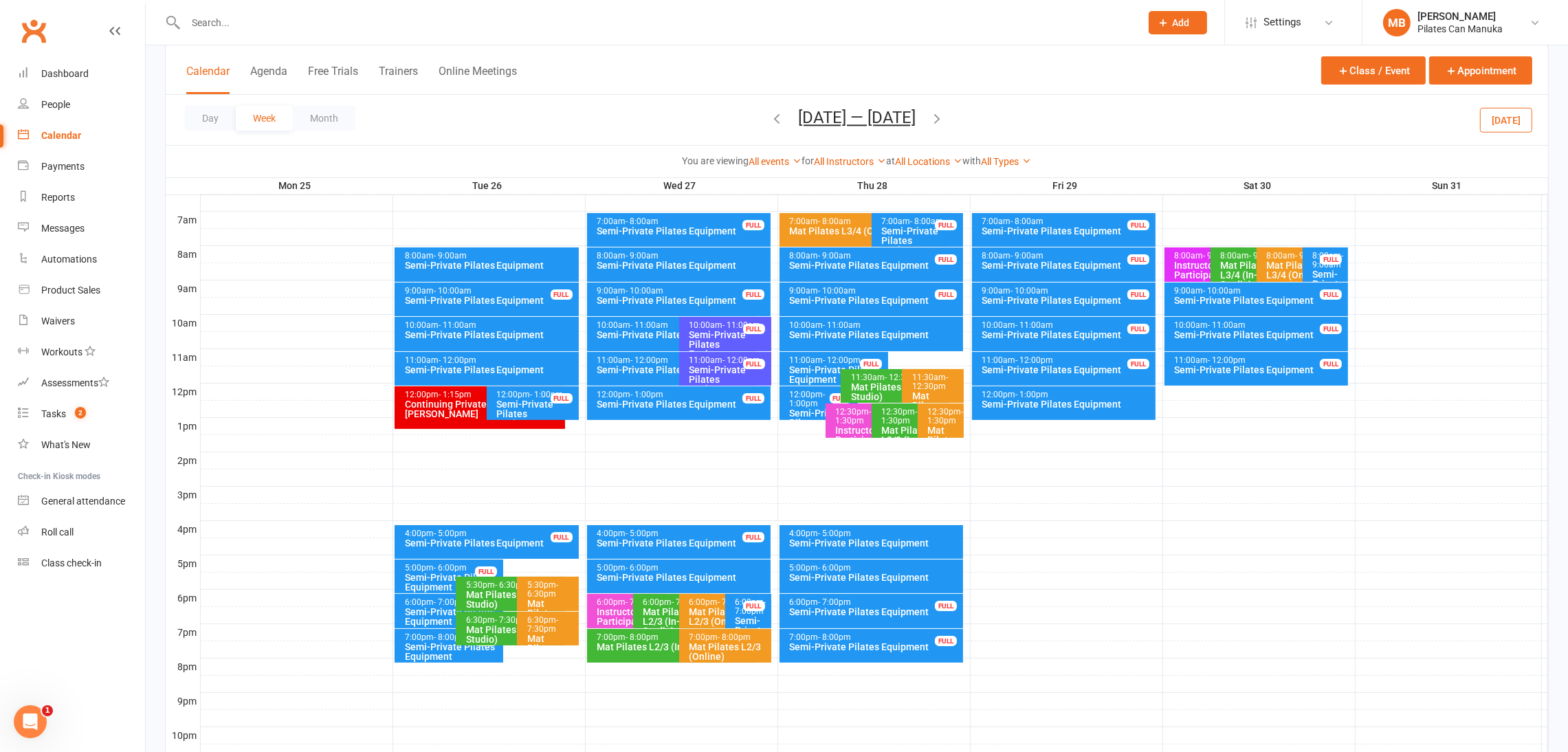
click at [772, 116] on icon "button" at bounding box center [777, 118] width 15 height 15
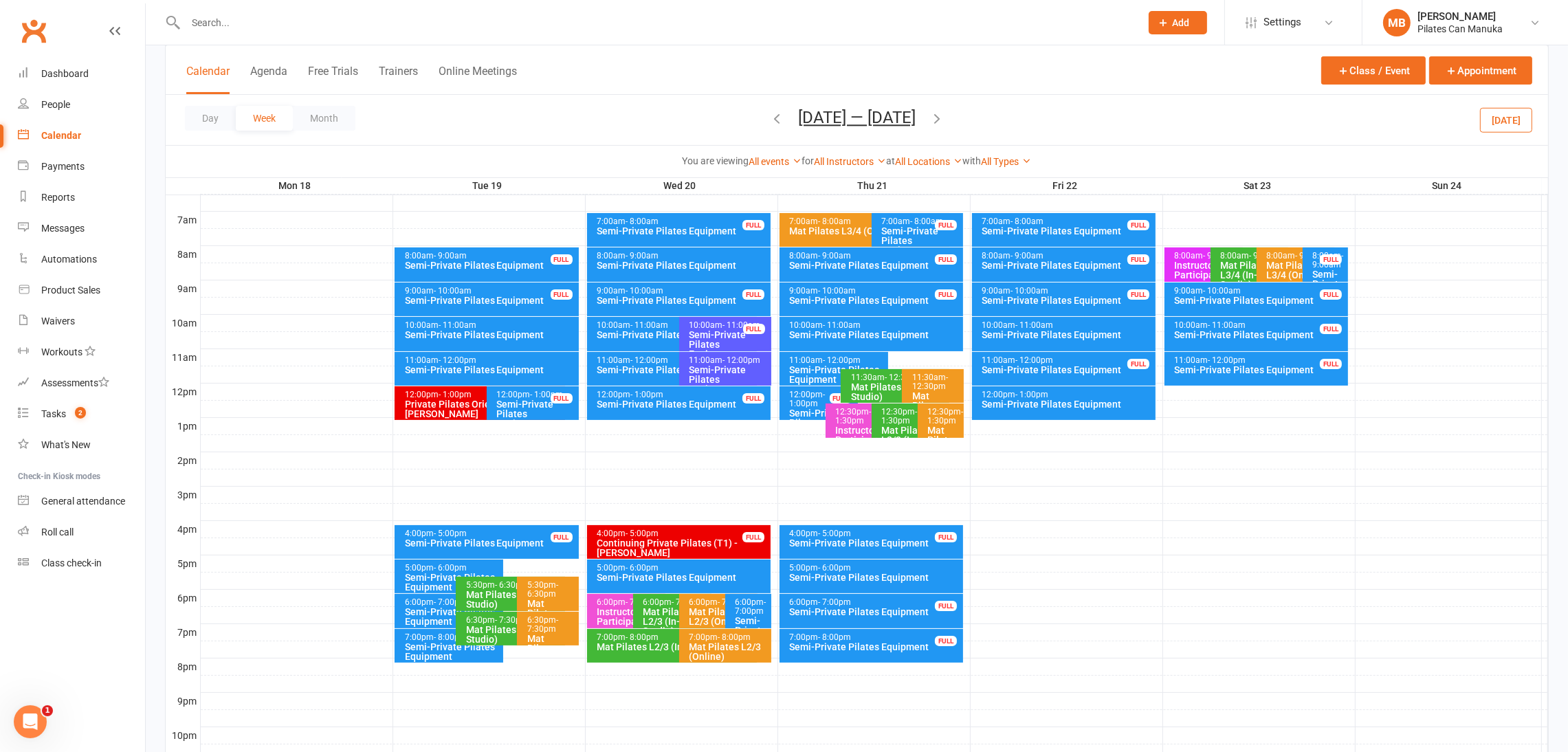
click at [431, 573] on div "Semi-Private Pilates Equipment" at bounding box center [453, 582] width 97 height 19
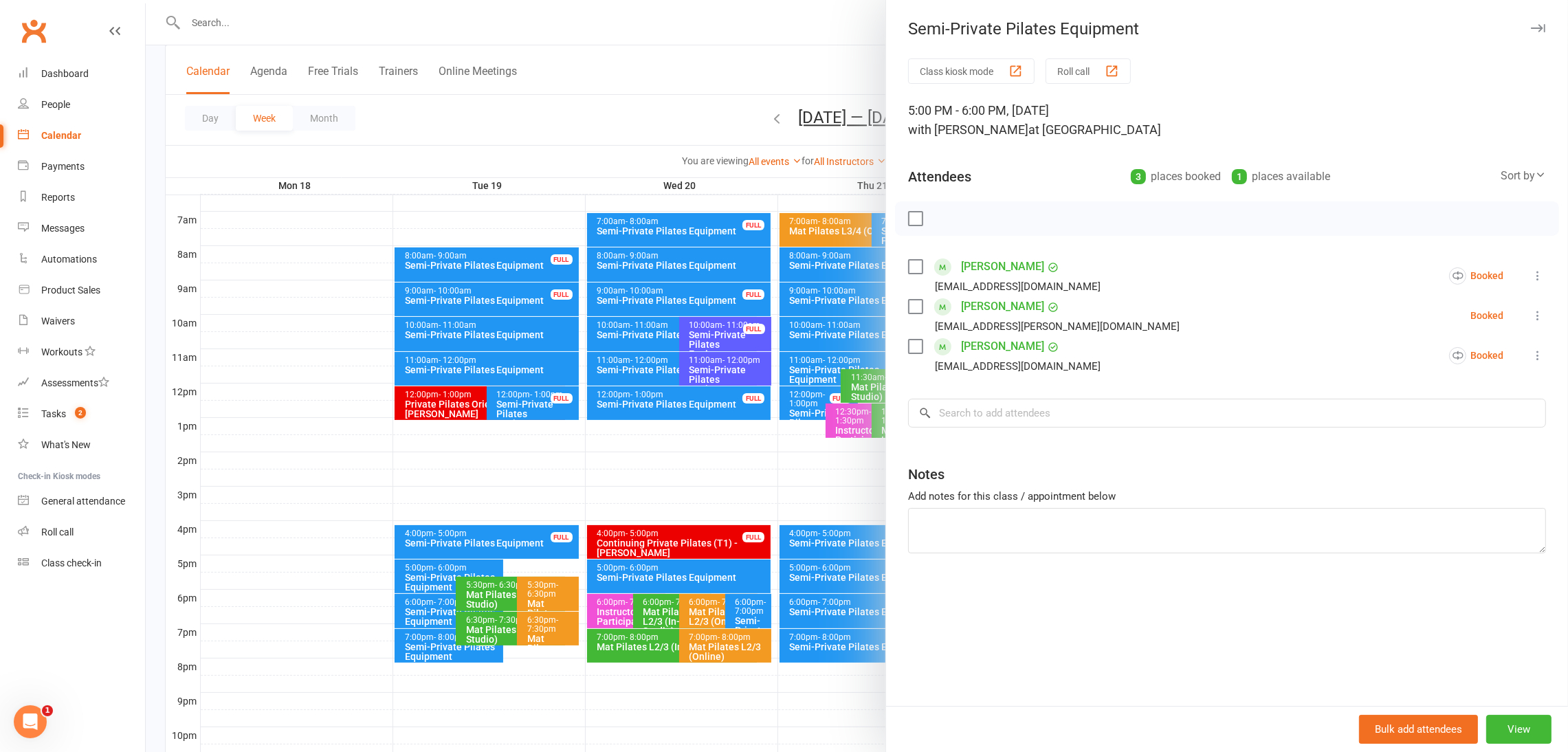
click at [432, 570] on div at bounding box center [856, 376] width 1422 height 752
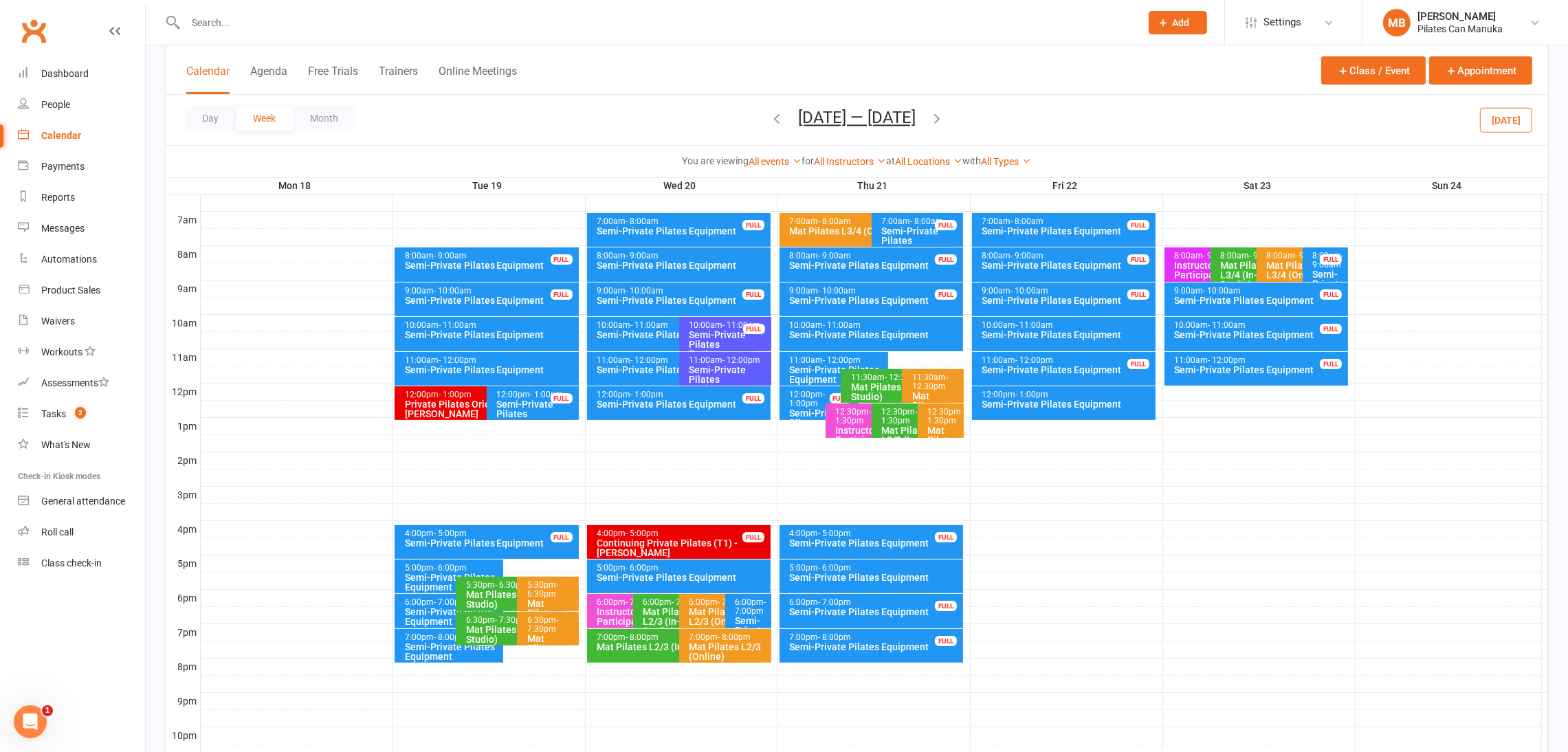
click at [945, 112] on icon "button" at bounding box center [937, 118] width 15 height 15
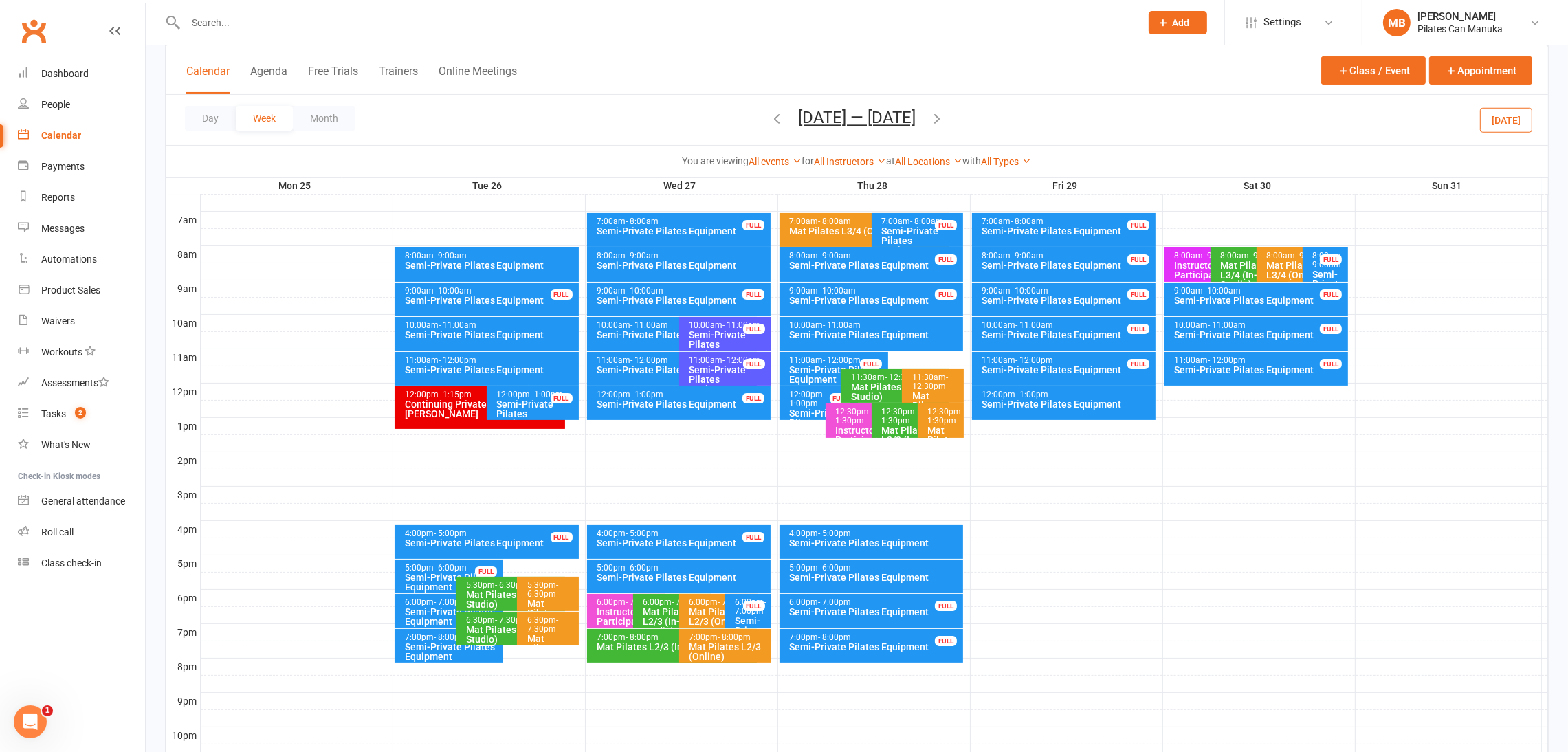
click at [413, 603] on div "6:00pm - 7:00pm" at bounding box center [453, 603] width 97 height 9
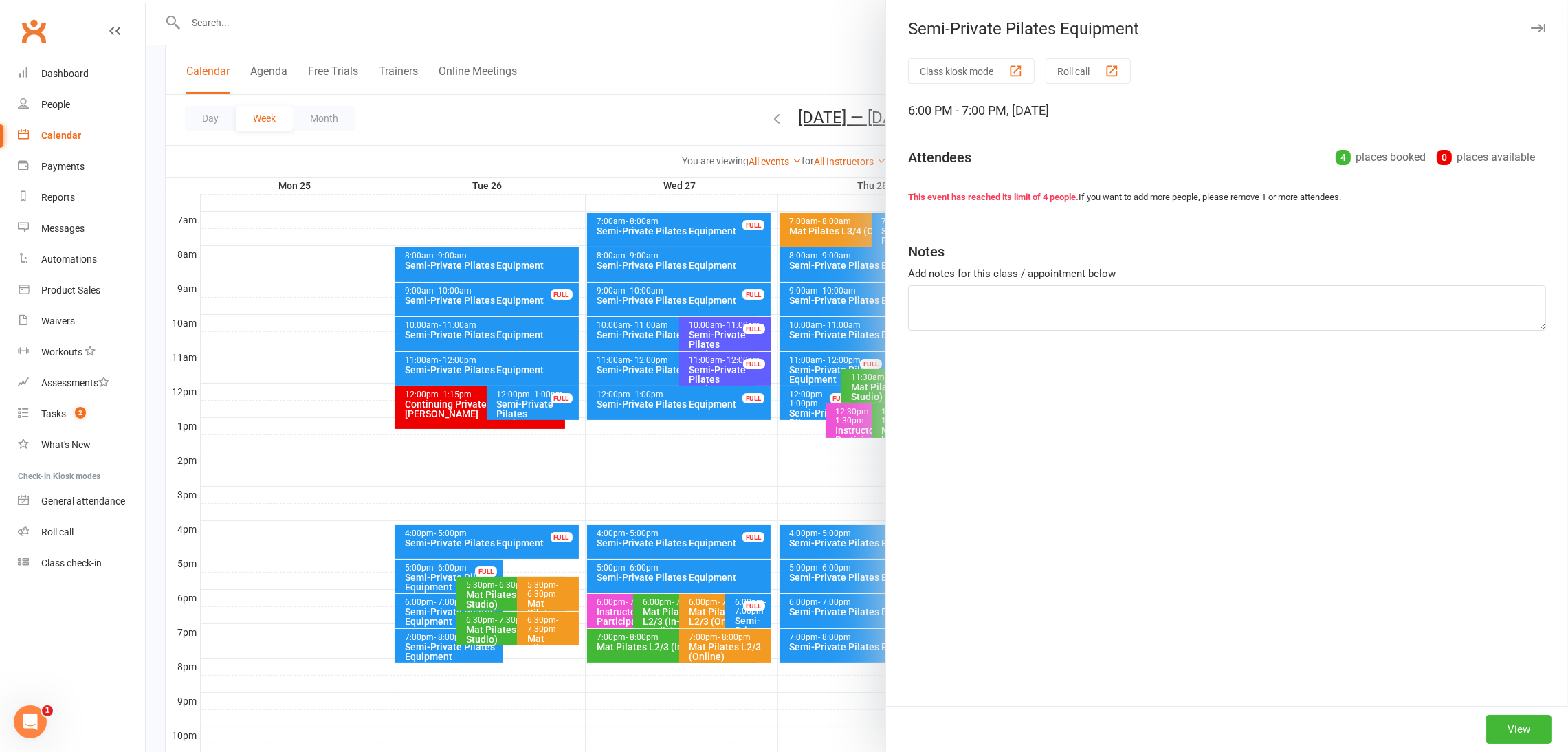
click at [412, 643] on div at bounding box center [856, 376] width 1422 height 752
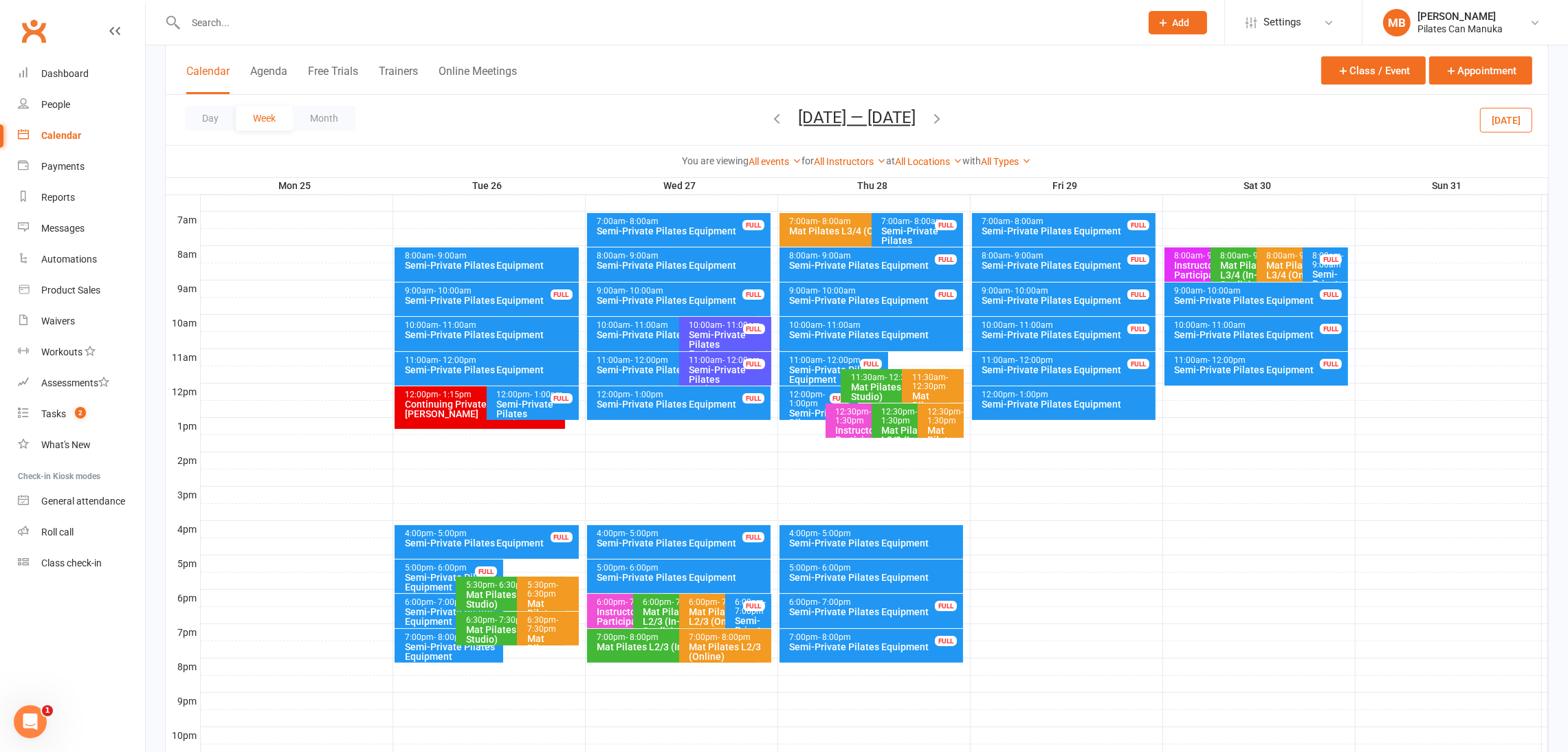
click at [413, 643] on div "Semi-Private Pilates Equipment" at bounding box center [453, 652] width 97 height 19
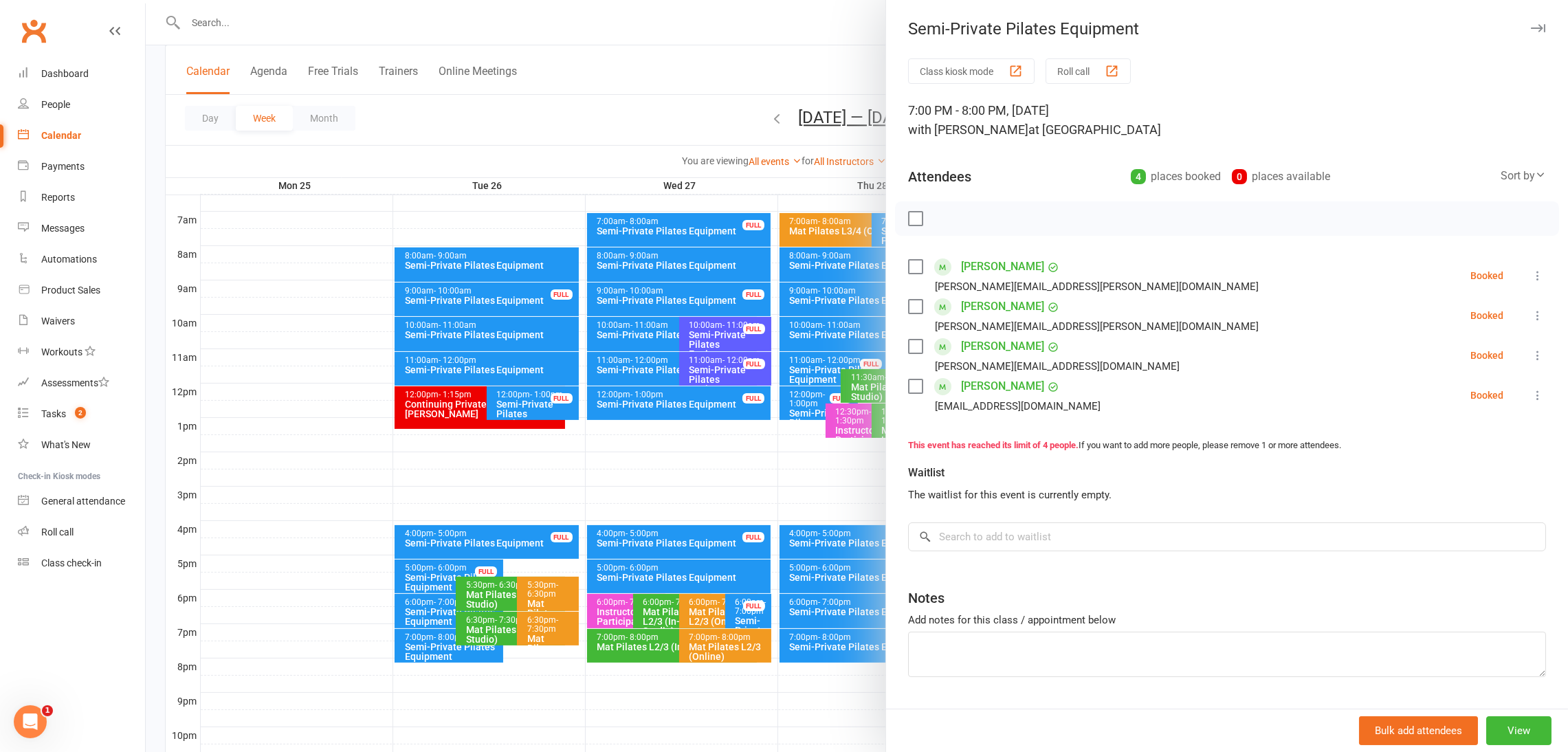
click at [413, 643] on div at bounding box center [856, 376] width 1422 height 752
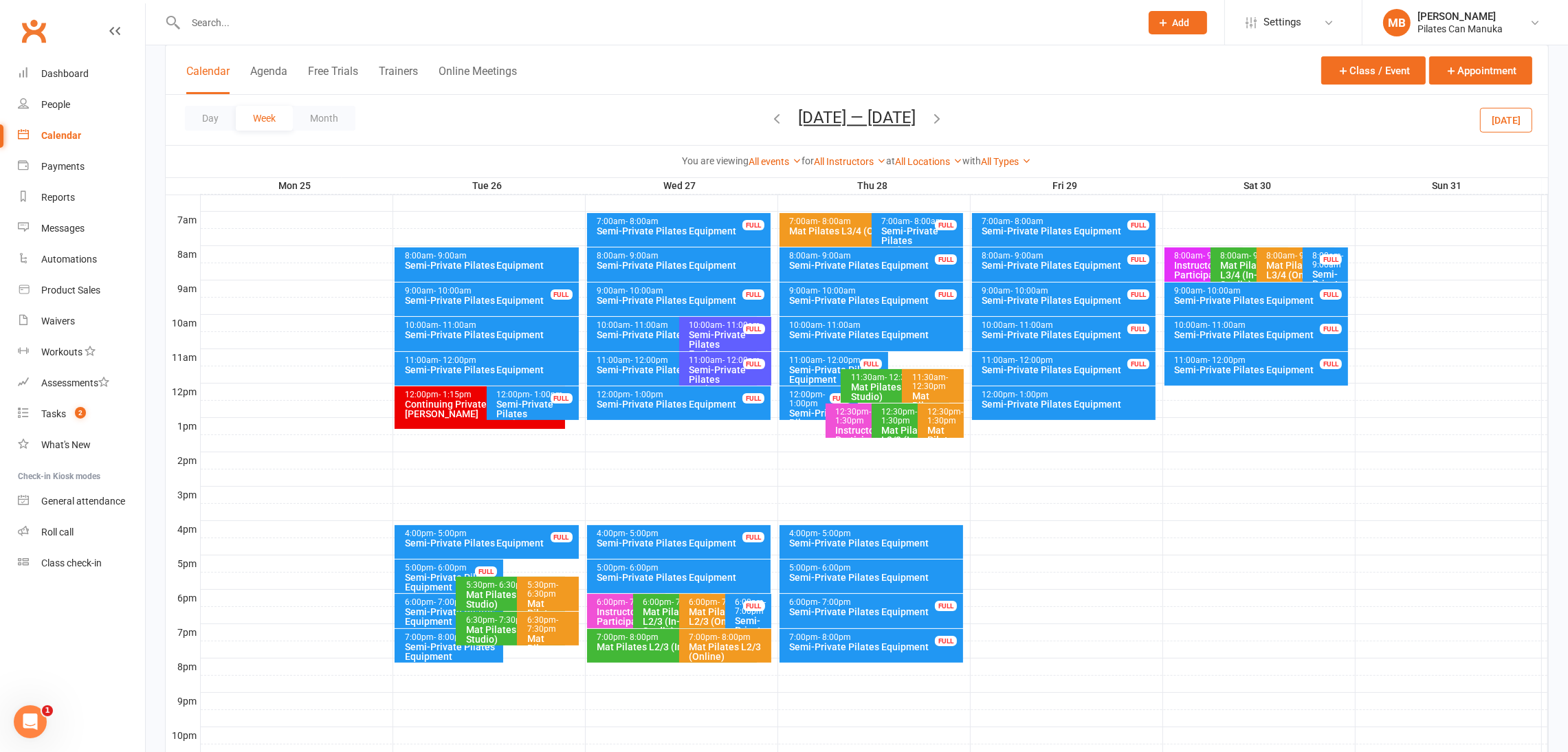
click at [647, 339] on div "Semi-Private Pilates Equipment" at bounding box center [676, 334] width 158 height 9
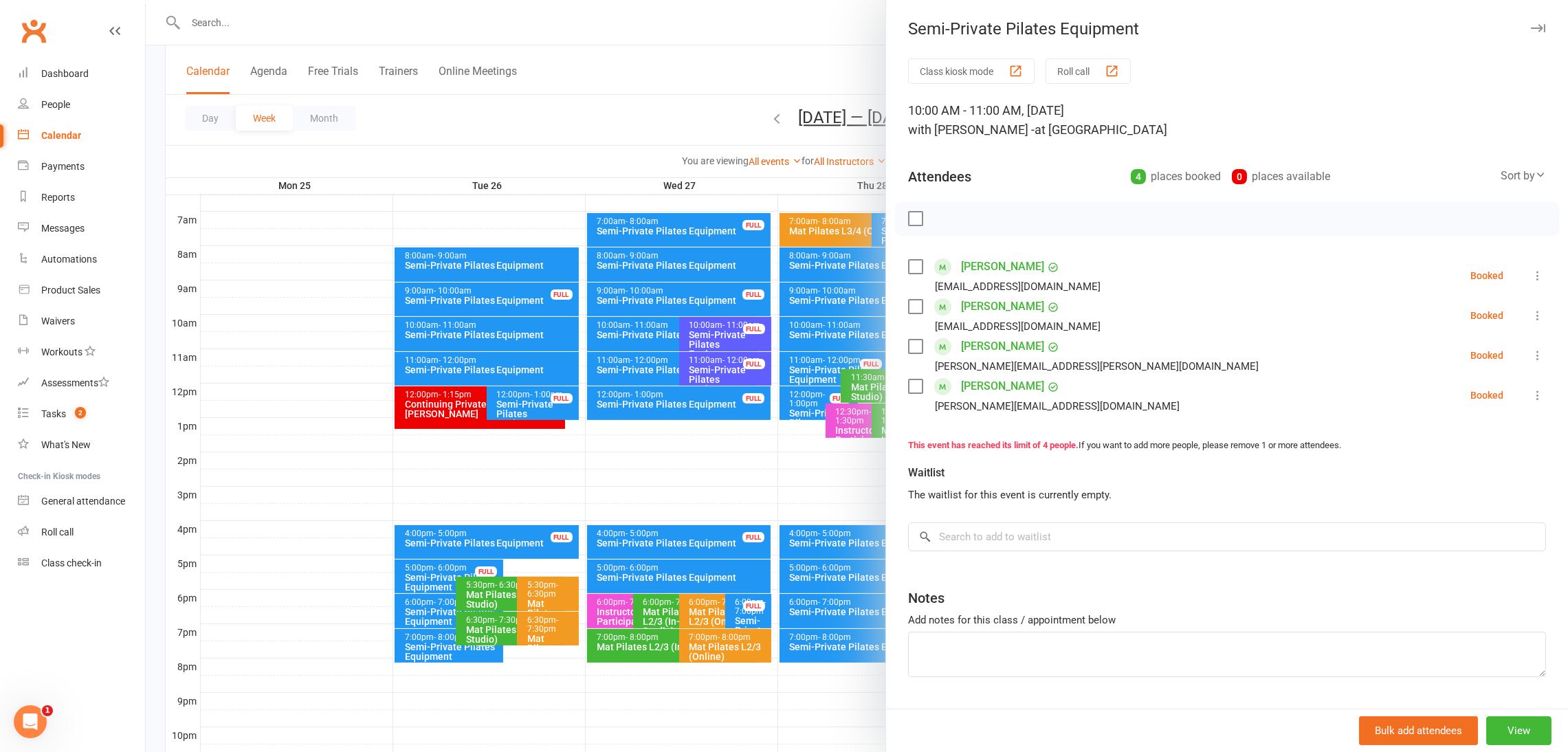
click at [636, 373] on div at bounding box center [856, 376] width 1422 height 752
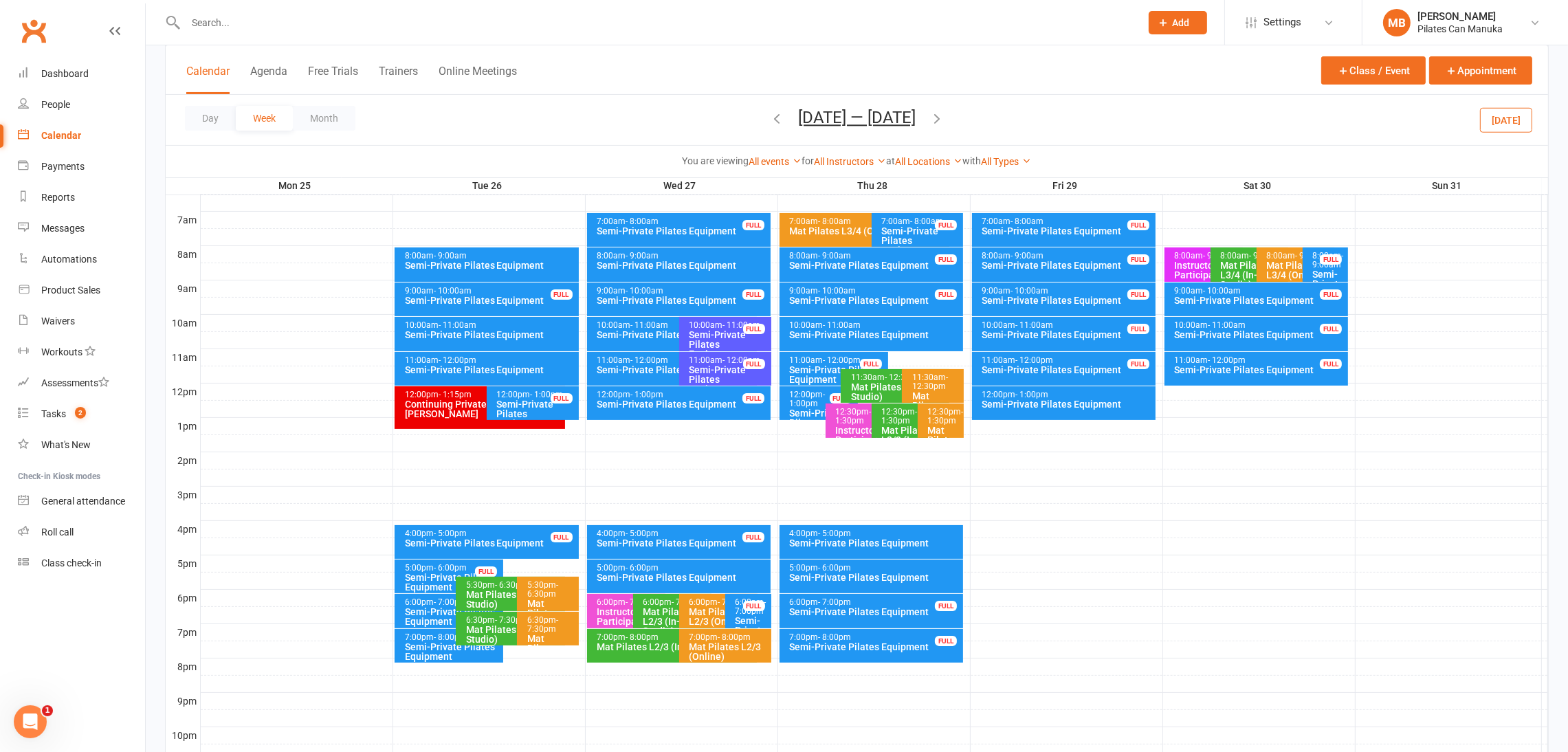
click at [641, 372] on div "Semi-Private Pilates Equipment" at bounding box center [676, 370] width 158 height 9
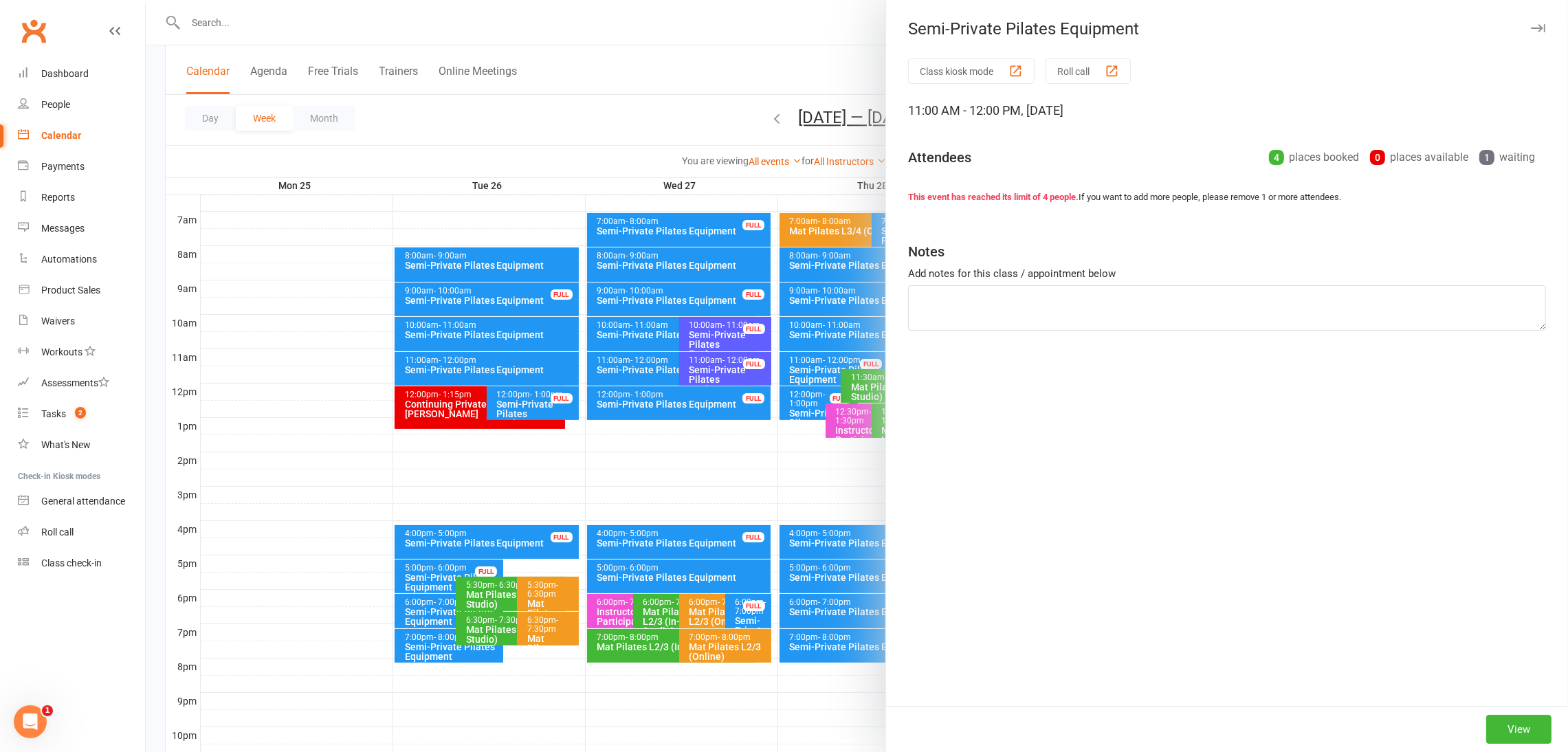
click at [641, 369] on div at bounding box center [856, 376] width 1422 height 752
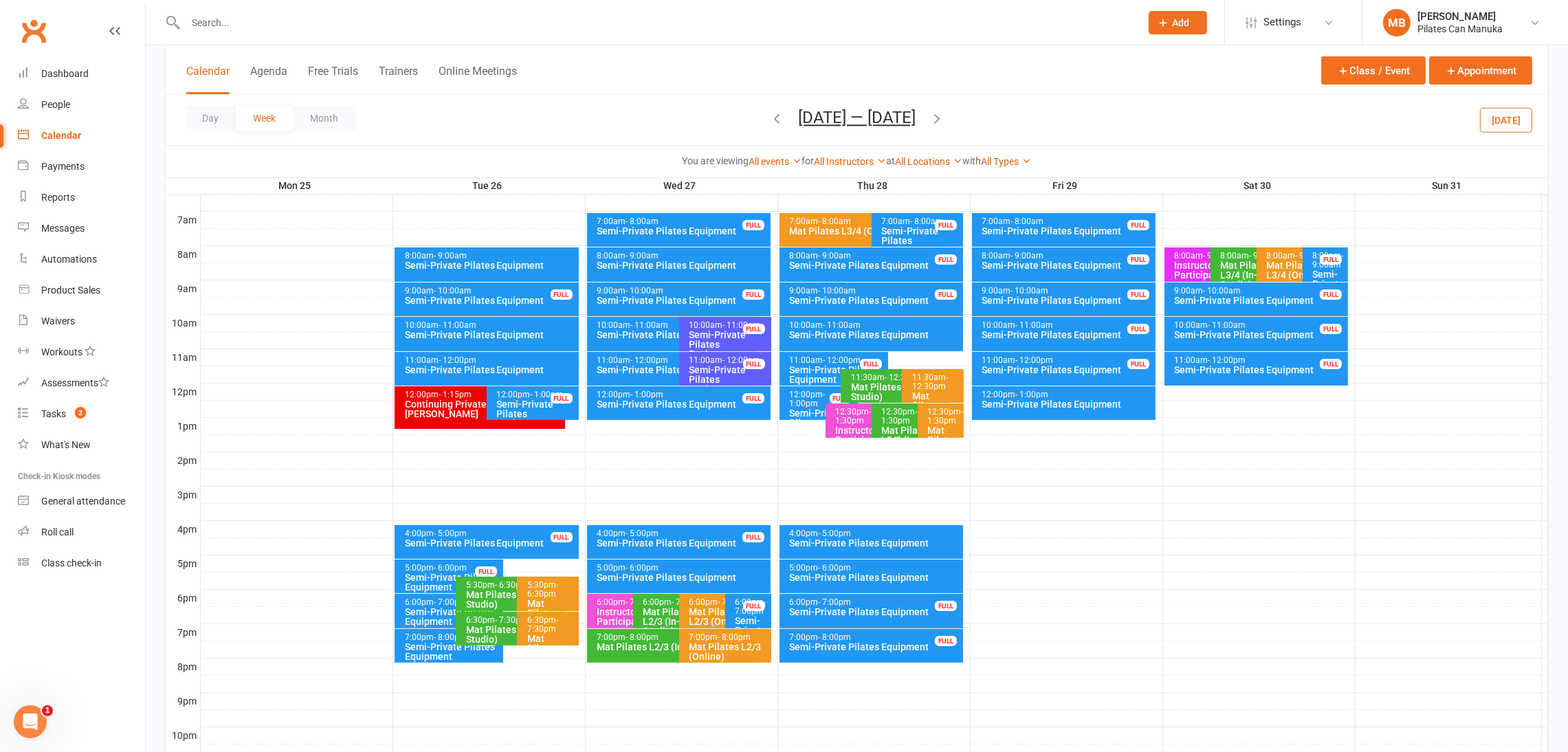
click at [811, 408] on div "Semi-Private Pilates Equipment" at bounding box center [822, 423] width 66 height 29
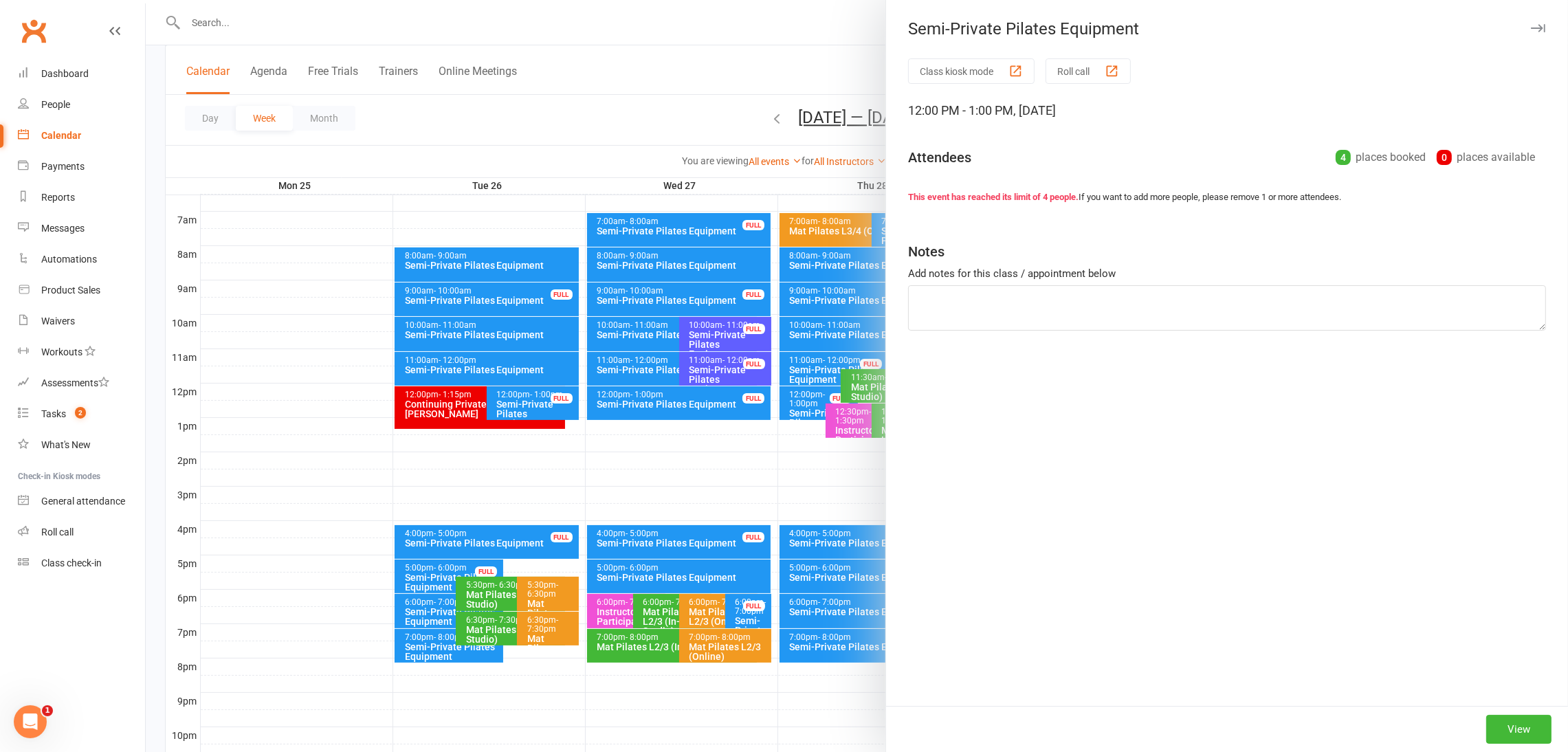
click at [811, 408] on div at bounding box center [856, 376] width 1422 height 752
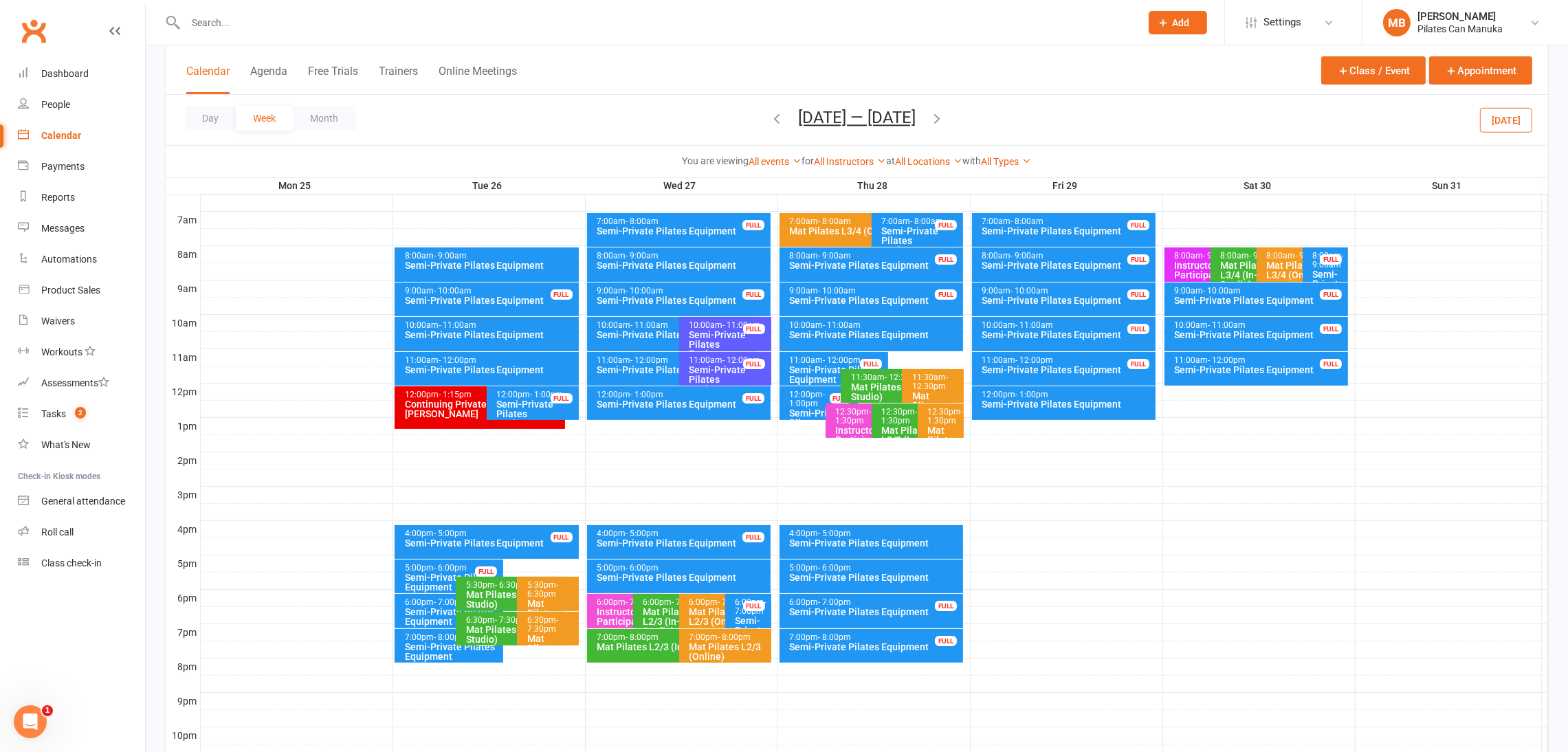
click at [863, 573] on div "Semi-Private Pilates Equipment" at bounding box center [875, 577] width 172 height 9
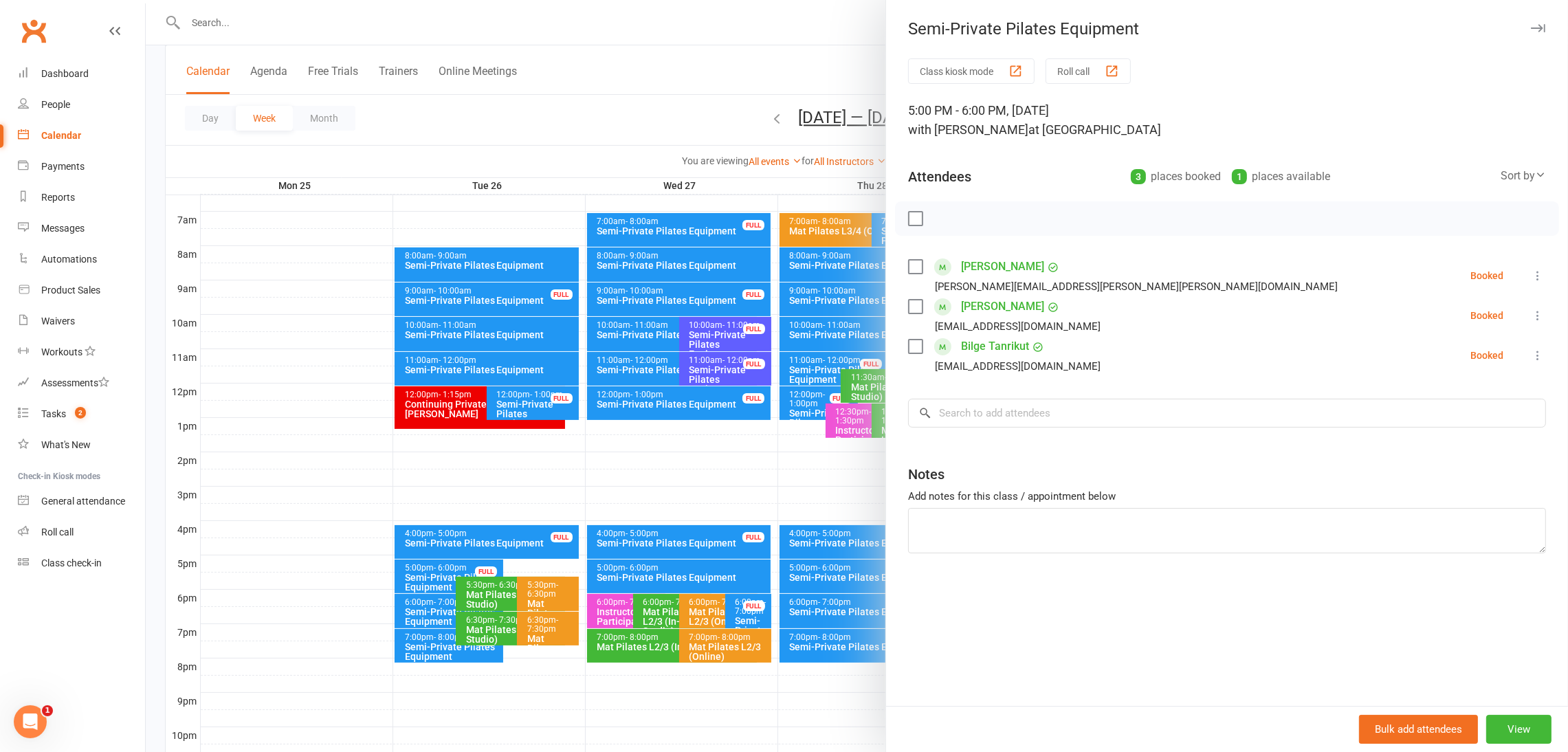
click at [844, 577] on div at bounding box center [856, 376] width 1422 height 752
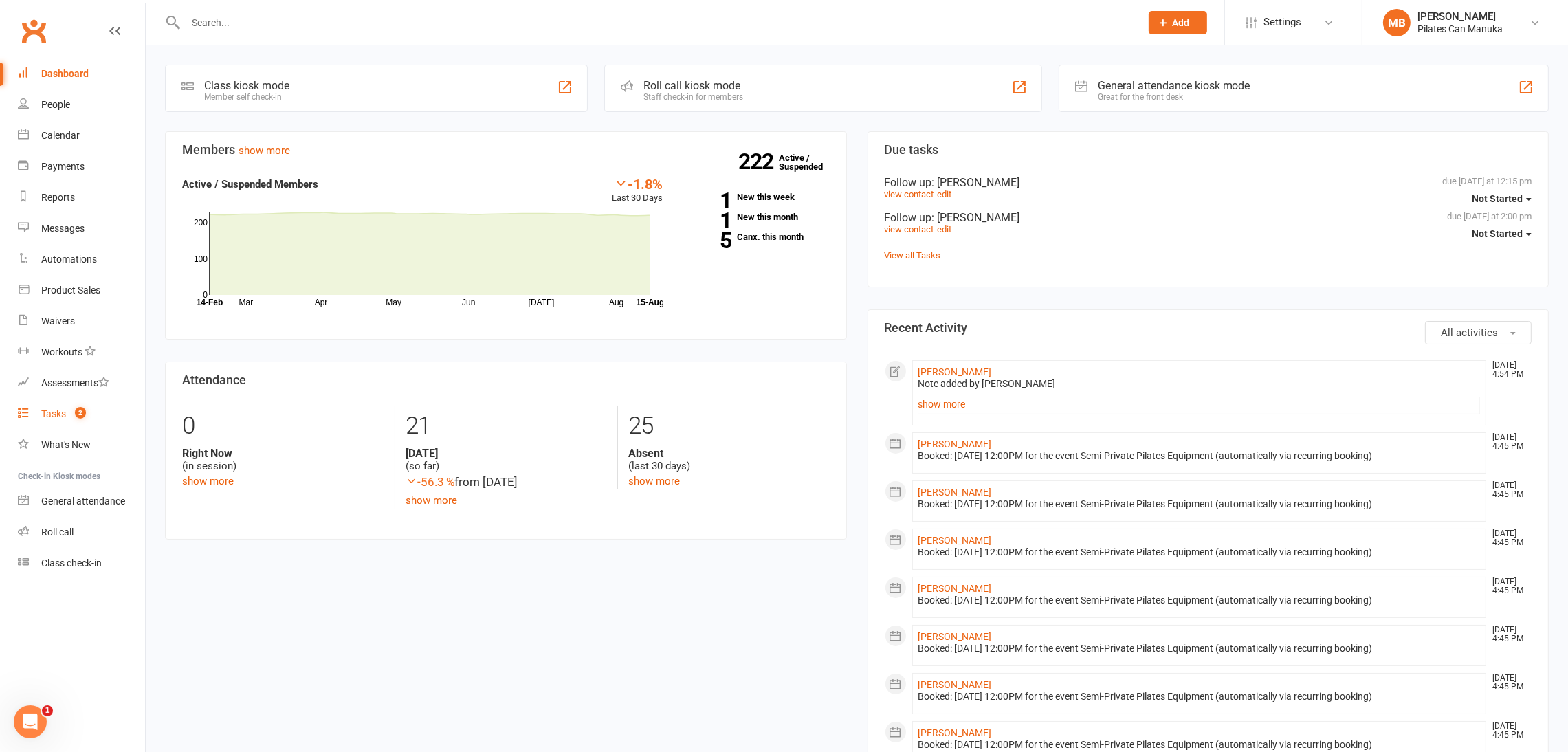
click at [68, 401] on link "Tasks 2" at bounding box center [81, 414] width 127 height 31
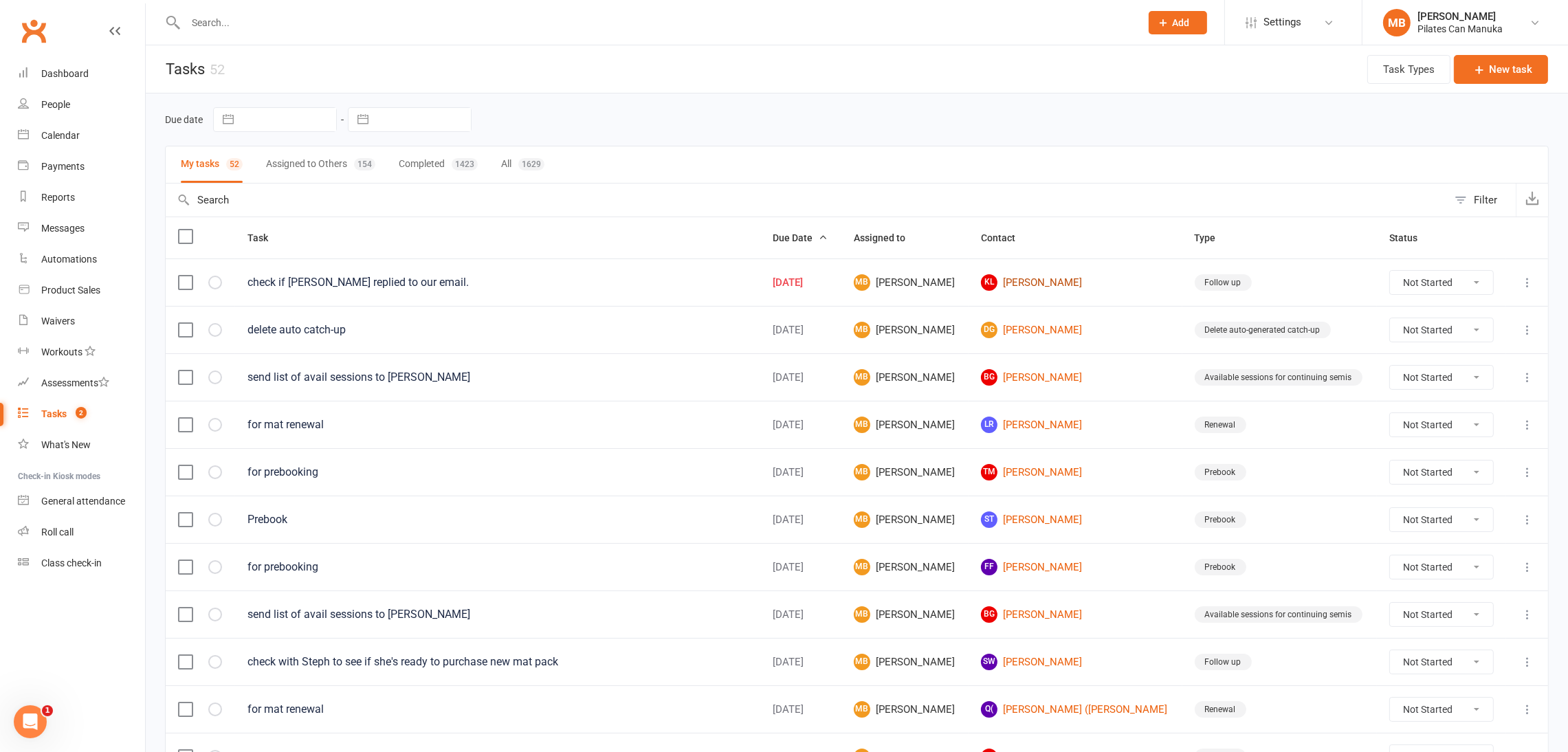
click at [1047, 280] on link "KL Kristin Leece" at bounding box center [1075, 282] width 189 height 16
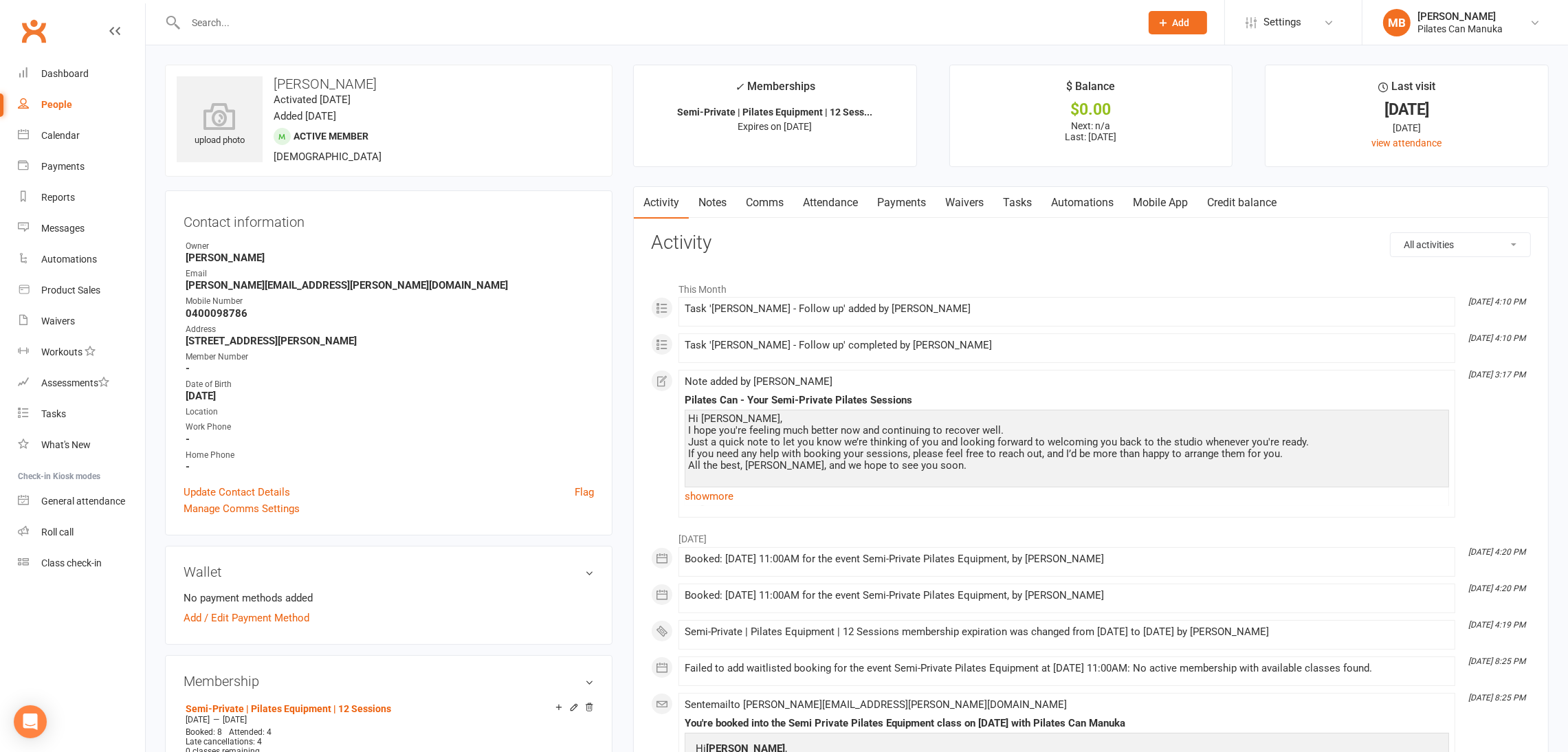
click at [276, 286] on strong "kristin.leece@bigpond.com" at bounding box center [390, 286] width 408 height 12
click at [276, 286] on strong "kristin.leece@bigpond.com" at bounding box center [390, 286] width 408 height 12
copy render-form-field "kristin.leece@bigpond.com"
click at [1019, 202] on link "Tasks" at bounding box center [1018, 202] width 48 height 32
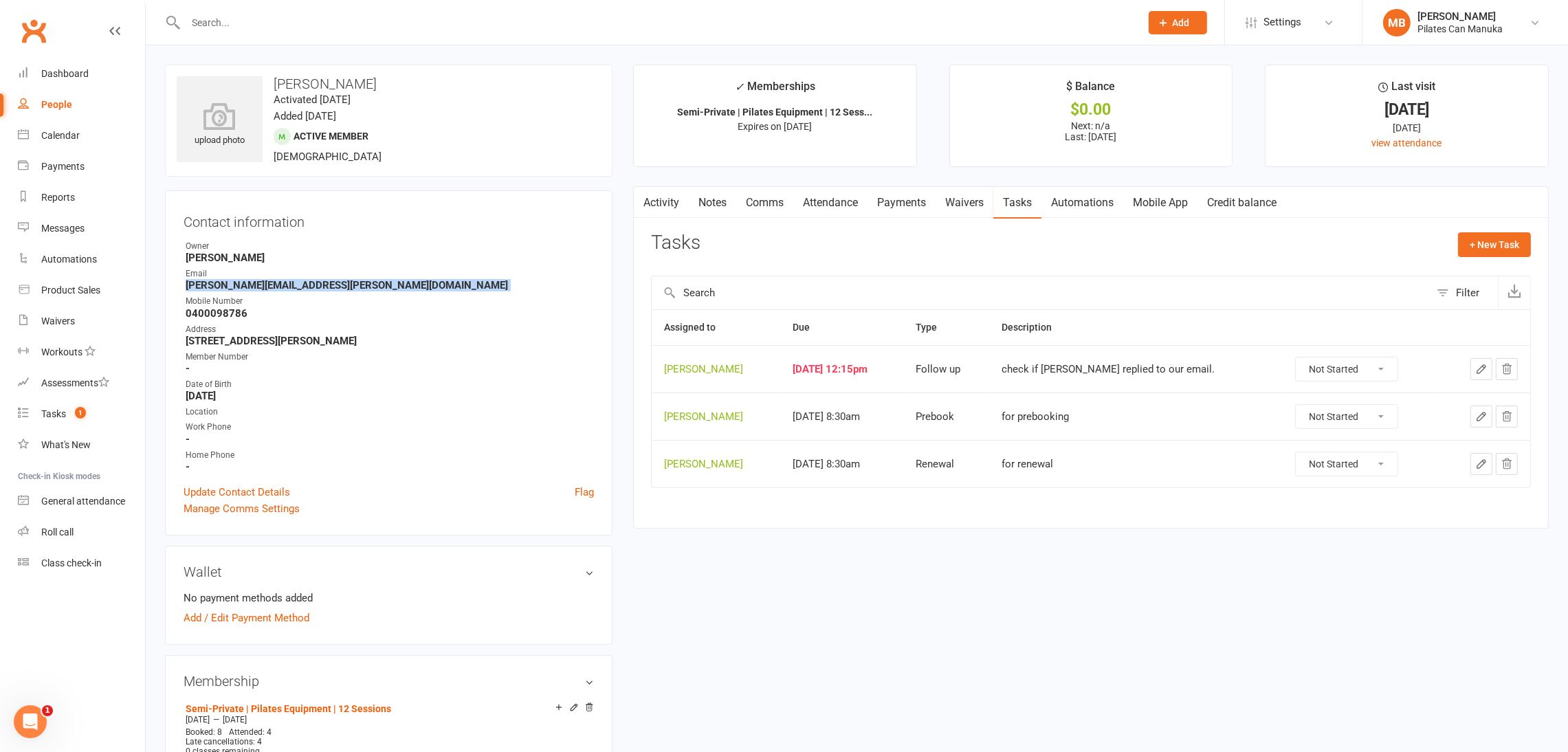
click at [1480, 375] on icon "button" at bounding box center [1481, 369] width 12 height 12
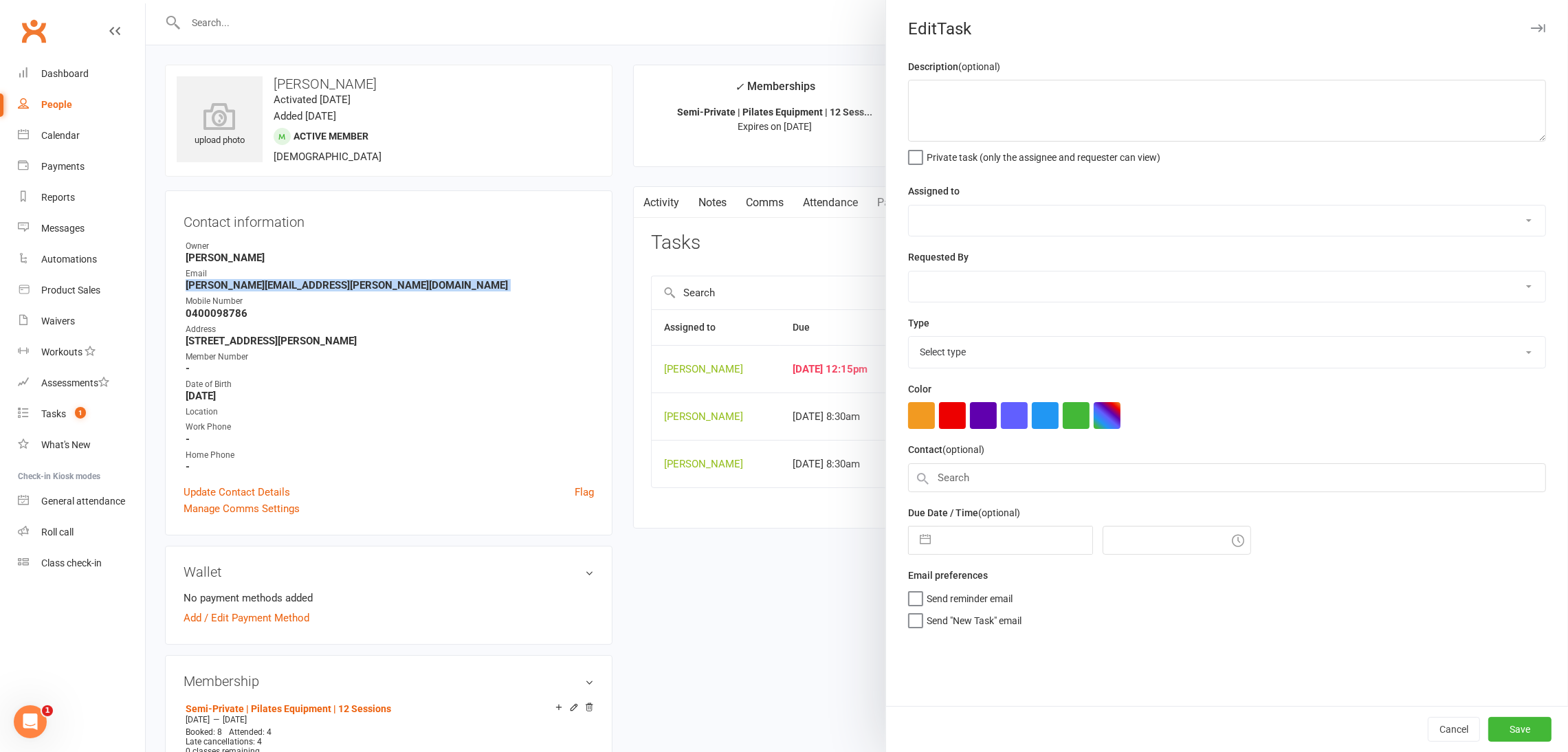
type textarea "check if Kristin replied to our email."
select select "51663"
type input "15 Aug 2025"
type input "2:15pm"
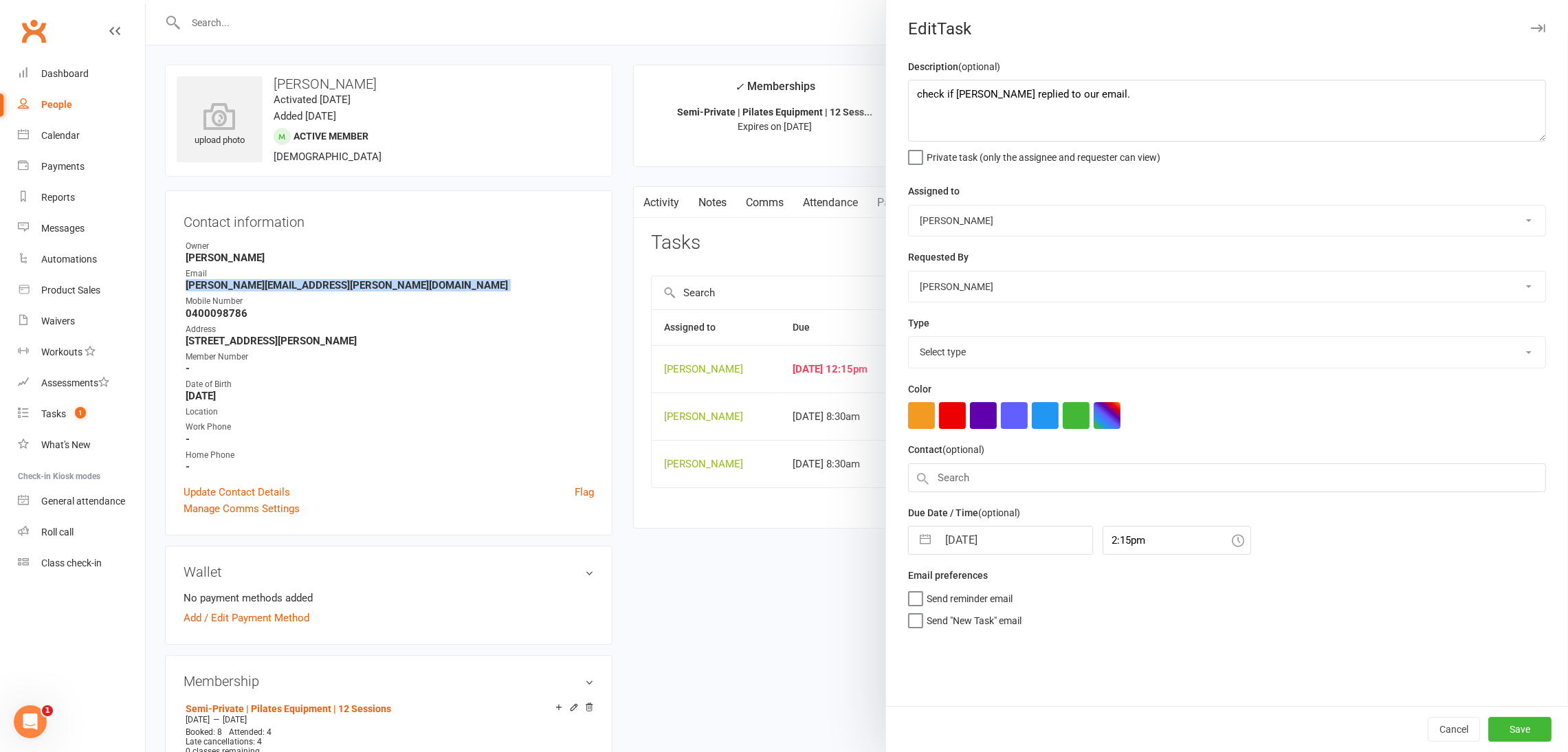
select select "34407"
click at [918, 536] on button "button" at bounding box center [925, 537] width 25 height 27
select select "6"
select select "2025"
select select "7"
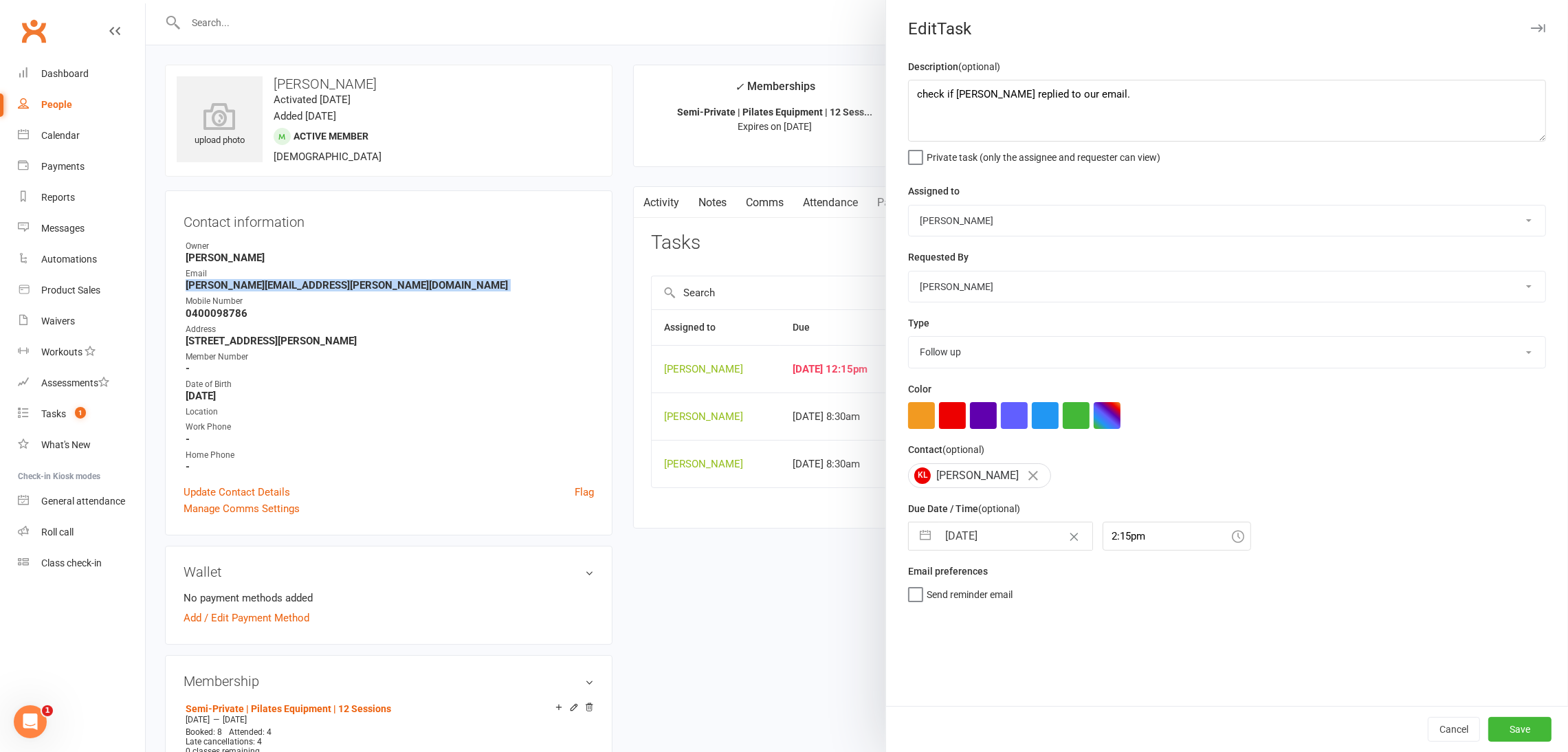
select select "2025"
select select "8"
select select "2025"
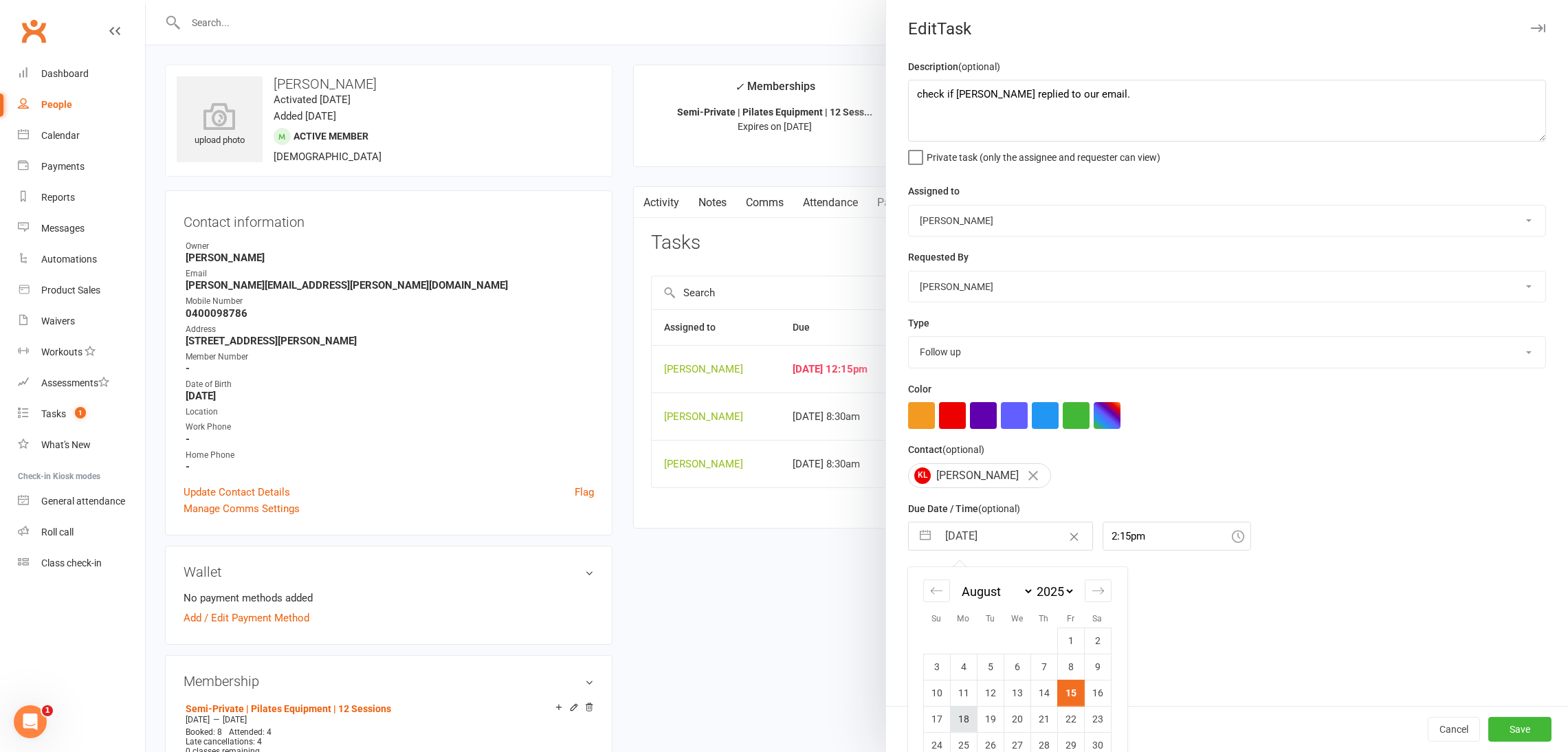
click at [956, 728] on td "18" at bounding box center [963, 719] width 27 height 26
type input "18 Aug 2025"
click at [1505, 723] on button "Save" at bounding box center [1520, 729] width 63 height 25
